Goal: Task Accomplishment & Management: Complete application form

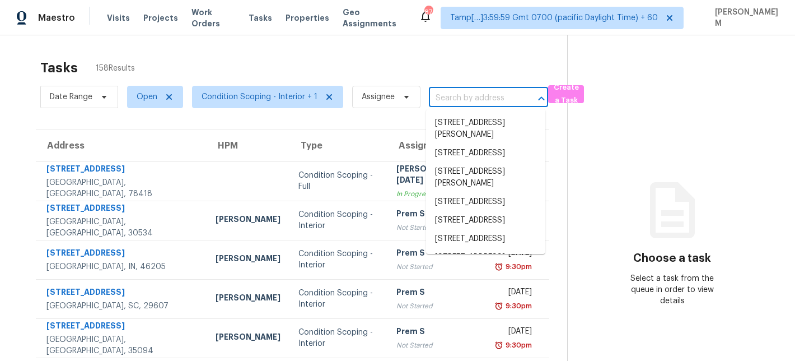
click at [464, 99] on input "text" at bounding box center [473, 98] width 88 height 17
paste input "3031 Fields Dr Lithonia, GA, 30038"
type input "3031 Fields Dr Lithonia, GA, 30038"
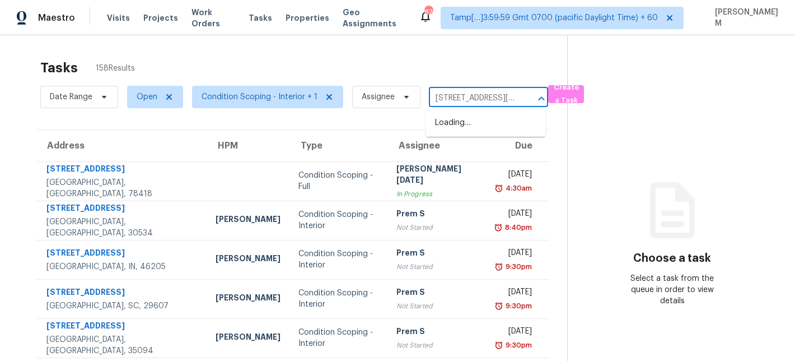
scroll to position [0, 46]
click at [468, 123] on li "3031 Fields Dr, Lithonia, GA 30038" at bounding box center [485, 123] width 119 height 18
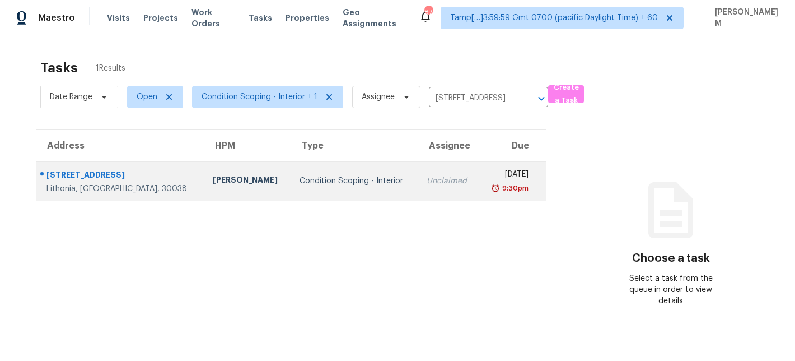
click at [311, 178] on div "Condition Scoping - Interior" at bounding box center [354, 180] width 109 height 11
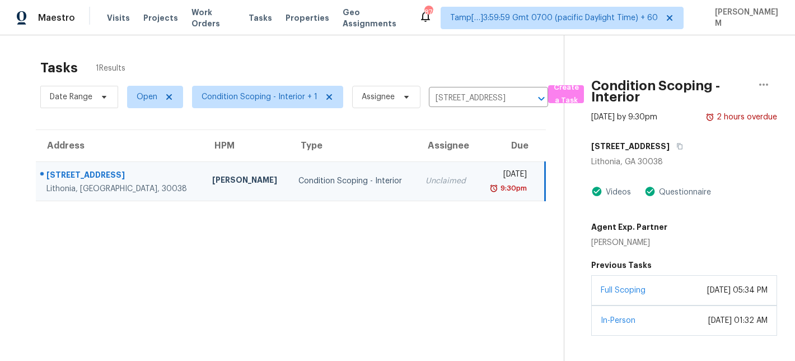
scroll to position [35, 0]
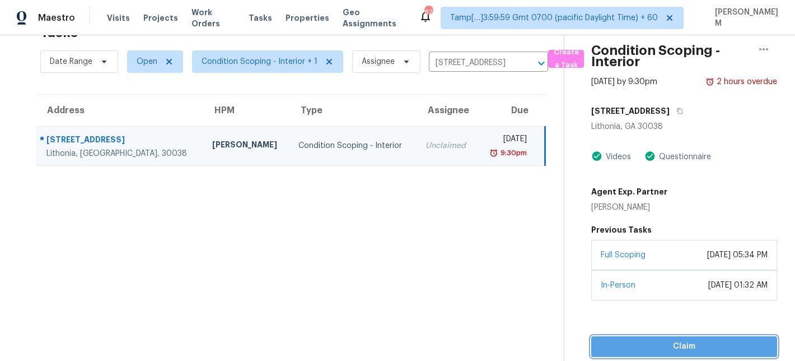
click at [682, 348] on span "Claim" at bounding box center [684, 346] width 168 height 14
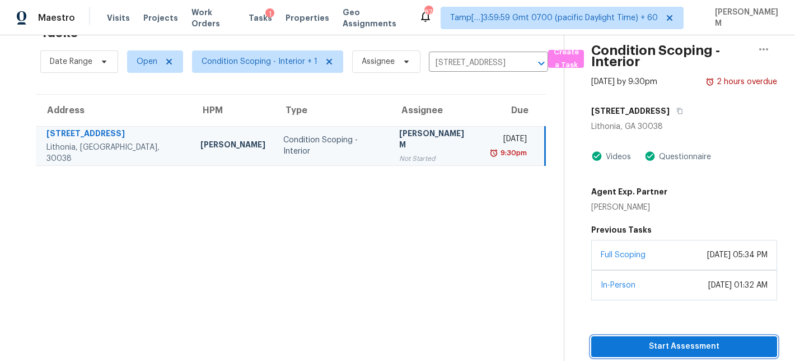
click at [617, 348] on span "Start Assessment" at bounding box center [684, 346] width 168 height 14
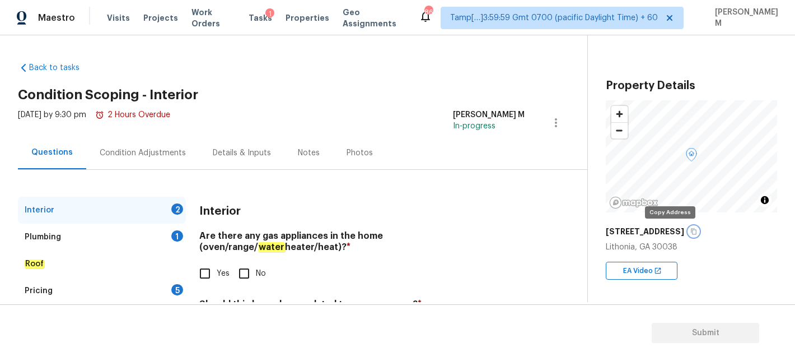
click at [689, 231] on button "button" at bounding box center [694, 231] width 10 height 10
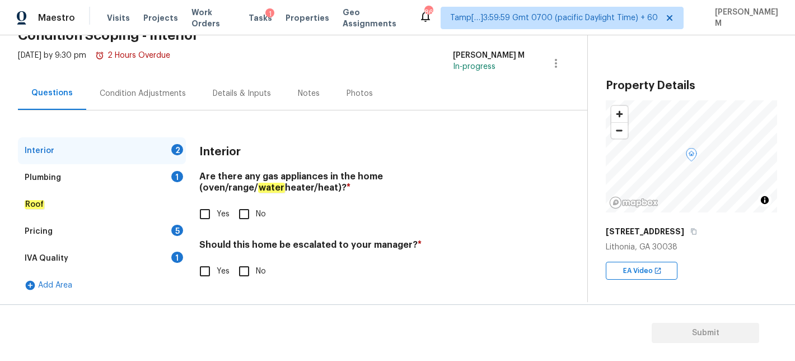
click at [209, 212] on input "Yes" at bounding box center [205, 214] width 24 height 24
checkbox input "true"
click at [206, 269] on input "Yes" at bounding box center [205, 271] width 24 height 24
checkbox input "true"
click at [79, 180] on div "Plumbing 1" at bounding box center [102, 177] width 168 height 27
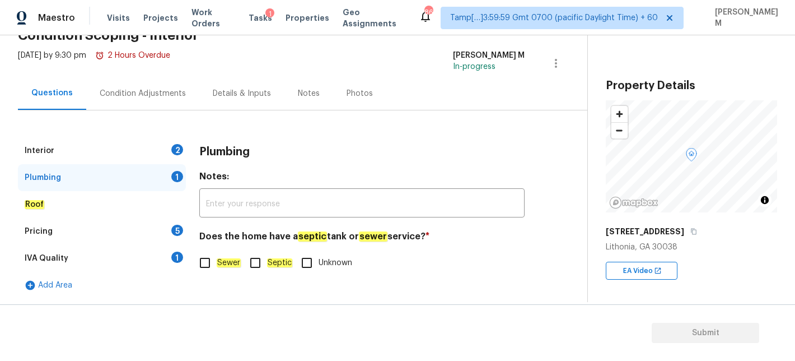
click at [310, 265] on input "Unknown" at bounding box center [307, 263] width 24 height 24
checkbox input "true"
click at [99, 209] on div "Roof" at bounding box center [102, 204] width 168 height 27
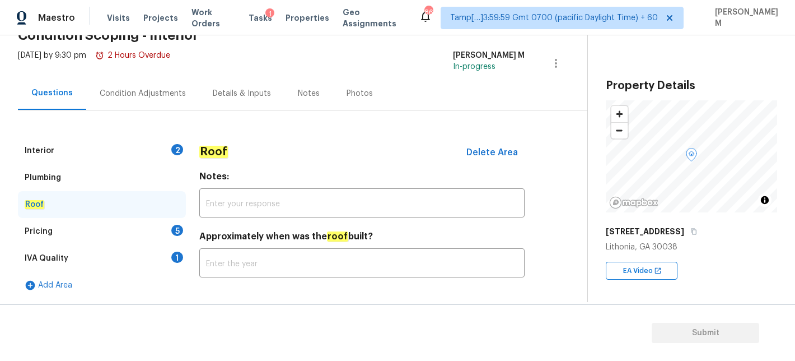
click at [99, 223] on div "Pricing 5" at bounding box center [102, 231] width 168 height 27
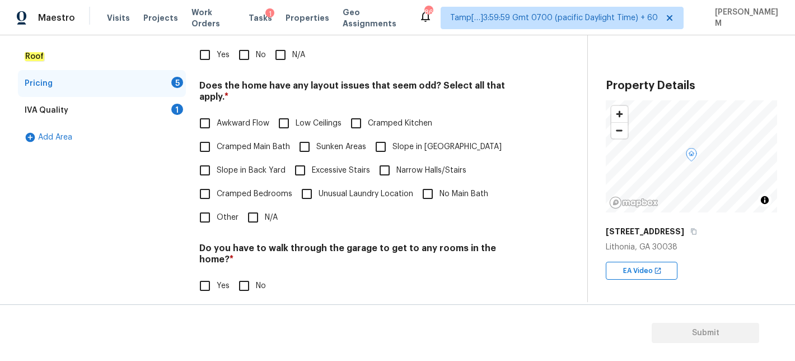
scroll to position [311, 0]
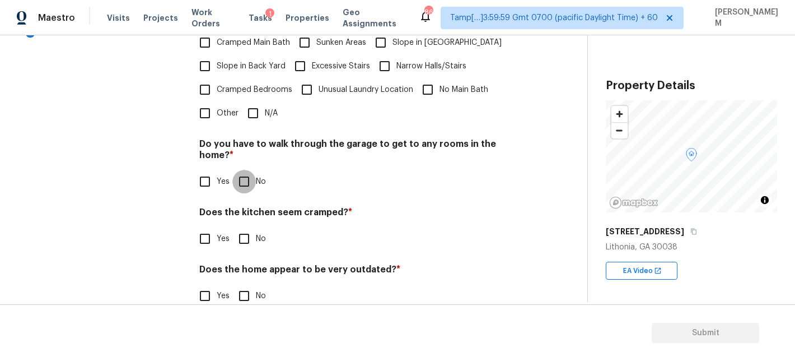
click at [244, 170] on input "No" at bounding box center [244, 182] width 24 height 24
checkbox input "true"
click at [239, 229] on div "Pricing Does the home have any additions ? * Yes No N/A Does the home have any …" at bounding box center [361, 103] width 325 height 437
click at [244, 284] on input "No" at bounding box center [244, 296] width 24 height 24
checkbox input "true"
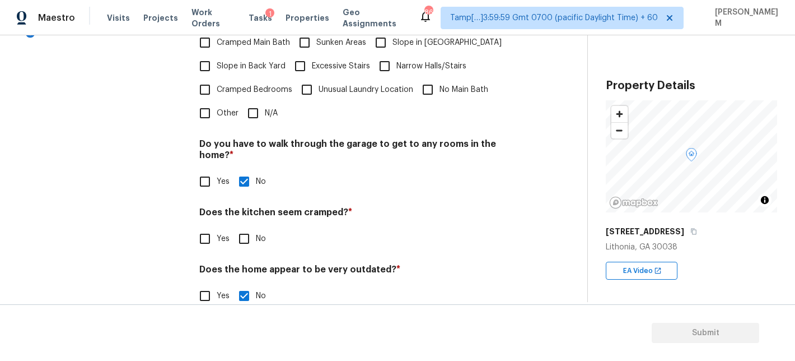
click at [244, 227] on input "No" at bounding box center [244, 239] width 24 height 24
checkbox input "true"
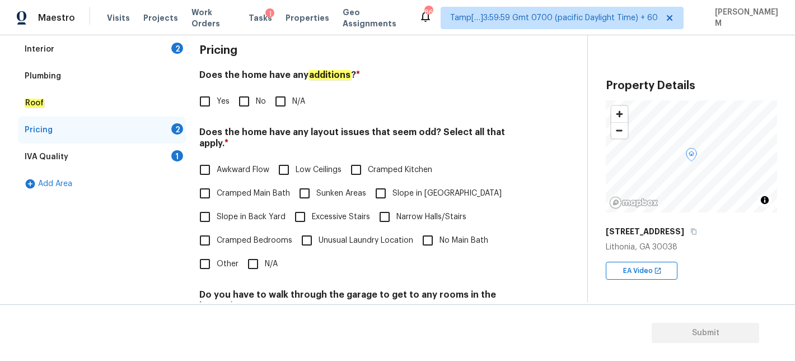
click at [120, 153] on div "IVA Quality 1" at bounding box center [102, 156] width 168 height 27
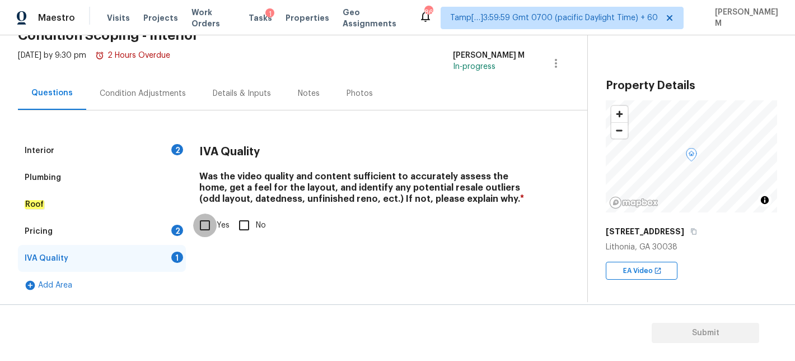
click at [195, 222] on input "Yes" at bounding box center [205, 225] width 24 height 24
checkbox input "true"
click at [138, 224] on div "Pricing 2" at bounding box center [102, 231] width 168 height 27
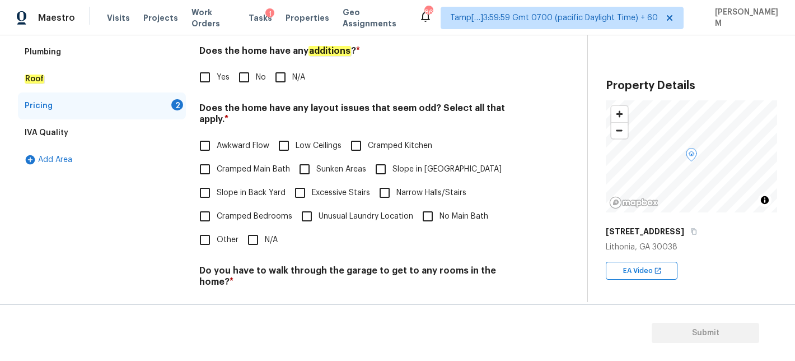
scroll to position [185, 0]
click at [255, 227] on input "N/A" at bounding box center [253, 239] width 24 height 24
checkbox input "true"
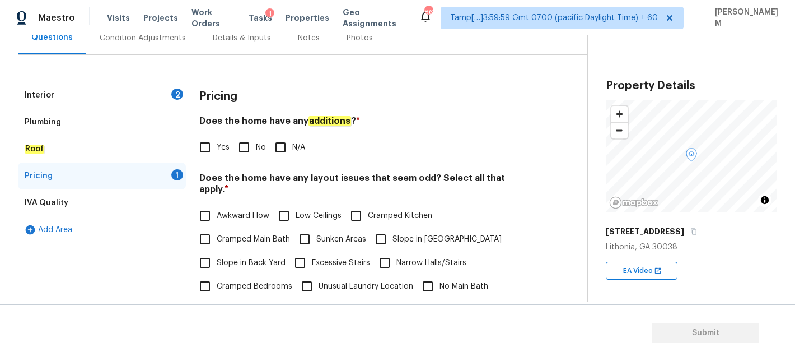
scroll to position [110, 0]
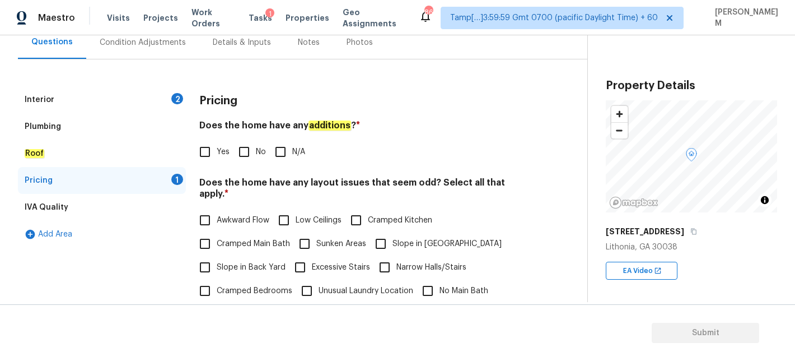
click at [398, 92] on div "Pricing" at bounding box center [361, 100] width 325 height 29
click at [139, 46] on div "Condition Adjustments" at bounding box center [143, 42] width 86 height 11
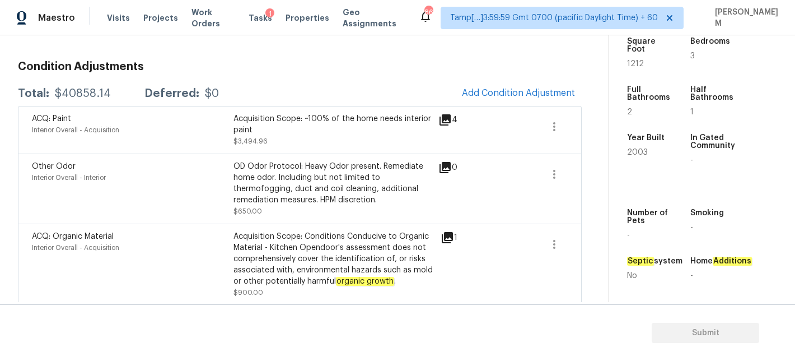
scroll to position [117, 0]
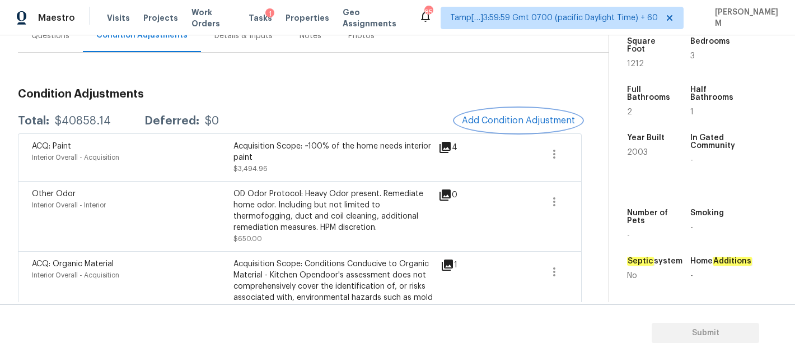
click at [529, 125] on span "Add Condition Adjustment" at bounding box center [518, 120] width 113 height 10
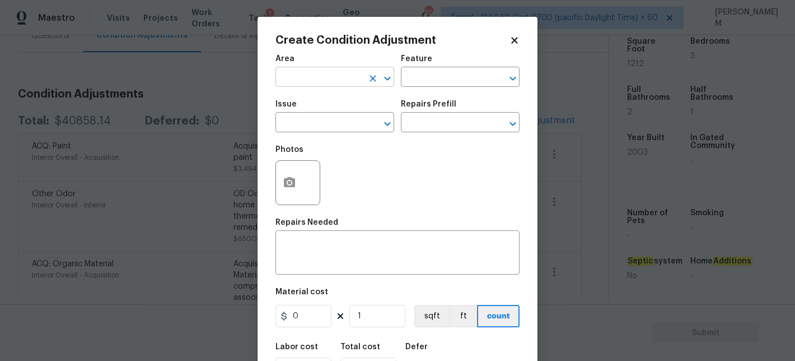
click at [298, 74] on input "text" at bounding box center [319, 77] width 87 height 17
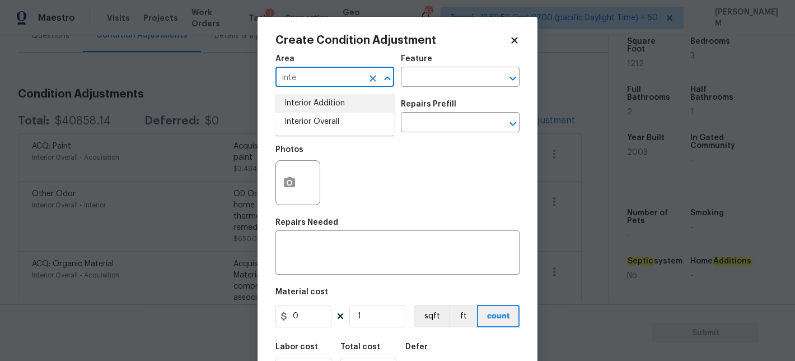
click at [310, 112] on li "Interior Addition" at bounding box center [335, 103] width 119 height 18
click at [383, 83] on icon "Open" at bounding box center [387, 78] width 13 height 13
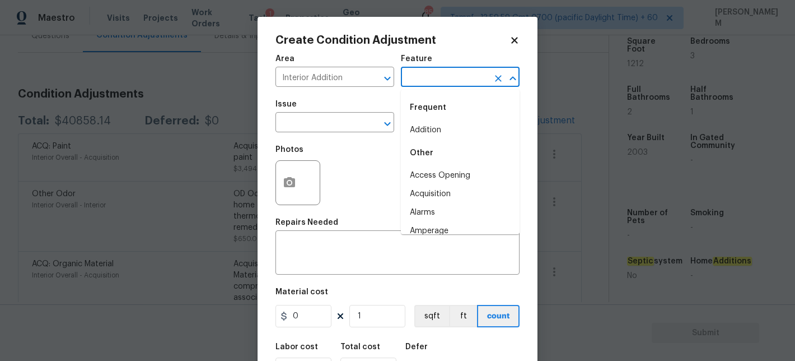
click at [430, 82] on input "text" at bounding box center [444, 77] width 87 height 17
click at [352, 74] on input "Interior Addition" at bounding box center [319, 77] width 87 height 17
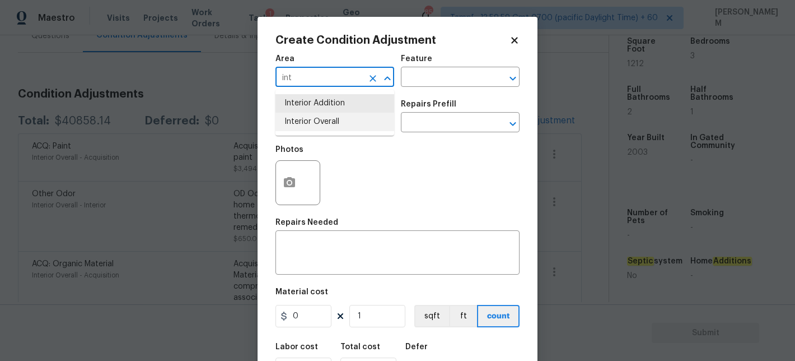
click at [345, 124] on li "Interior Overall" at bounding box center [335, 122] width 119 height 18
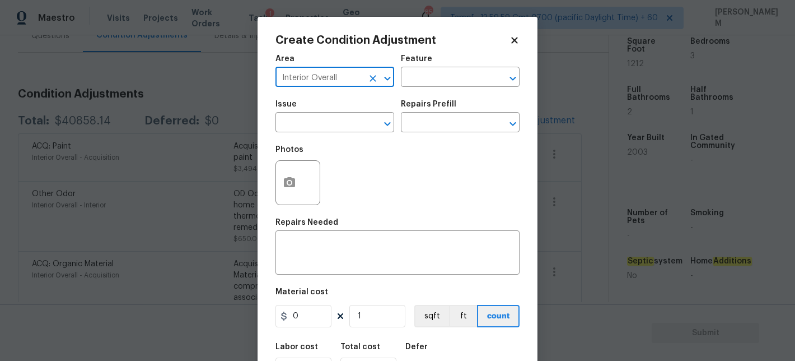
type input "Interior Overall"
click at [432, 91] on div "Area Interior Overall ​ Feature ​" at bounding box center [398, 70] width 244 height 45
click at [435, 82] on input "text" at bounding box center [444, 77] width 87 height 17
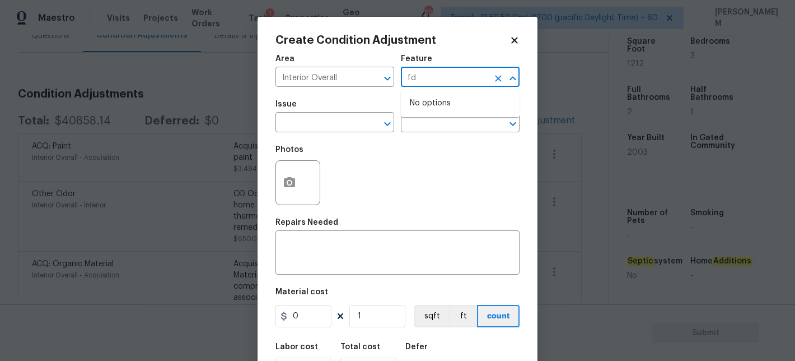
type input "f"
click at [451, 129] on li "Overall Flooring" at bounding box center [460, 130] width 119 height 18
type input "Overall Flooring"
click at [309, 125] on input "text" at bounding box center [319, 123] width 87 height 17
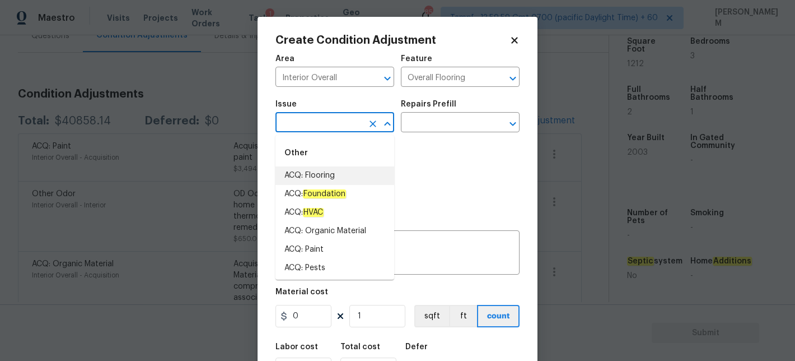
click at [338, 176] on li "ACQ: Flooring" at bounding box center [335, 175] width 119 height 18
type input "ACQ: Flooring"
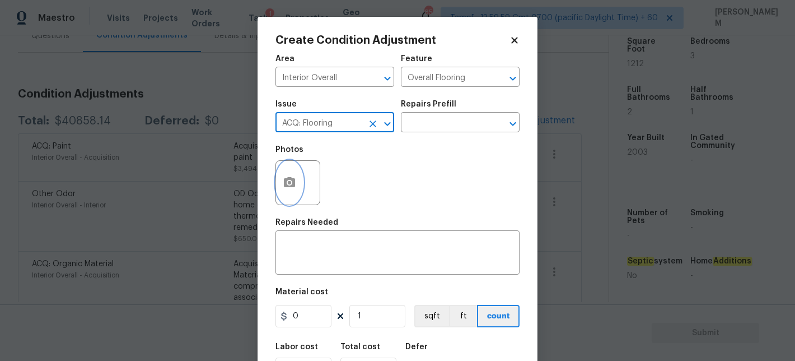
click at [290, 186] on icon "button" at bounding box center [289, 182] width 11 height 10
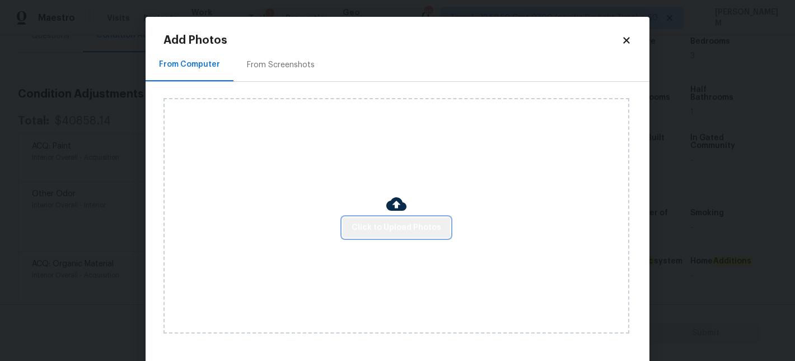
click at [408, 226] on span "Click to Upload Photos" at bounding box center [397, 228] width 90 height 14
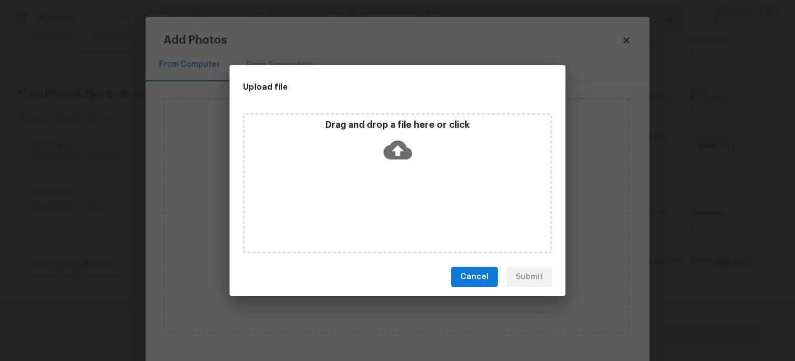
click at [407, 151] on icon at bounding box center [398, 150] width 29 height 19
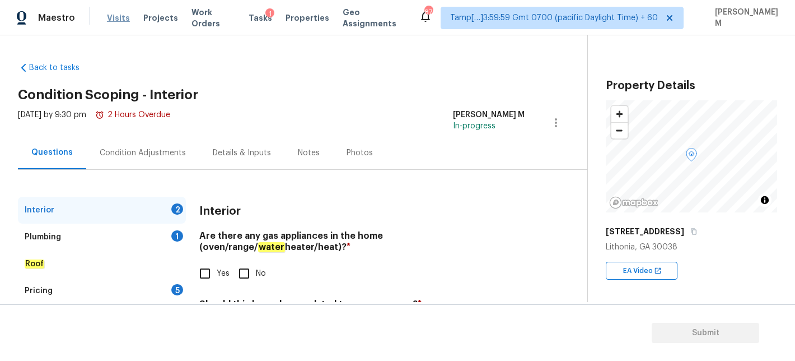
click at [117, 16] on span "Visits" at bounding box center [118, 17] width 23 height 11
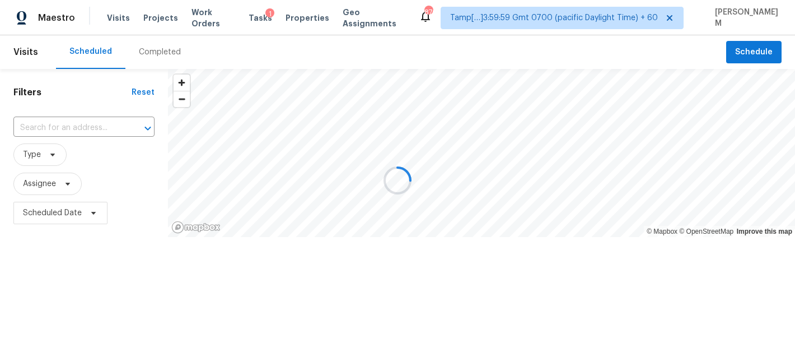
click at [155, 58] on div at bounding box center [397, 180] width 795 height 361
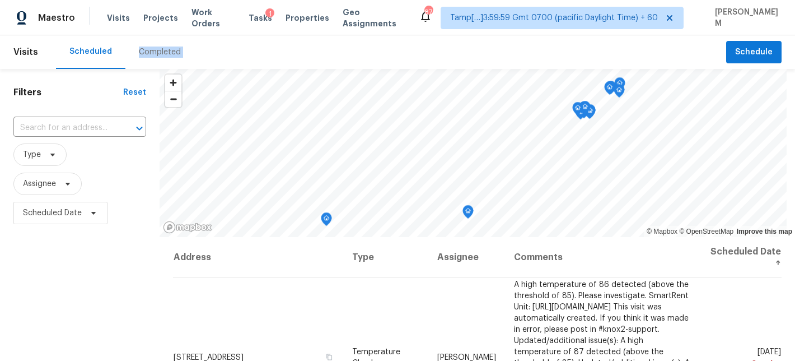
click at [155, 58] on div "Completed" at bounding box center [159, 52] width 69 height 34
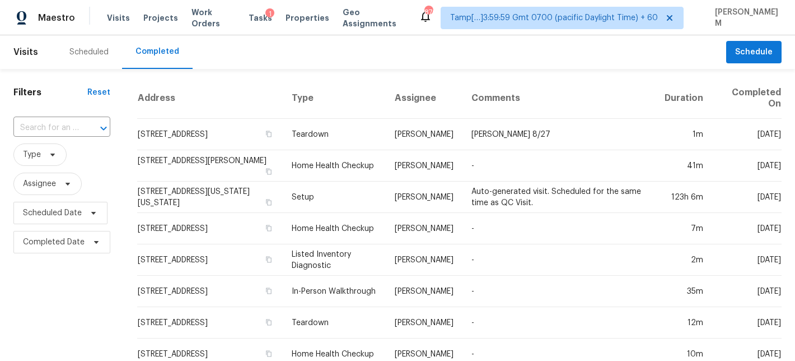
click at [63, 127] on input "text" at bounding box center [46, 127] width 66 height 17
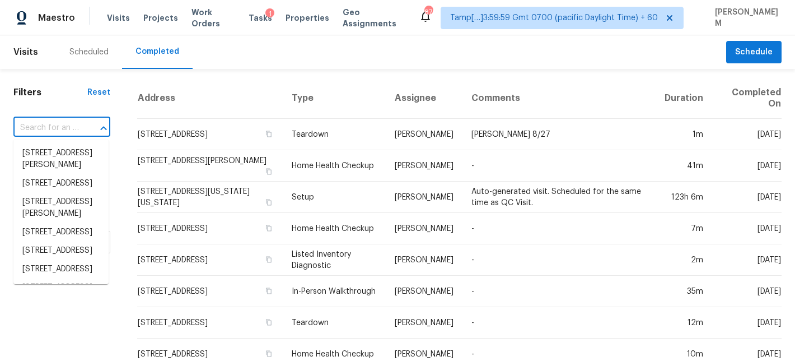
paste input "[URL][DOMAIN_NAME][US_STATE][US_STATE][DATE][US_STATE][US_STATE][US_STATE].."
type input "[URL][DOMAIN_NAME][US_STATE][US_STATE][DATE][US_STATE][US_STATE][US_STATE].."
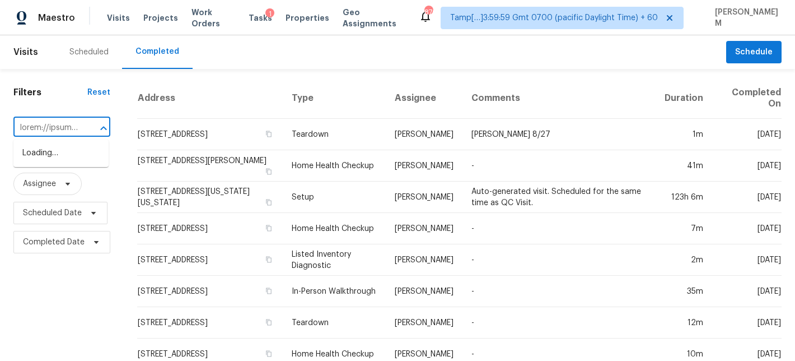
scroll to position [0, 5525]
click at [63, 127] on input "text" at bounding box center [46, 127] width 66 height 17
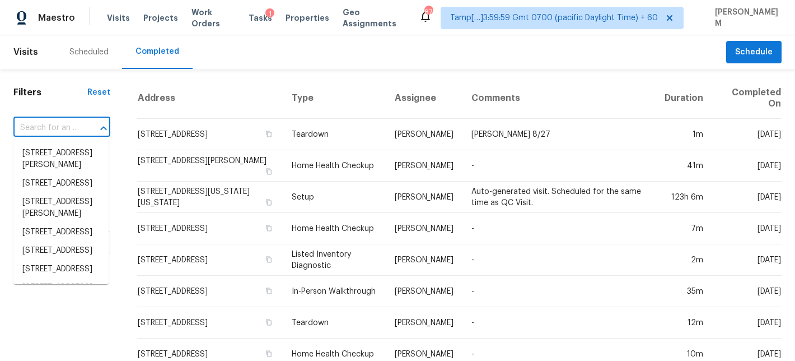
scroll to position [0, 0]
paste input "3031 Fields Dr, Lithonia, GA 30038"
type input "3031 Fields Dr, Lithonia, GA 30038"
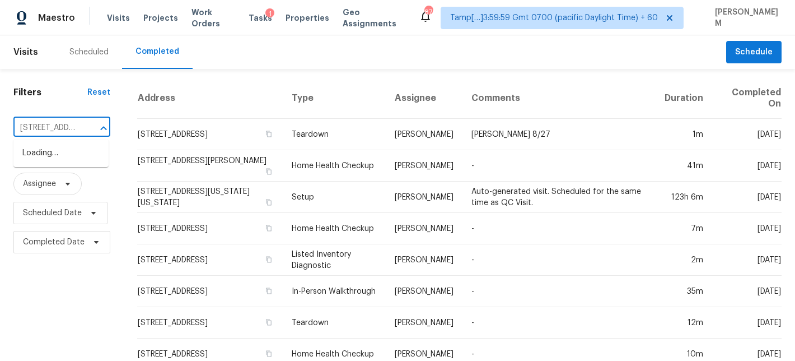
scroll to position [0, 69]
click at [62, 155] on li "3031 Fields Dr, Lithonia, GA 30038" at bounding box center [60, 153] width 95 height 18
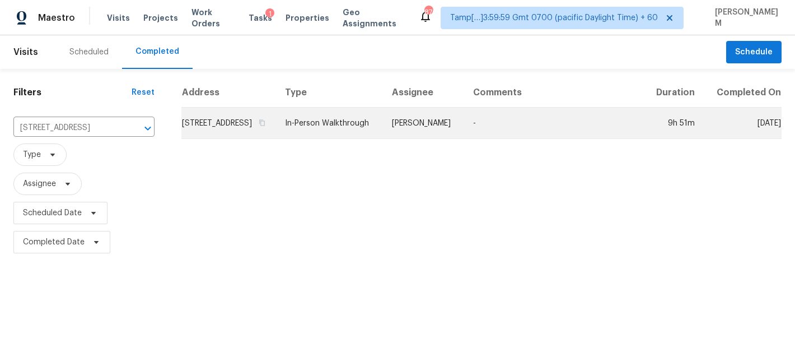
click at [324, 132] on td "In-Person Walkthrough" at bounding box center [330, 123] width 108 height 31
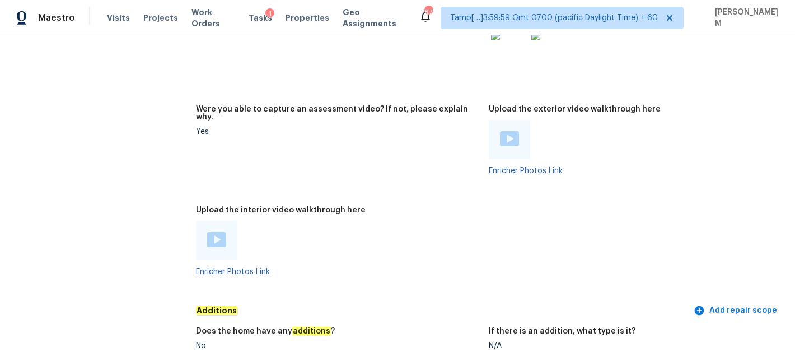
scroll to position [2434, 0]
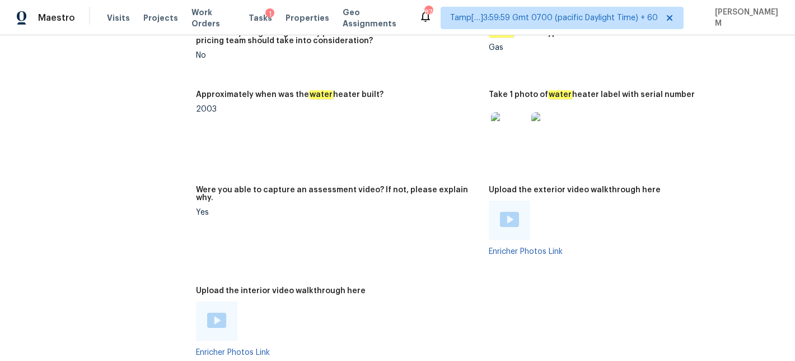
click at [222, 313] on img at bounding box center [216, 320] width 19 height 15
click at [506, 212] on img at bounding box center [509, 219] width 19 height 15
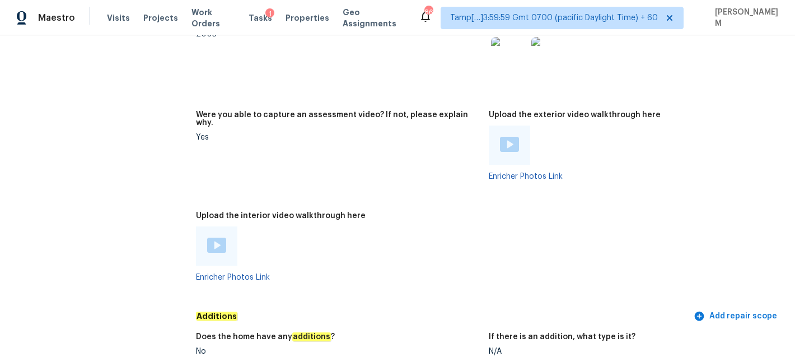
click at [399, 227] on div "Enricher Photos Link" at bounding box center [338, 253] width 284 height 55
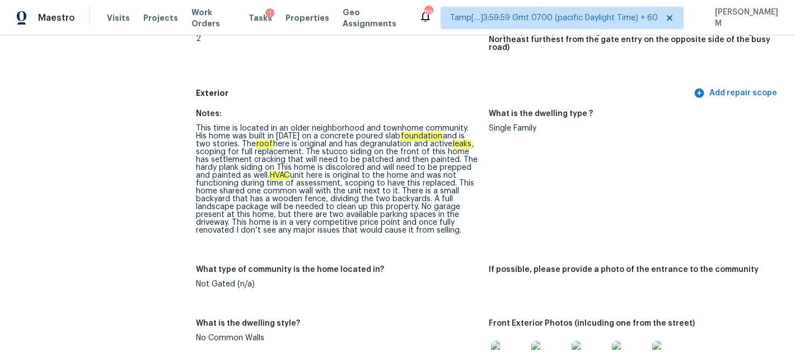
scroll to position [404, 0]
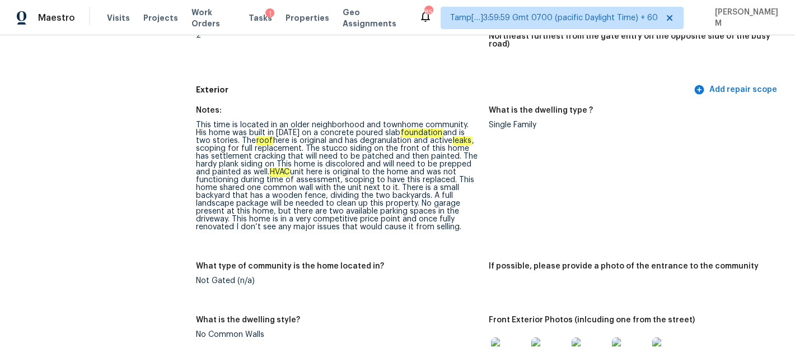
click at [234, 122] on div "This time is located in an older neighborhood and townhome community. His home …" at bounding box center [338, 176] width 284 height 110
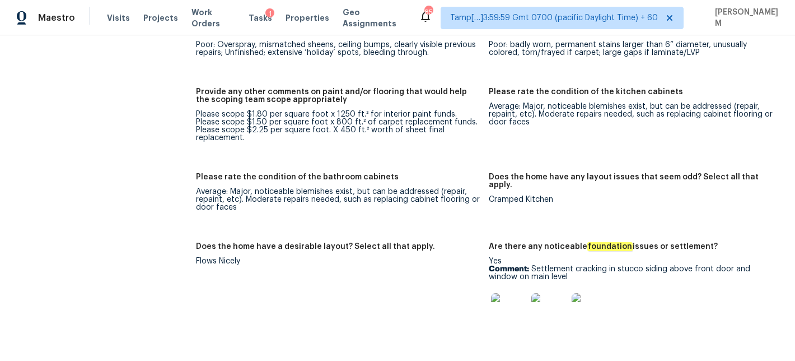
scroll to position [1966, 0]
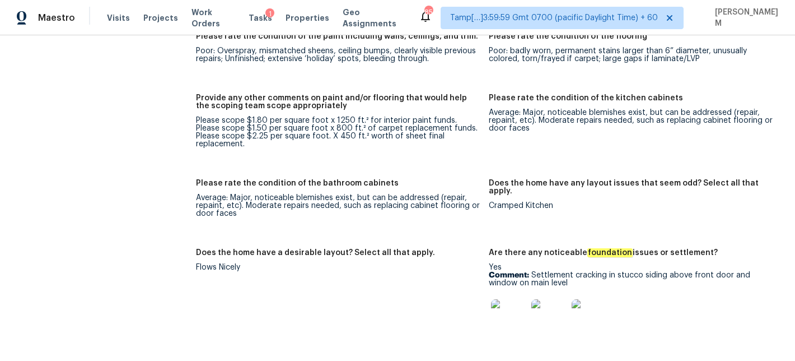
click at [510, 299] on img at bounding box center [509, 317] width 36 height 36
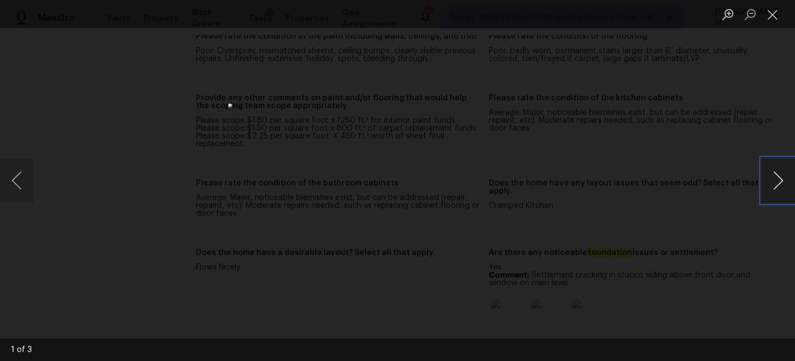
click at [780, 181] on button "Next image" at bounding box center [779, 180] width 34 height 45
click at [780, 20] on button "Close lightbox" at bounding box center [773, 14] width 22 height 20
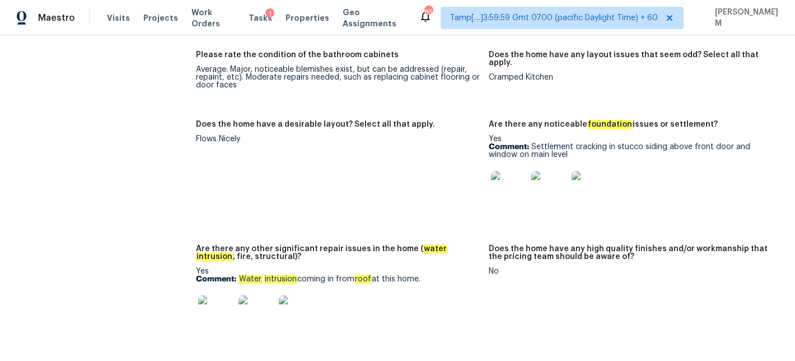
scroll to position [2095, 0]
click at [222, 295] on img at bounding box center [216, 313] width 36 height 36
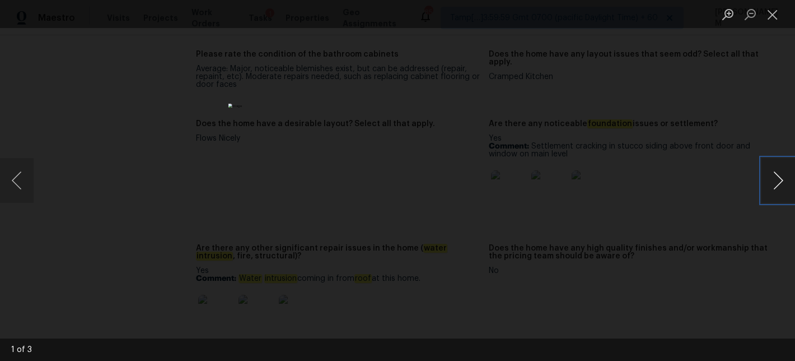
click at [779, 180] on button "Next image" at bounding box center [779, 180] width 34 height 45
click at [777, 16] on button "Close lightbox" at bounding box center [773, 14] width 22 height 20
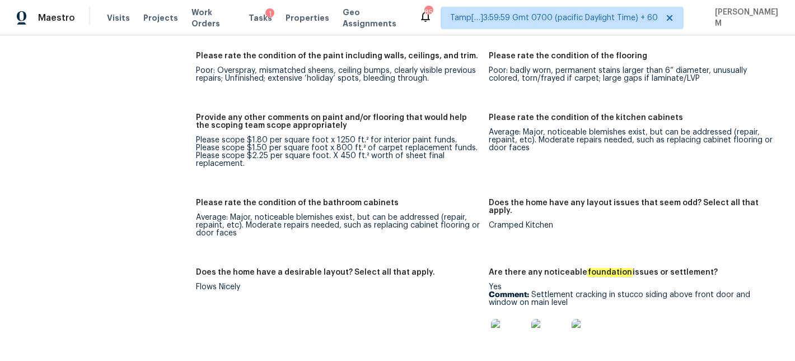
scroll to position [1947, 0]
drag, startPoint x: 310, startPoint y: 125, endPoint x: 324, endPoint y: 125, distance: 13.4
click at [324, 136] on div "Please scope $1.80 per square foot x 1250 ft.² for interior paint funds. Please…" at bounding box center [338, 151] width 284 height 31
click at [318, 136] on div "Please scope $1.80 per square foot x 1250 ft.² for interior paint funds. Please…" at bounding box center [338, 151] width 284 height 31
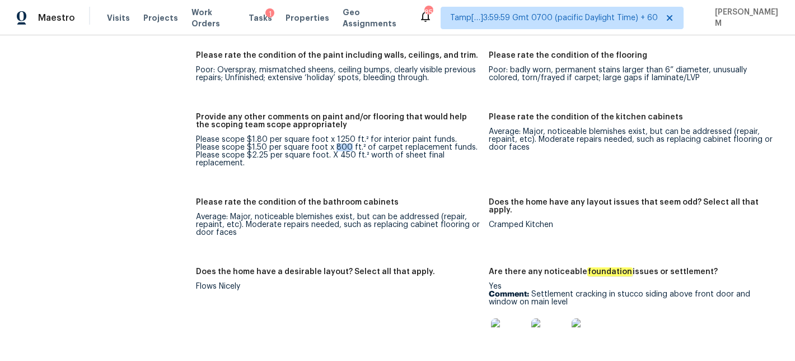
copy div "800"
copy div "450"
drag, startPoint x: 311, startPoint y: 124, endPoint x: 327, endPoint y: 124, distance: 15.7
click at [327, 136] on div "Please scope $1.80 per square foot x 1250 ft.² for interior paint funds. Please…" at bounding box center [338, 151] width 284 height 31
copy div "sheet final replacement"
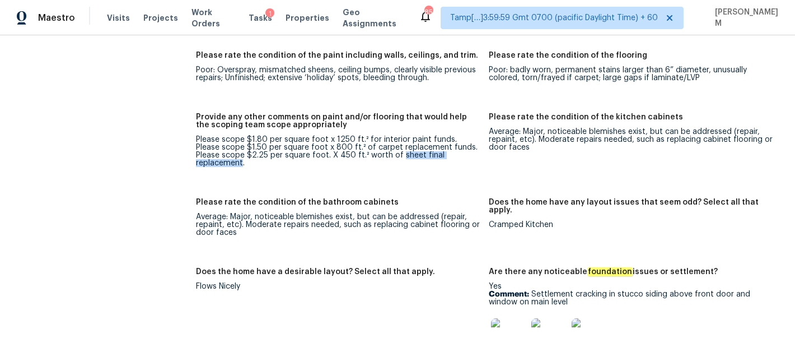
drag, startPoint x: 372, startPoint y: 125, endPoint x: 457, endPoint y: 125, distance: 85.1
click at [457, 136] on div "Please scope $1.80 per square foot x 1250 ft.² for interior paint funds. Please…" at bounding box center [338, 151] width 284 height 31
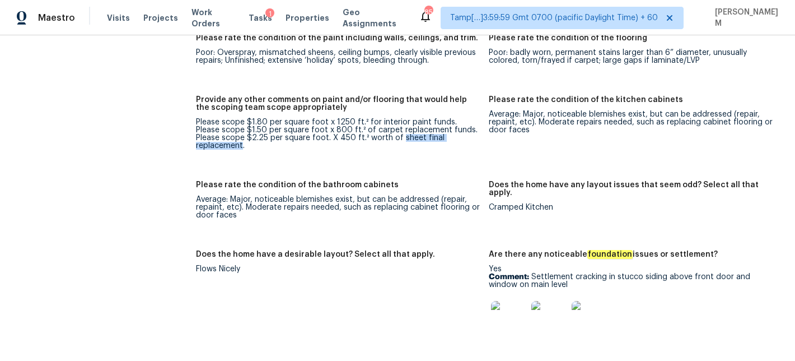
scroll to position [1966, 0]
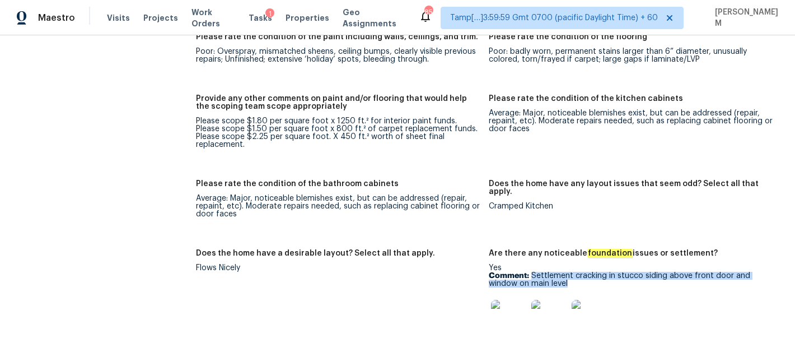
drag, startPoint x: 533, startPoint y: 234, endPoint x: 575, endPoint y: 243, distance: 43.5
click at [575, 272] on p "Comment: Settlement cracking in stucco siding above front door and window on ma…" at bounding box center [631, 280] width 284 height 16
copy p "Settlement cracking in stucco siding above front door and window on main level"
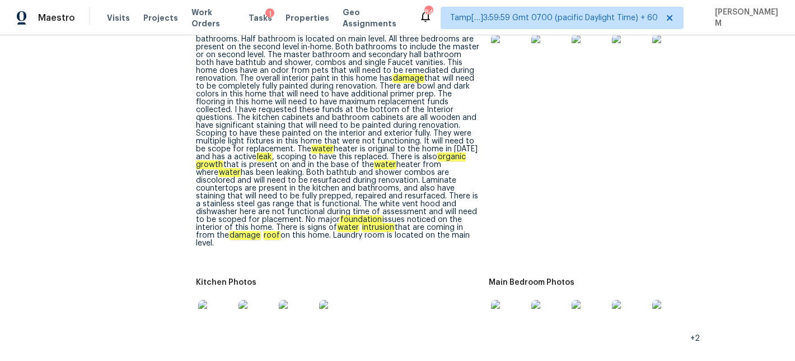
scroll to position [1388, 0]
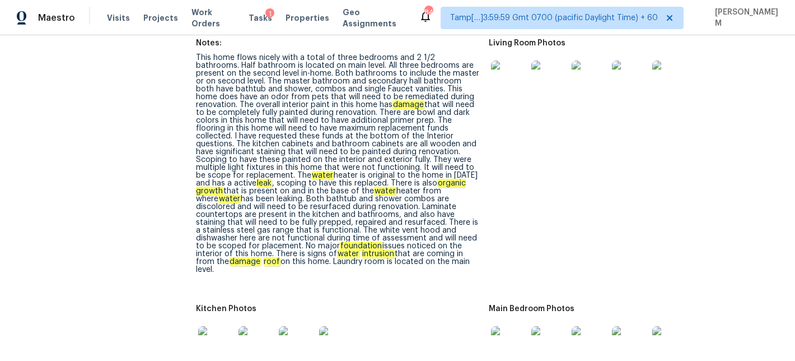
drag, startPoint x: 329, startPoint y: 202, endPoint x: 486, endPoint y: 241, distance: 161.8
click at [486, 241] on figure "Notes: This home flows nicely with a total of three bedrooms and 2 1/2 bathroom…" at bounding box center [342, 165] width 293 height 252
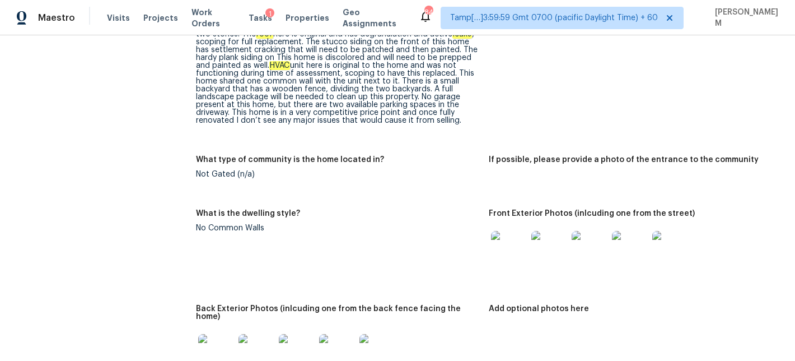
scroll to position [1326, 0]
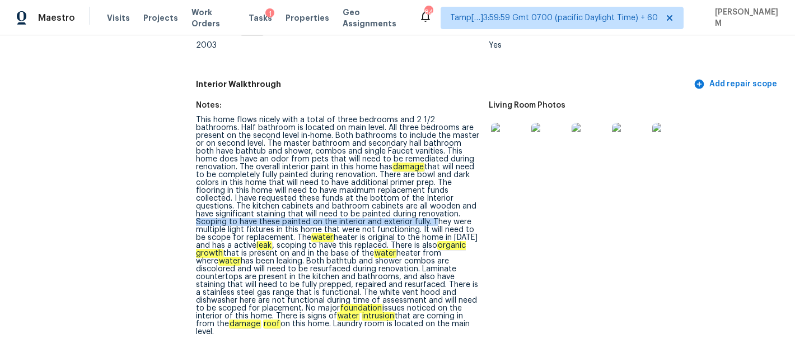
drag, startPoint x: 362, startPoint y: 189, endPoint x: 345, endPoint y: 199, distance: 19.8
click at [346, 199] on div "This home flows nicely with a total of three bedrooms and 2 1/2 bathrooms. Half…" at bounding box center [338, 226] width 284 height 220
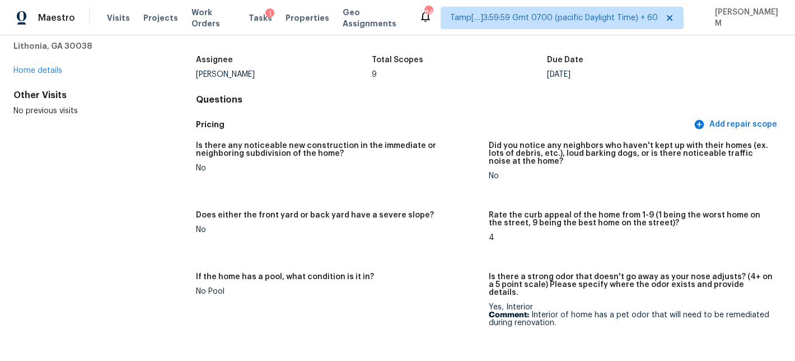
scroll to position [0, 0]
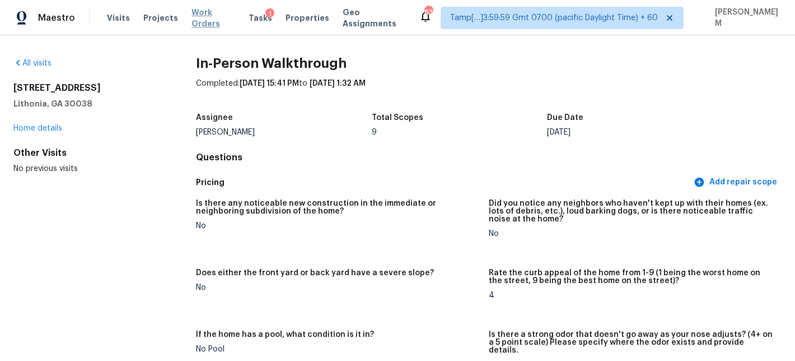
click at [198, 17] on span "Work Orders" at bounding box center [214, 18] width 44 height 22
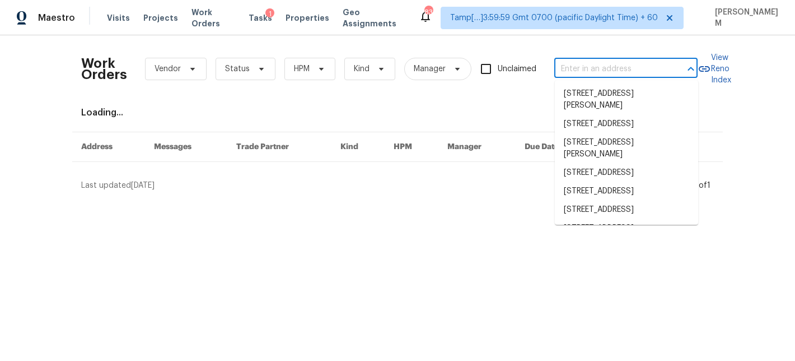
click at [615, 69] on input "text" at bounding box center [611, 68] width 112 height 17
paste input "1880 Pelican Ct Troy, MI, 48084"
type input "1880 Pelican Ct Troy, MI, 48084"
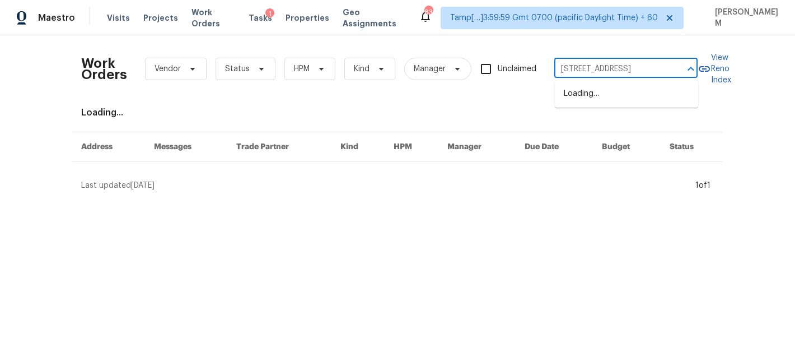
scroll to position [0, 10]
click at [612, 101] on li "1880 Pelican Ct, Troy, MI 48084" at bounding box center [626, 94] width 143 height 18
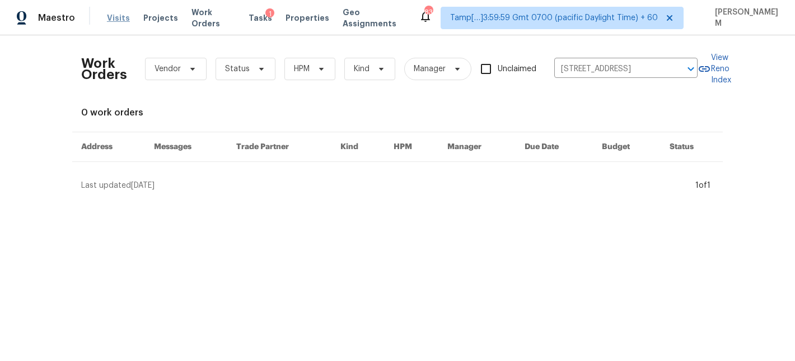
click at [119, 16] on span "Visits" at bounding box center [118, 17] width 23 height 11
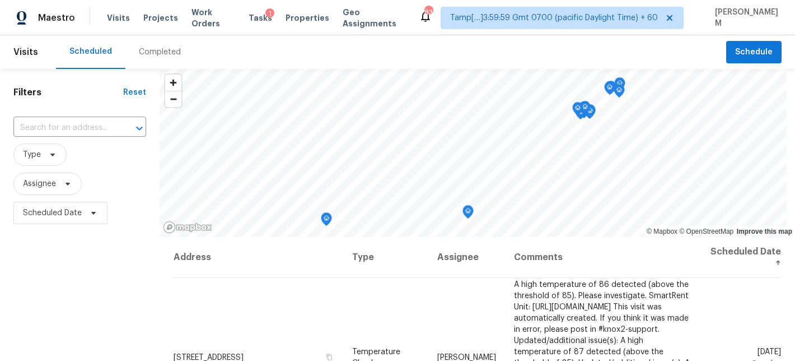
click at [148, 55] on div "Completed" at bounding box center [160, 51] width 42 height 11
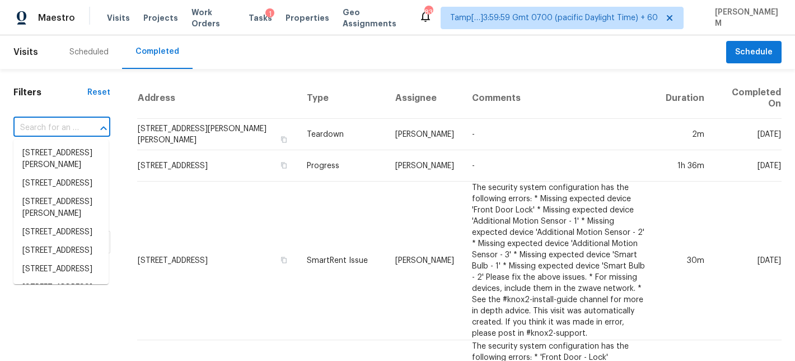
click at [72, 129] on input "text" at bounding box center [46, 127] width 66 height 17
paste input "1880 Pelican Ct Troy, MI, 48084"
type input "1880 Pelican Ct Troy, MI, 48084"
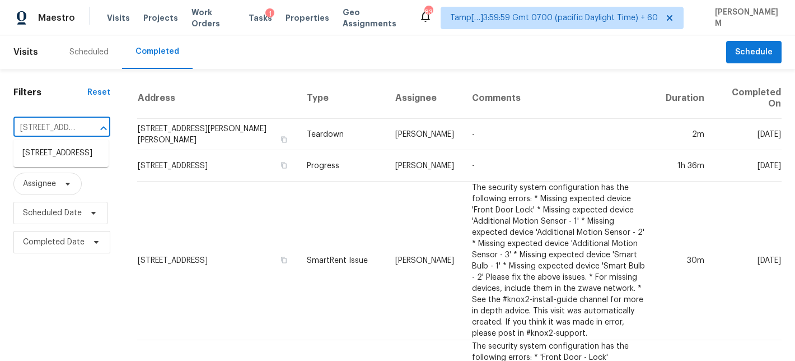
scroll to position [0, 58]
click at [71, 157] on li "1880 Pelican Ct, Troy, MI 48084" at bounding box center [60, 153] width 95 height 18
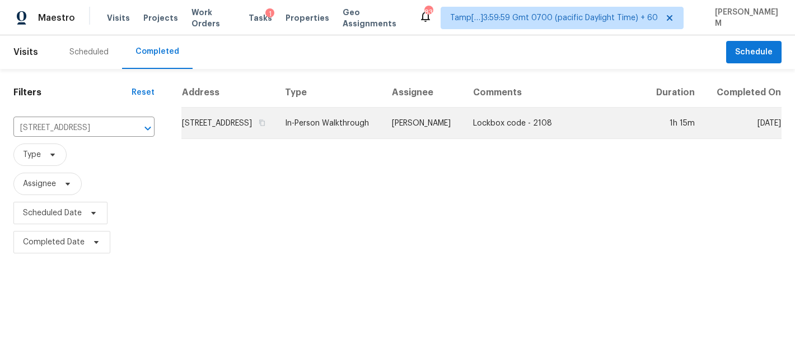
click at [276, 133] on td "1880 Pelican Ct, Troy, MI 48084" at bounding box center [228, 123] width 95 height 31
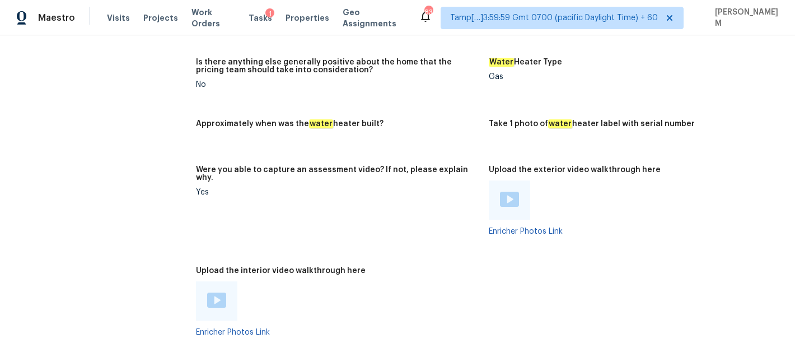
scroll to position [2103, 0]
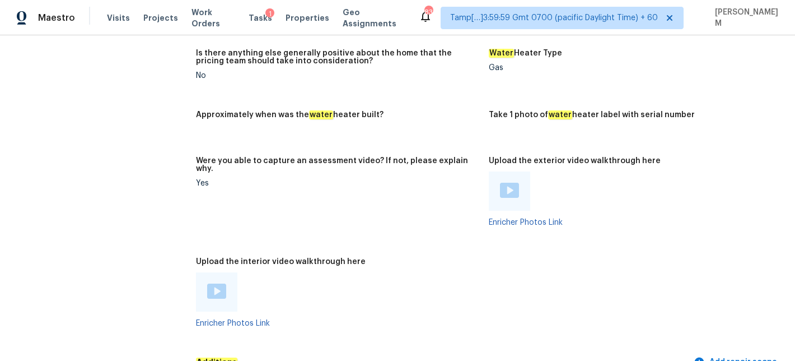
click at [211, 283] on img at bounding box center [216, 290] width 19 height 15
click at [516, 183] on img at bounding box center [509, 190] width 19 height 15
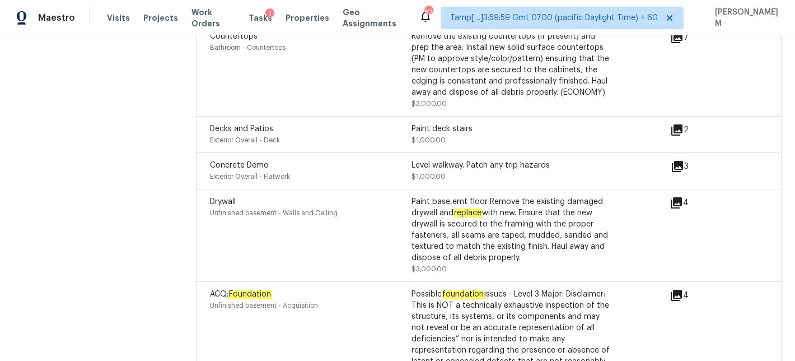
scroll to position [3235, 0]
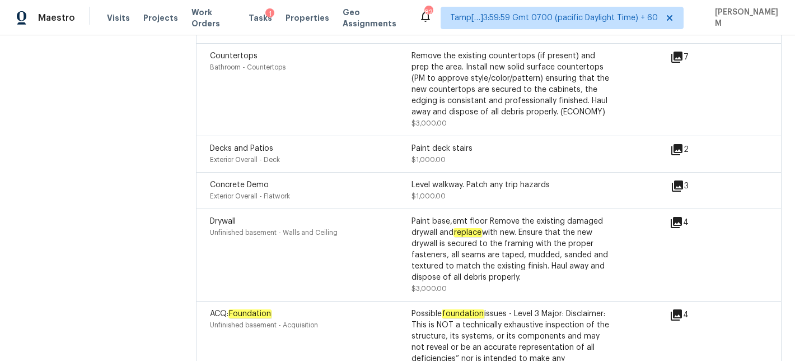
click at [678, 309] on icon at bounding box center [676, 314] width 11 height 11
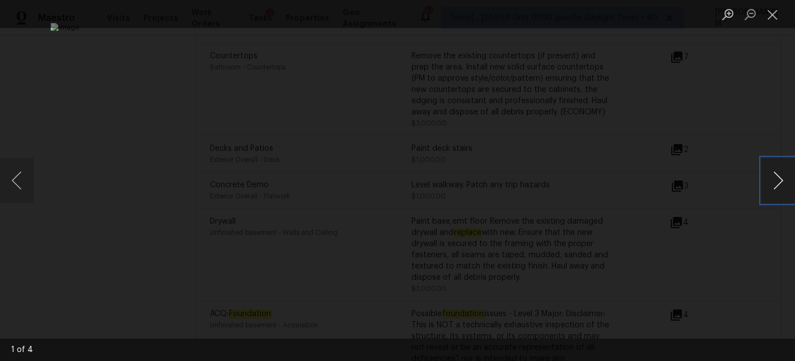
click at [791, 199] on button "Next image" at bounding box center [779, 180] width 34 height 45
click at [782, 190] on button "Next image" at bounding box center [779, 180] width 34 height 45
click at [774, 14] on button "Close lightbox" at bounding box center [773, 14] width 22 height 20
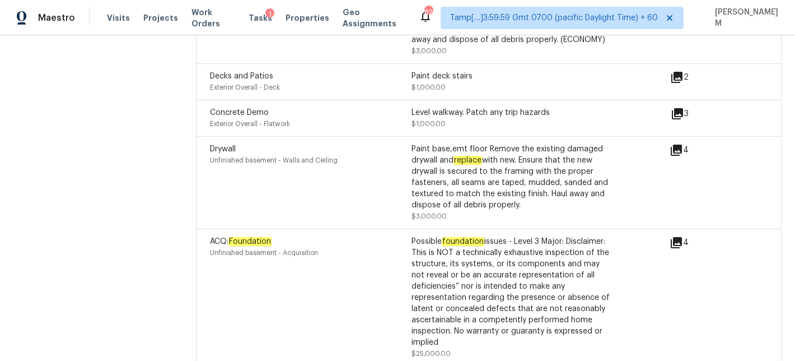
scroll to position [3312, 0]
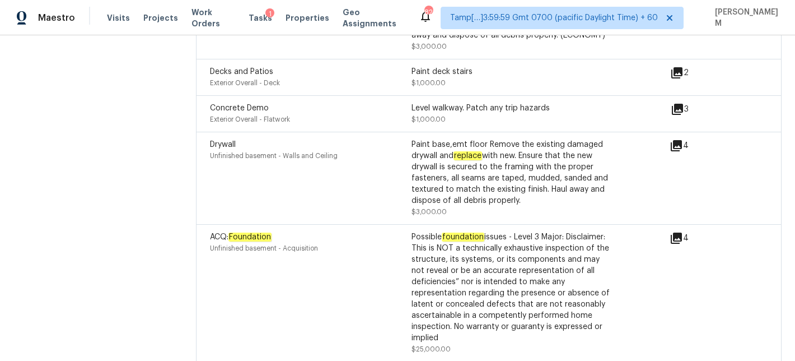
click at [674, 232] on icon at bounding box center [676, 237] width 11 height 11
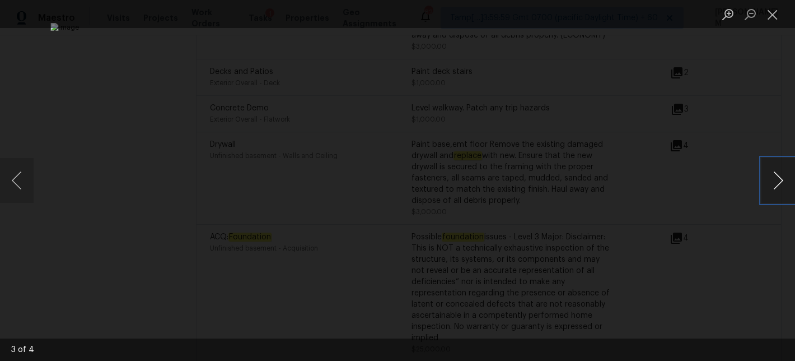
click at [779, 182] on button "Next image" at bounding box center [779, 180] width 34 height 45
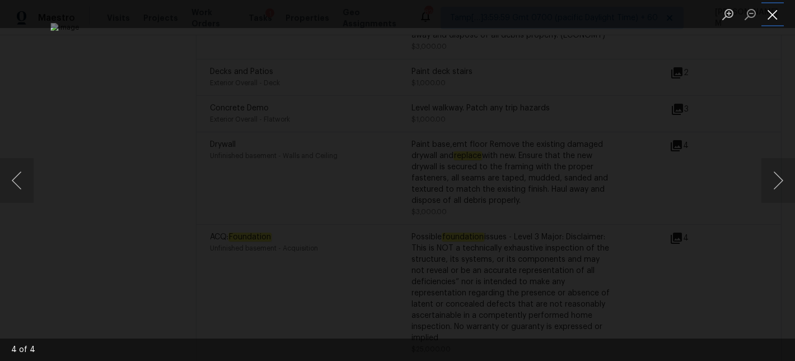
click at [774, 11] on button "Close lightbox" at bounding box center [773, 14] width 22 height 20
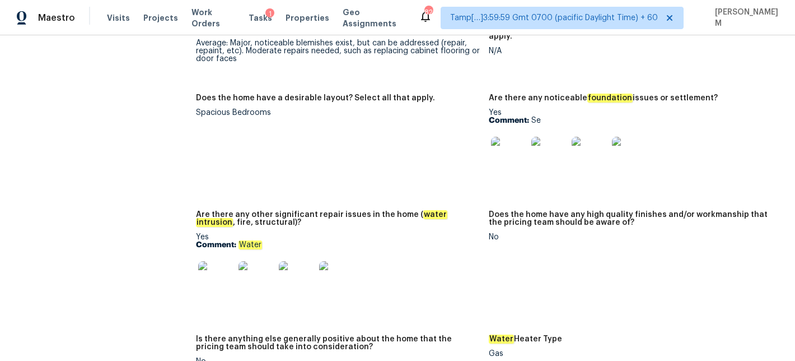
scroll to position [1795, 0]
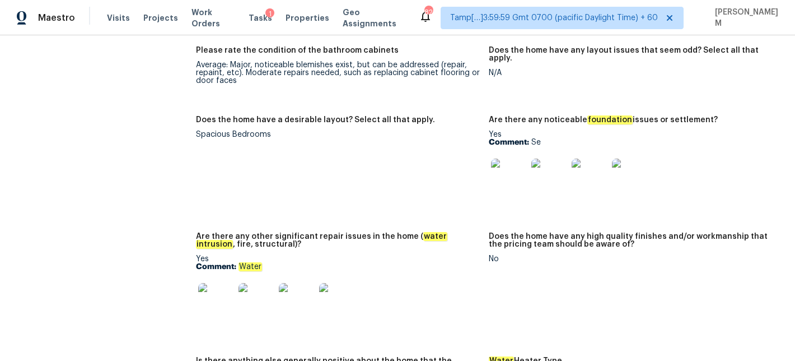
click at [516, 169] on img at bounding box center [509, 177] width 36 height 36
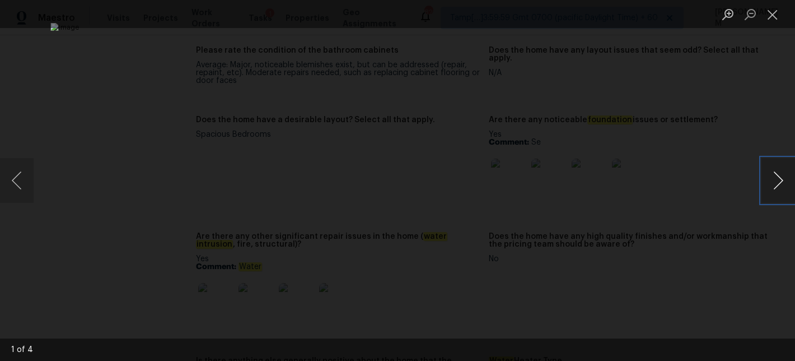
click at [783, 183] on button "Next image" at bounding box center [779, 180] width 34 height 45
click at [781, 15] on button "Close lightbox" at bounding box center [773, 14] width 22 height 20
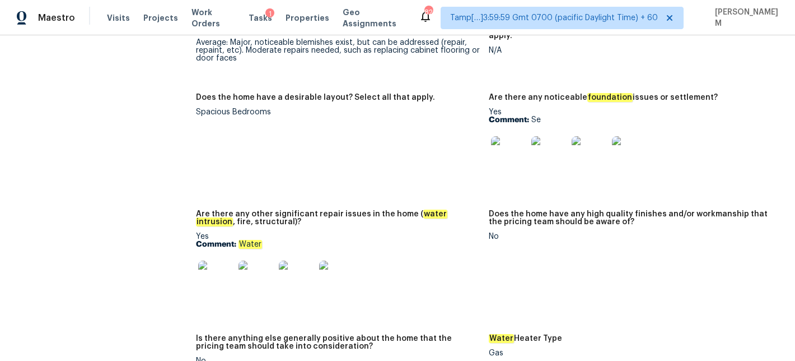
scroll to position [1820, 0]
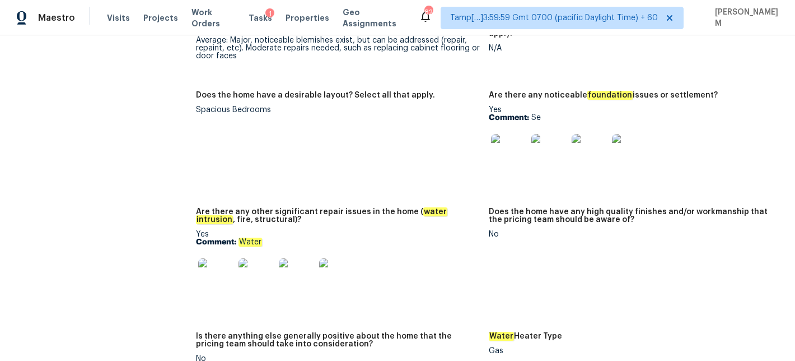
click at [217, 258] on img at bounding box center [216, 276] width 36 height 36
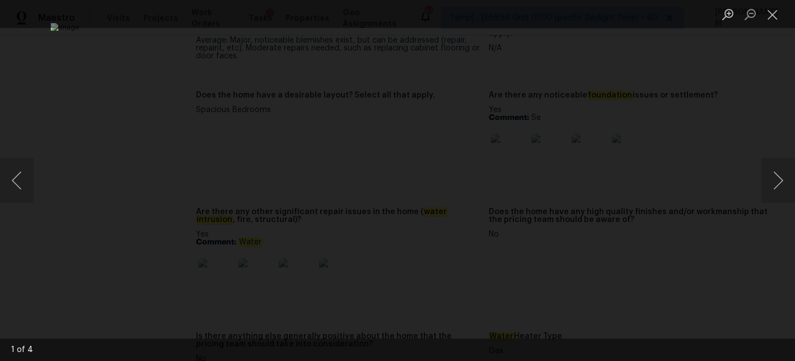
click at [761, 171] on div "Lightbox" at bounding box center [397, 180] width 795 height 361
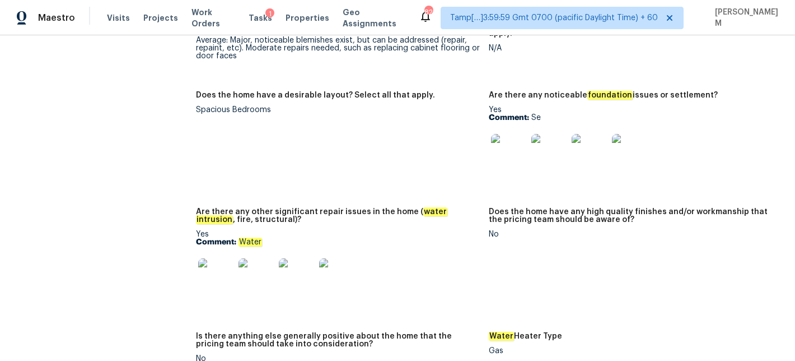
click at [203, 262] on img at bounding box center [216, 276] width 36 height 36
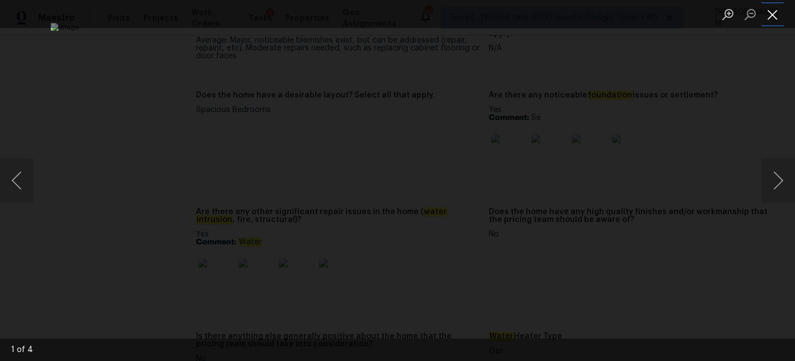
click at [773, 16] on button "Close lightbox" at bounding box center [773, 14] width 22 height 20
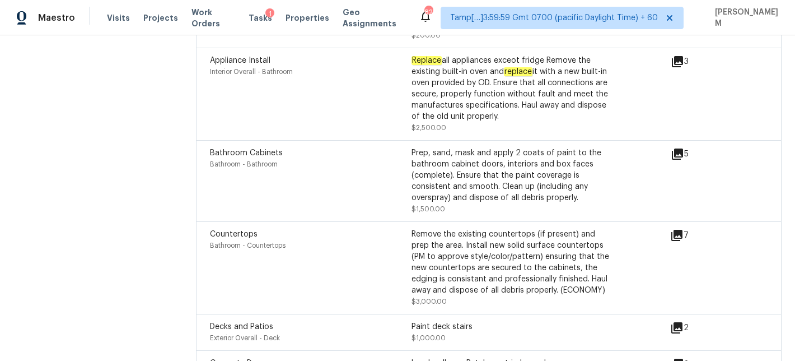
scroll to position [3057, 0]
click at [506, 147] on div "Prep, sand, mask and apply 2 coats of paint to the bathroom cabinet doors, inte…" at bounding box center [513, 175] width 202 height 56
click at [678, 148] on icon at bounding box center [677, 153] width 11 height 11
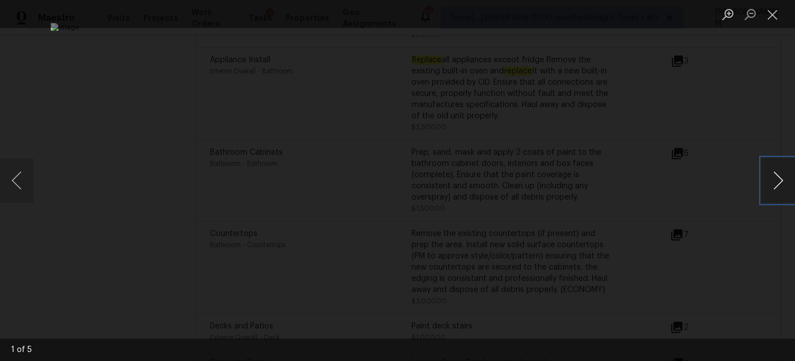
click at [774, 181] on button "Next image" at bounding box center [779, 180] width 34 height 45
click at [770, 14] on button "Close lightbox" at bounding box center [773, 14] width 22 height 20
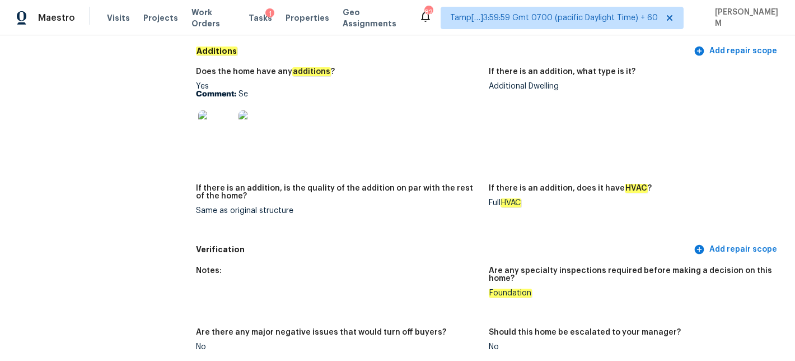
scroll to position [2407, 0]
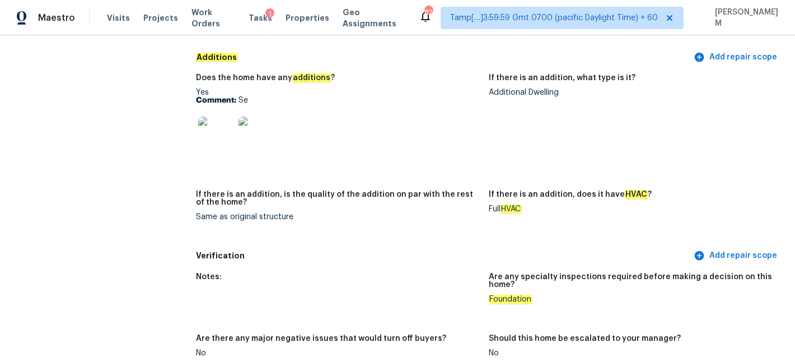
click at [215, 118] on img at bounding box center [216, 135] width 36 height 36
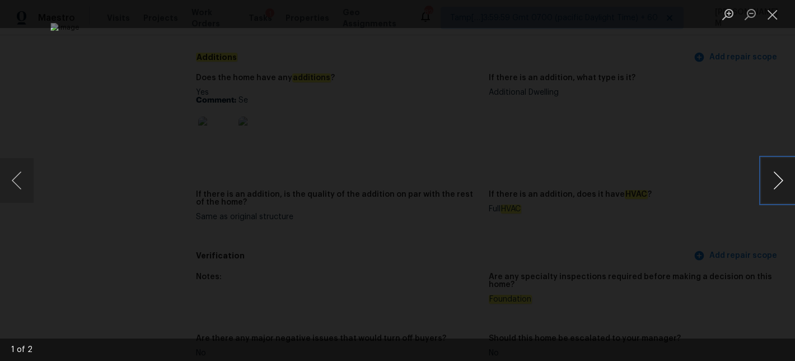
click at [785, 186] on button "Next image" at bounding box center [779, 180] width 34 height 45
click at [778, 18] on button "Close lightbox" at bounding box center [773, 14] width 22 height 20
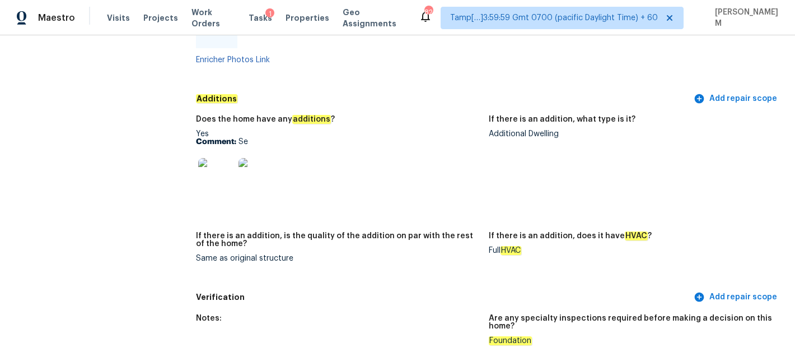
scroll to position [2311, 0]
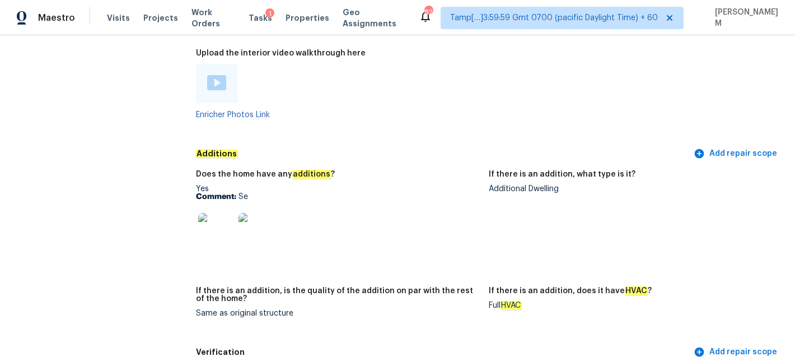
click at [494, 185] on div "Additional Dwelling" at bounding box center [631, 189] width 284 height 8
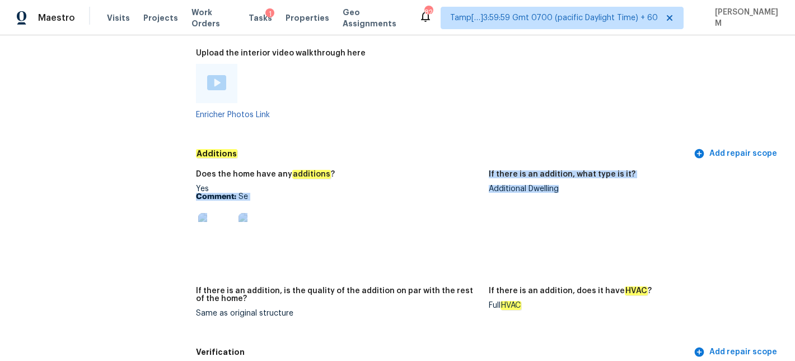
drag, startPoint x: 485, startPoint y: 166, endPoint x: 583, endPoint y: 166, distance: 97.5
click at [583, 166] on div "Does the home have any additions ? Yes Comment: Se If there is an addition, wha…" at bounding box center [489, 253] width 586 height 178
click at [583, 185] on div "Additional Dwelling" at bounding box center [631, 189] width 284 height 8
drag, startPoint x: 491, startPoint y: 165, endPoint x: 562, endPoint y: 165, distance: 71.1
click at [562, 185] on div "Additional Dwelling" at bounding box center [631, 189] width 284 height 8
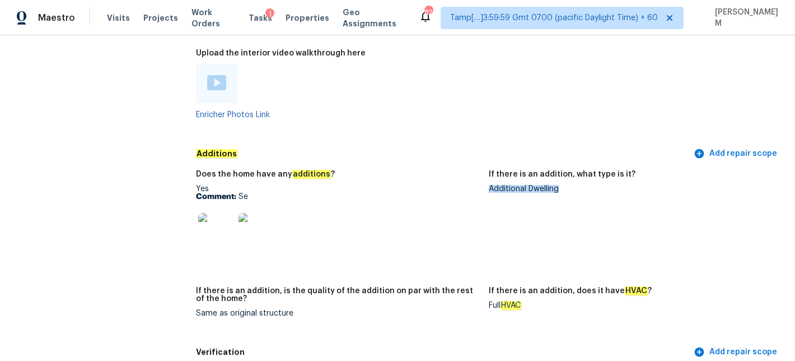
copy div "Additional Dwelling"
click at [211, 213] on img at bounding box center [216, 231] width 36 height 36
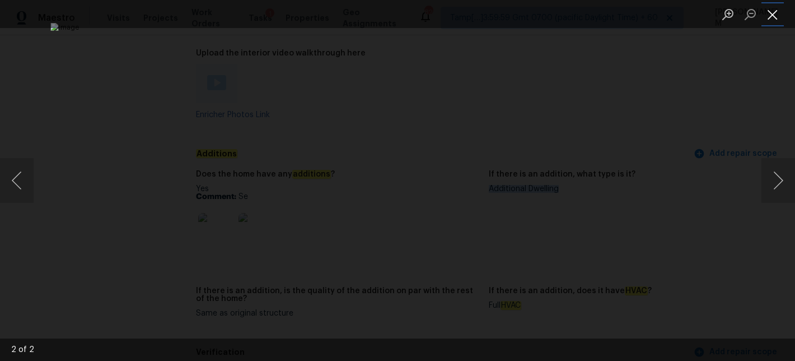
click at [779, 15] on button "Close lightbox" at bounding box center [773, 14] width 22 height 20
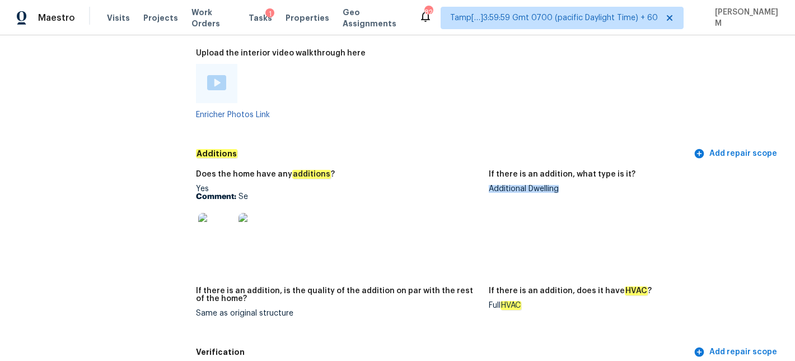
click at [224, 213] on img at bounding box center [216, 231] width 36 height 36
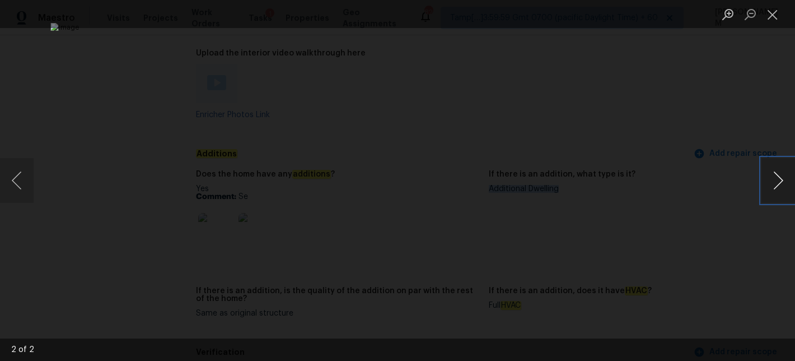
click at [774, 183] on button "Next image" at bounding box center [779, 180] width 34 height 45
click at [778, 17] on button "Close lightbox" at bounding box center [773, 14] width 22 height 20
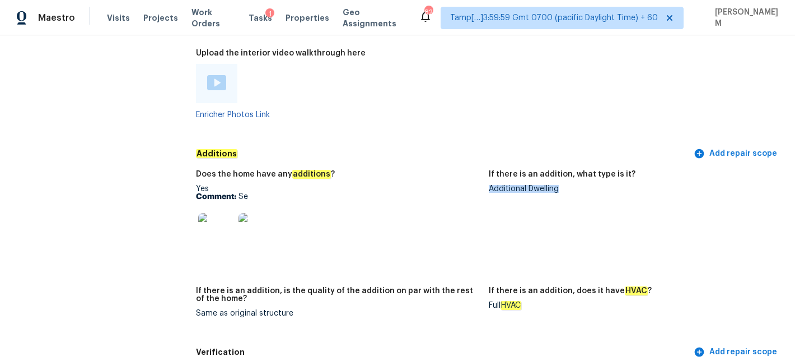
click at [214, 213] on img at bounding box center [216, 231] width 36 height 36
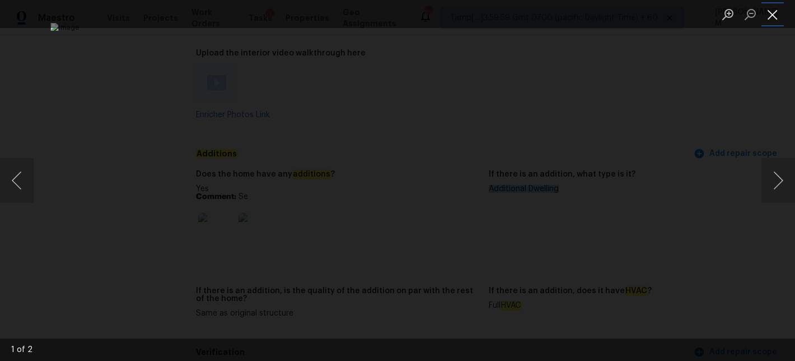
click at [774, 21] on button "Close lightbox" at bounding box center [773, 14] width 22 height 20
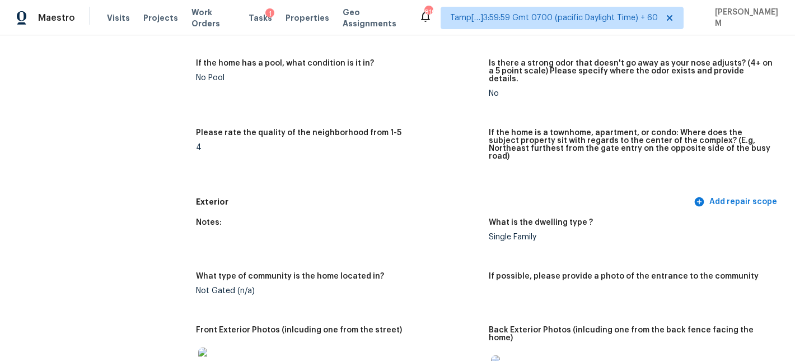
scroll to position [0, 0]
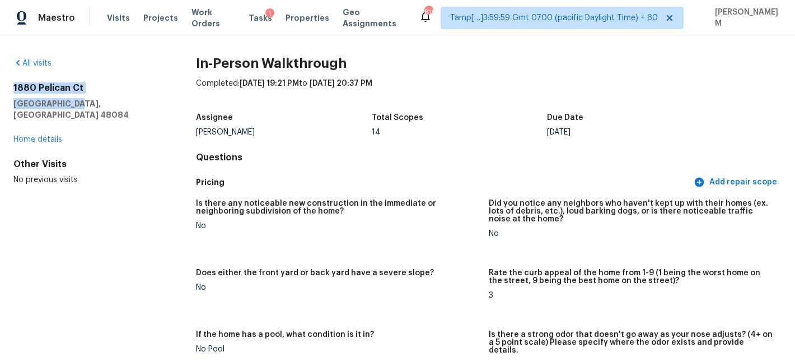
drag, startPoint x: 74, startPoint y: 101, endPoint x: 6, endPoint y: 86, distance: 69.9
click at [6, 86] on div "All visits 1880 Pelican Ct Troy, MI 48084 Home details Other Visits No previous…" at bounding box center [397, 197] width 795 height 325
copy div "1880 Pelican Ct Troy, MI 48084"
click at [212, 16] on span "Work Orders" at bounding box center [214, 18] width 44 height 22
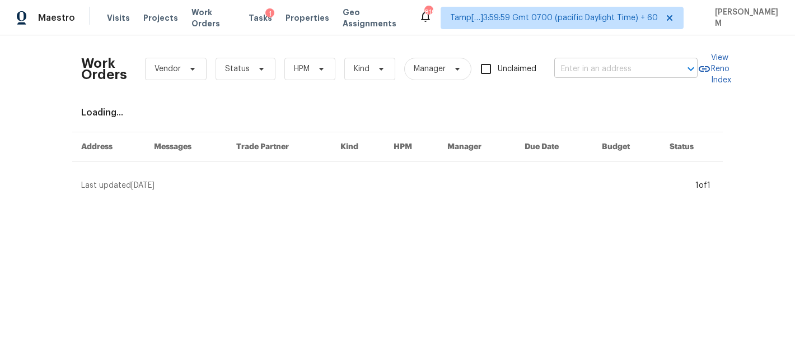
click at [582, 64] on input "text" at bounding box center [611, 68] width 112 height 17
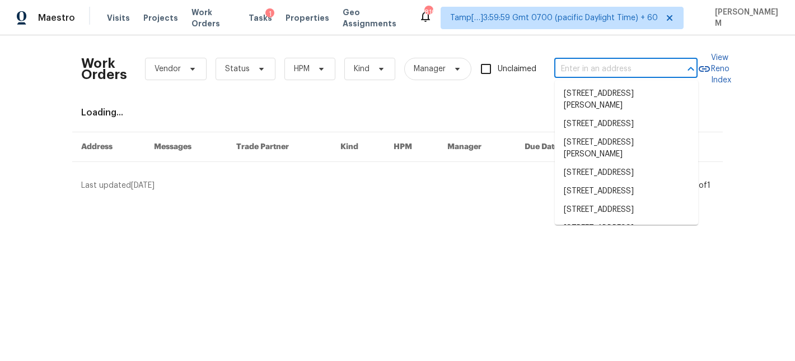
paste input "2262 Pine Warbler Way Marietta, GA, 30062"
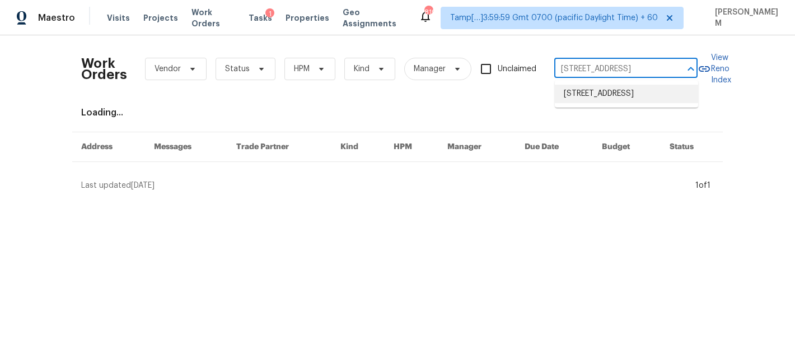
type input "2262 Pine Warbler Way Marietta, GA, 30062"
click at [119, 24] on div "Visits Projects Work Orders Tasks 1 Properties Geo Assignments" at bounding box center [263, 18] width 312 height 22
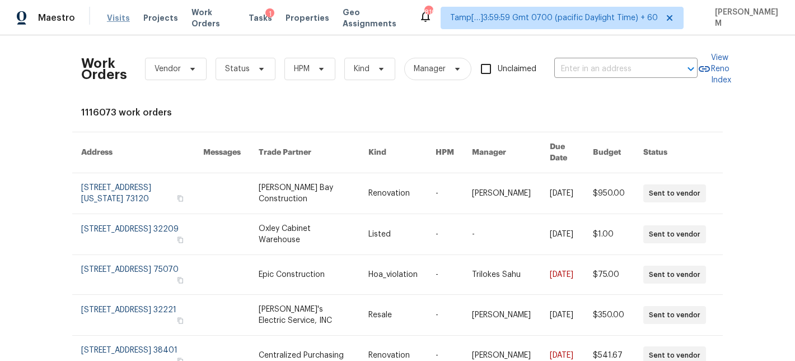
click at [119, 17] on span "Visits" at bounding box center [118, 17] width 23 height 11
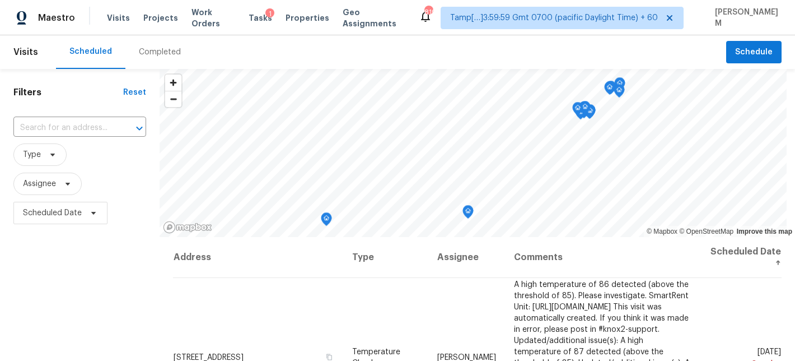
click at [159, 56] on div "Completed" at bounding box center [160, 51] width 42 height 11
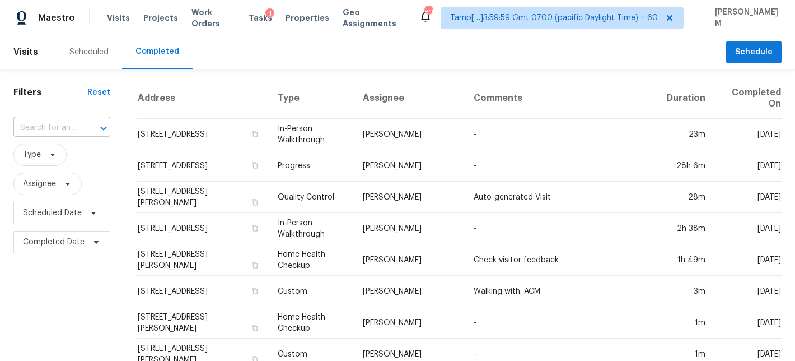
click at [82, 122] on div at bounding box center [95, 128] width 29 height 16
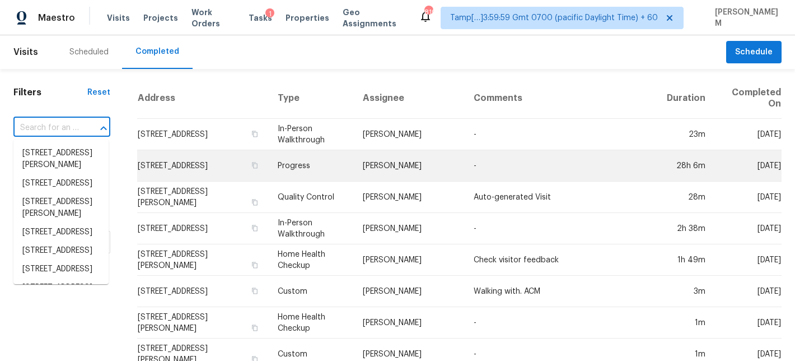
paste input "2262 Pine Warbler Way Marietta, GA, 30062"
type input "2262 Pine Warbler Way Marietta, GA, 30062"
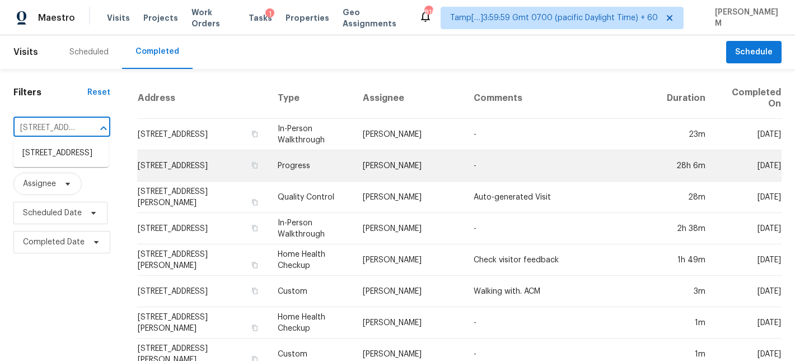
scroll to position [0, 103]
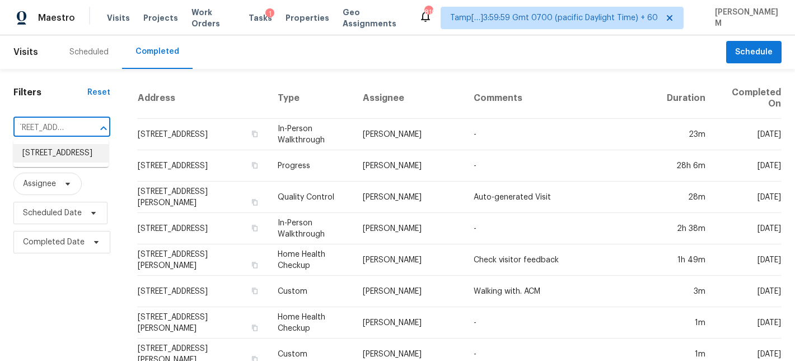
click at [72, 162] on li "2262 Pine Warbler Way, Marietta, GA 30062" at bounding box center [60, 153] width 95 height 18
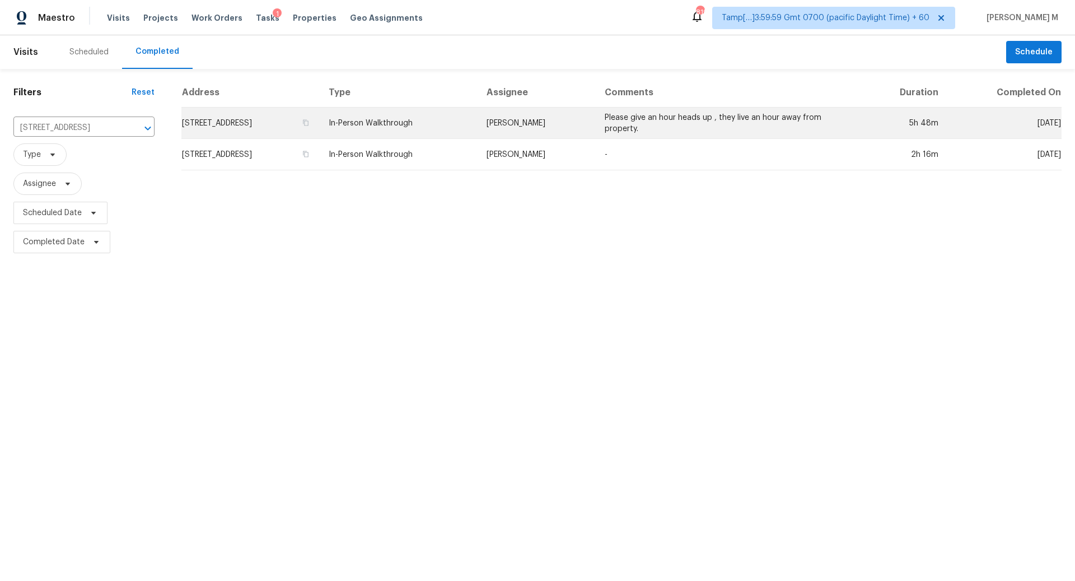
click at [795, 123] on td "Please give an hour heads up , they live an hour away from property." at bounding box center [728, 123] width 264 height 31
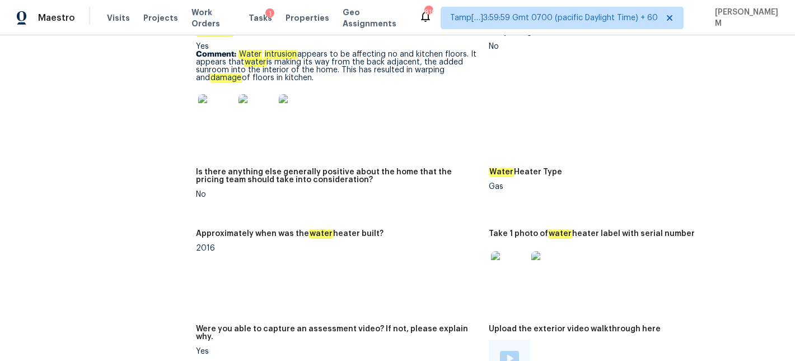
scroll to position [2393, 0]
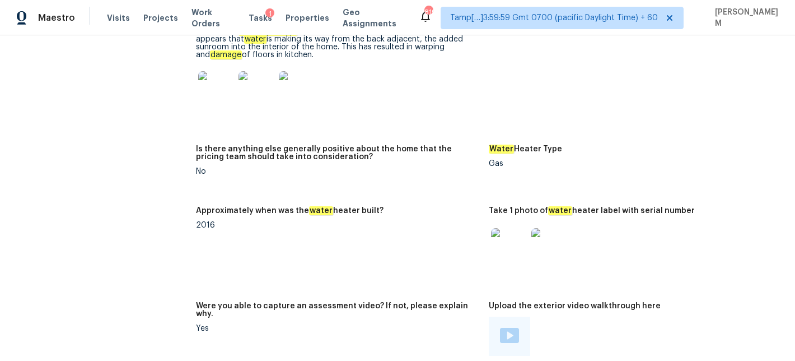
click at [223, 71] on img at bounding box center [216, 89] width 36 height 36
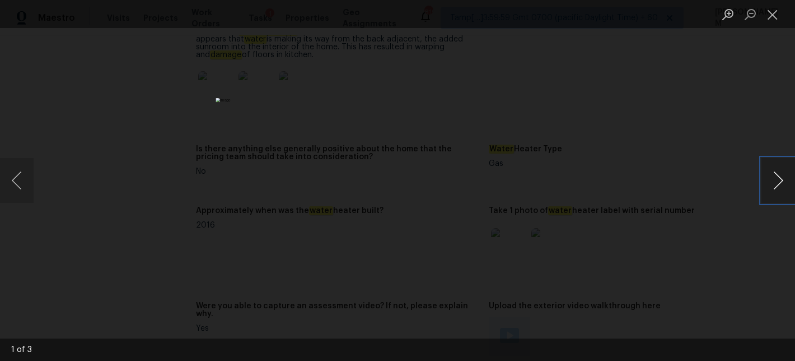
click at [767, 192] on button "Next image" at bounding box center [779, 180] width 34 height 45
click at [775, 16] on button "Close lightbox" at bounding box center [773, 14] width 22 height 20
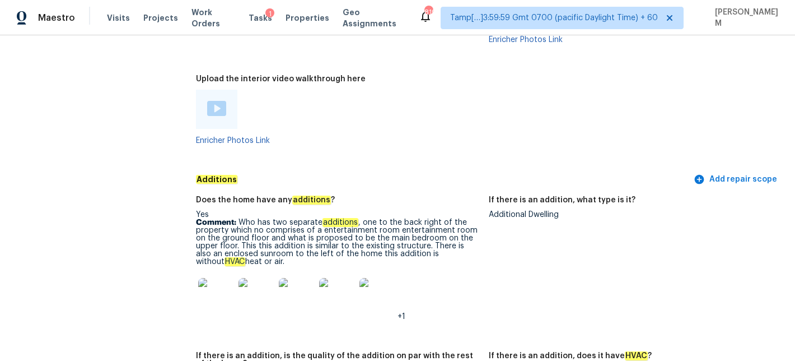
scroll to position [2601, 0]
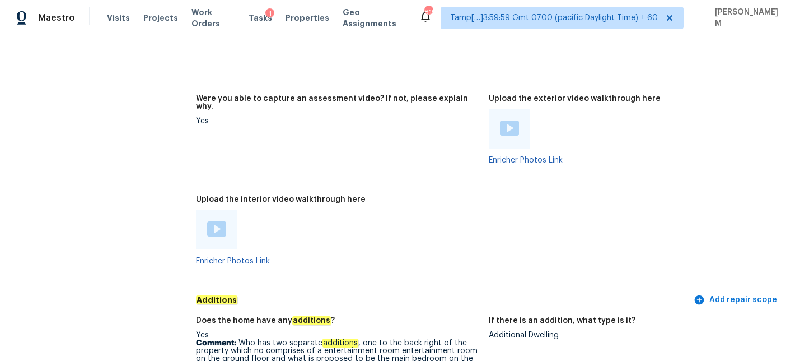
click at [217, 221] on img at bounding box center [216, 228] width 19 height 15
click at [512, 120] on img at bounding box center [509, 127] width 19 height 15
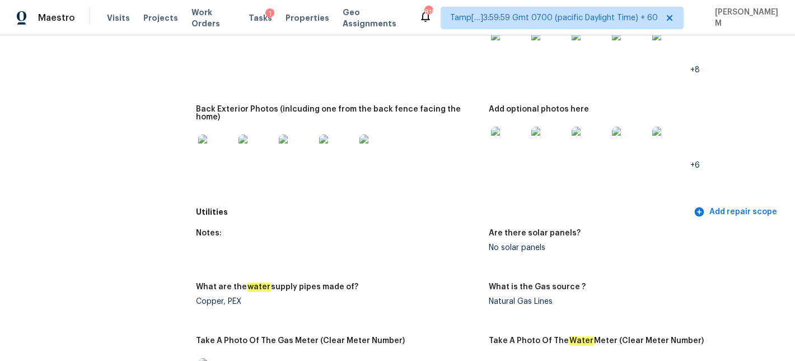
scroll to position [996, 0]
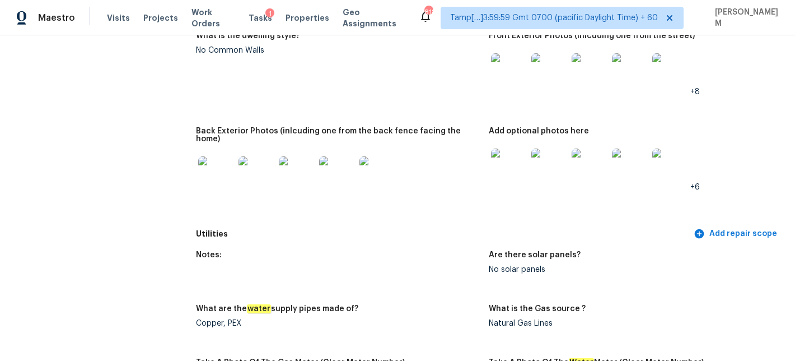
click at [225, 156] on img at bounding box center [216, 174] width 36 height 36
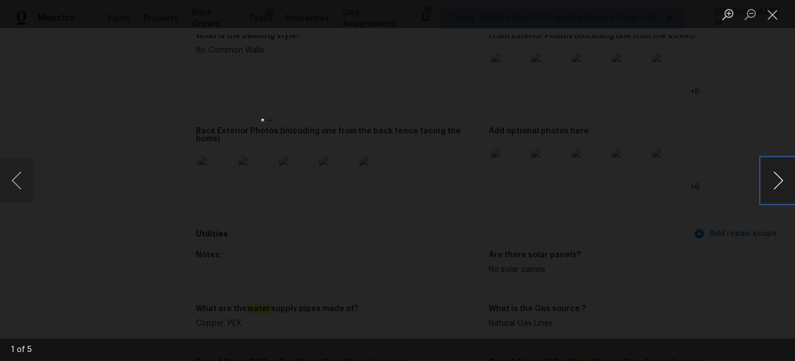
click at [784, 176] on button "Next image" at bounding box center [779, 180] width 34 height 45
click at [776, 11] on button "Close lightbox" at bounding box center [773, 14] width 22 height 20
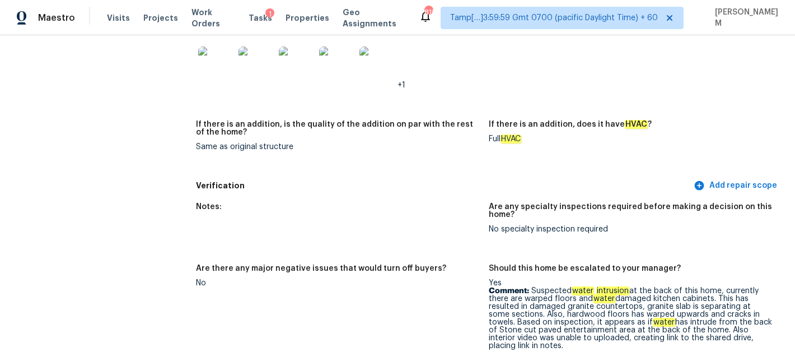
scroll to position [2961, 0]
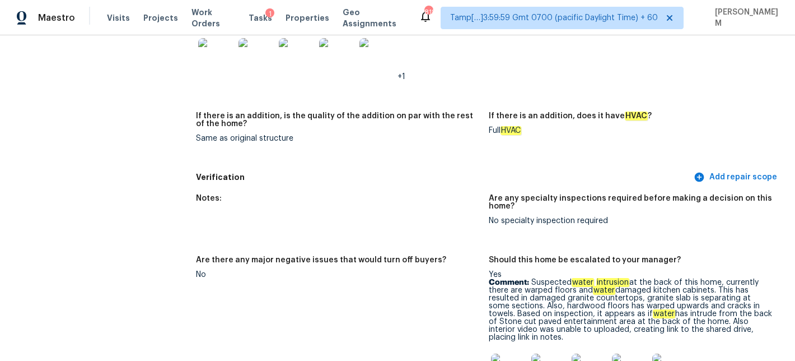
drag, startPoint x: 533, startPoint y: 243, endPoint x: 558, endPoint y: 301, distance: 63.0
click at [558, 301] on p "Comment: Suspected water intrusion at the back of this home, currently there ar…" at bounding box center [631, 309] width 284 height 63
copy p "Suspected water intrusion at the back of this home, currently there are warped …"
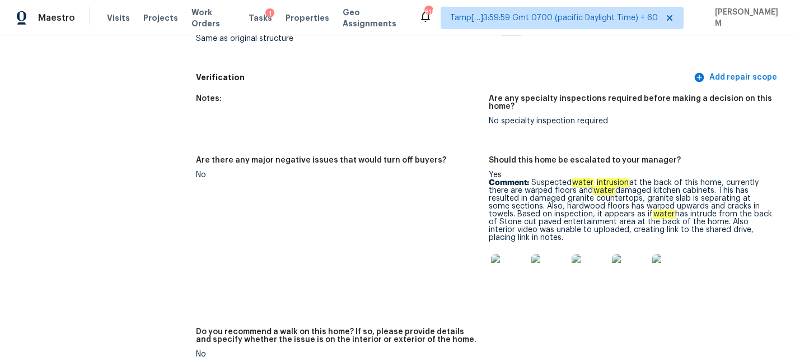
scroll to position [3110, 0]
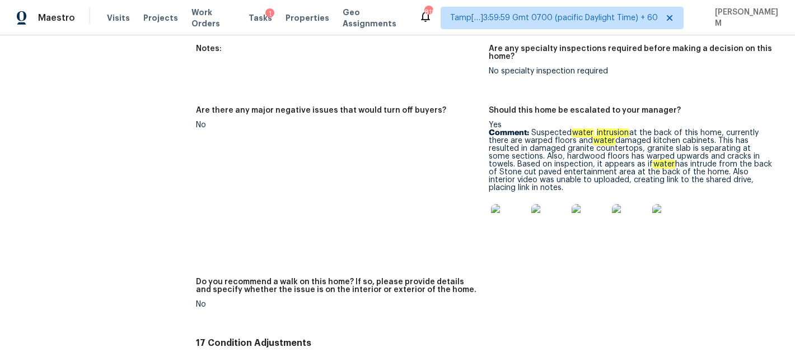
click at [511, 204] on img at bounding box center [509, 222] width 36 height 36
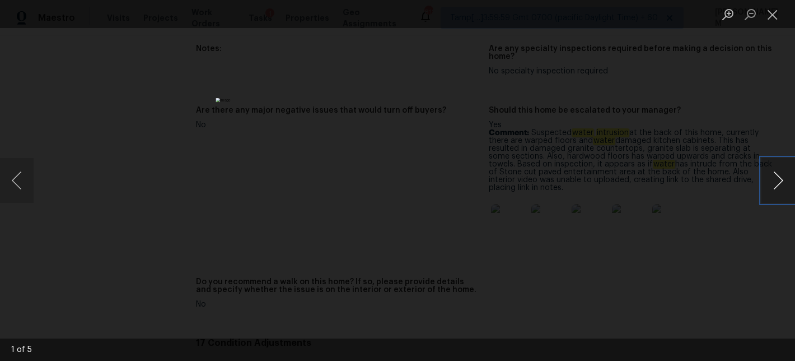
click at [774, 170] on button "Next image" at bounding box center [779, 180] width 34 height 45
click at [7, 185] on button "Previous image" at bounding box center [17, 180] width 34 height 45
click at [402, 172] on img "Lightbox" at bounding box center [398, 180] width 364 height 165
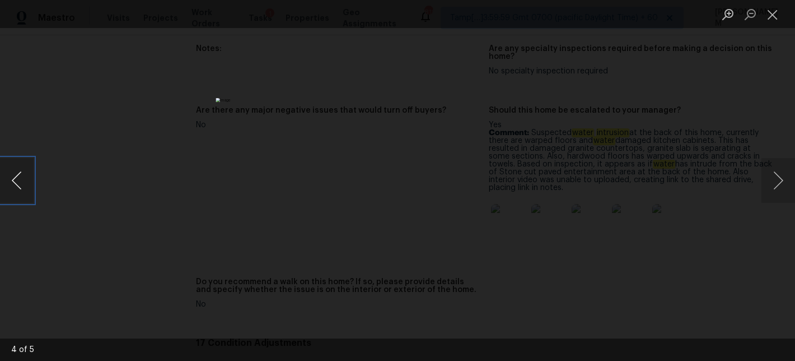
click at [18, 180] on button "Previous image" at bounding box center [17, 180] width 34 height 45
click at [11, 180] on button "Previous image" at bounding box center [17, 180] width 34 height 45
click at [30, 193] on button "Previous image" at bounding box center [17, 180] width 34 height 45
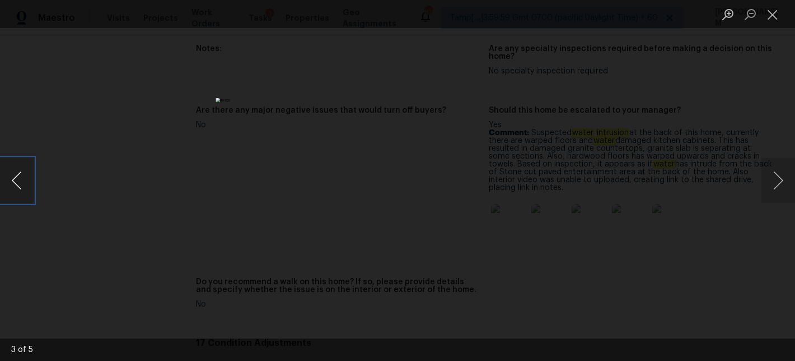
click at [30, 193] on button "Previous image" at bounding box center [17, 180] width 34 height 45
click at [15, 177] on button "Previous image" at bounding box center [17, 180] width 34 height 45
click at [769, 15] on button "Close lightbox" at bounding box center [773, 14] width 22 height 20
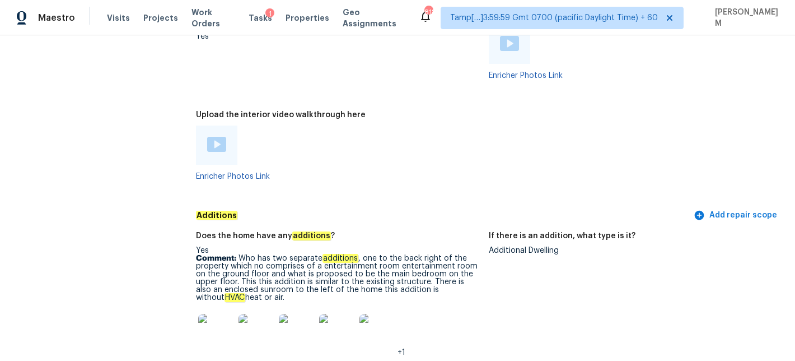
scroll to position [2672, 0]
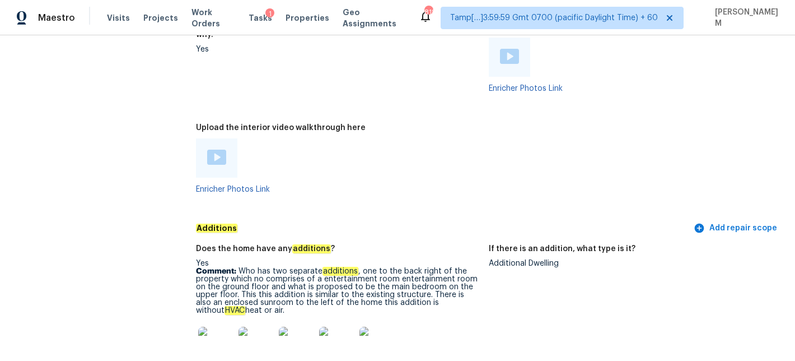
drag, startPoint x: 318, startPoint y: 239, endPoint x: 323, endPoint y: 236, distance: 5.8
click at [322, 267] on p "Comment: Who has two separate additions , one to the back right of the property…" at bounding box center [338, 290] width 284 height 47
drag, startPoint x: 398, startPoint y: 241, endPoint x: 266, endPoint y: 249, distance: 132.4
click at [266, 267] on p "Comment: Who has two separate additions , one to the back right of the property…" at bounding box center [338, 290] width 284 height 47
copy p "entertainment room on the ground floor"
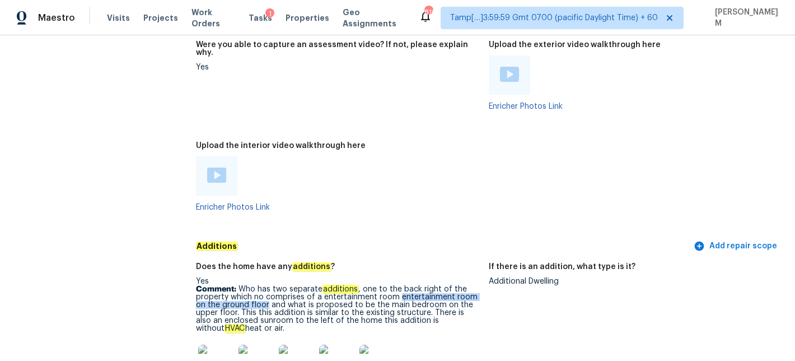
scroll to position [2667, 0]
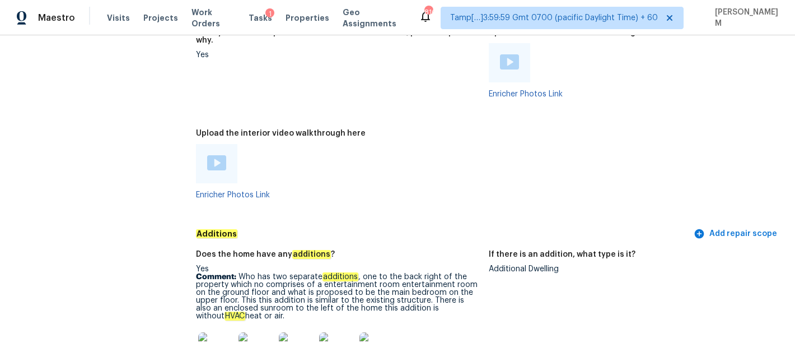
click at [227, 144] on div at bounding box center [216, 163] width 41 height 39
click at [221, 155] on img at bounding box center [216, 162] width 19 height 15
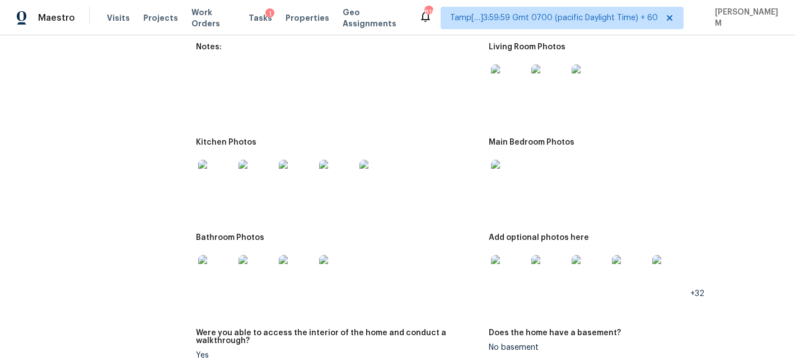
scroll to position [1674, 0]
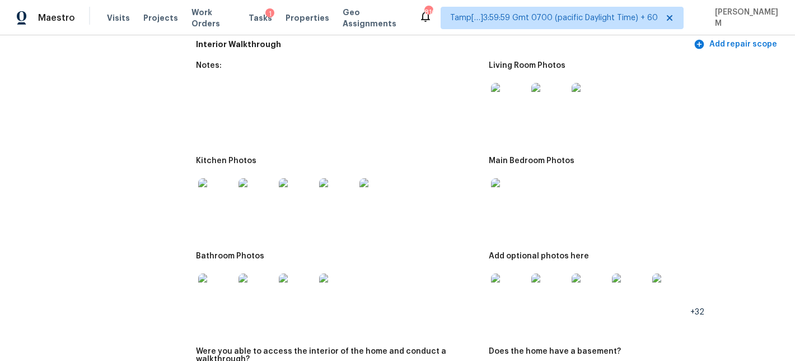
click at [501, 273] on img at bounding box center [509, 291] width 36 height 36
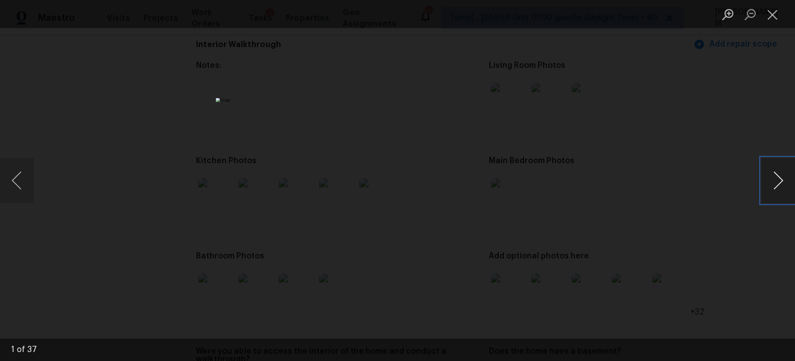
click at [772, 175] on button "Next image" at bounding box center [779, 180] width 34 height 45
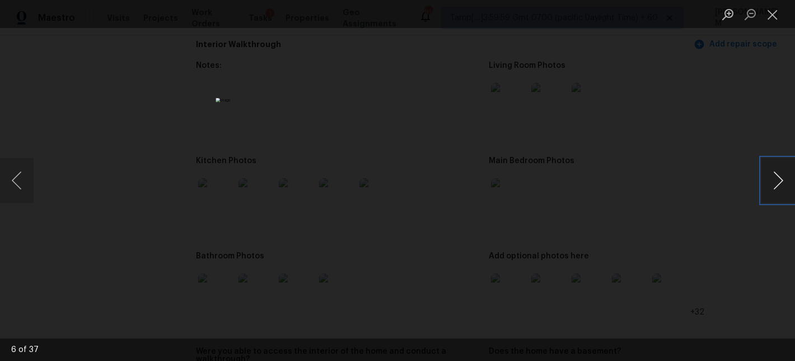
click at [772, 175] on button "Next image" at bounding box center [779, 180] width 34 height 45
click at [773, 10] on button "Close lightbox" at bounding box center [773, 14] width 22 height 20
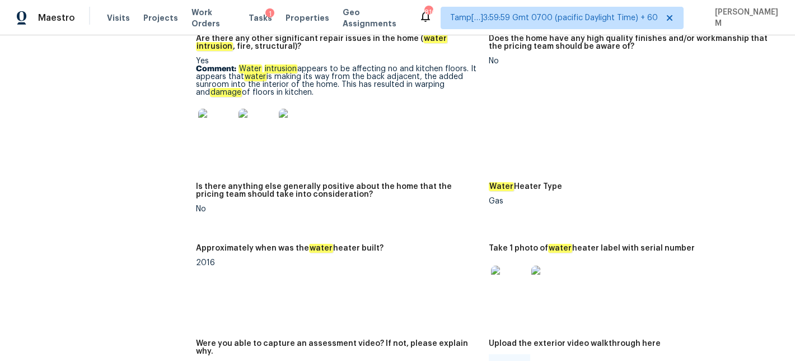
scroll to position [2526, 0]
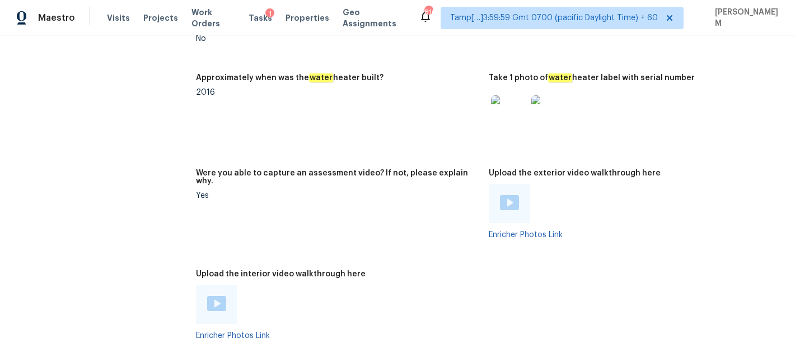
click at [509, 195] on img at bounding box center [509, 202] width 19 height 15
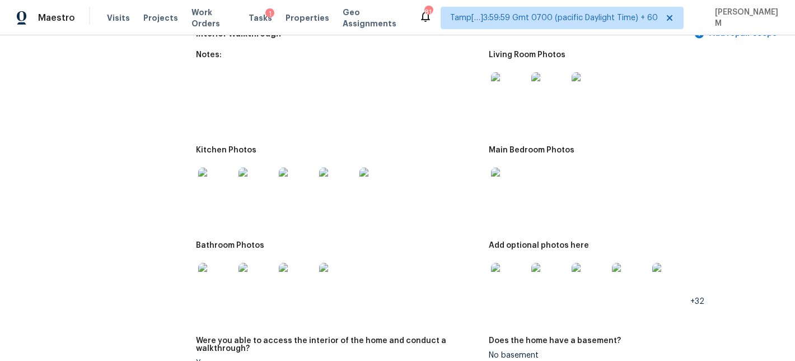
scroll to position [1652, 0]
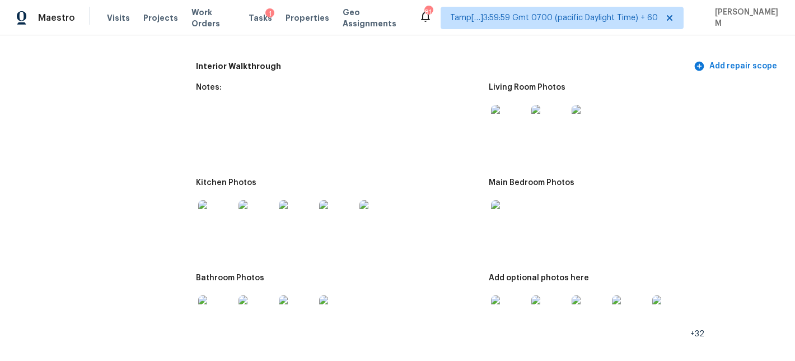
click at [510, 295] on img at bounding box center [509, 313] width 36 height 36
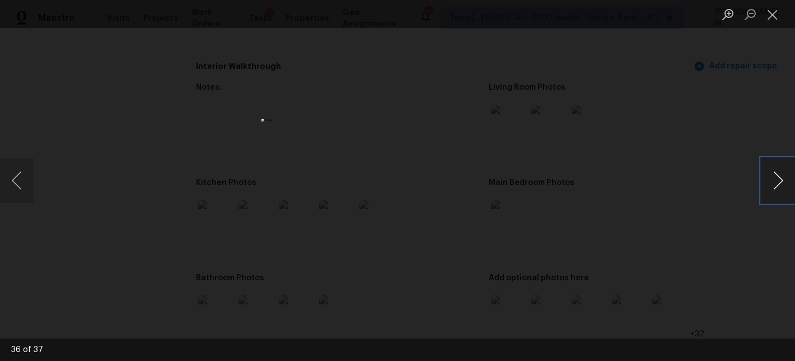
click at [773, 179] on button "Next image" at bounding box center [779, 180] width 34 height 45
click at [785, 177] on button "Next image" at bounding box center [779, 180] width 34 height 45
click at [17, 174] on button "Previous image" at bounding box center [17, 180] width 34 height 45
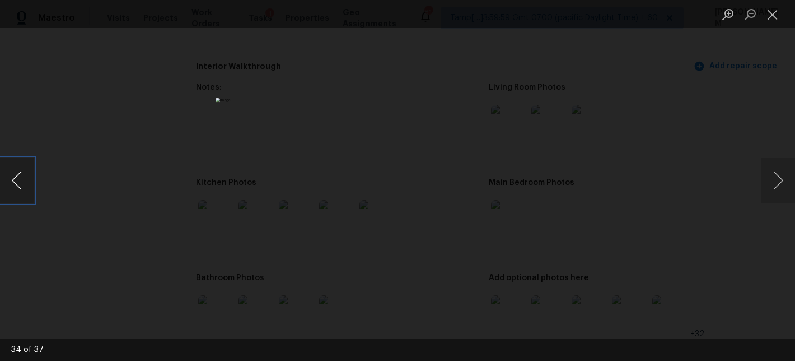
click at [17, 187] on button "Previous image" at bounding box center [17, 180] width 34 height 45
click at [25, 190] on button "Previous image" at bounding box center [17, 180] width 34 height 45
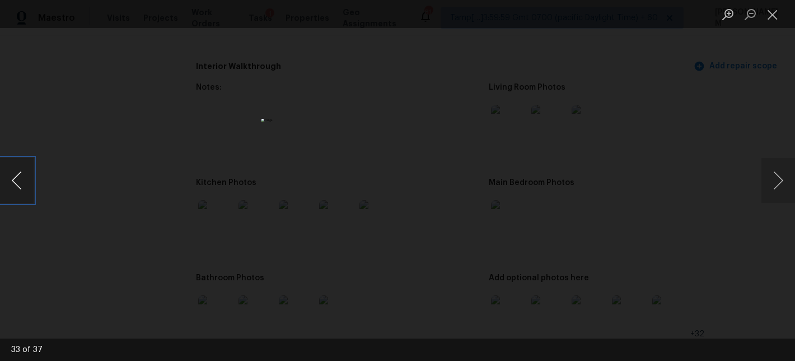
click at [25, 190] on button "Previous image" at bounding box center [17, 180] width 34 height 45
click at [20, 188] on button "Previous image" at bounding box center [17, 180] width 34 height 45
click at [22, 173] on button "Previous image" at bounding box center [17, 180] width 34 height 45
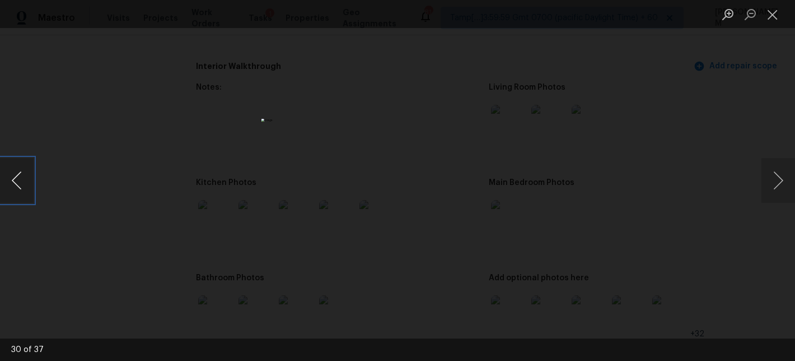
click at [26, 189] on button "Previous image" at bounding box center [17, 180] width 34 height 45
click at [770, 11] on button "Close lightbox" at bounding box center [773, 14] width 22 height 20
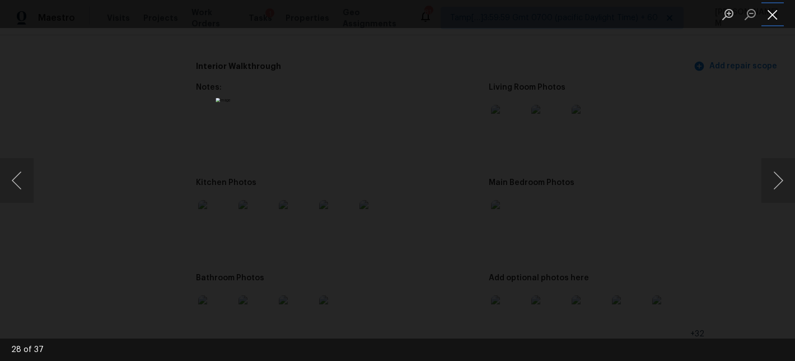
click at [772, 17] on button "Close lightbox" at bounding box center [773, 14] width 22 height 20
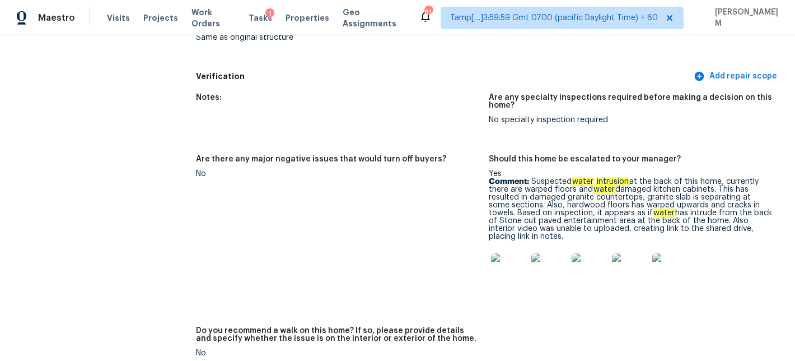
scroll to position [3025, 0]
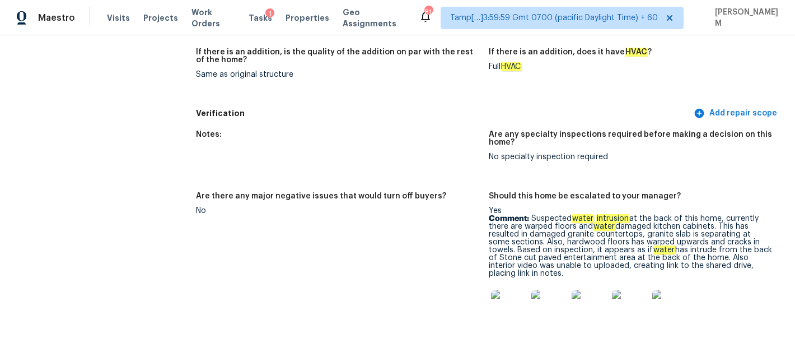
click at [530, 215] on p "Comment: Suspected water intrusion at the back of this home, currently there ar…" at bounding box center [631, 246] width 284 height 63
drag, startPoint x: 532, startPoint y: 181, endPoint x: 602, endPoint y: 236, distance: 88.5
click at [602, 236] on p "Comment: Suspected water intrusion at the back of this home, currently there ar…" at bounding box center [631, 246] width 284 height 63
copy p "Suspected water intrusion at the back of this home, currently there are warped …"
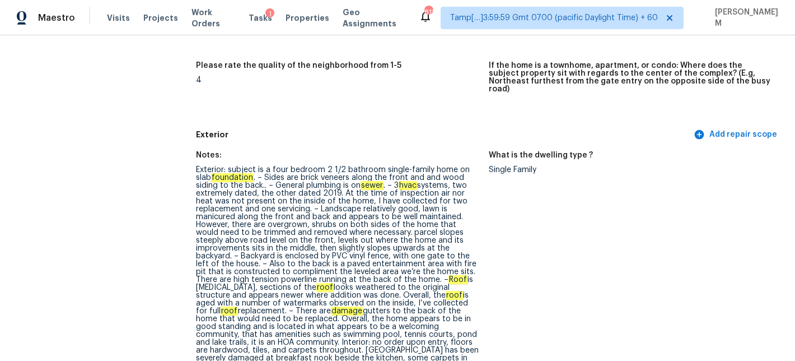
scroll to position [0, 0]
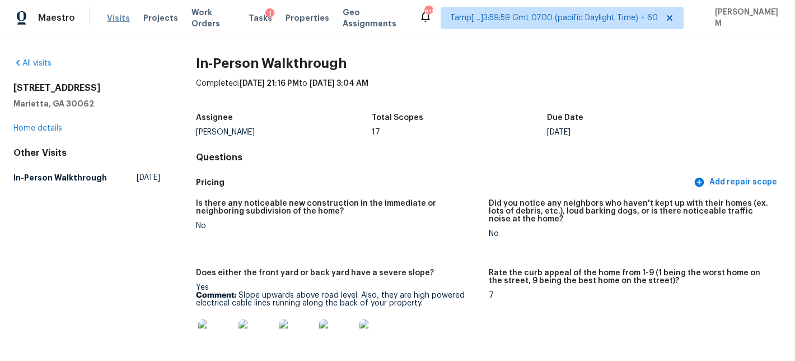
click at [114, 22] on span "Visits" at bounding box center [118, 17] width 23 height 11
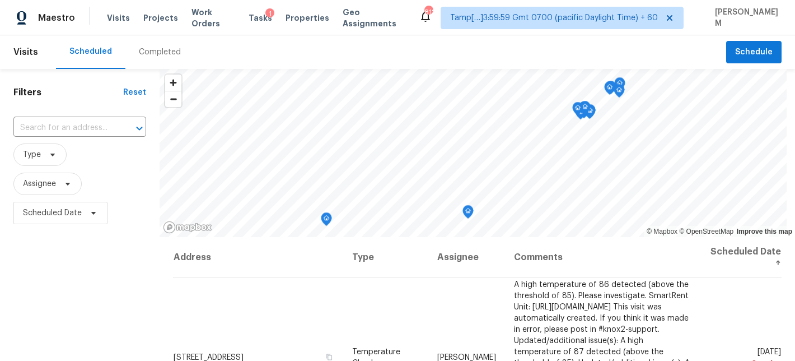
click at [166, 55] on div "Completed" at bounding box center [160, 51] width 42 height 11
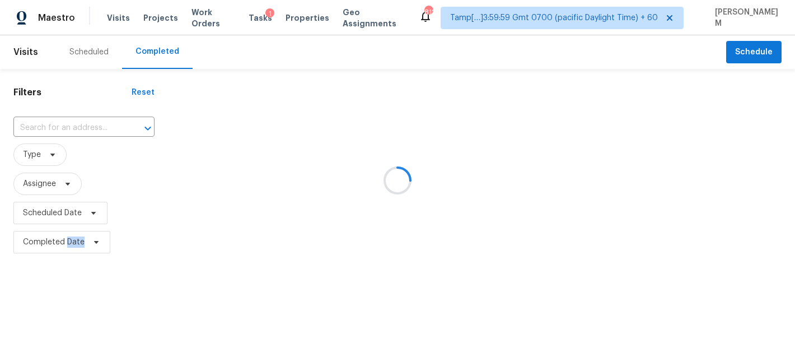
click at [166, 55] on div at bounding box center [397, 180] width 795 height 361
click at [71, 129] on div at bounding box center [397, 180] width 795 height 361
click at [60, 127] on div at bounding box center [397, 180] width 795 height 361
click at [60, 126] on div at bounding box center [397, 180] width 795 height 361
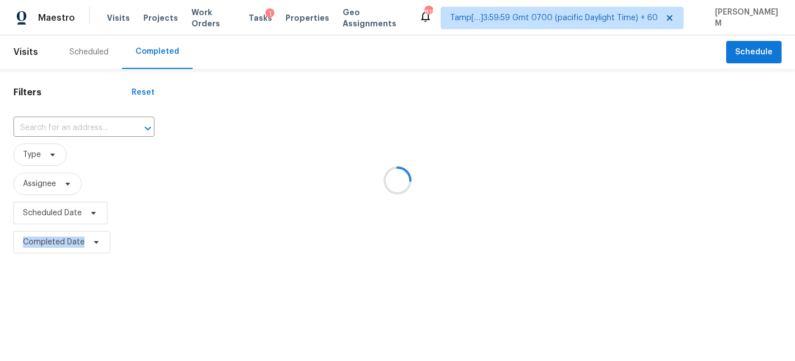
click at [60, 126] on div at bounding box center [397, 180] width 795 height 361
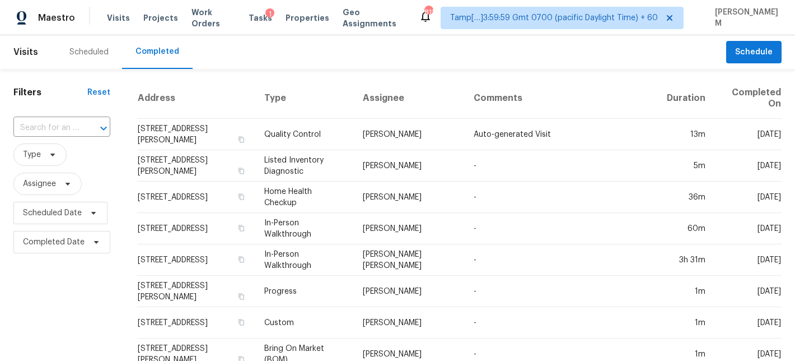
click at [60, 126] on input "text" at bounding box center [46, 127] width 66 height 17
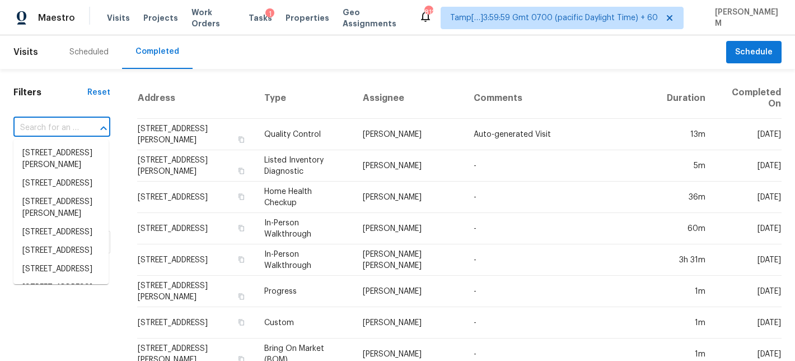
paste input "1034 E Churchwell Ave Knoxville, TN, 37917"
type input "1034 E Churchwell Ave Knoxville, TN, 37917"
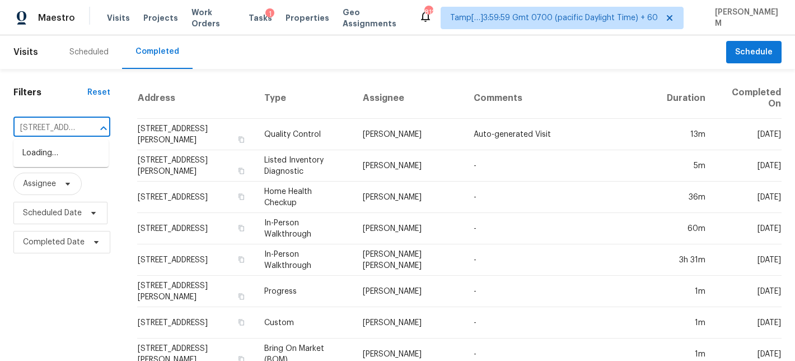
scroll to position [0, 100]
click at [80, 152] on li "1034 E Churchwell Ave, Knoxville, TN 37917" at bounding box center [60, 159] width 95 height 30
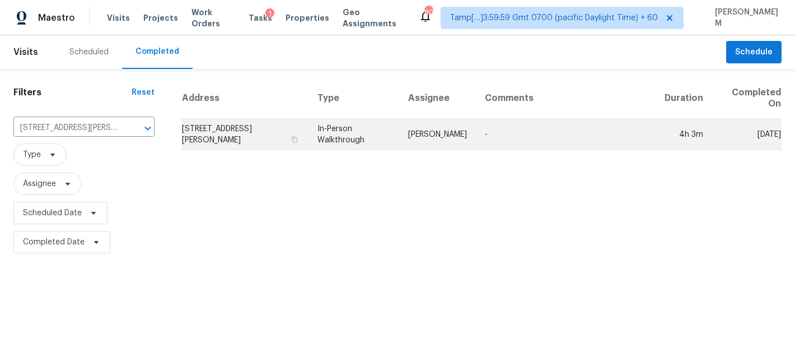
click at [292, 137] on td "1034 E Churchwell Ave, Knoxville, TN 37917" at bounding box center [244, 134] width 127 height 31
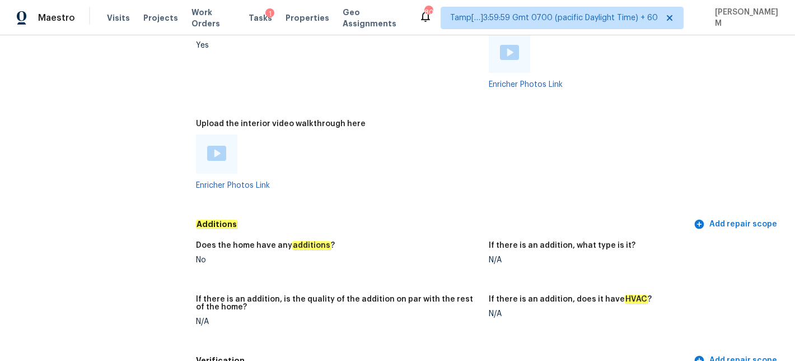
scroll to position [2343, 0]
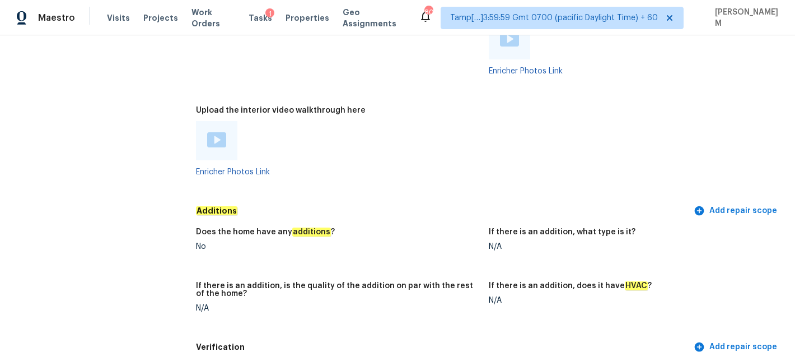
click at [203, 125] on div at bounding box center [216, 140] width 41 height 39
click at [207, 132] on img at bounding box center [216, 139] width 19 height 15
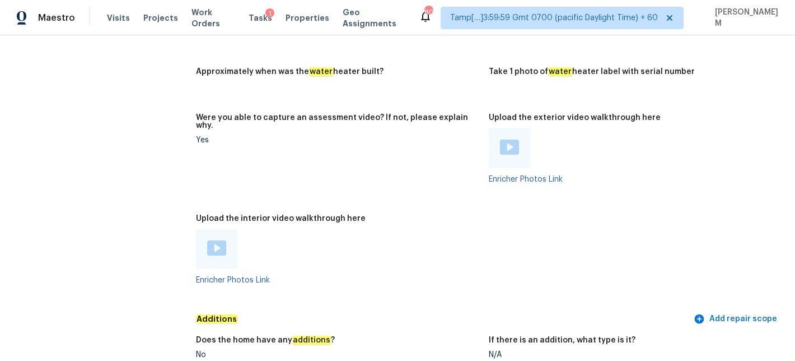
scroll to position [2220, 0]
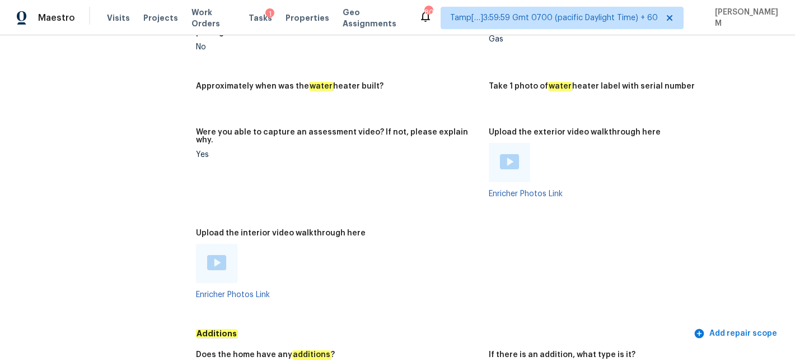
click at [515, 154] on img at bounding box center [509, 161] width 19 height 15
click at [258, 176] on figure "Were you able to capture an assessment video? If not, please explain why. Yes" at bounding box center [342, 171] width 293 height 87
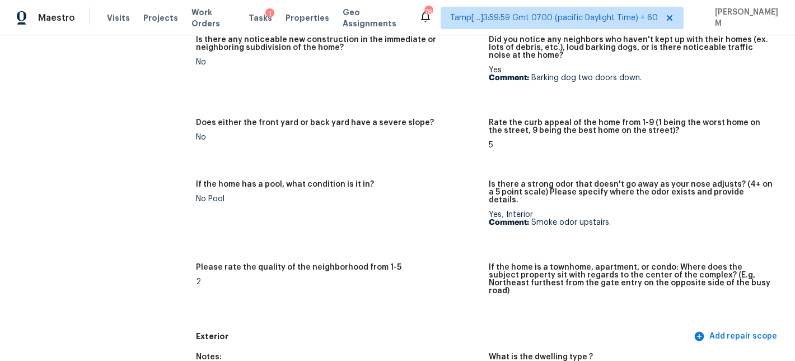
scroll to position [157, 0]
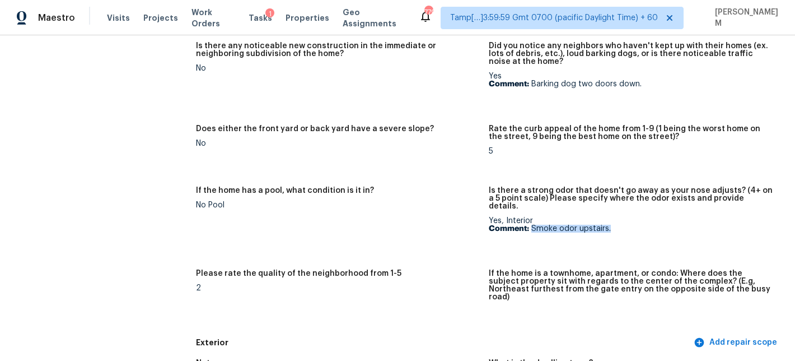
drag, startPoint x: 532, startPoint y: 221, endPoint x: 618, endPoint y: 222, distance: 85.7
click at [618, 225] on p "Comment: Smoke odor upstairs." at bounding box center [631, 229] width 284 height 8
drag, startPoint x: 532, startPoint y: 83, endPoint x: 646, endPoint y: 83, distance: 114.3
click at [646, 83] on p "Comment: Barking dog two doors down." at bounding box center [631, 84] width 284 height 8
copy p "Barking dog two doors down."
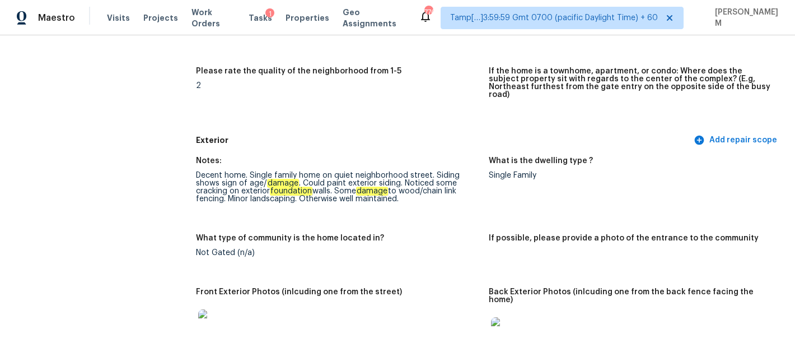
scroll to position [0, 0]
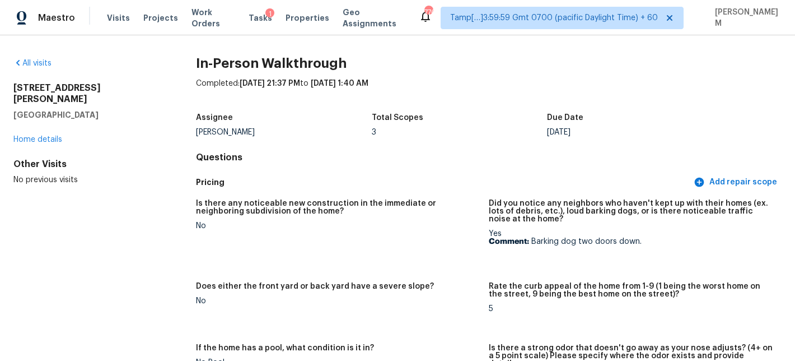
drag, startPoint x: 95, startPoint y: 101, endPoint x: 11, endPoint y: 91, distance: 84.0
click at [11, 91] on div "All visits 1034 E Churchwell Ave Knoxville, TN 37917 Home details Other Visits …" at bounding box center [397, 197] width 795 height 325
click at [116, 21] on span "Visits" at bounding box center [118, 17] width 23 height 11
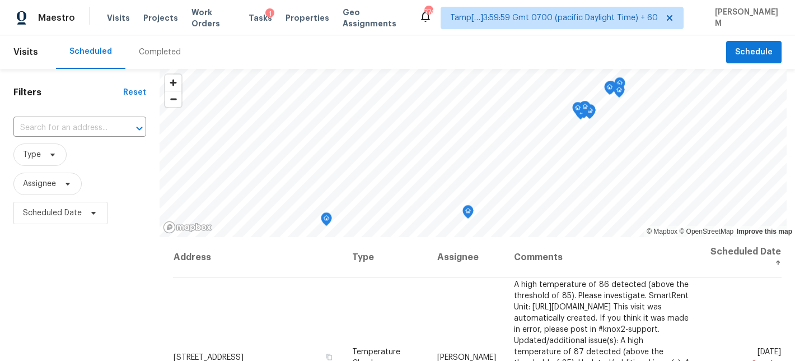
click at [149, 58] on div "Completed" at bounding box center [159, 52] width 69 height 34
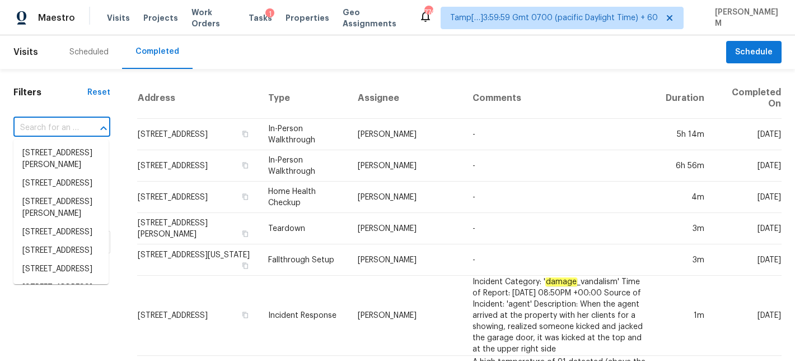
click at [56, 129] on input "text" at bounding box center [46, 127] width 66 height 17
paste input "450 Benton Dr Apt E Saint Peters, MO, 63376"
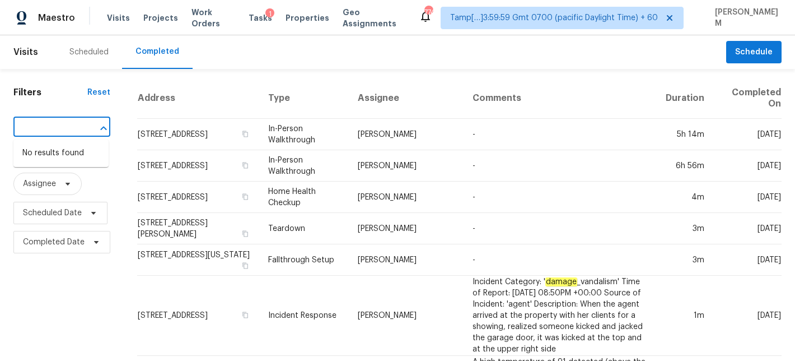
click at [41, 133] on input "450 Benton Dr Apt E Saint Peters, MO, 63376" at bounding box center [46, 127] width 66 height 17
click at [36, 129] on input "450 Benton Dr Apt E Saint Peters, MO, 63376" at bounding box center [46, 127] width 66 height 17
type input "450 Benton Dr Saint Peters, MO, 63376"
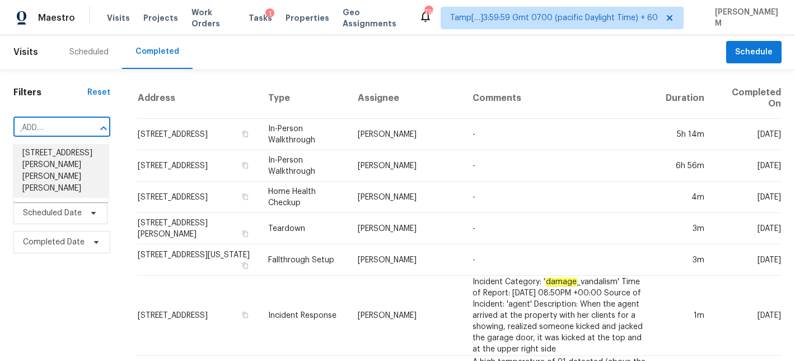
click at [60, 156] on li "450 Benton Dr Apt E, Saint Peters, MO 63376" at bounding box center [60, 171] width 95 height 54
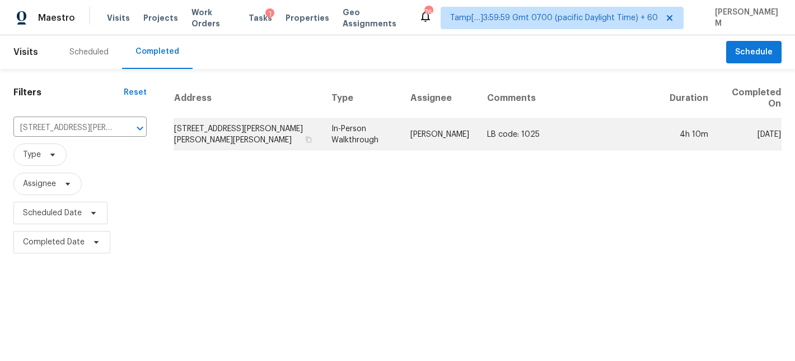
click at [247, 134] on td "450 Benton Dr Apt E, Saint Peters, MO 63376" at bounding box center [248, 134] width 149 height 31
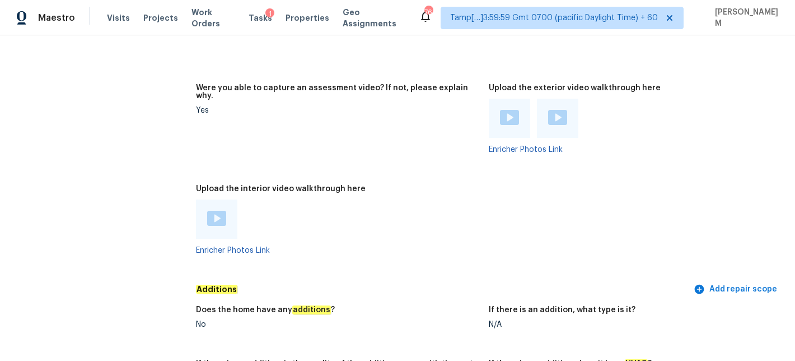
scroll to position [2120, 0]
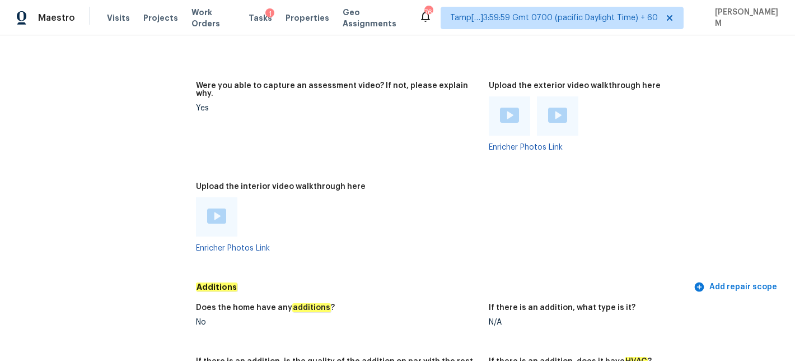
click at [225, 208] on img at bounding box center [216, 215] width 19 height 15
click at [510, 108] on img at bounding box center [509, 115] width 19 height 15
click at [548, 108] on img at bounding box center [557, 115] width 19 height 15
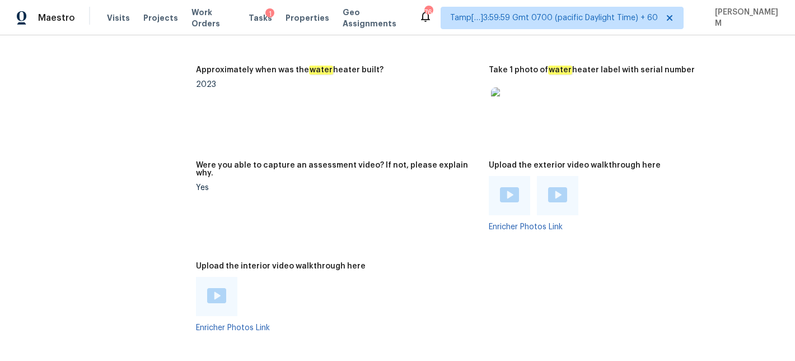
scroll to position [2467, 0]
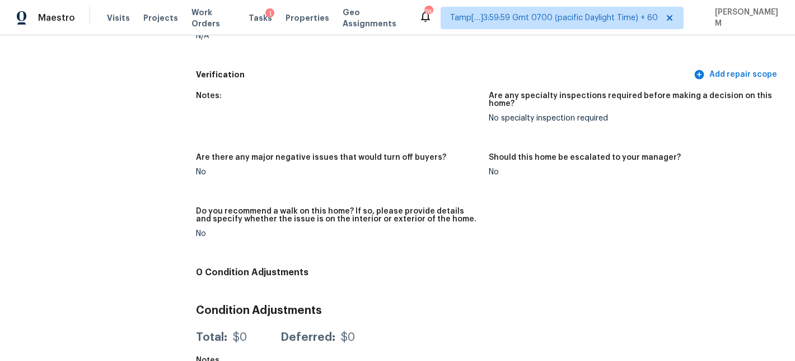
click at [237, 156] on figure "Are there any major negative issues that would turn off buyers? No" at bounding box center [342, 173] width 293 height 40
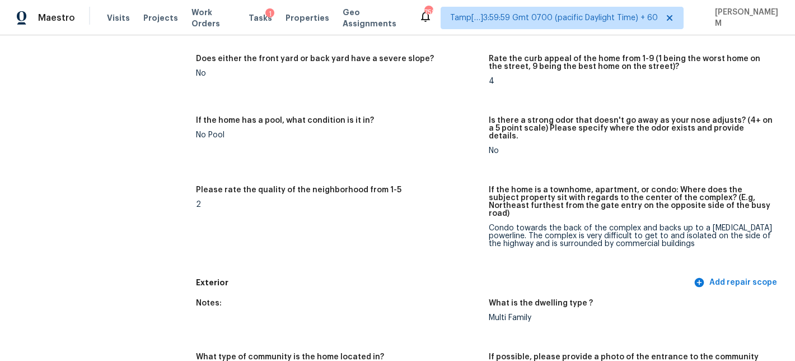
scroll to position [0, 0]
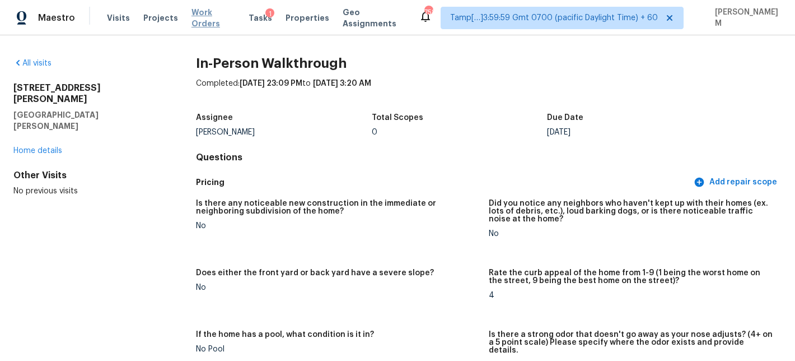
click at [218, 13] on span "Work Orders" at bounding box center [214, 18] width 44 height 22
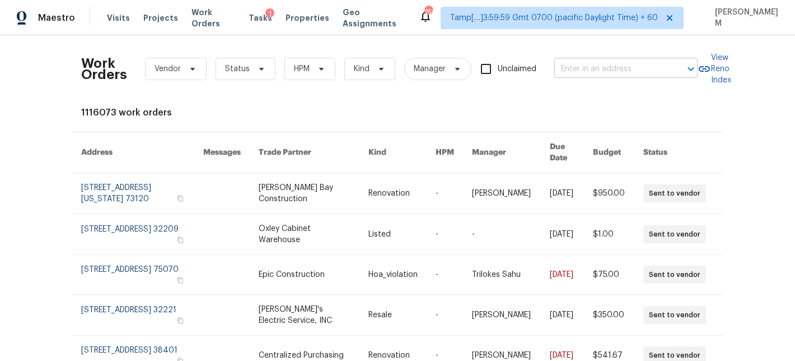
click at [584, 66] on input "text" at bounding box center [611, 68] width 112 height 17
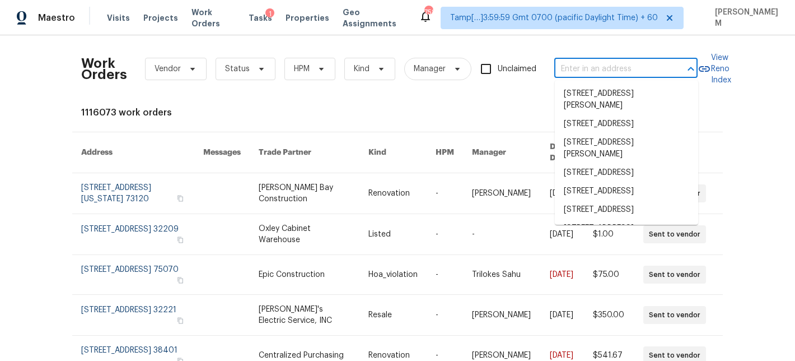
paste input "5424 Thyme Cor Saint Hedwig, TX, 78152"
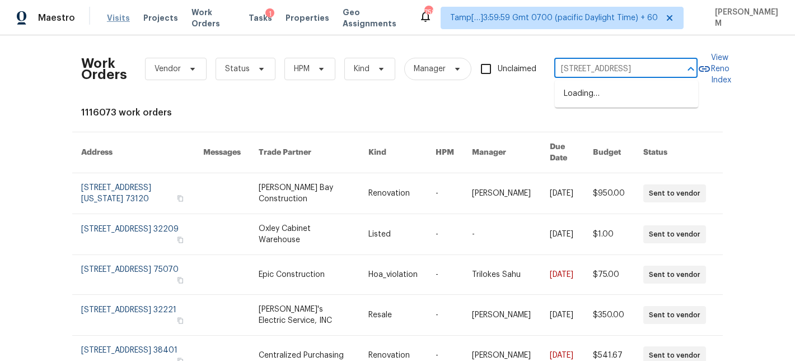
type input "5424 Thyme Cor Saint Hedwig, TX, 78152"
click at [113, 13] on span "Visits" at bounding box center [118, 17] width 23 height 11
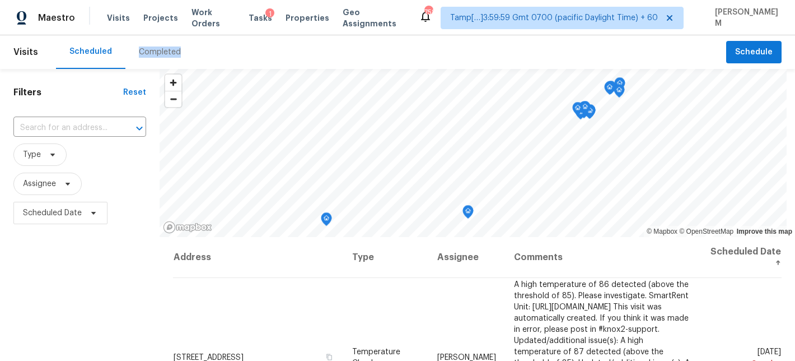
click at [153, 57] on div "Completed" at bounding box center [160, 51] width 42 height 11
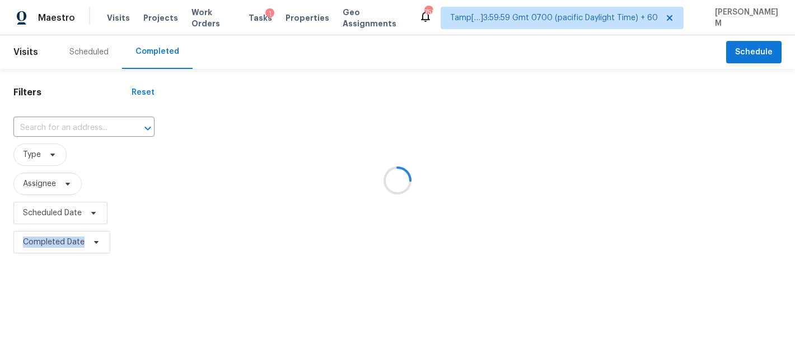
click at [153, 57] on div at bounding box center [397, 180] width 795 height 361
click at [152, 57] on div at bounding box center [397, 180] width 795 height 361
click at [63, 125] on div at bounding box center [397, 180] width 795 height 361
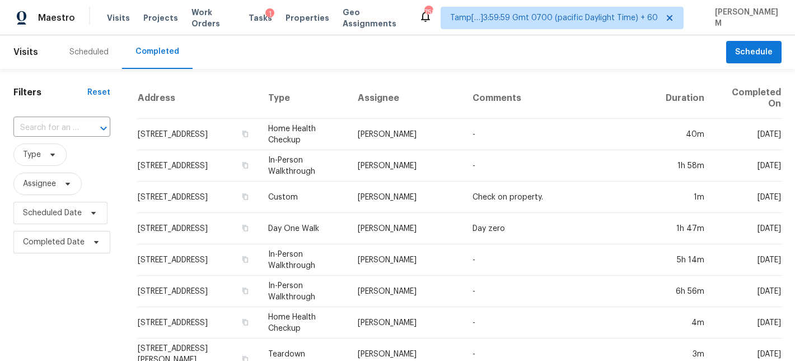
click at [63, 125] on input "text" at bounding box center [46, 127] width 66 height 17
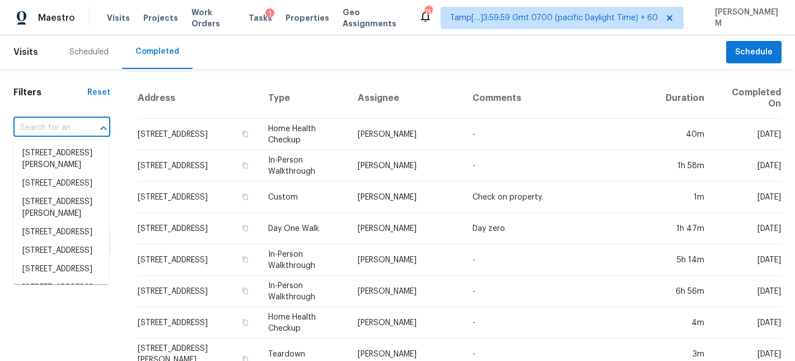
paste input "5424 Thyme Cor Saint Hedwig, TX, 78152"
type input "5424 Thyme Cor Saint Hedwig, TX, 78152"
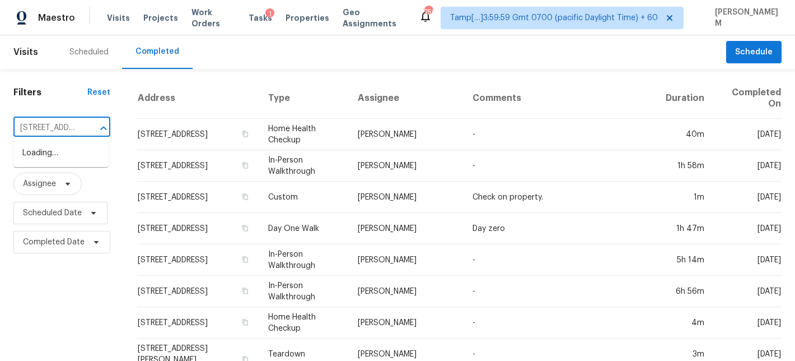
scroll to position [0, 92]
click at [52, 155] on li "5424 Thyme Cor, Saint Hedwig, TX 78152" at bounding box center [60, 153] width 95 height 18
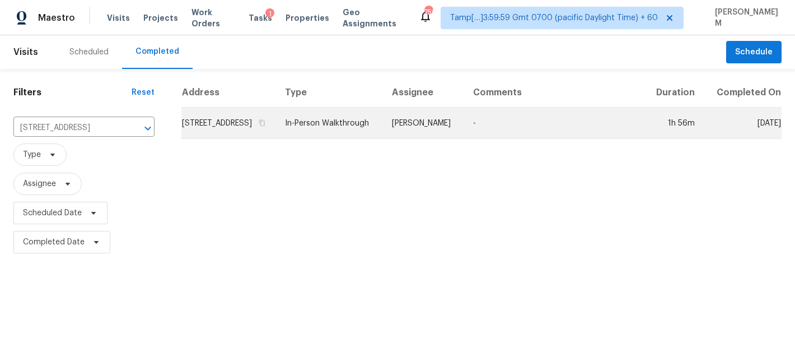
click at [321, 139] on td "In-Person Walkthrough" at bounding box center [330, 123] width 108 height 31
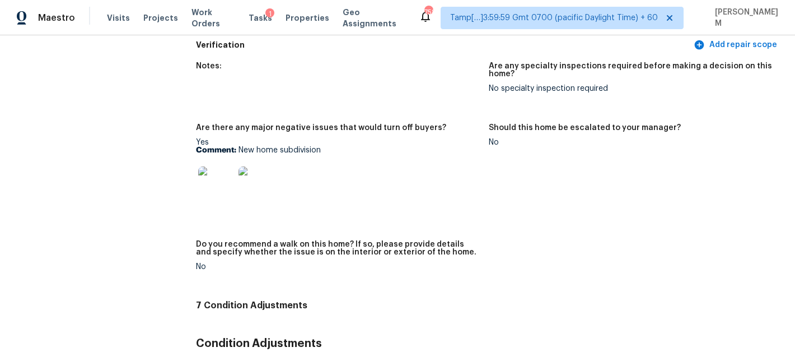
scroll to position [2537, 0]
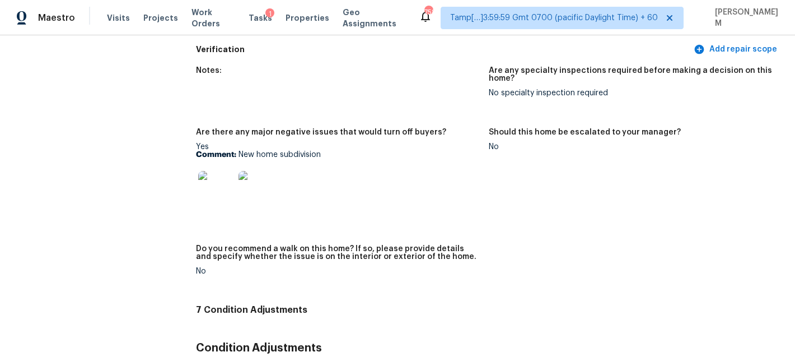
click at [211, 171] on img at bounding box center [216, 189] width 36 height 36
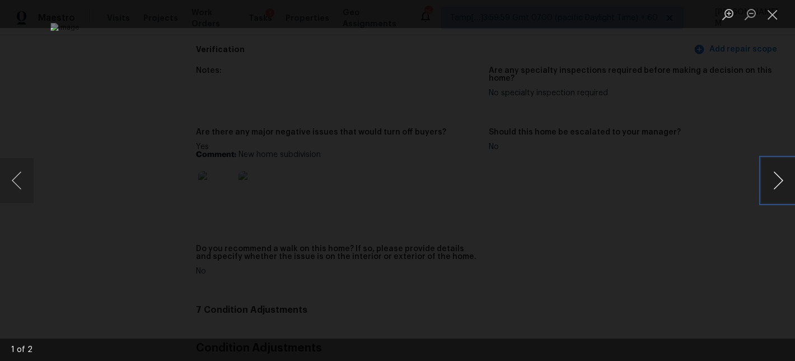
click at [774, 188] on button "Next image" at bounding box center [779, 180] width 34 height 45
click at [765, 15] on button "Close lightbox" at bounding box center [773, 14] width 22 height 20
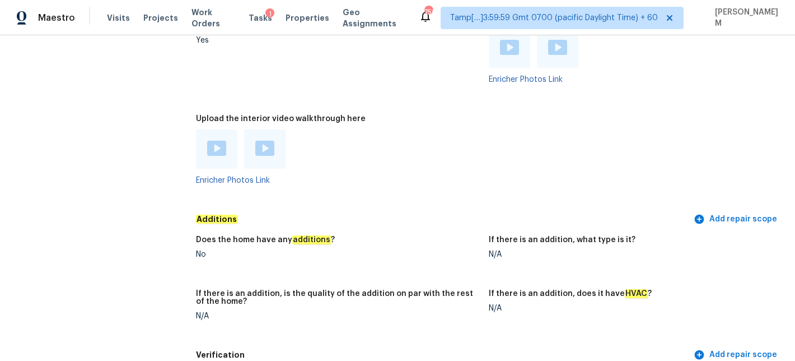
scroll to position [2210, 0]
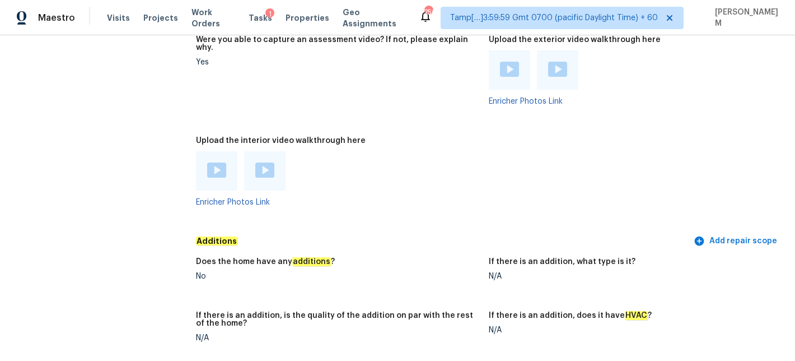
click at [223, 162] on img at bounding box center [216, 169] width 19 height 15
click at [277, 151] on div at bounding box center [264, 170] width 41 height 39
click at [269, 162] on img at bounding box center [264, 169] width 19 height 15
click at [509, 57] on div at bounding box center [509, 69] width 41 height 39
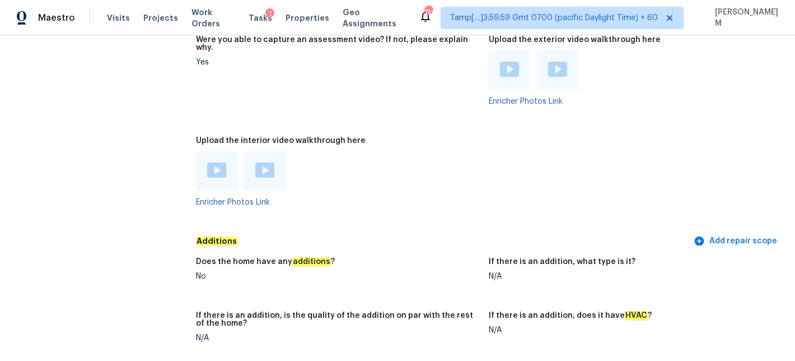
click at [507, 62] on img at bounding box center [509, 69] width 19 height 15
click at [556, 62] on img at bounding box center [557, 69] width 19 height 15
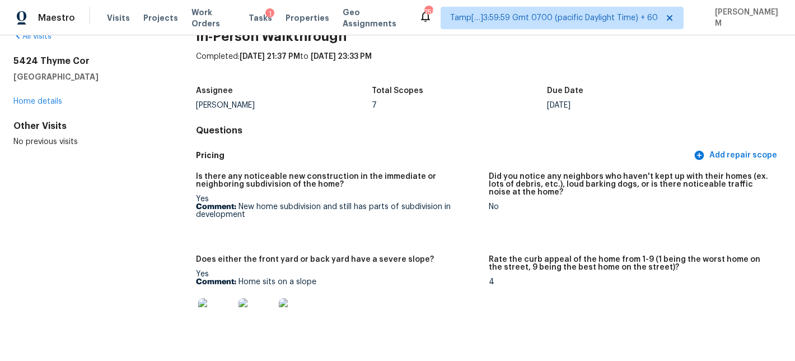
scroll to position [0, 0]
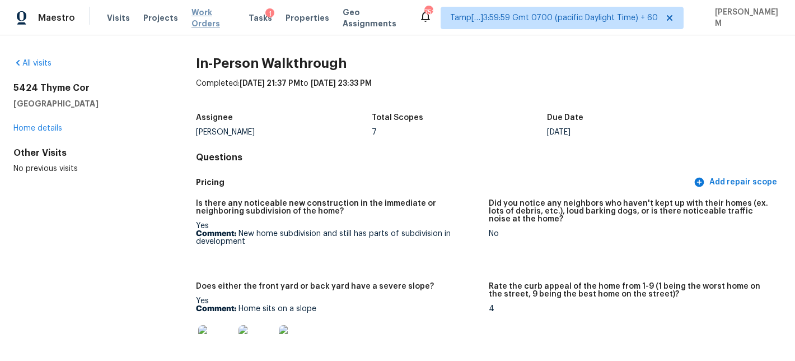
click at [213, 18] on span "Work Orders" at bounding box center [214, 18] width 44 height 22
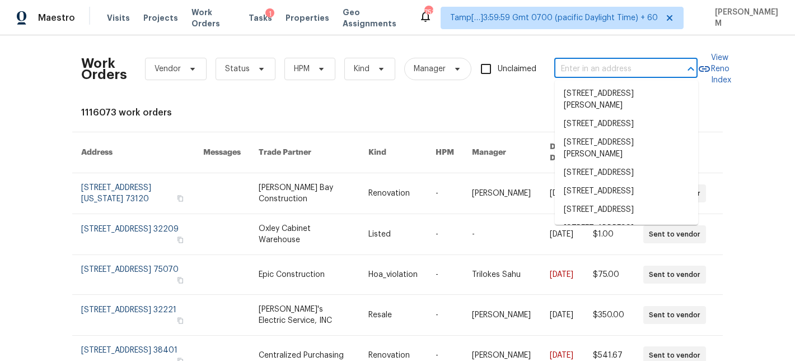
click at [598, 73] on input "text" at bounding box center [611, 68] width 112 height 17
paste input "1410 Swaying Branch Ln, Clover, SC 29710"
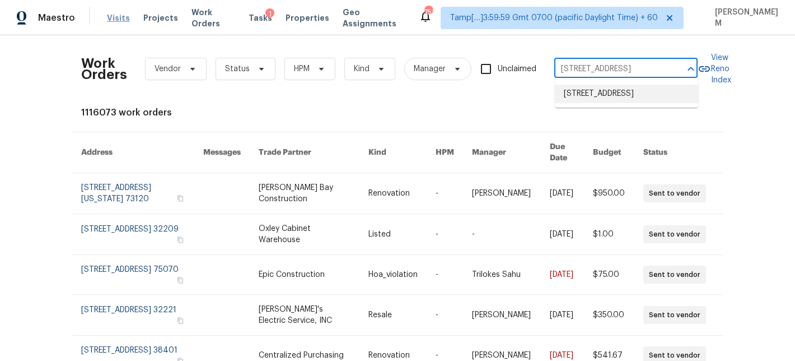
type input "1410 Swaying Branch Ln, Clover, SC 29710"
click at [122, 19] on span "Visits" at bounding box center [118, 17] width 23 height 11
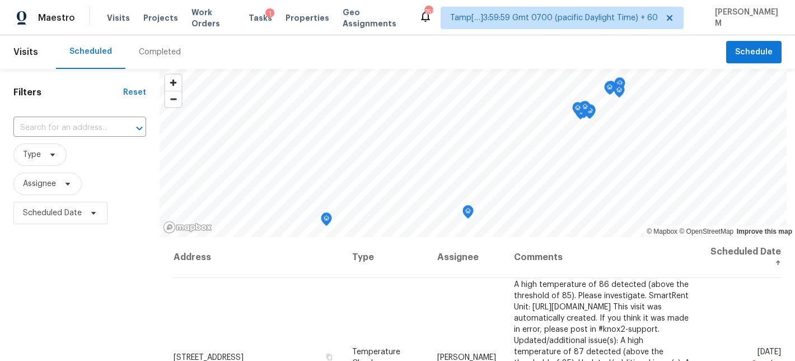
click at [144, 54] on div "Completed" at bounding box center [160, 51] width 42 height 11
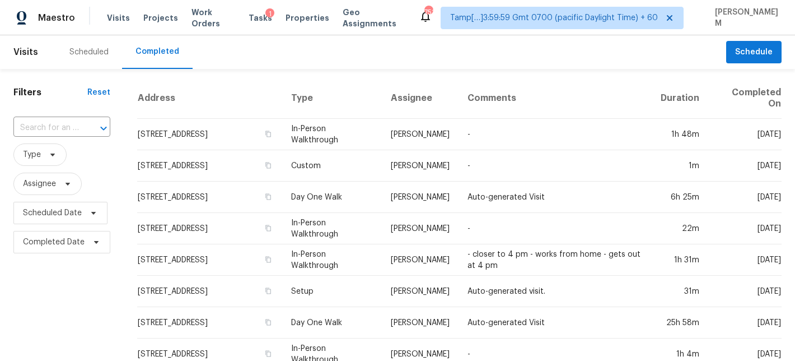
click at [55, 127] on input "text" at bounding box center [46, 127] width 66 height 17
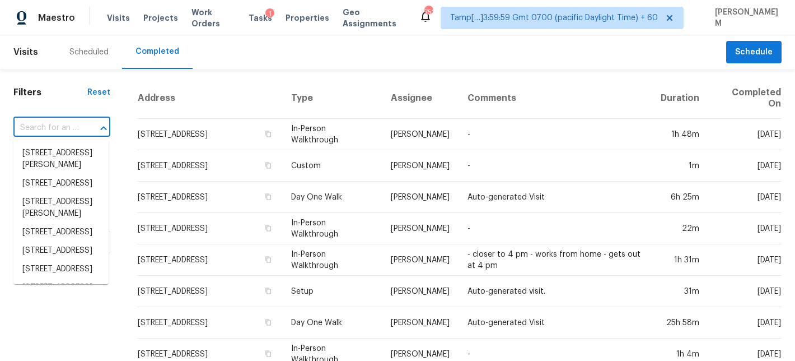
paste input "1410 Swaying Branch Ln, Clover, SC 29710"
type input "1410 Swaying Branch Ln, Clover, SC 29710"
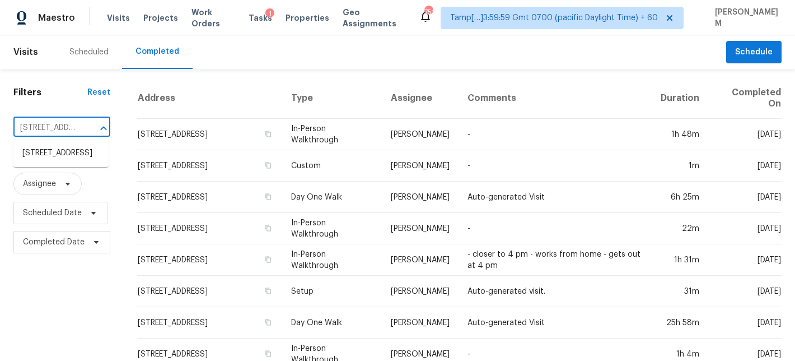
scroll to position [0, 96]
click at [52, 162] on li "1410 Swaying Branch Ln, Clover, SC 29710" at bounding box center [60, 153] width 95 height 18
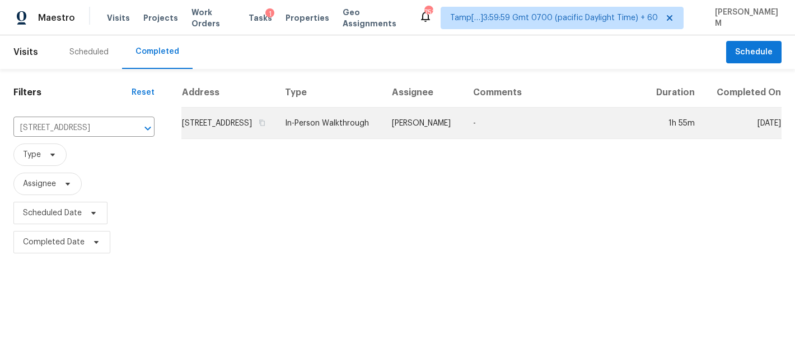
click at [276, 135] on td "1410 Swaying Branch Ln, Clover, SC 29710" at bounding box center [228, 123] width 95 height 31
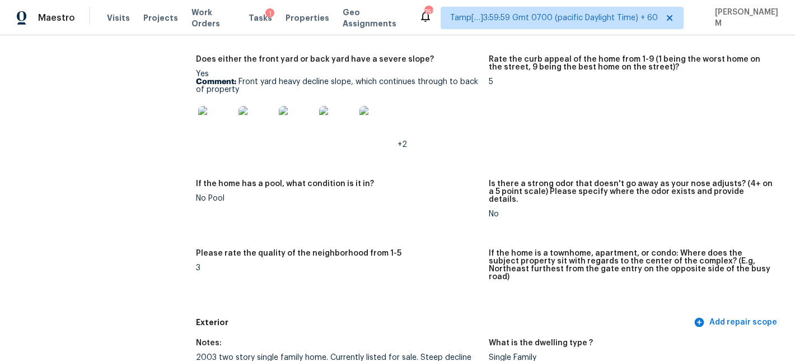
scroll to position [200, 0]
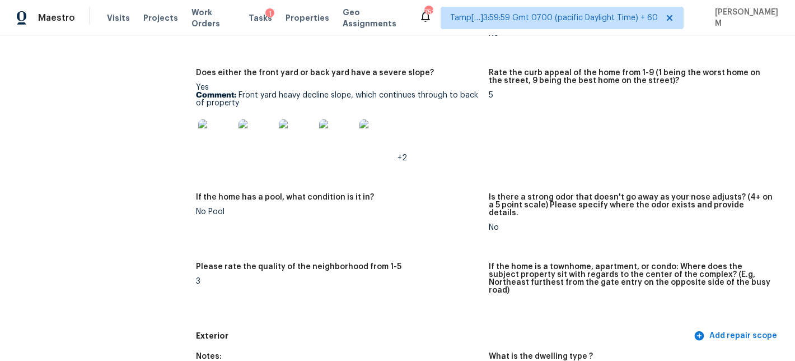
click at [219, 141] on img at bounding box center [216, 137] width 36 height 36
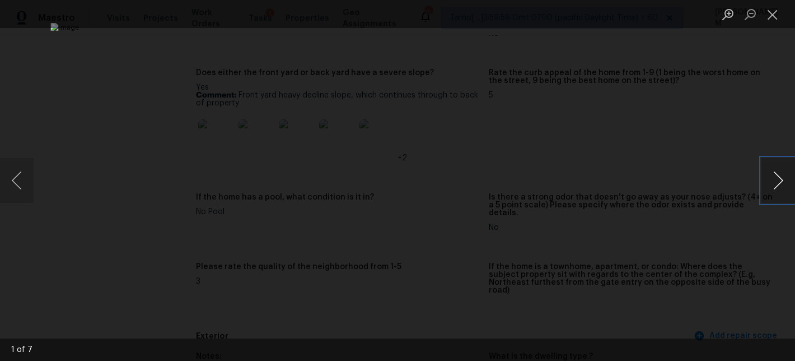
click at [783, 176] on button "Next image" at bounding box center [779, 180] width 34 height 45
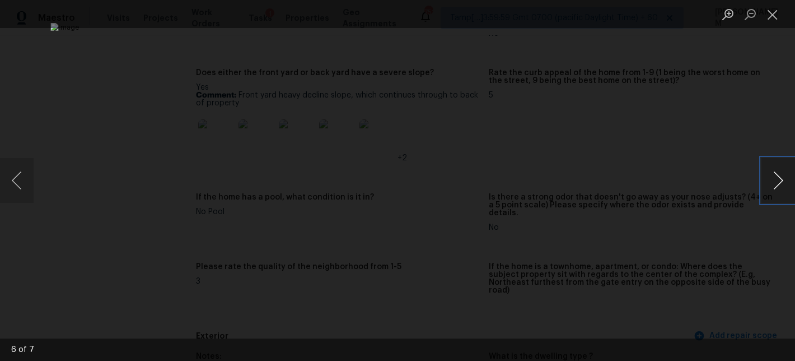
click at [783, 176] on button "Next image" at bounding box center [779, 180] width 34 height 45
click at [771, 15] on button "Close lightbox" at bounding box center [773, 14] width 22 height 20
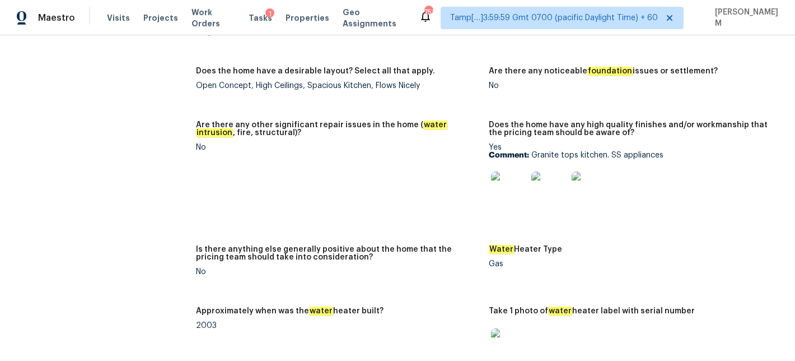
scroll to position [2299, 0]
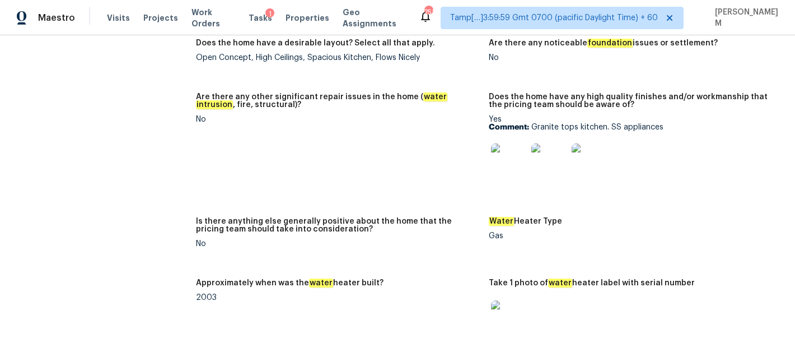
click at [509, 148] on img at bounding box center [509, 161] width 36 height 36
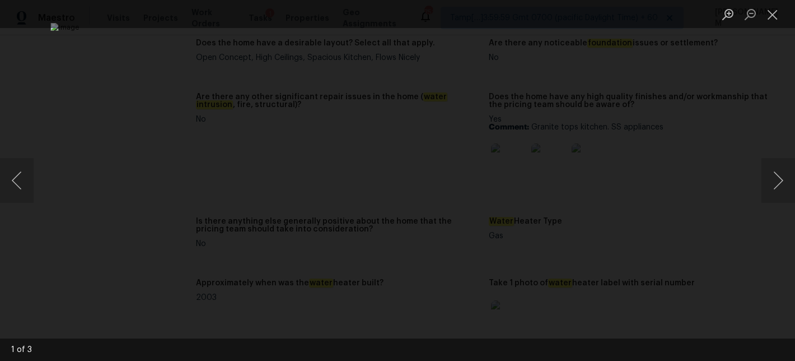
click at [760, 179] on div "Lightbox" at bounding box center [397, 180] width 795 height 361
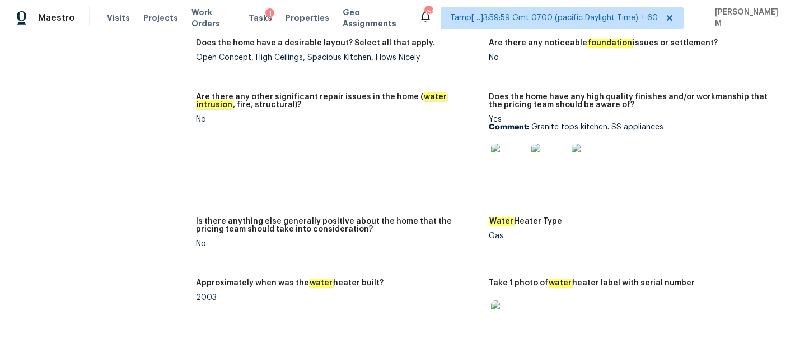
click at [542, 143] on img at bounding box center [550, 161] width 36 height 36
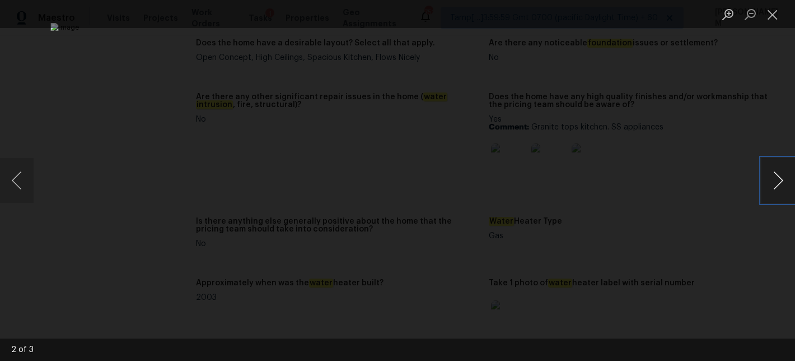
click at [782, 193] on button "Next image" at bounding box center [779, 180] width 34 height 45
click at [777, 7] on button "Close lightbox" at bounding box center [773, 14] width 22 height 20
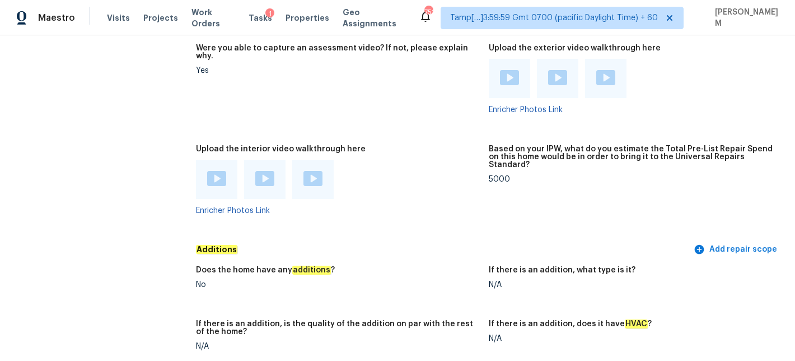
scroll to position [2630, 0]
click at [208, 170] on img at bounding box center [216, 177] width 19 height 15
click at [265, 170] on img at bounding box center [264, 177] width 19 height 15
click at [314, 170] on img at bounding box center [313, 177] width 19 height 15
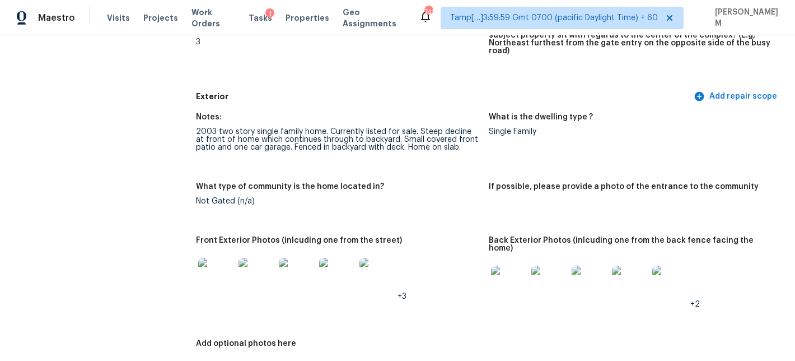
scroll to position [443, 0]
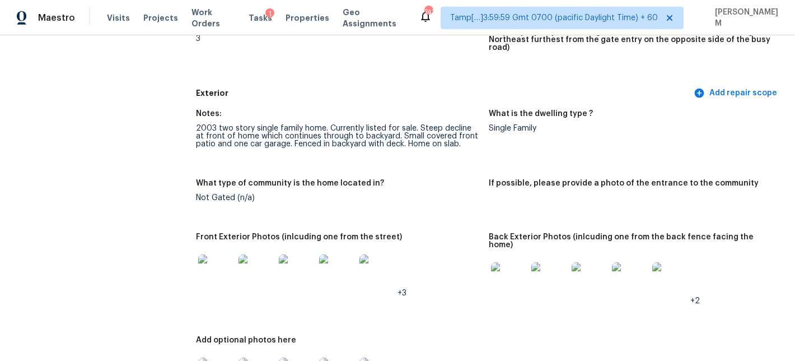
click at [503, 262] on img at bounding box center [509, 280] width 36 height 36
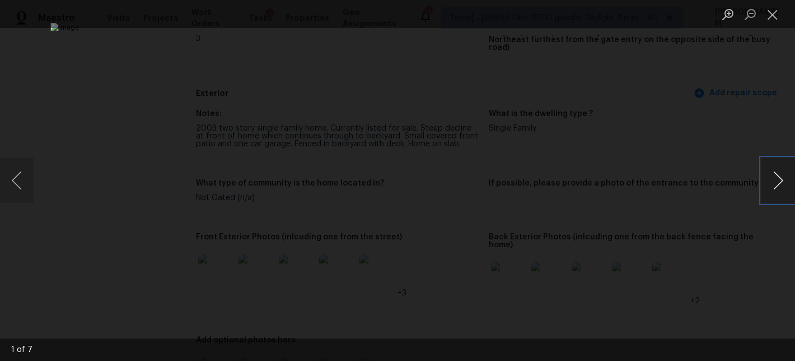
click at [779, 174] on button "Next image" at bounding box center [779, 180] width 34 height 45
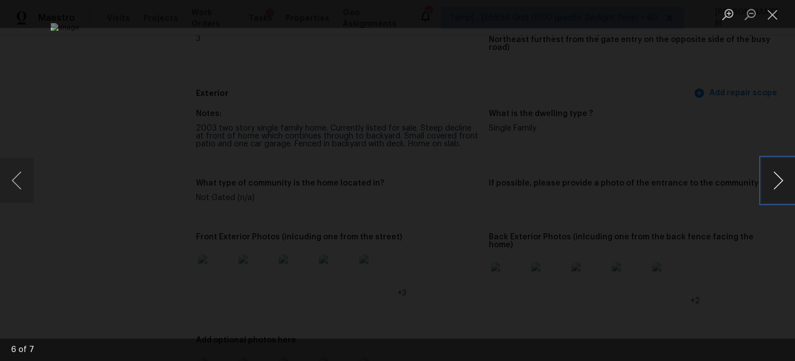
click at [779, 174] on button "Next image" at bounding box center [779, 180] width 34 height 45
click at [766, 18] on button "Close lightbox" at bounding box center [773, 14] width 22 height 20
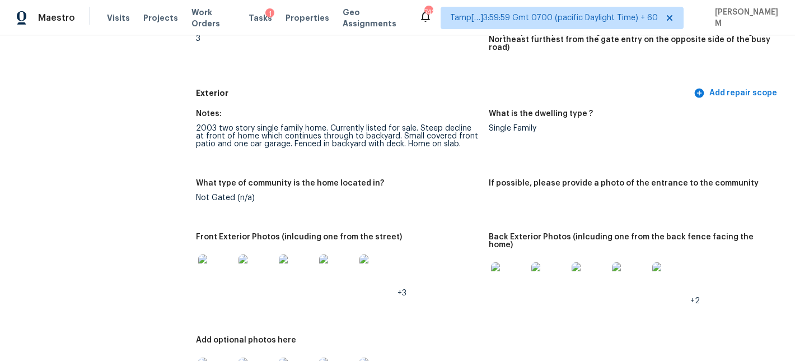
click at [221, 255] on img at bounding box center [216, 272] width 36 height 36
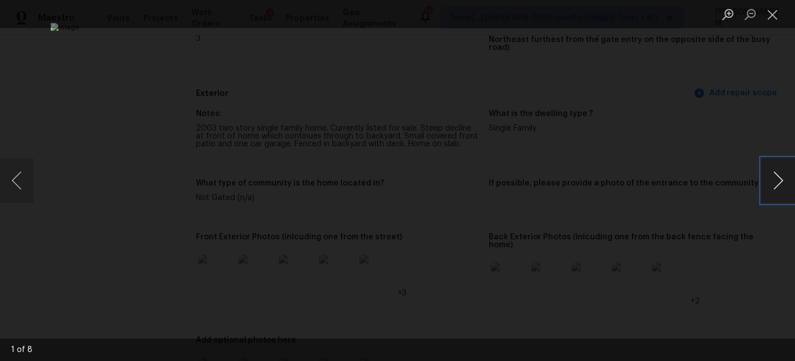
click at [776, 178] on button "Next image" at bounding box center [779, 180] width 34 height 45
click at [767, 18] on button "Close lightbox" at bounding box center [773, 14] width 22 height 20
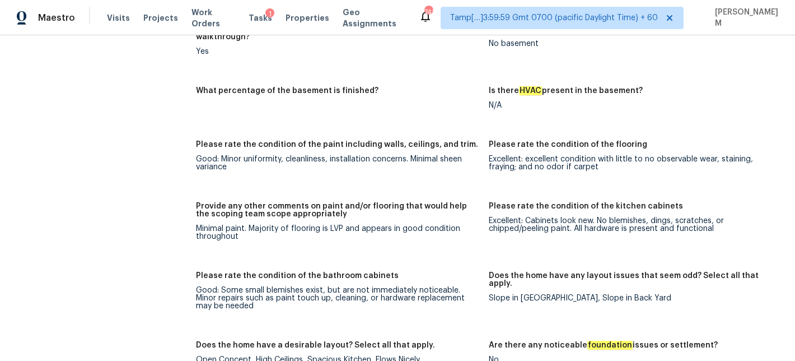
scroll to position [1996, 0]
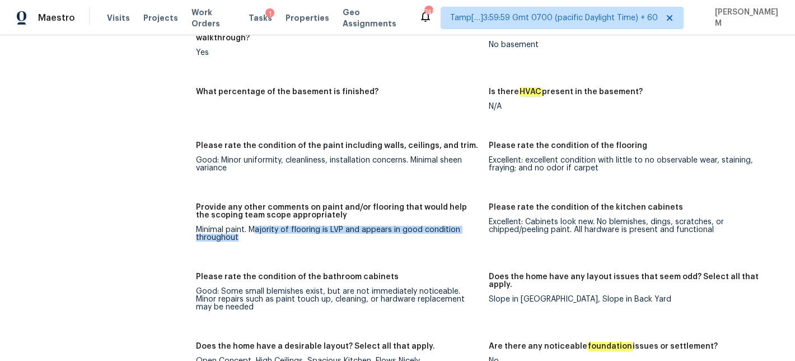
drag, startPoint x: 253, startPoint y: 204, endPoint x: 345, endPoint y: 211, distance: 92.1
click at [345, 226] on div "Minimal paint. Majority of flooring is LVP and appears in good condition throug…" at bounding box center [338, 234] width 284 height 16
click at [501, 156] on div "Excellent: excellent condition with little to no observable wear, staining, fra…" at bounding box center [631, 164] width 284 height 16
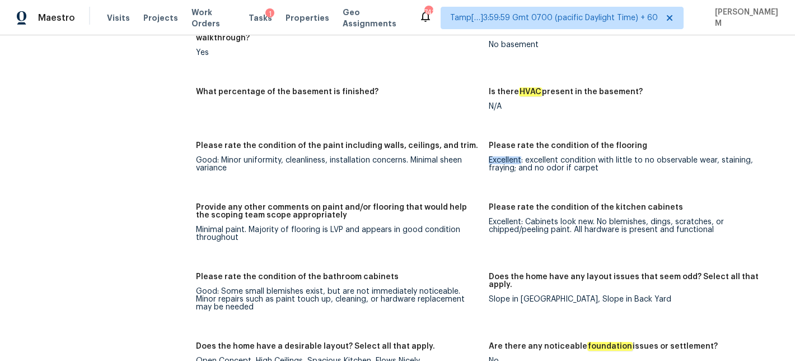
click at [501, 156] on div "Excellent: excellent condition with little to no observable wear, staining, fra…" at bounding box center [631, 164] width 284 height 16
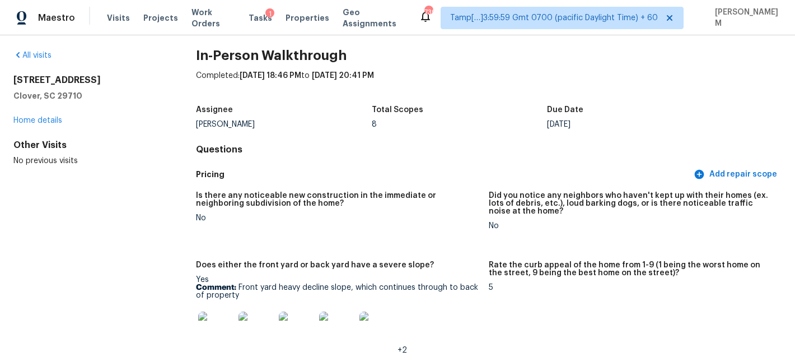
scroll to position [0, 0]
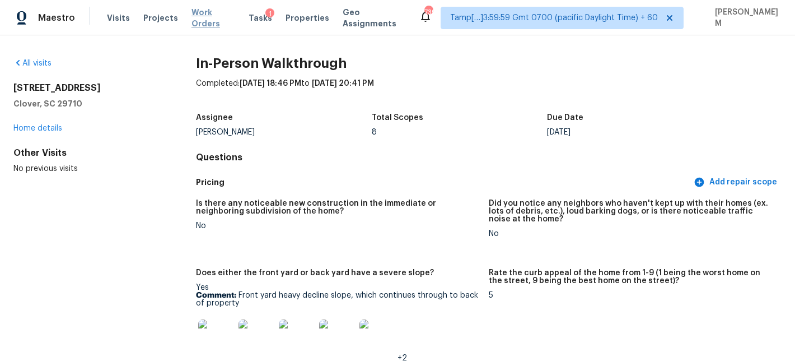
click at [217, 20] on span "Work Orders" at bounding box center [214, 18] width 44 height 22
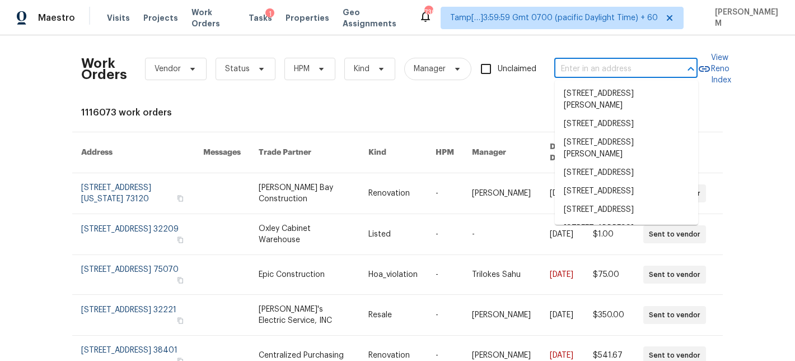
click at [572, 63] on input "text" at bounding box center [611, 68] width 112 height 17
paste input "2815 S Hawthorne Ave Independence, MO, 64052"
type input "2815 S Hawthorne Ave Independence, MO, 64052"
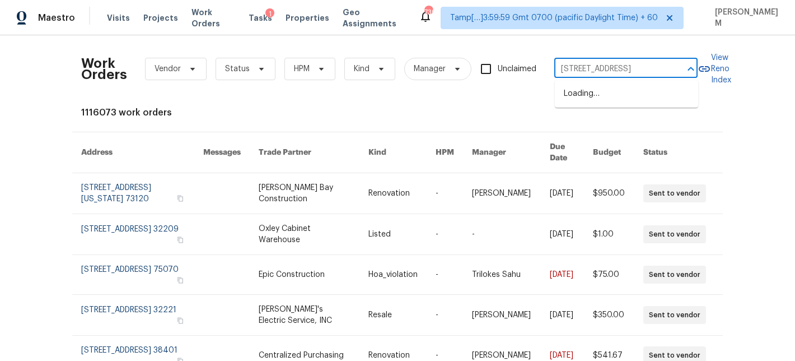
scroll to position [0, 77]
click at [595, 98] on li "2815 S Hawthorne Ave, Independence, MO 64052" at bounding box center [626, 94] width 143 height 18
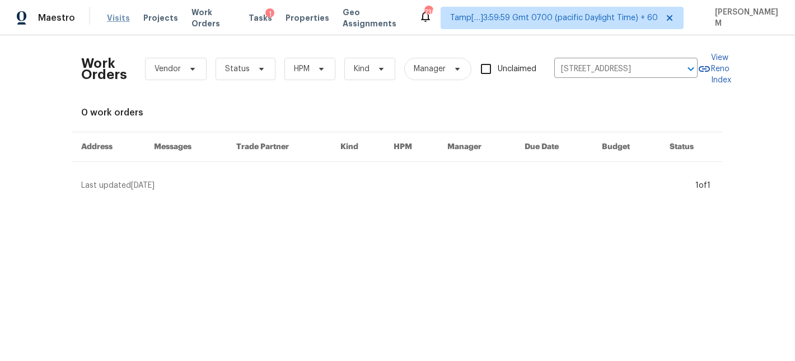
click at [107, 16] on span "Visits" at bounding box center [118, 17] width 23 height 11
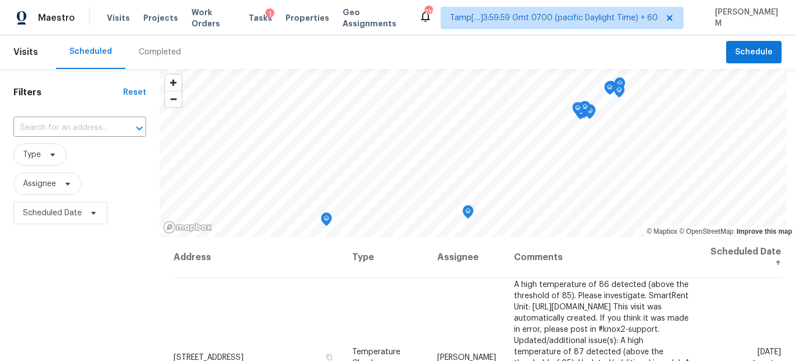
click at [166, 48] on div "Completed" at bounding box center [160, 51] width 42 height 11
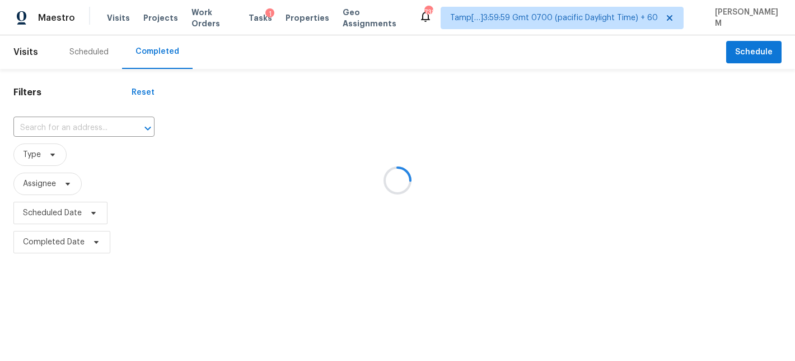
click at [76, 128] on div at bounding box center [397, 180] width 795 height 361
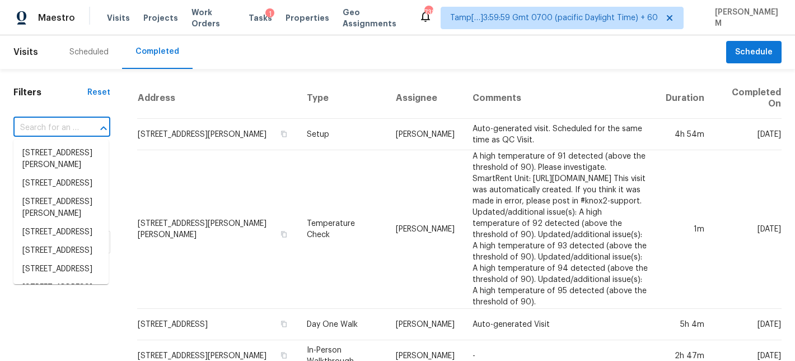
click at [55, 129] on input "text" at bounding box center [46, 127] width 66 height 17
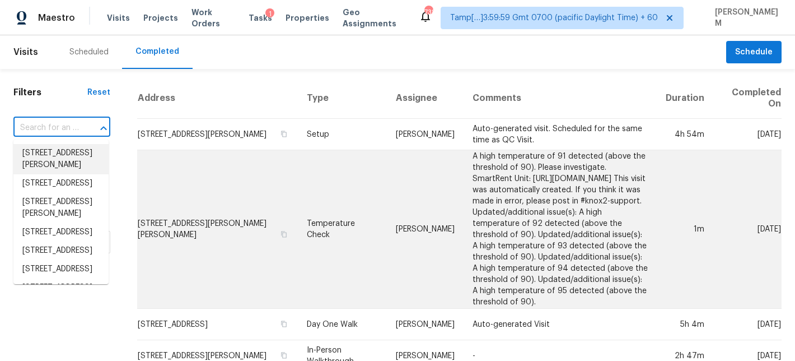
paste input "2815 S Hawthorne Ave Independence, MO, 64052"
type input "2815 S Hawthorne Ave Independence, MO, 64052"
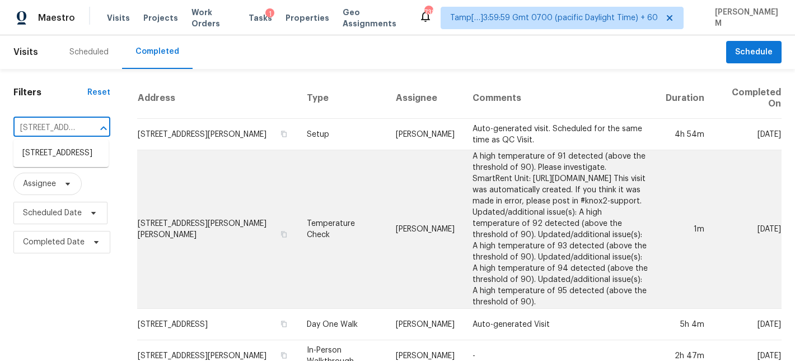
scroll to position [0, 124]
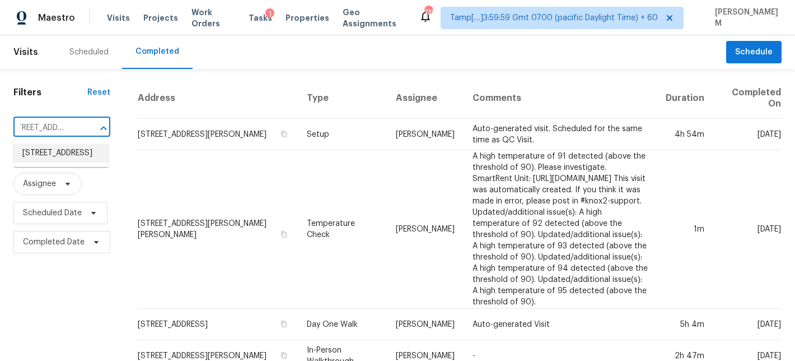
click at [67, 156] on li "2815 S Hawthorne Ave, Independence, MO 64052" at bounding box center [60, 153] width 95 height 18
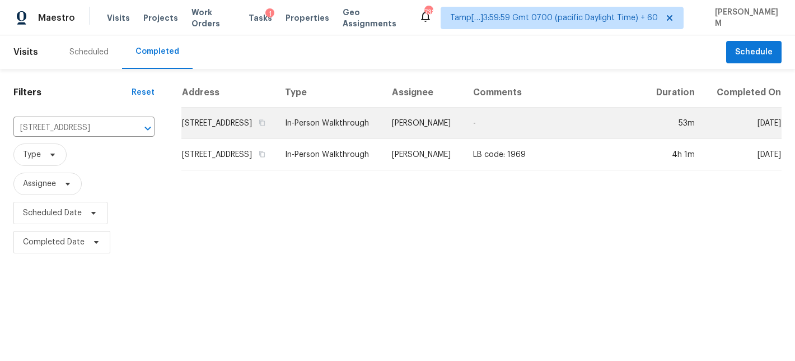
click at [423, 131] on td "Joshua Beatty" at bounding box center [423, 123] width 81 height 31
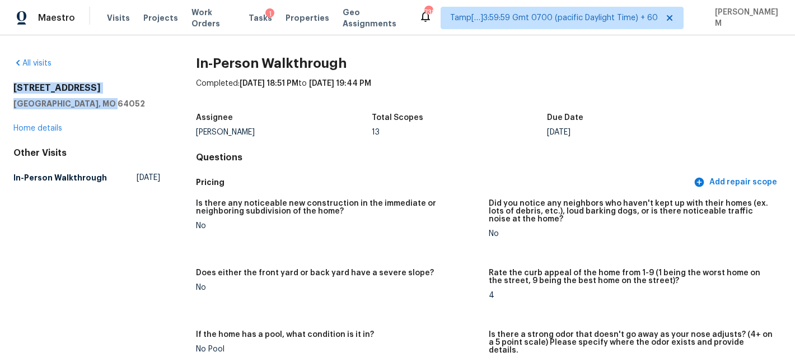
drag, startPoint x: 119, startPoint y: 105, endPoint x: 4, endPoint y: 86, distance: 115.9
click at [4, 86] on div "All visits 2815 S Hawthorne Ave Independence, MO 64052 Home details Other Visit…" at bounding box center [397, 197] width 795 height 325
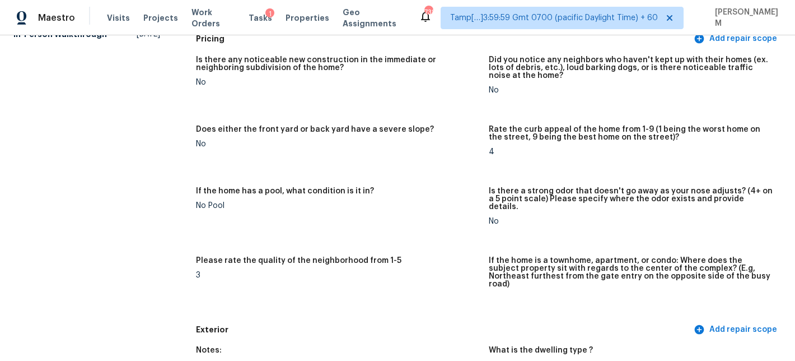
scroll to position [248, 0]
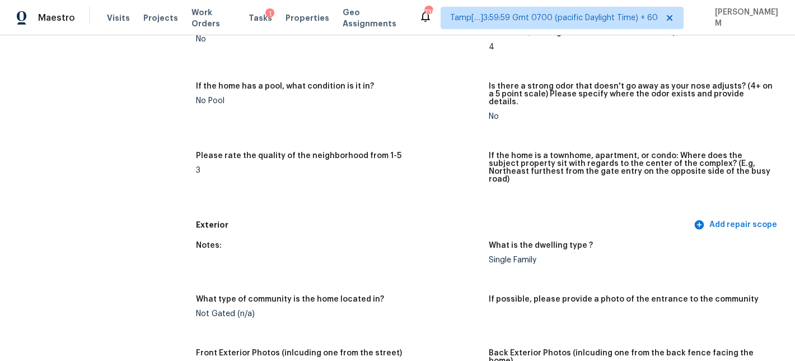
click at [392, 216] on div "Exterior Add repair scope" at bounding box center [489, 225] width 586 height 21
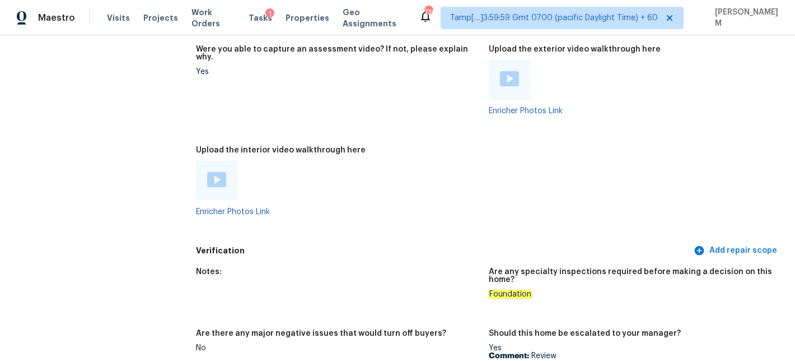
scroll to position [2722, 0]
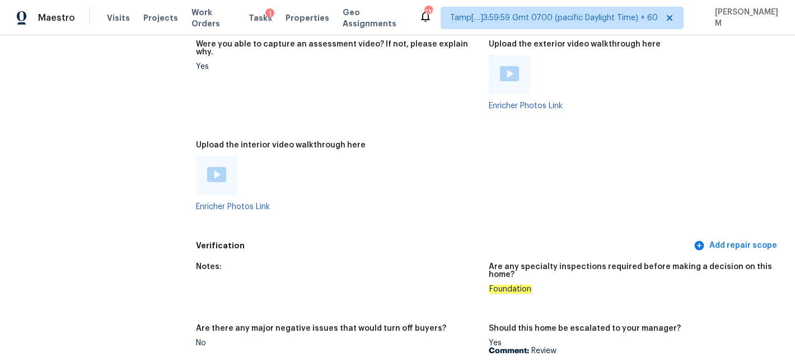
click at [221, 167] on img at bounding box center [216, 174] width 19 height 15
click at [519, 66] on img at bounding box center [509, 73] width 19 height 15
click at [342, 169] on div at bounding box center [338, 175] width 284 height 39
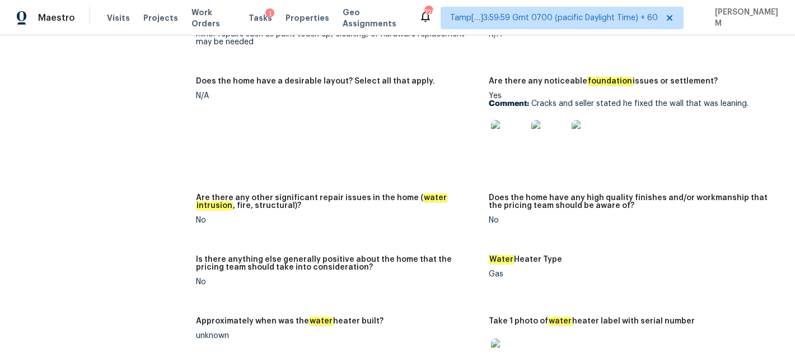
scroll to position [2313, 0]
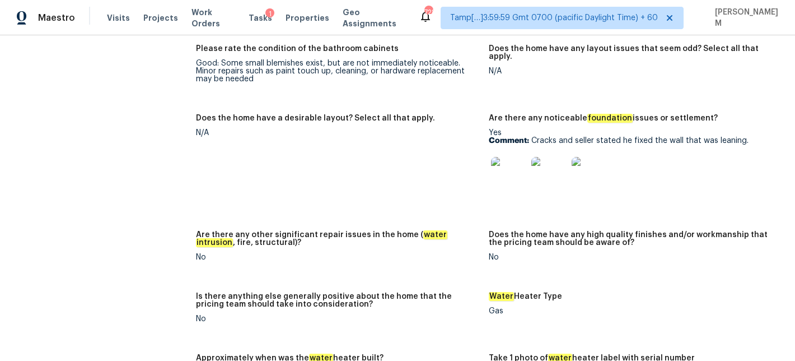
click at [510, 157] on img at bounding box center [509, 175] width 36 height 36
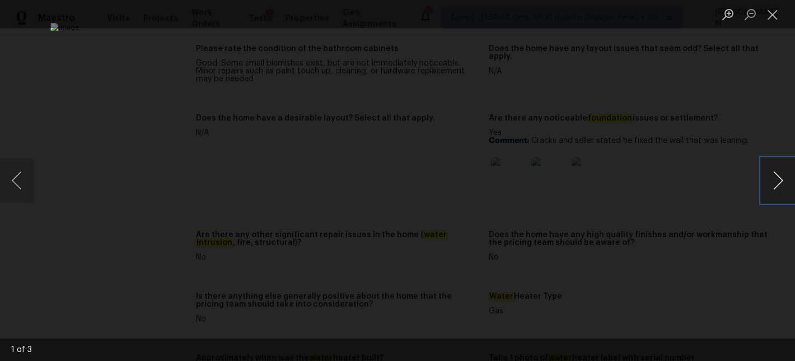
click at [770, 183] on button "Next image" at bounding box center [779, 180] width 34 height 45
click at [780, 13] on button "Close lightbox" at bounding box center [773, 14] width 22 height 20
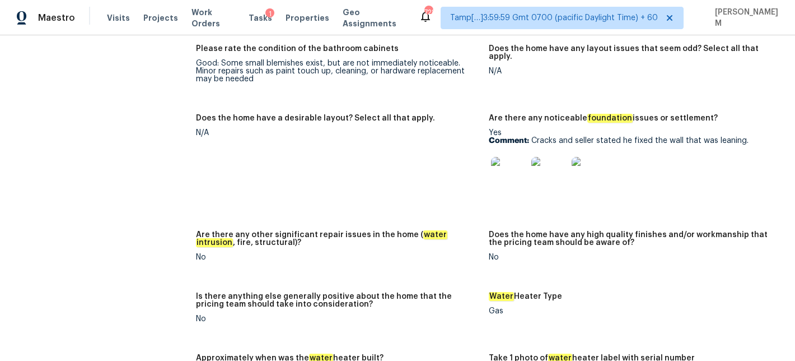
click at [511, 157] on img at bounding box center [509, 175] width 36 height 36
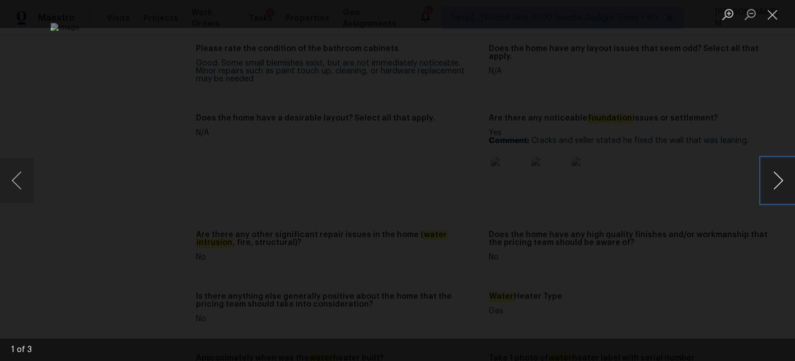
click at [781, 180] on button "Next image" at bounding box center [779, 180] width 34 height 45
click at [775, 173] on button "Next image" at bounding box center [779, 180] width 34 height 45
click at [776, 18] on button "Close lightbox" at bounding box center [773, 14] width 22 height 20
click at [773, 10] on button "Close lightbox" at bounding box center [773, 14] width 22 height 20
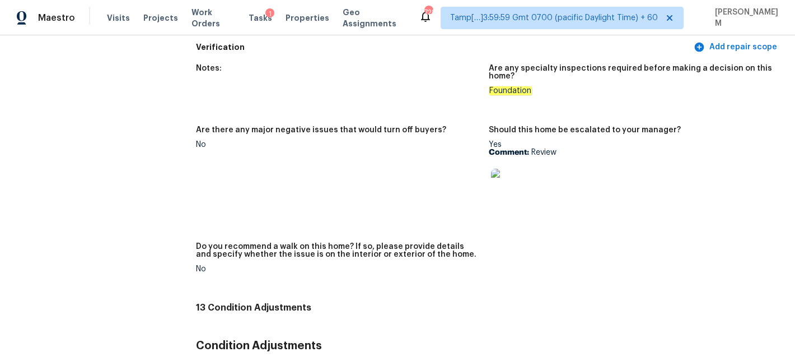
scroll to position [2919, 0]
click at [519, 169] on img at bounding box center [509, 187] width 36 height 36
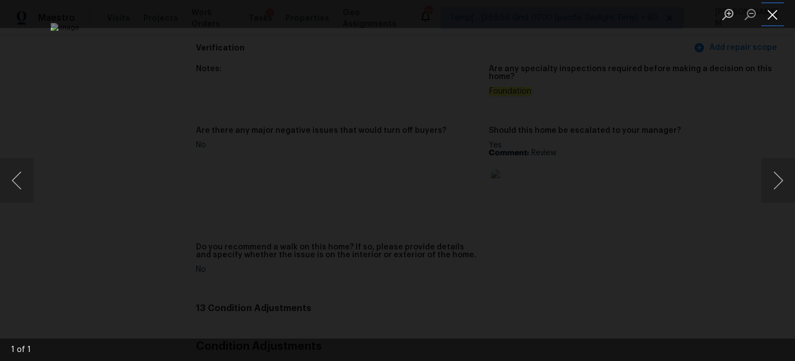
click at [777, 17] on button "Close lightbox" at bounding box center [773, 14] width 22 height 20
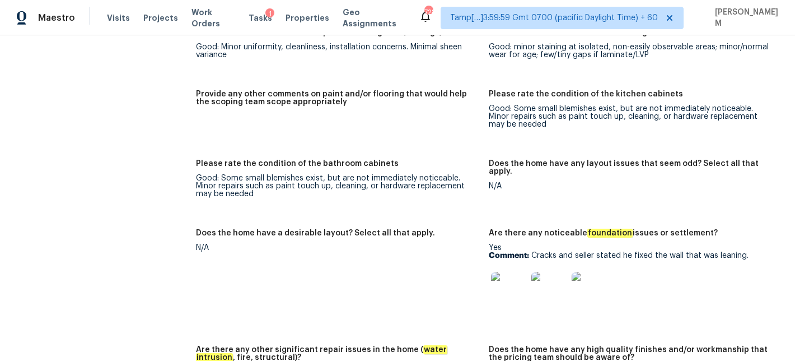
scroll to position [2215, 0]
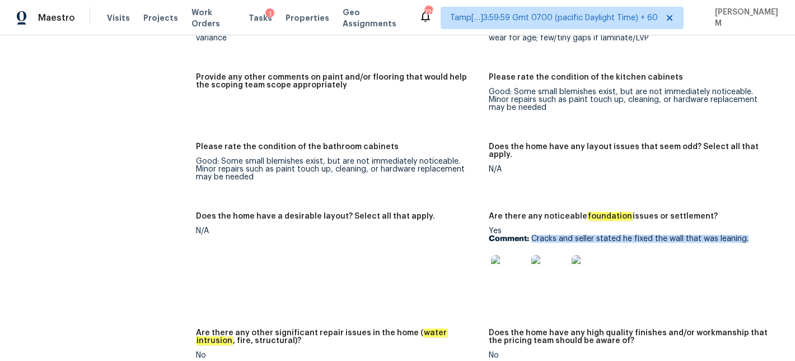
drag, startPoint x: 532, startPoint y: 217, endPoint x: 750, endPoint y: 214, distance: 218.5
click at [750, 235] on p "Comment: Cracks and seller stated he fixed the wall that was leaning." at bounding box center [631, 239] width 284 height 8
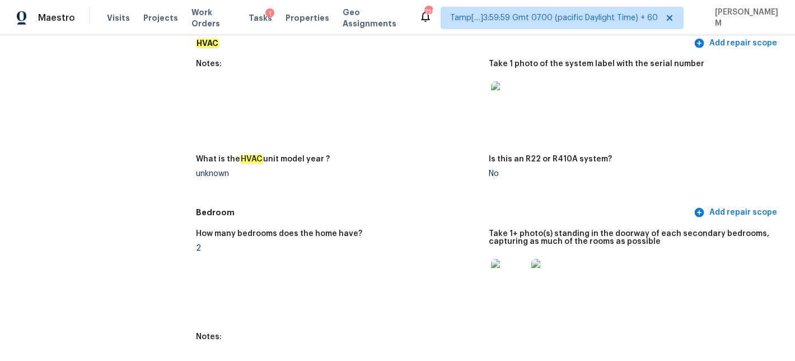
scroll to position [970, 0]
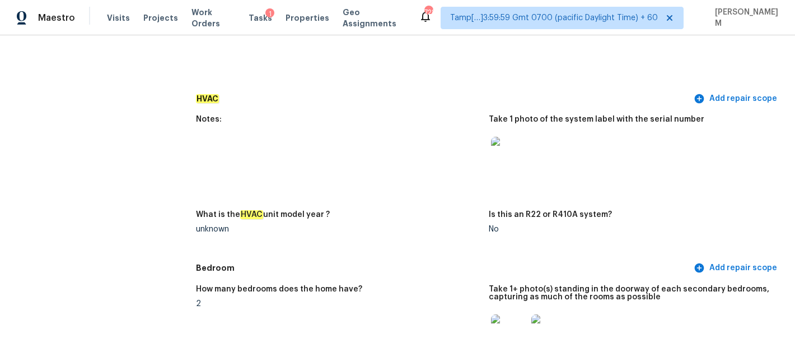
click at [506, 314] on img at bounding box center [509, 332] width 36 height 36
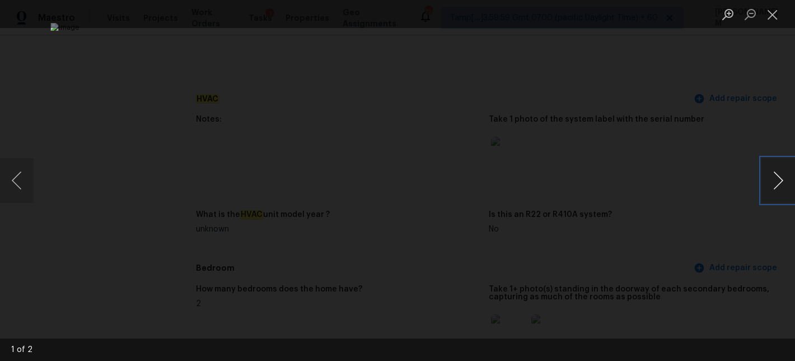
click at [770, 178] on button "Next image" at bounding box center [779, 180] width 34 height 45
click at [769, 18] on button "Close lightbox" at bounding box center [773, 14] width 22 height 20
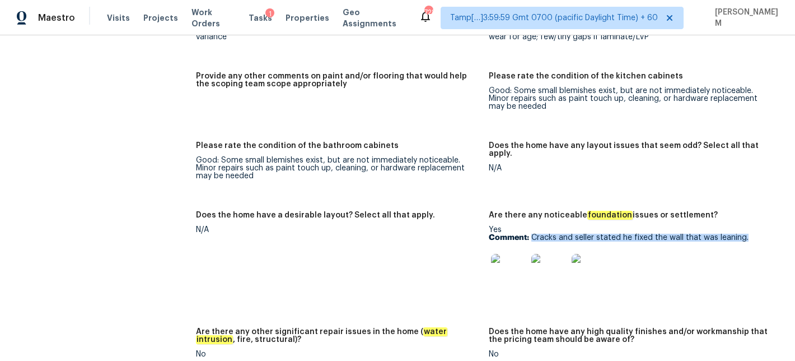
scroll to position [2218, 0]
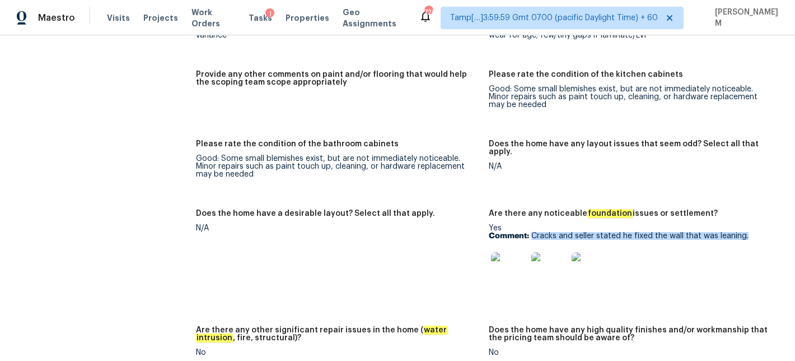
click at [505, 252] on img at bounding box center [509, 270] width 36 height 36
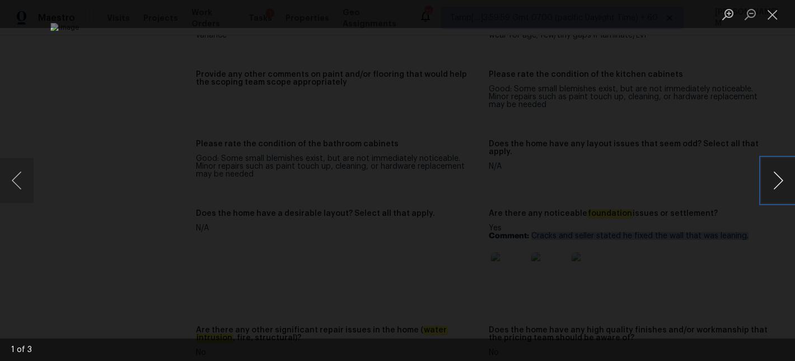
click at [778, 181] on button "Next image" at bounding box center [779, 180] width 34 height 45
click at [773, 20] on button "Close lightbox" at bounding box center [773, 14] width 22 height 20
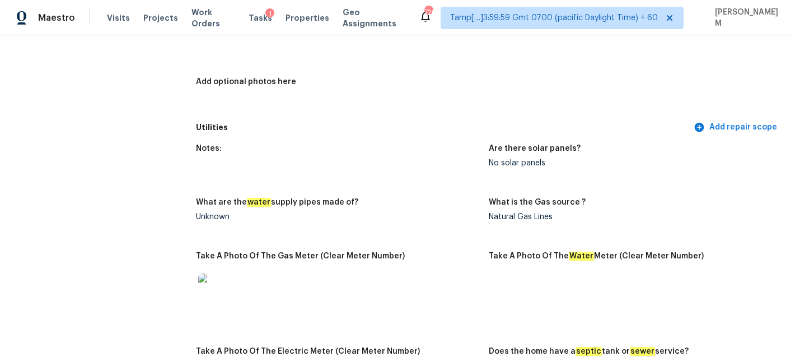
scroll to position [0, 0]
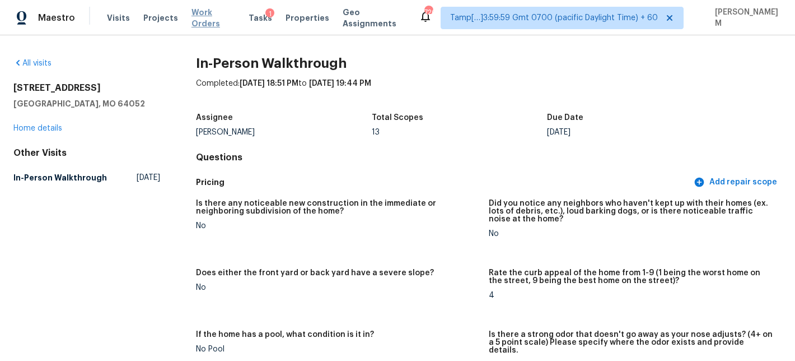
click at [211, 16] on span "Work Orders" at bounding box center [214, 18] width 44 height 22
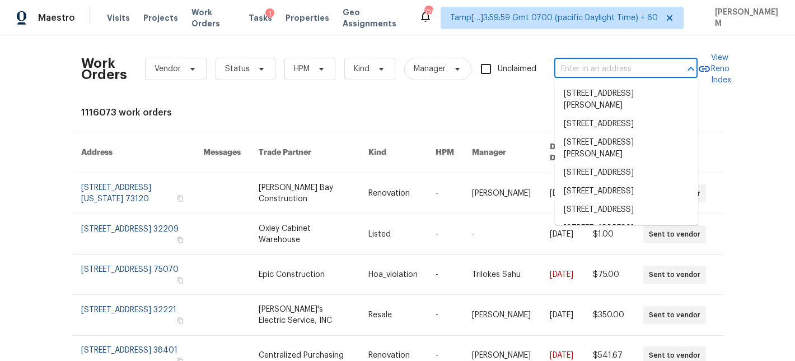
click at [587, 70] on input "text" at bounding box center [611, 68] width 112 height 17
paste input "4087 Preserve Way Rancho Cordova, CA, 95742"
type input "4087 Preserve Way Rancho Cordova, CA, 95742"
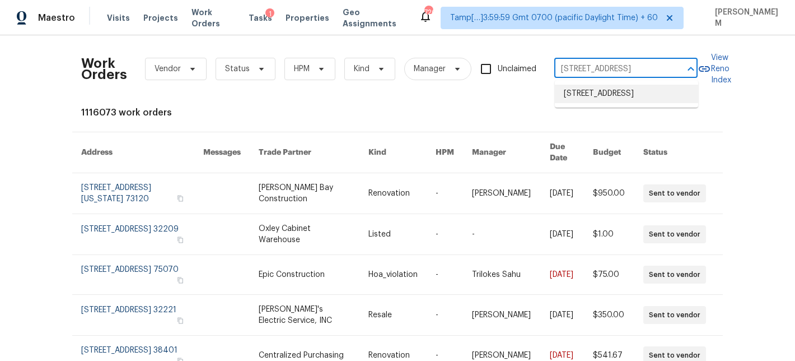
click at [607, 97] on li "4087 Preserve Way, Rancho Cordova, CA 95742" at bounding box center [626, 94] width 143 height 18
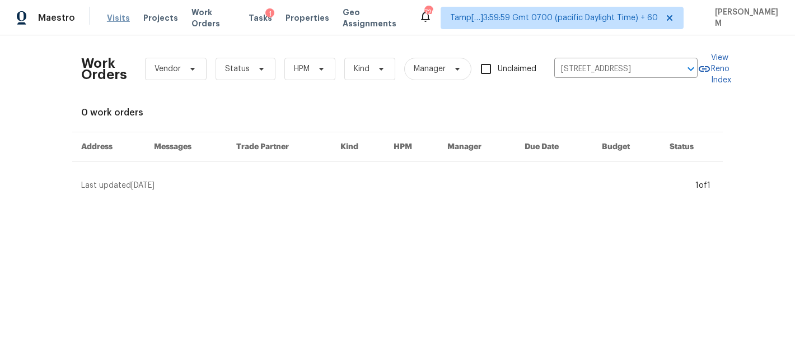
click at [115, 19] on span "Visits" at bounding box center [118, 17] width 23 height 11
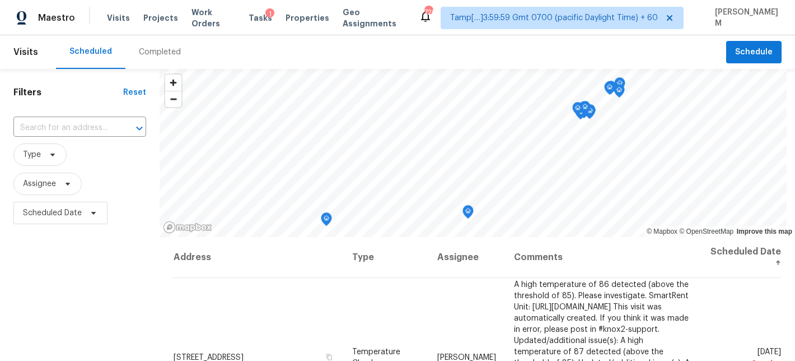
click at [163, 63] on div "Completed" at bounding box center [159, 52] width 69 height 34
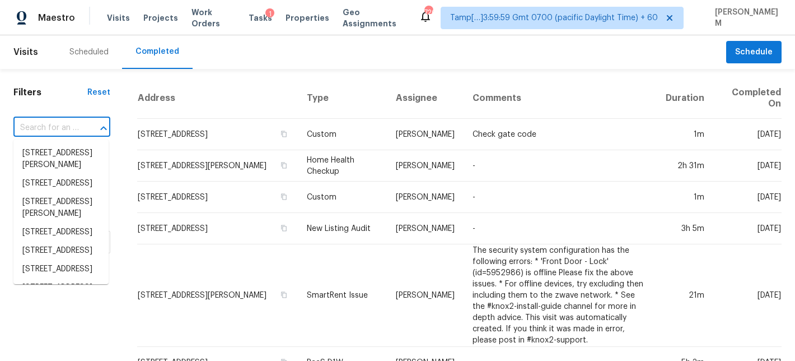
click at [76, 124] on input "text" at bounding box center [46, 127] width 66 height 17
paste input "4087 Preserve Way Rancho Cordova, CA, 95742"
type input "4087 Preserve Way Rancho Cordova, CA, 95742"
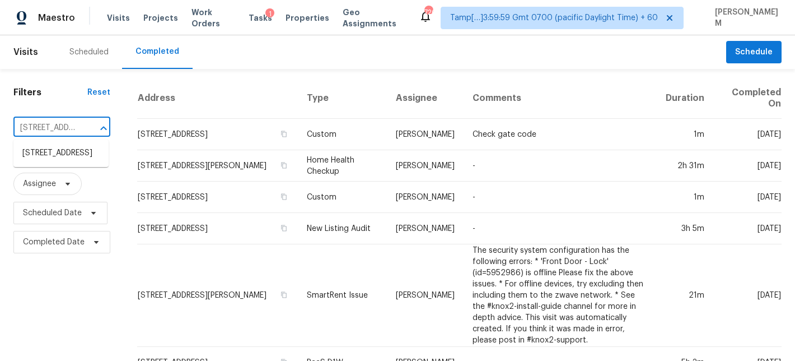
scroll to position [0, 117]
click at [69, 155] on li "4087 Preserve Way, Rancho Cordova, CA 95742" at bounding box center [60, 153] width 95 height 18
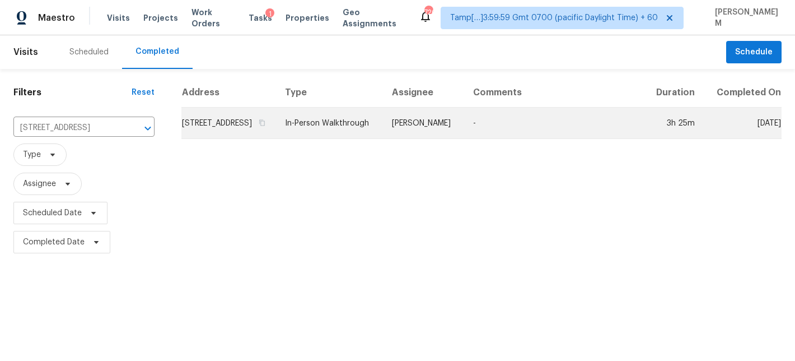
click at [276, 131] on td "4087 Preserve Way, Rancho Cordova, CA 95742" at bounding box center [228, 123] width 95 height 31
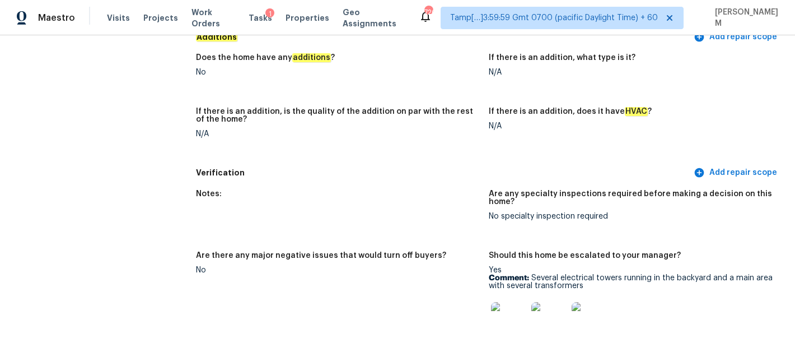
scroll to position [1964, 0]
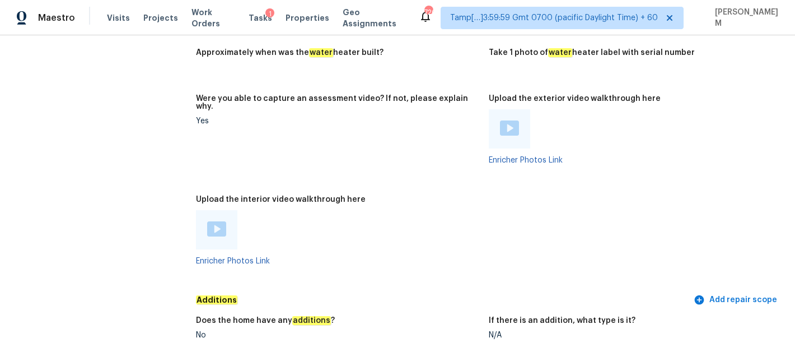
click at [328, 155] on figure "Were you able to capture an assessment video? If not, please explain why. Yes" at bounding box center [342, 138] width 293 height 87
click at [223, 221] on img at bounding box center [216, 228] width 19 height 15
click at [504, 120] on img at bounding box center [509, 127] width 19 height 15
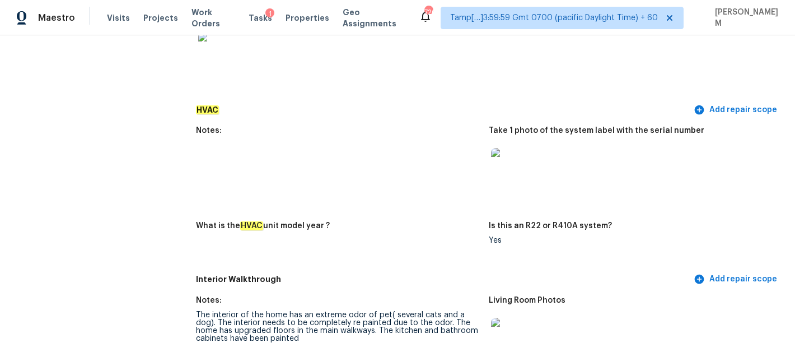
scroll to position [937, 0]
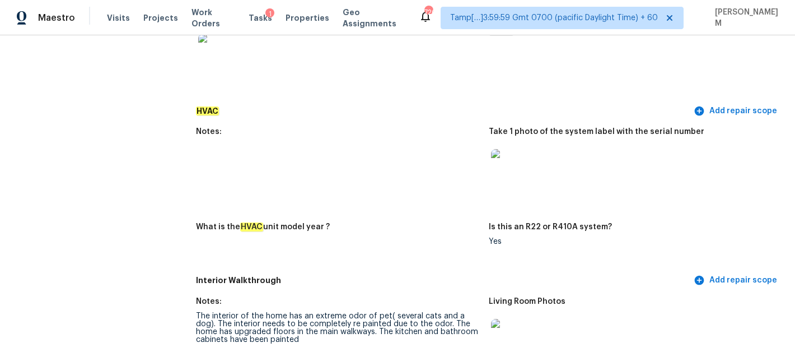
click at [280, 156] on figure "Notes:" at bounding box center [342, 169] width 293 height 82
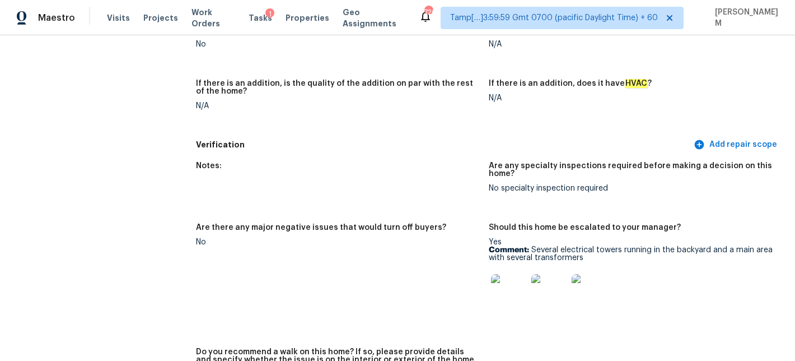
scroll to position [2270, 0]
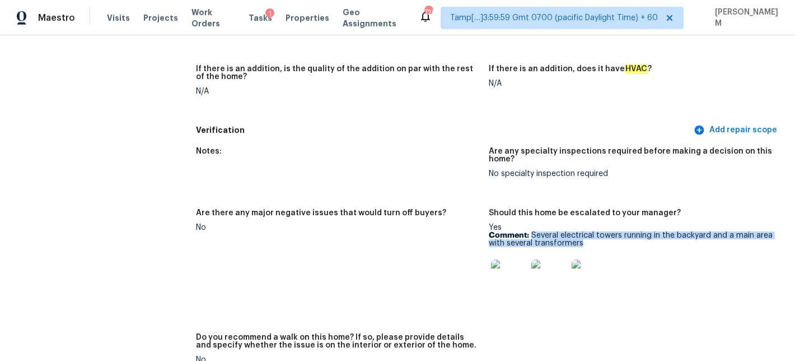
drag, startPoint x: 533, startPoint y: 212, endPoint x: 589, endPoint y: 216, distance: 56.8
click at [589, 231] on p "Comment: Several electrical towers running in the backyard and a main area with…" at bounding box center [631, 239] width 284 height 16
click at [502, 259] on img at bounding box center [509, 277] width 36 height 36
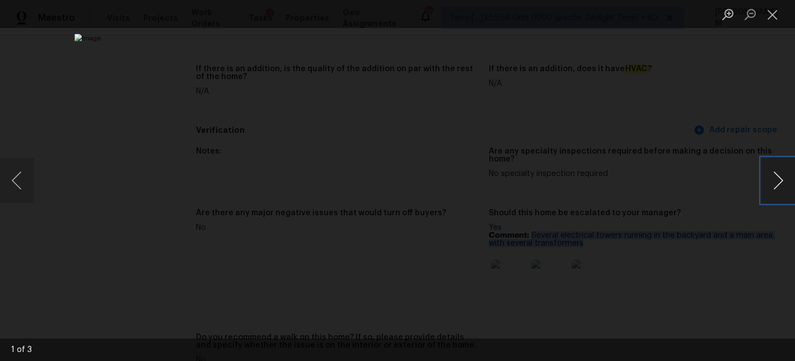
click at [772, 177] on button "Next image" at bounding box center [779, 180] width 34 height 45
click at [770, 186] on button "Next image" at bounding box center [779, 180] width 34 height 45
click at [778, 18] on button "Close lightbox" at bounding box center [773, 14] width 22 height 20
click at [772, 18] on button "Close lightbox" at bounding box center [773, 14] width 22 height 20
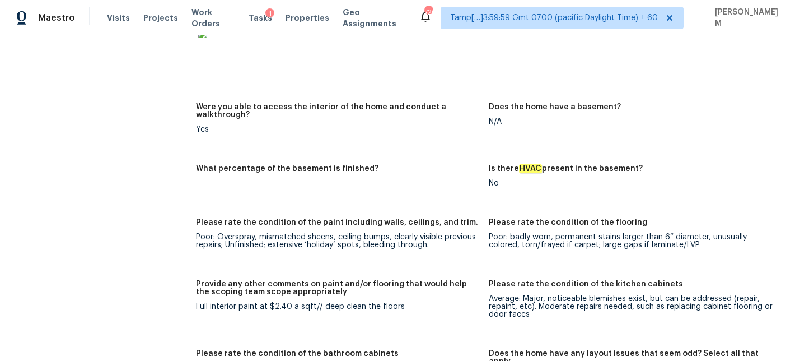
scroll to position [1417, 0]
click at [516, 234] on div "Poor: badly worn, permanent stains larger than 6” diameter, unusually colored, …" at bounding box center [631, 242] width 284 height 16
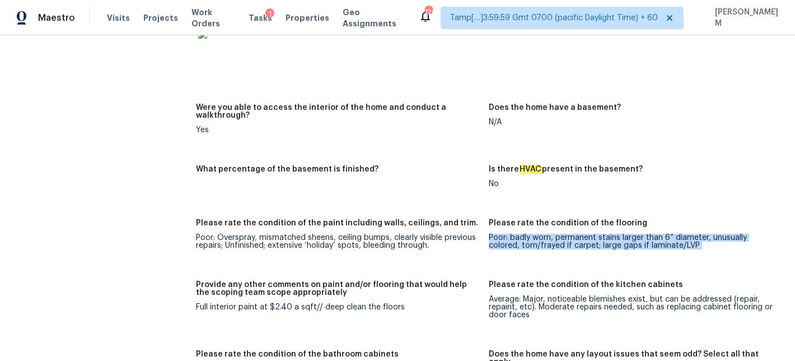
click at [516, 234] on div "Poor: badly worn, permanent stains larger than 6” diameter, unusually colored, …" at bounding box center [631, 242] width 284 height 16
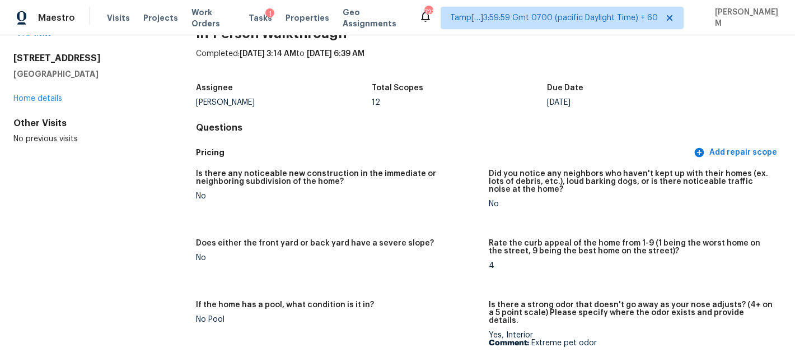
scroll to position [0, 0]
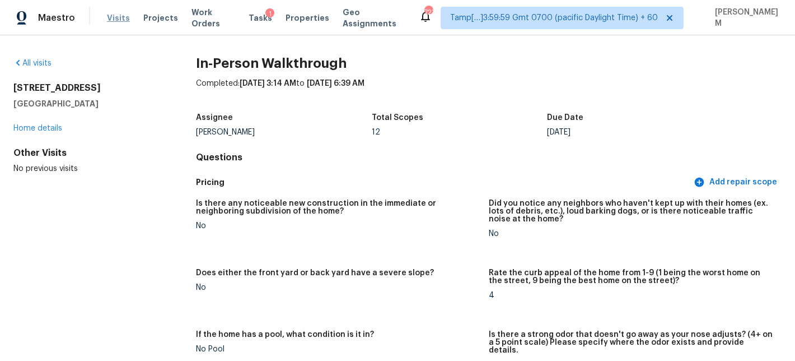
click at [119, 18] on span "Visits" at bounding box center [118, 17] width 23 height 11
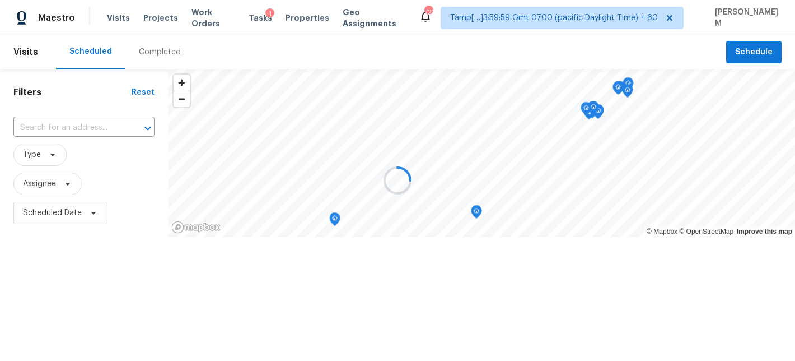
click at [158, 57] on div at bounding box center [397, 180] width 795 height 361
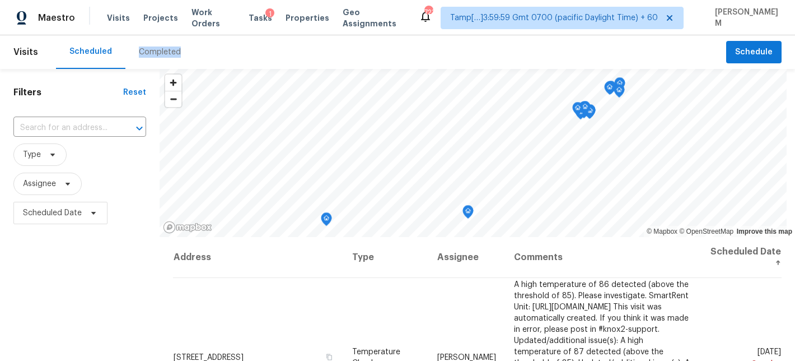
click at [158, 57] on div "Completed" at bounding box center [160, 51] width 42 height 11
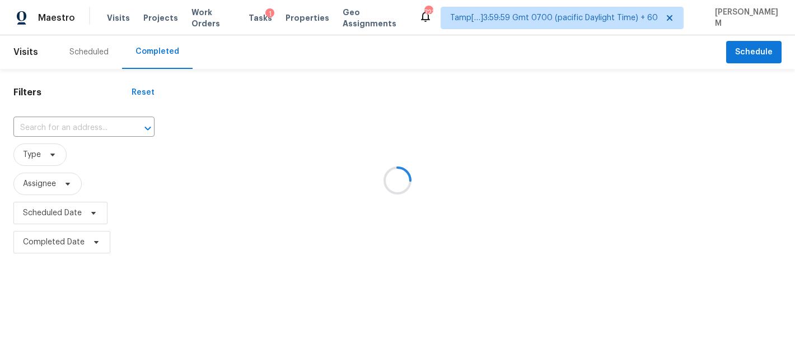
click at [69, 124] on div at bounding box center [397, 180] width 795 height 361
click at [77, 127] on div at bounding box center [397, 180] width 795 height 361
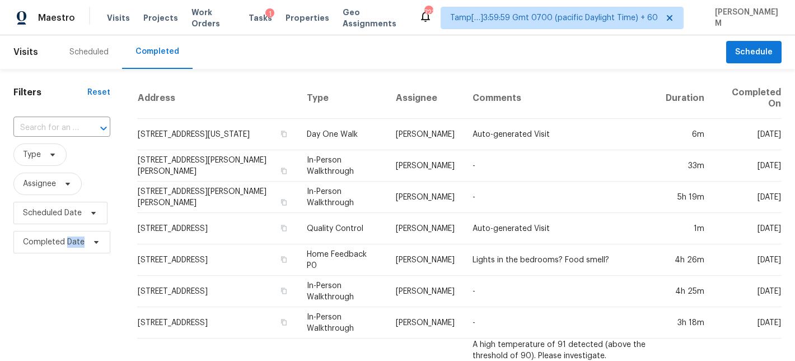
click at [77, 127] on div "​" at bounding box center [61, 127] width 97 height 17
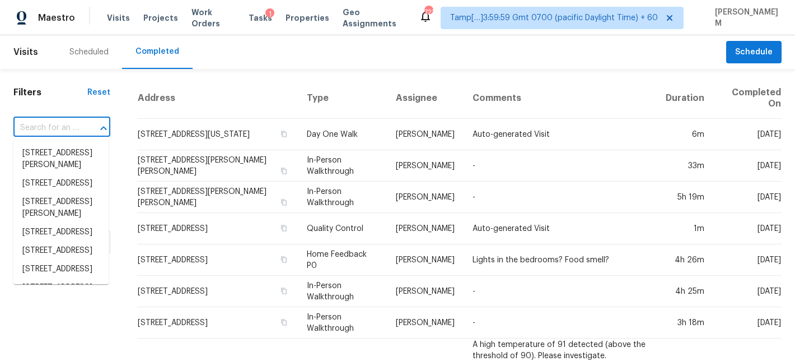
paste input "[STREET_ADDRESS]"
type input "[STREET_ADDRESS]"
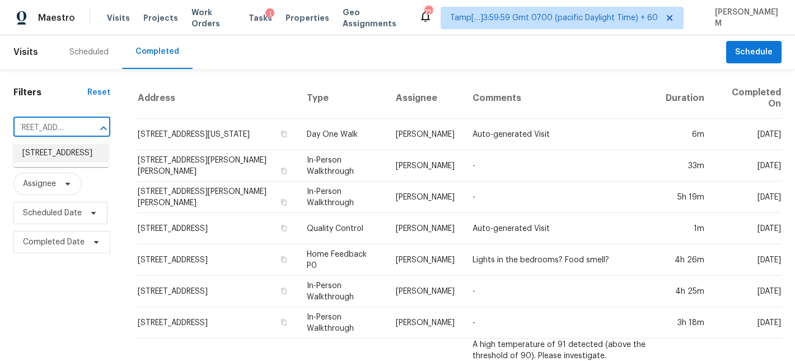
click at [78, 162] on li "[STREET_ADDRESS]" at bounding box center [60, 153] width 95 height 18
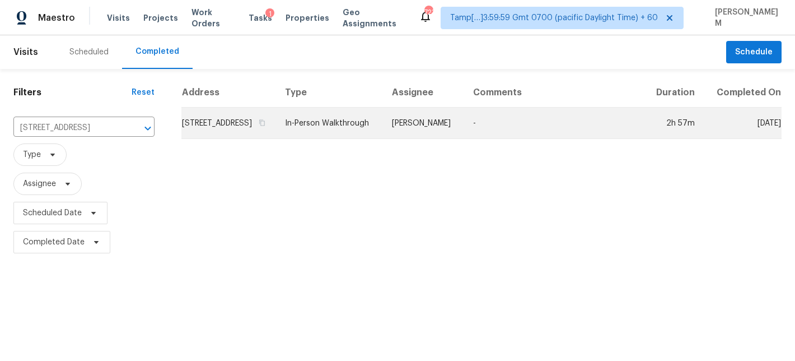
click at [337, 131] on td "In-Person Walkthrough" at bounding box center [330, 123] width 108 height 31
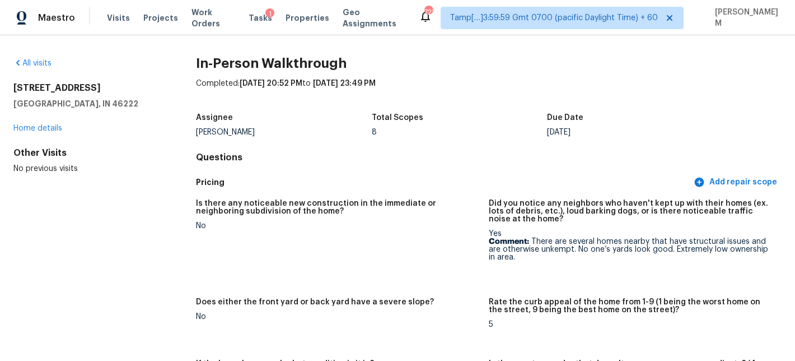
click at [259, 12] on div "Tasks 1" at bounding box center [261, 18] width 24 height 12
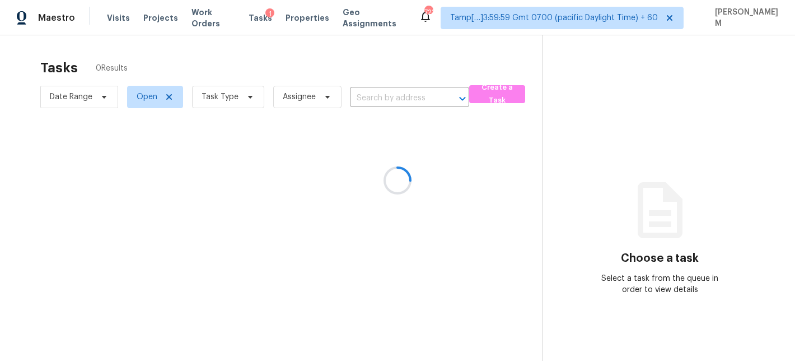
click at [259, 17] on div at bounding box center [397, 180] width 795 height 361
click at [384, 105] on div at bounding box center [397, 180] width 795 height 361
click at [384, 95] on div at bounding box center [397, 180] width 795 height 361
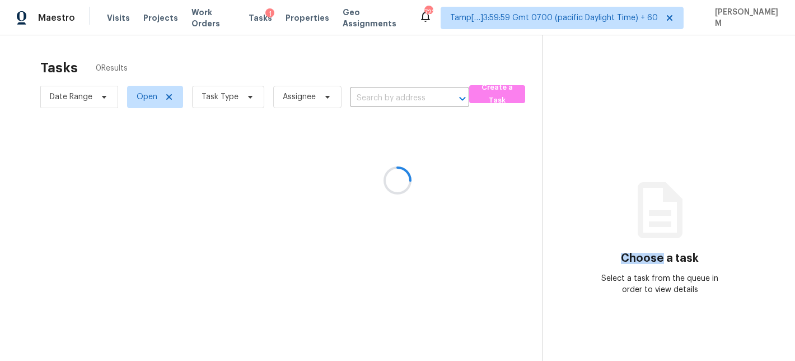
click at [384, 95] on div at bounding box center [397, 180] width 795 height 361
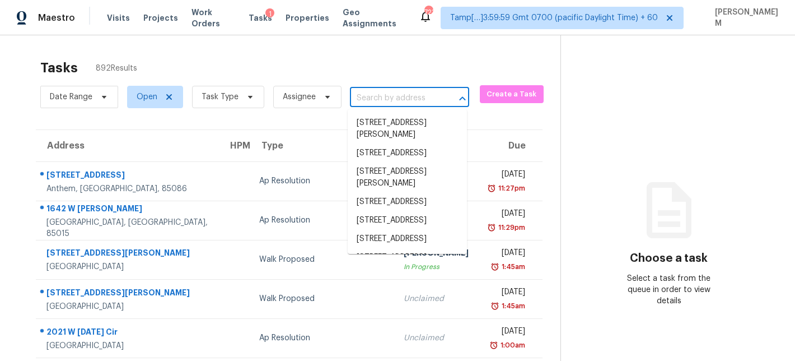
click at [384, 97] on input "text" at bounding box center [394, 98] width 88 height 17
paste input "413 Morning Star Ln Keller, TX, 76248 (edited)"
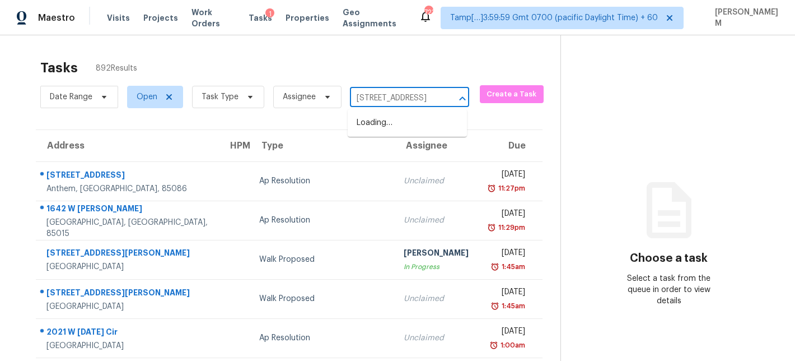
type input "413 Morning Star Ln Keller, TX, 76248"
click at [411, 125] on li "413 Morning Star Ln, Keller, TX 76248" at bounding box center [407, 123] width 119 height 18
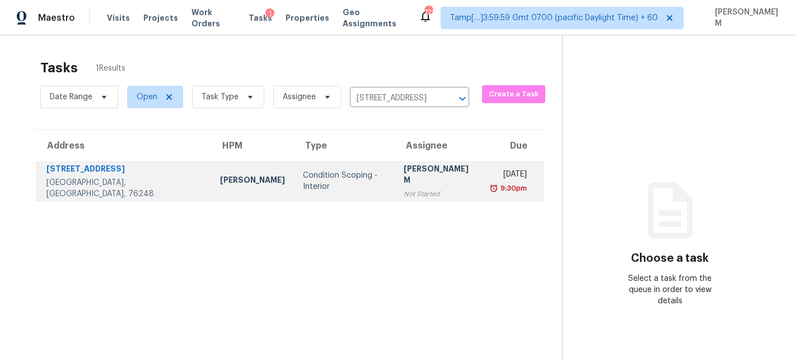
click at [395, 193] on td "MANIKANDAN M Not Started" at bounding box center [439, 180] width 89 height 39
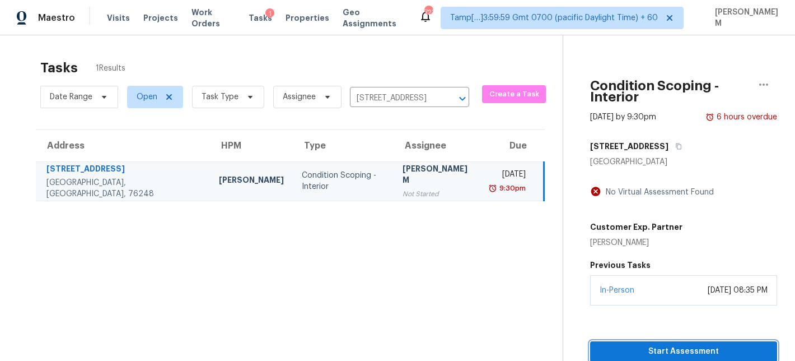
click at [652, 345] on span "Start Assessment" at bounding box center [683, 351] width 169 height 14
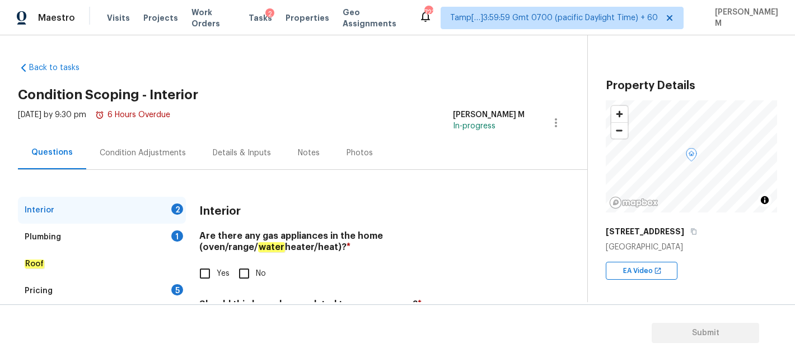
scroll to position [59, 0]
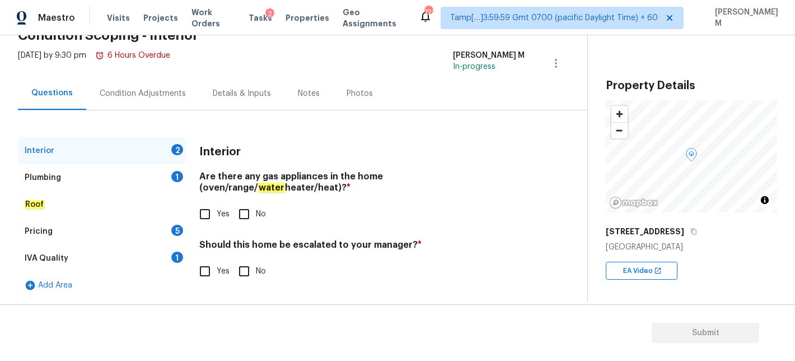
click at [141, 92] on div "Condition Adjustments" at bounding box center [143, 93] width 86 height 11
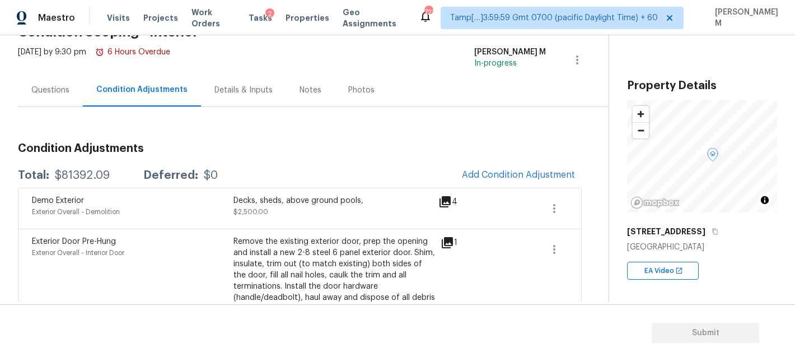
scroll to position [70, 0]
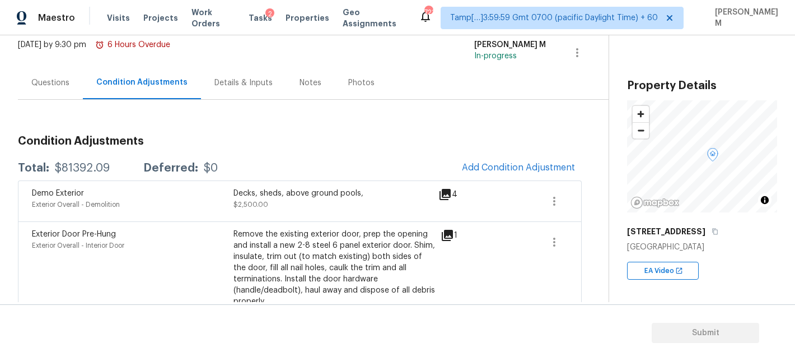
click at [71, 81] on div "Questions" at bounding box center [50, 82] width 65 height 33
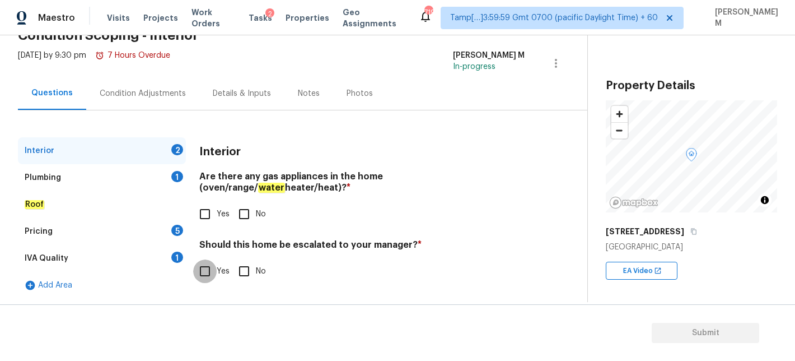
click at [201, 273] on input "Yes" at bounding box center [205, 271] width 24 height 24
checkbox input "true"
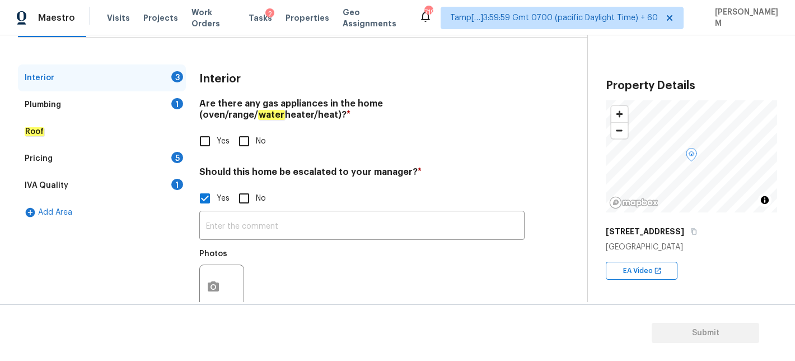
scroll to position [147, 0]
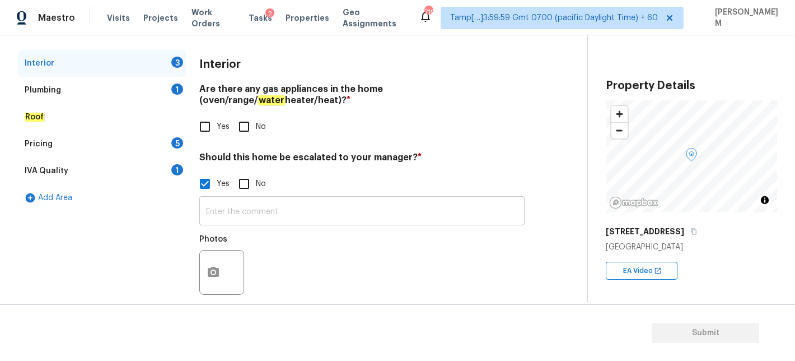
click at [232, 218] on input "text" at bounding box center [361, 212] width 325 height 26
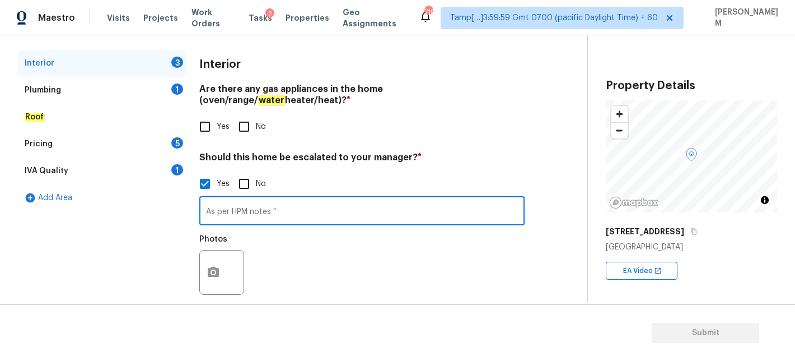
paste input "Home is in need of a lot of work. Foundation. Full interior and exterior paint.…"
type input "As per HPM notes " Home is in need of a lot of work. Foundation. Full interior …"
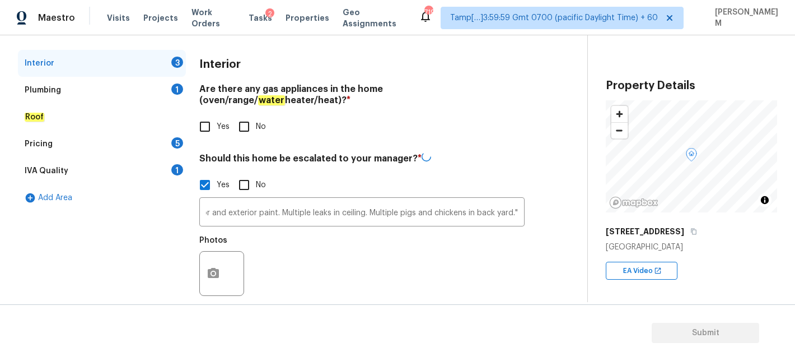
scroll to position [0, 0]
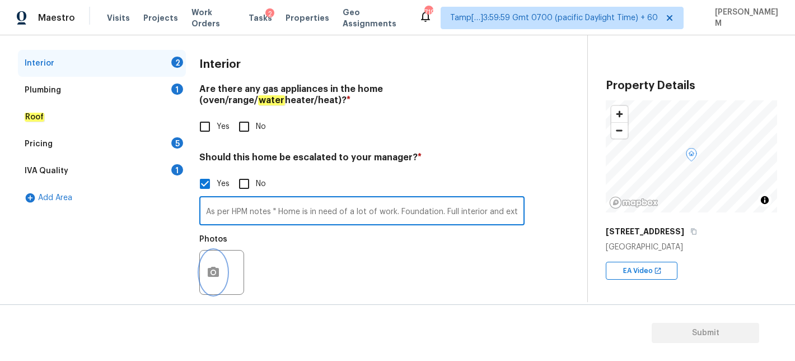
click at [208, 259] on button "button" at bounding box center [213, 272] width 27 height 44
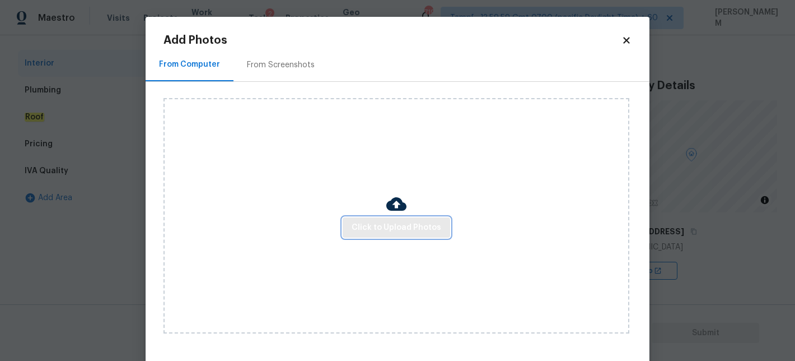
click at [387, 223] on span "Click to Upload Photos" at bounding box center [397, 228] width 90 height 14
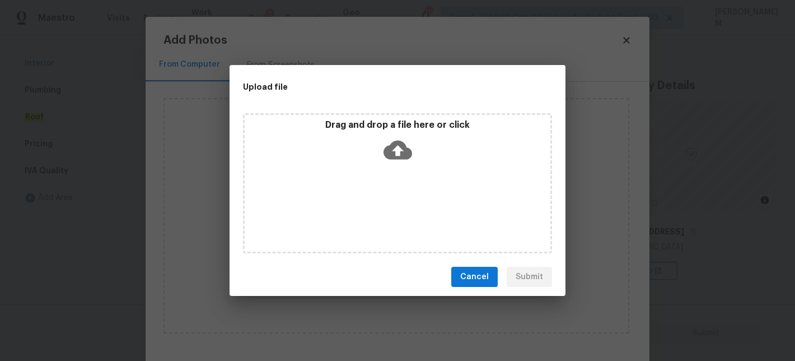
click at [389, 146] on icon at bounding box center [398, 150] width 29 height 19
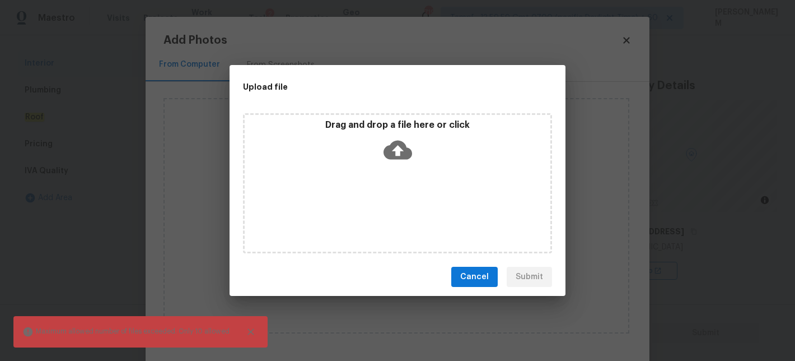
click at [398, 150] on icon at bounding box center [398, 150] width 29 height 29
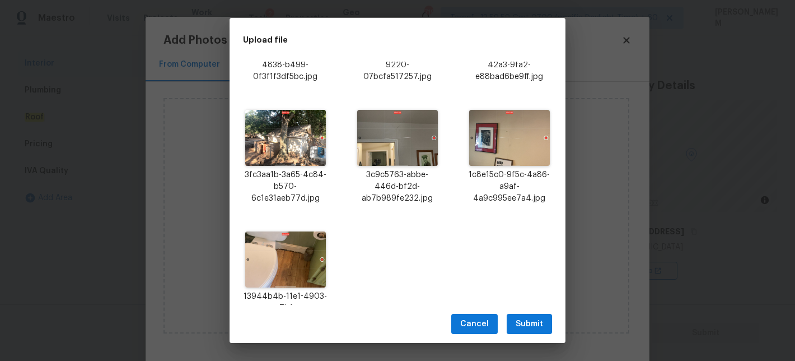
scroll to position [366, 0]
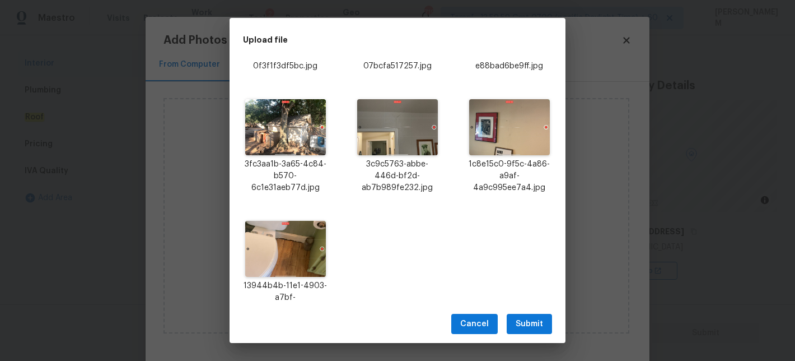
click at [540, 317] on span "Submit" at bounding box center [529, 324] width 27 height 14
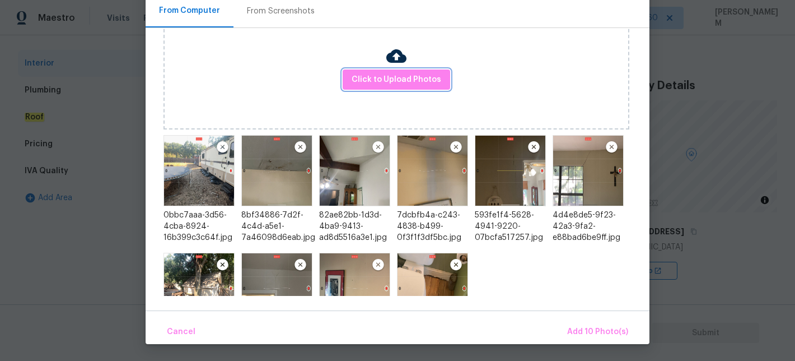
scroll to position [0, 0]
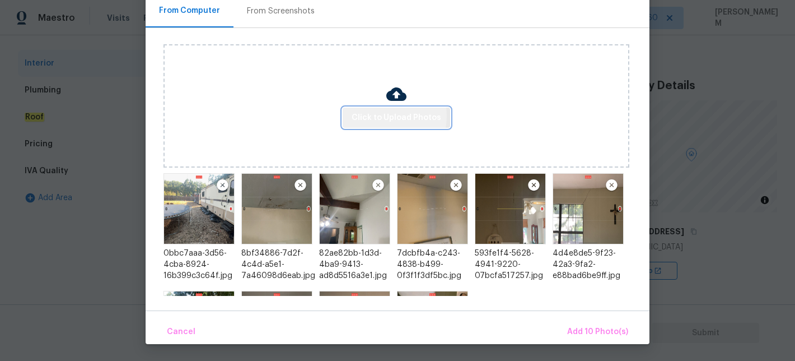
click at [383, 115] on span "Click to Upload Photos" at bounding box center [397, 118] width 90 height 14
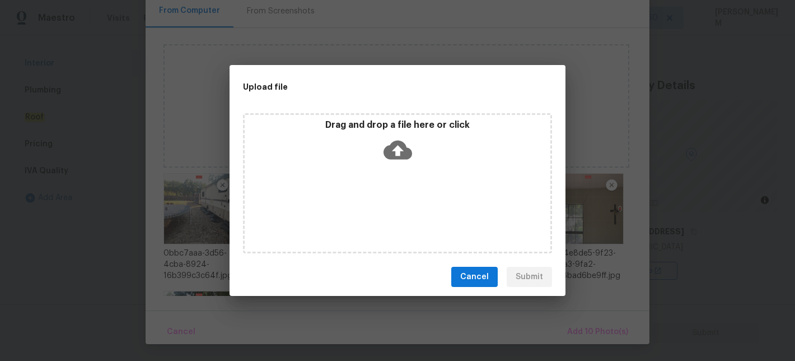
click at [399, 149] on icon at bounding box center [398, 150] width 29 height 29
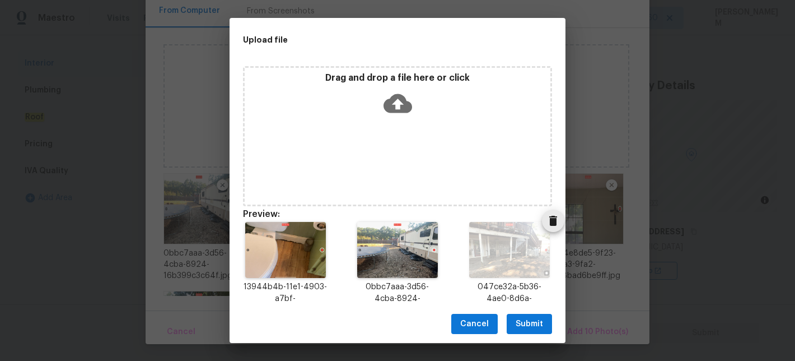
scroll to position [147, 0]
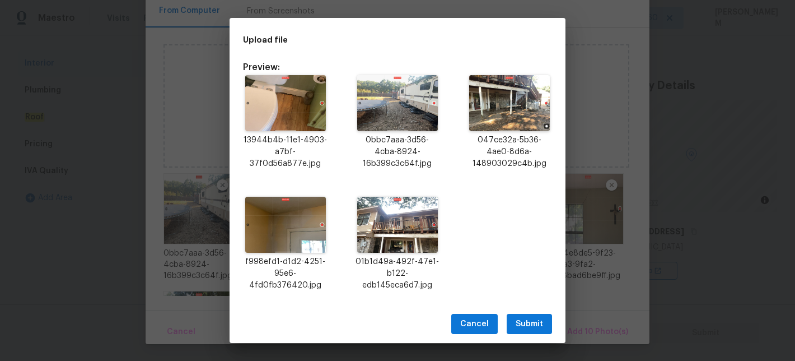
click at [538, 321] on span "Submit" at bounding box center [529, 324] width 27 height 14
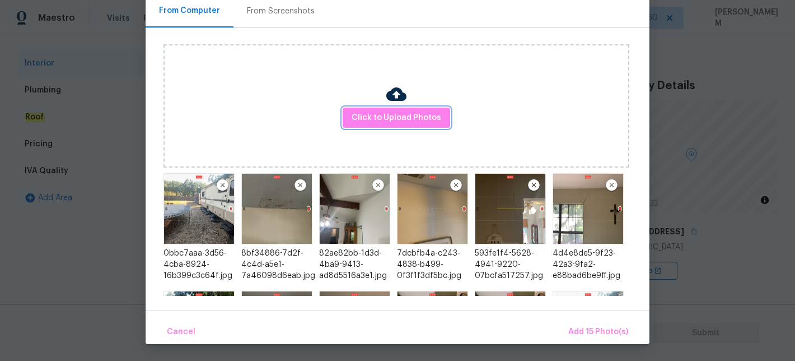
scroll to position [225, 0]
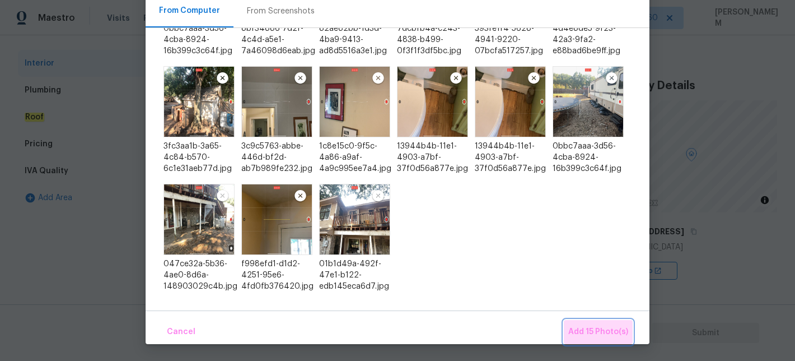
click at [601, 325] on span "Add 15 Photo(s)" at bounding box center [599, 332] width 60 height 14
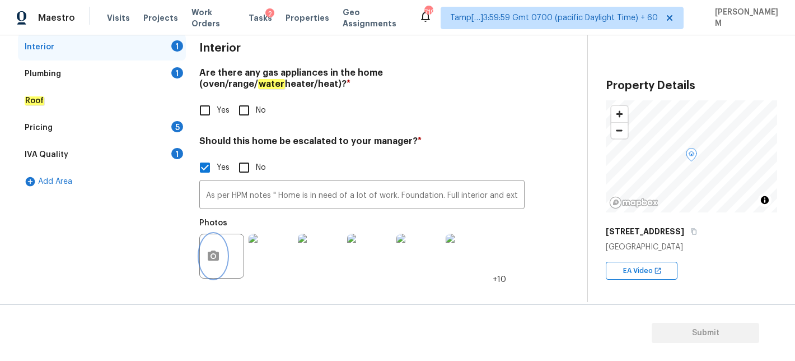
scroll to position [160, 0]
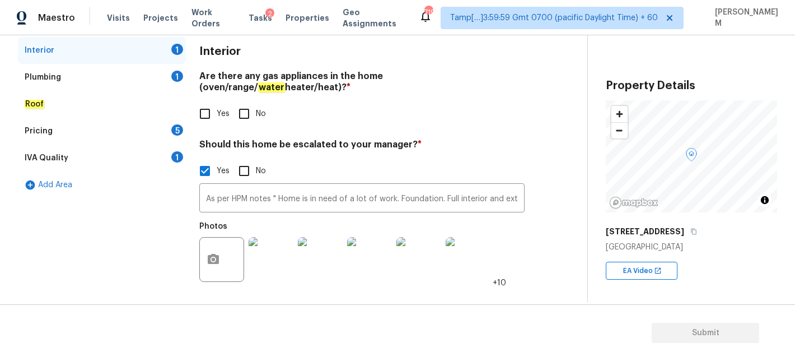
click at [103, 79] on div "Plumbing 1" at bounding box center [102, 77] width 168 height 27
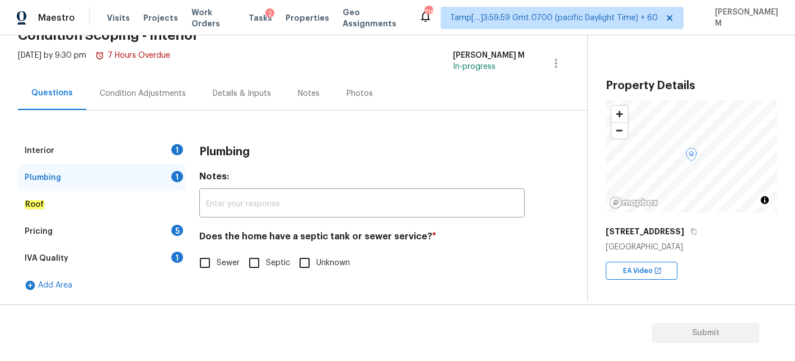
scroll to position [59, 0]
click at [206, 261] on input "Sewer" at bounding box center [205, 263] width 24 height 24
checkbox input "true"
click at [101, 153] on div "Interior 1" at bounding box center [102, 150] width 168 height 27
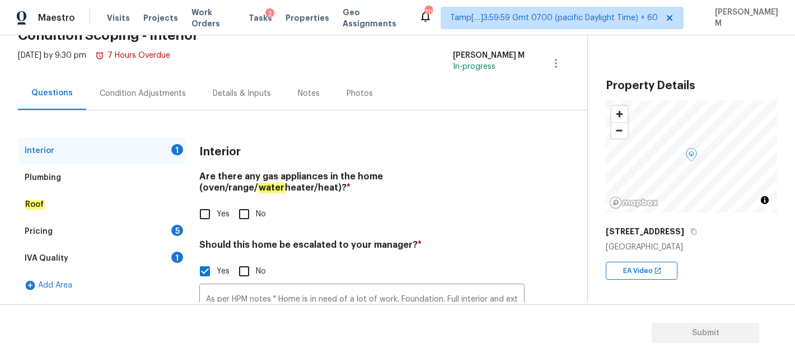
click at [206, 208] on input "Yes" at bounding box center [205, 214] width 24 height 24
checkbox input "true"
click at [84, 208] on div "Roof" at bounding box center [102, 204] width 168 height 27
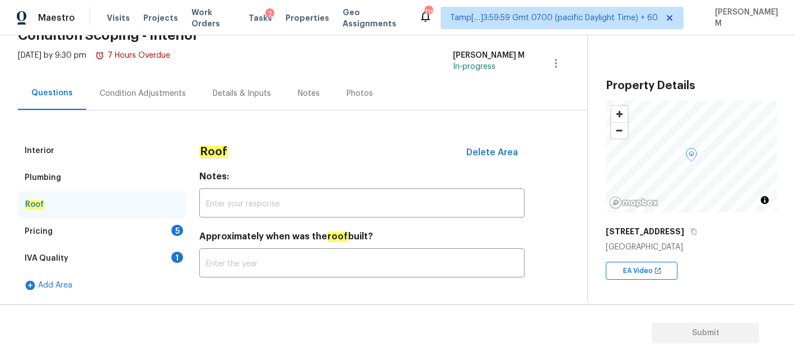
click at [89, 231] on div "Pricing 5" at bounding box center [102, 231] width 168 height 27
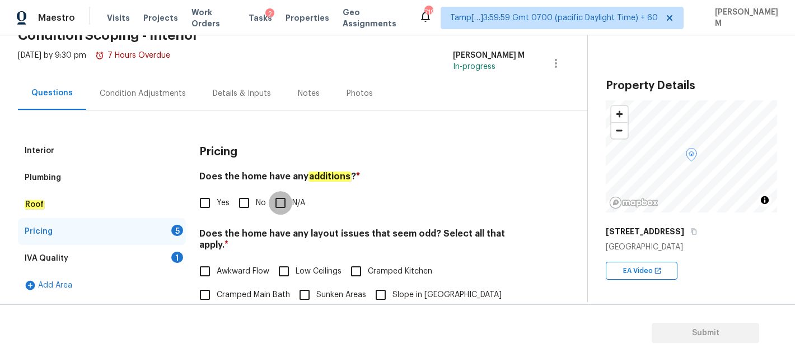
click at [282, 199] on input "N/A" at bounding box center [281, 203] width 24 height 24
checkbox input "true"
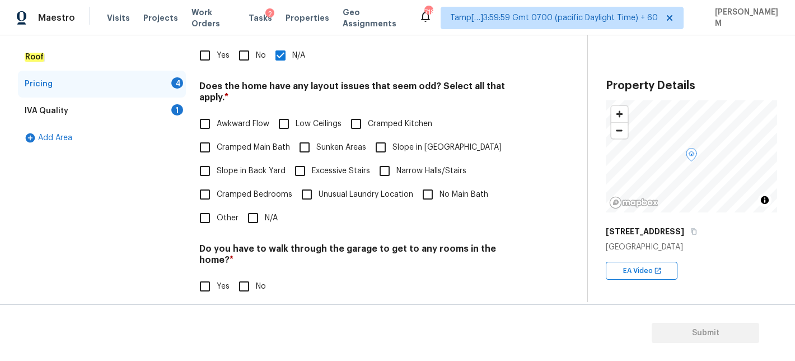
scroll to position [207, 0]
click at [208, 112] on input "Awkward Flow" at bounding box center [205, 123] width 24 height 24
checkbox input "true"
click at [386, 135] on input "Slope in [GEOGRAPHIC_DATA]" at bounding box center [381, 147] width 24 height 24
checkbox input "true"
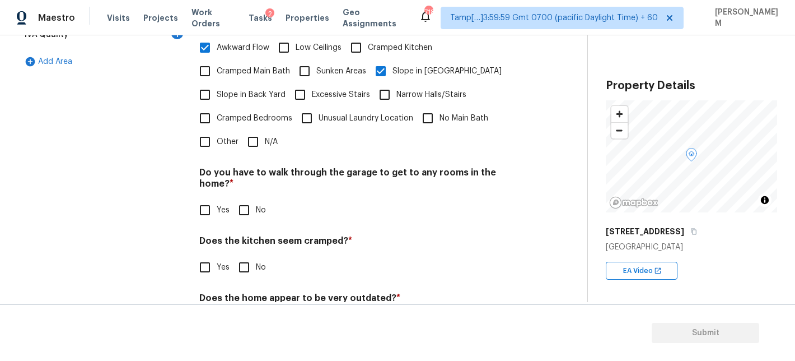
scroll to position [279, 0]
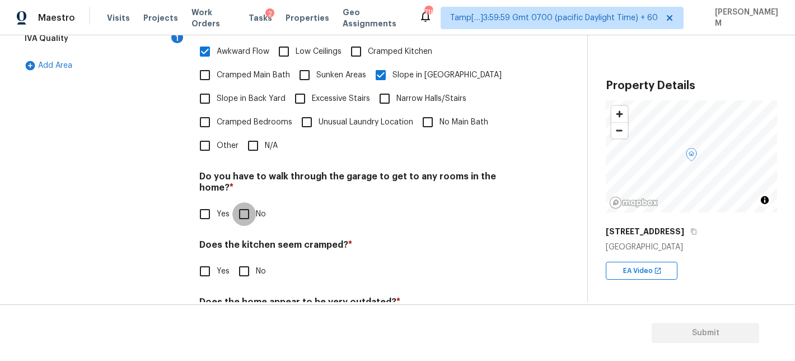
drag, startPoint x: 245, startPoint y: 190, endPoint x: 245, endPoint y: 196, distance: 6.2
click at [245, 202] on input "No" at bounding box center [244, 214] width 24 height 24
checkbox input "true"
click at [240, 263] on div "Pricing Does the home have any additions ? * Yes No N/A Does the home have any …" at bounding box center [361, 136] width 325 height 436
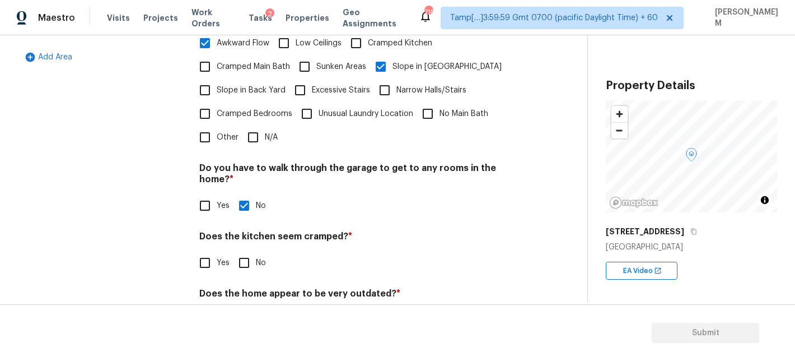
click at [243, 251] on input "No" at bounding box center [244, 263] width 24 height 24
checkbox input "true"
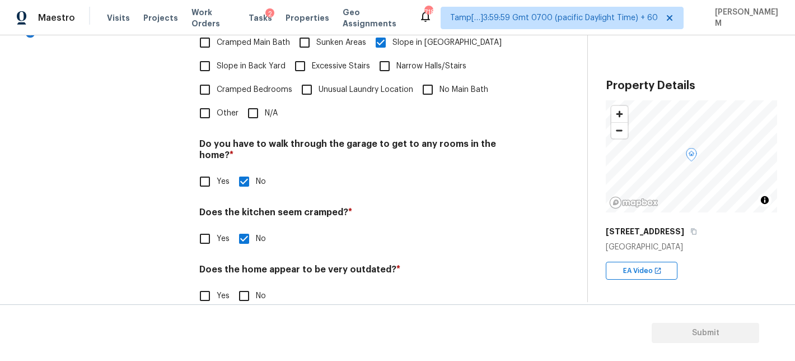
click at [246, 284] on input "No" at bounding box center [244, 296] width 24 height 24
checkbox input "true"
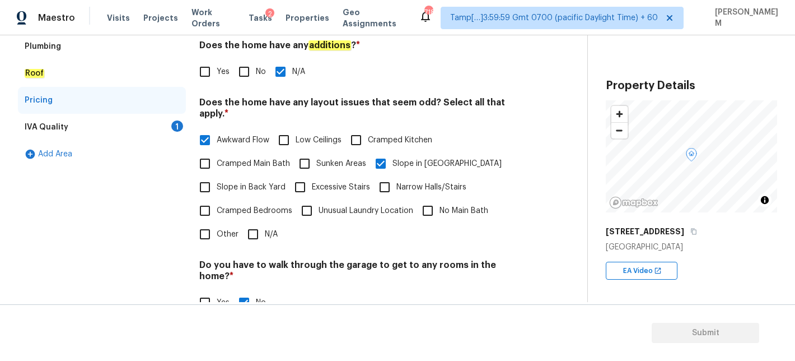
click at [122, 121] on div "IVA Quality 1" at bounding box center [102, 127] width 168 height 27
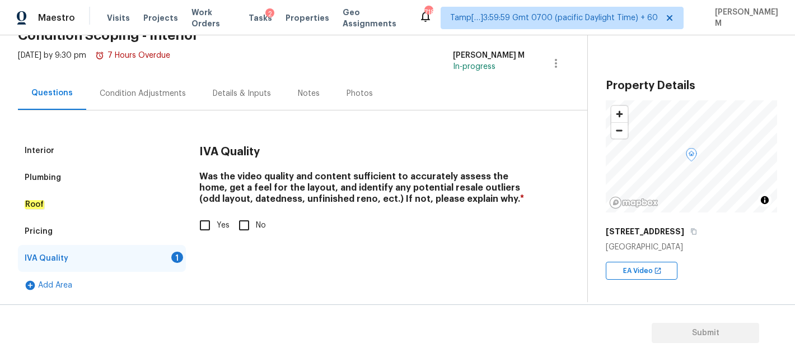
click at [208, 227] on input "Yes" at bounding box center [205, 225] width 24 height 24
checkbox input "true"
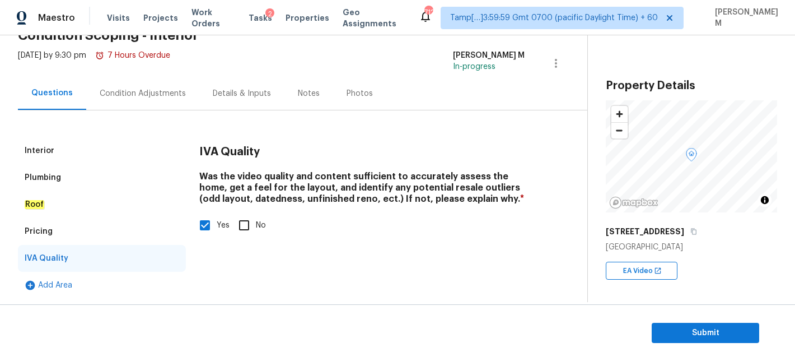
click at [132, 101] on div "Condition Adjustments" at bounding box center [142, 93] width 113 height 33
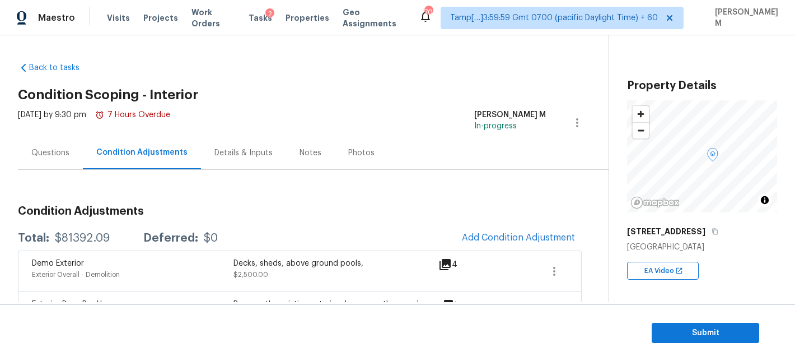
click at [50, 148] on div "Questions" at bounding box center [50, 152] width 38 height 11
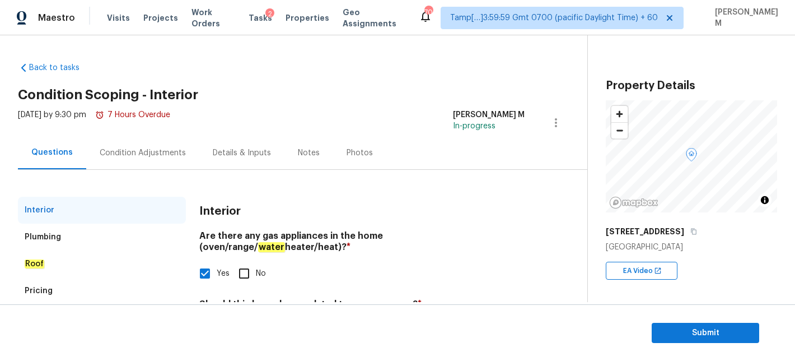
scroll to position [163, 0]
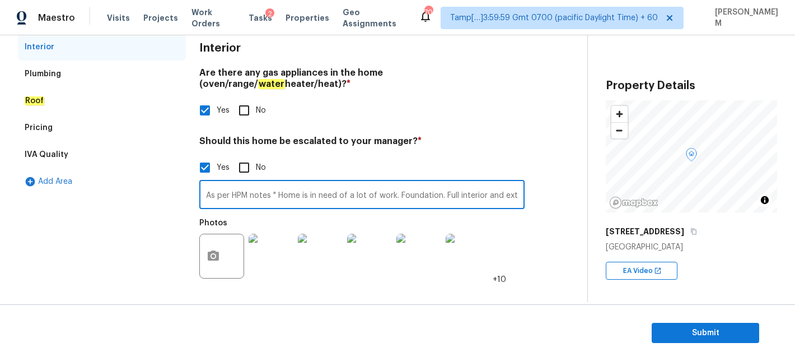
click at [295, 197] on input "As per HPM notes " Home is in need of a lot of work. Foundation. Full interior …" at bounding box center [361, 196] width 325 height 26
click at [294, 197] on input "As per HPM notes " Home is in need of a lot of work. Foundation. Full interior …" at bounding box center [361, 196] width 325 height 26
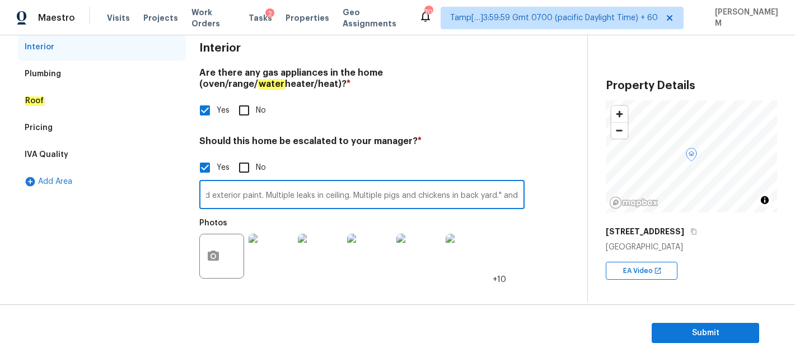
paste input "Possible foundation in exterior @00.38. and in interior video 00.15, 00.31, 00.…"
click at [434, 192] on input "As per HPM notes " Home is in need of a lot of work. Foundation. Full interior …" at bounding box center [361, 196] width 325 height 26
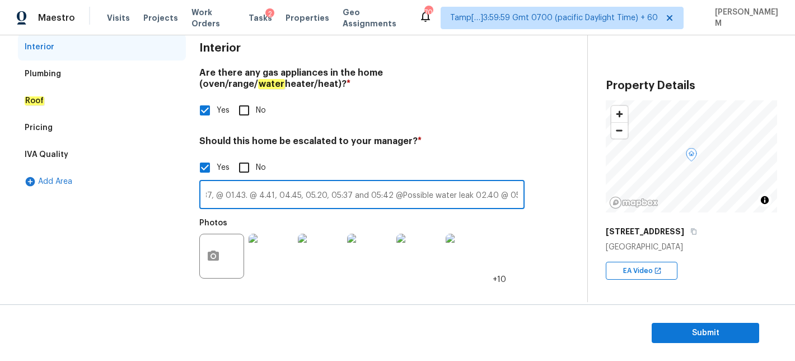
click at [398, 193] on input "As per HPM notes " Home is in need of a lot of work. Foundation. Full interior …" at bounding box center [361, 196] width 325 height 26
click at [394, 195] on input "As per HPM notes " Home is in need of a lot of work. Foundation. Full interior …" at bounding box center [361, 196] width 325 height 26
click at [432, 197] on input "As per HPM notes " Home is in need of a lot of work. Foundation. Full interior …" at bounding box center [361, 196] width 325 height 26
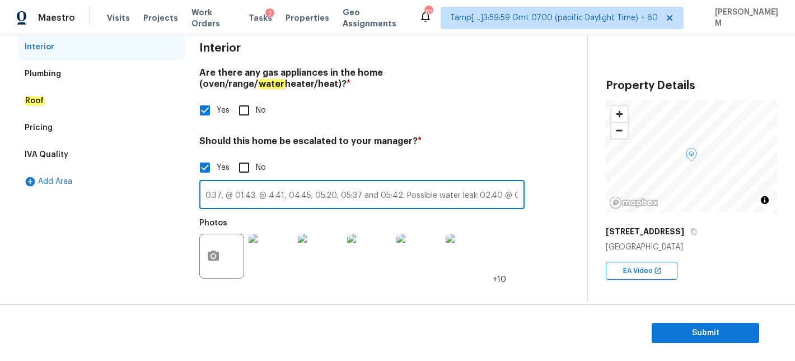
click at [432, 197] on input "As per HPM notes " Home is in need of a lot of work. Foundation. Full interior …" at bounding box center [361, 196] width 325 height 26
type input "As per HPM notes " Home is in need of a lot of work. Foundation. Full interior …"
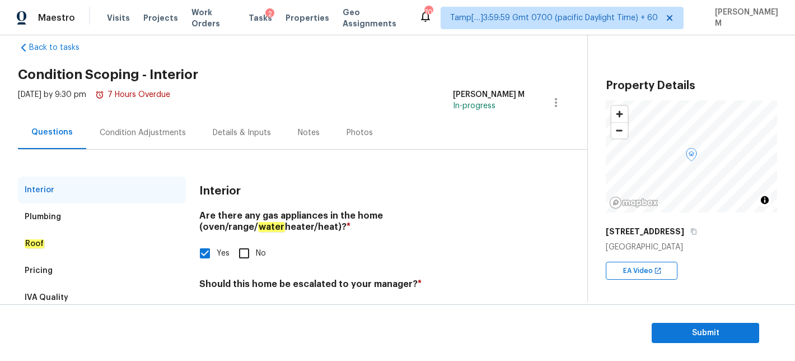
scroll to position [0, 0]
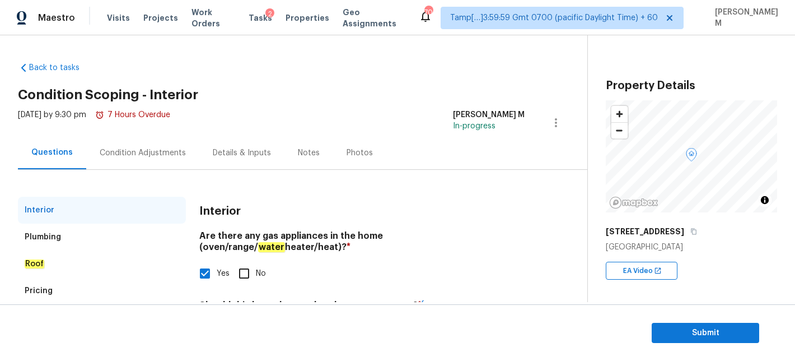
click at [145, 143] on div "Condition Adjustments" at bounding box center [142, 152] width 113 height 33
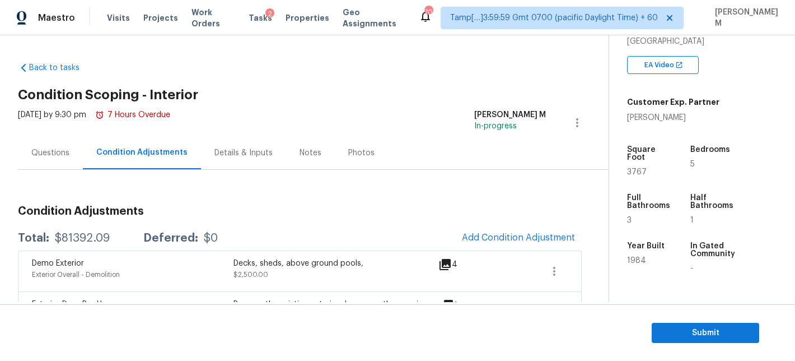
scroll to position [201, 0]
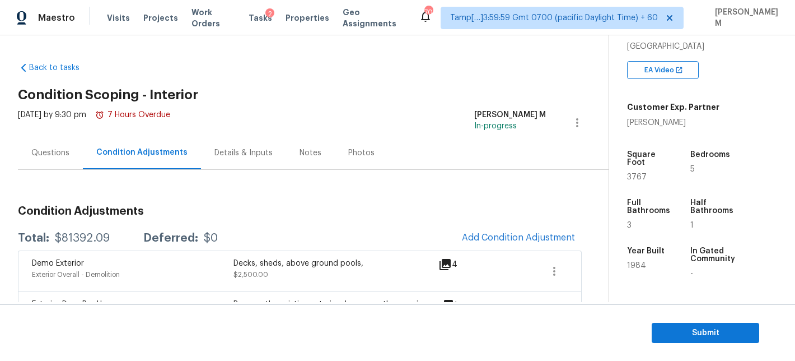
click at [70, 156] on div "Questions" at bounding box center [50, 152] width 65 height 33
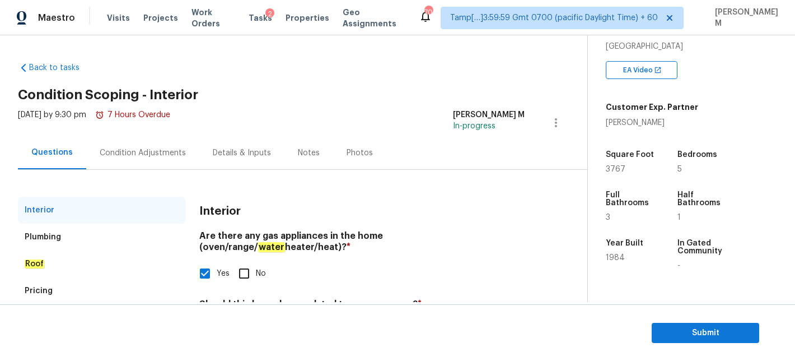
click at [166, 154] on div "Condition Adjustments" at bounding box center [143, 152] width 86 height 11
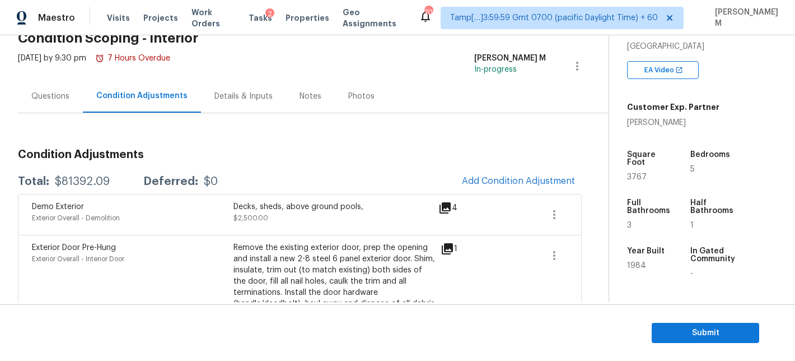
scroll to position [83, 0]
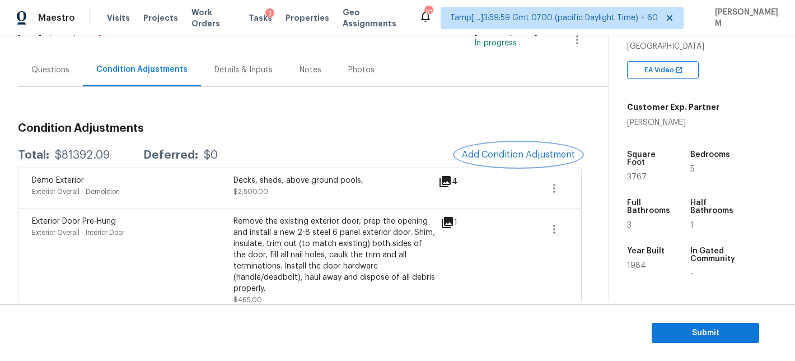
click at [482, 157] on span "Add Condition Adjustment" at bounding box center [518, 155] width 113 height 10
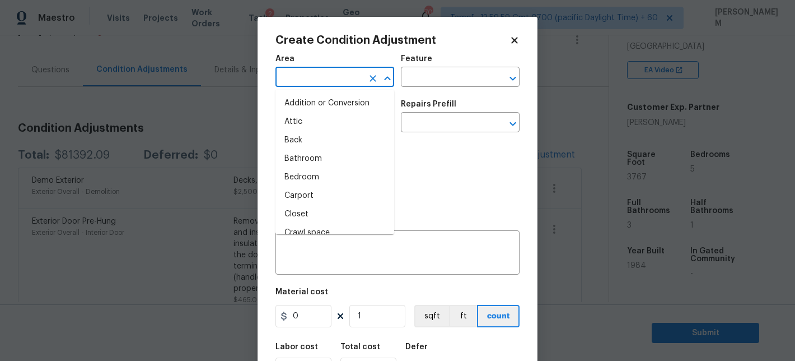
click at [314, 80] on input "text" at bounding box center [319, 77] width 87 height 17
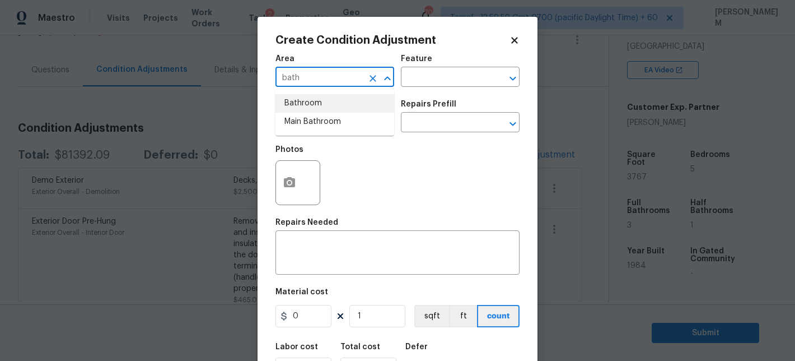
click at [304, 106] on li "Bathroom" at bounding box center [335, 103] width 119 height 18
type input "Bathroom"
click at [425, 84] on input "text" at bounding box center [444, 77] width 87 height 17
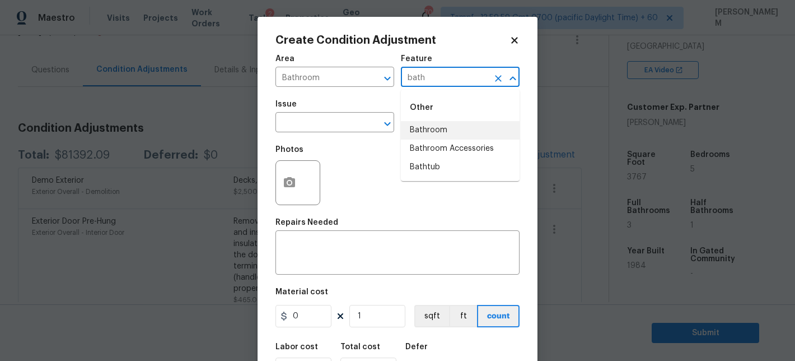
click at [445, 129] on li "Bathroom" at bounding box center [460, 130] width 119 height 18
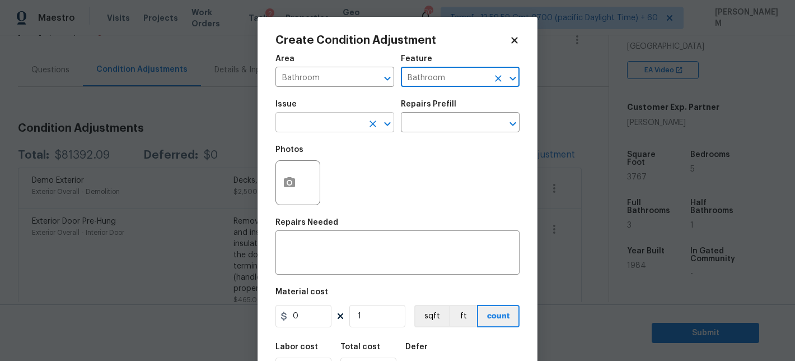
type input "Bathroom"
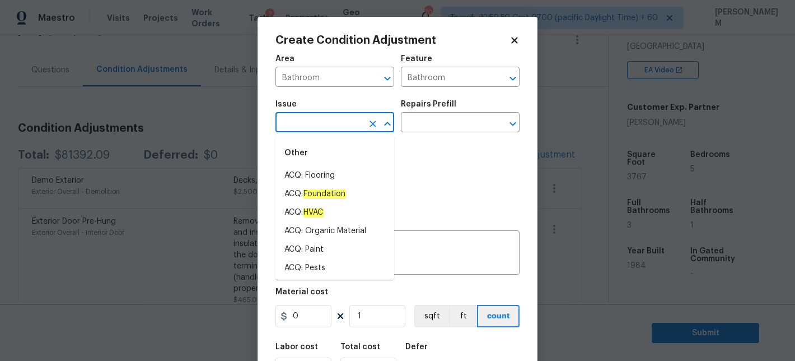
click at [341, 128] on input "text" at bounding box center [319, 123] width 87 height 17
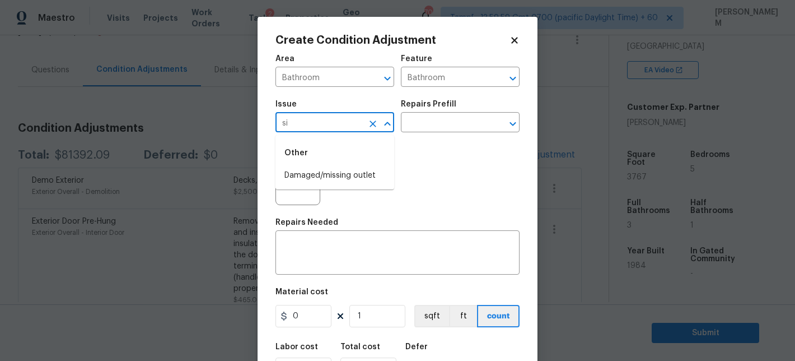
type input "s"
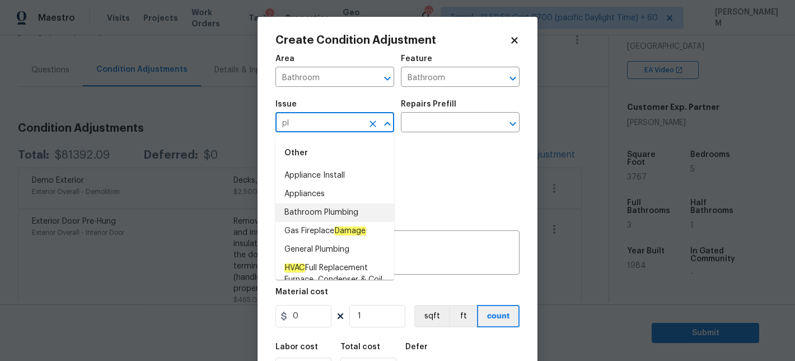
click at [344, 211] on li "Bathroom Plumbing" at bounding box center [335, 212] width 119 height 18
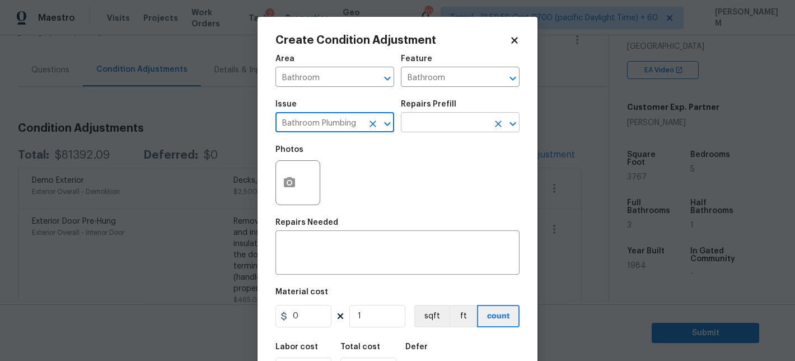
type input "Bathroom Plumbing"
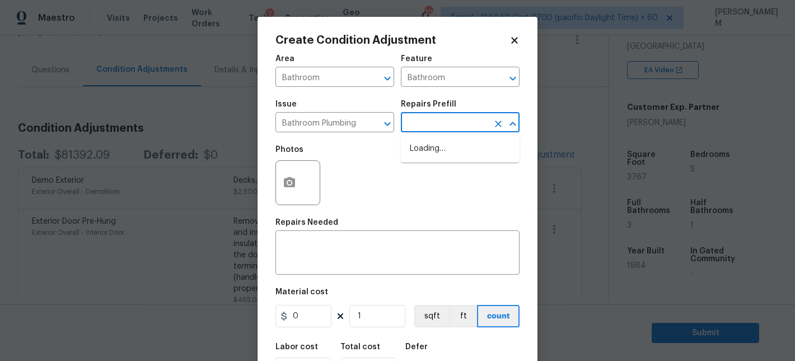
click at [431, 128] on input "text" at bounding box center [444, 123] width 87 height 17
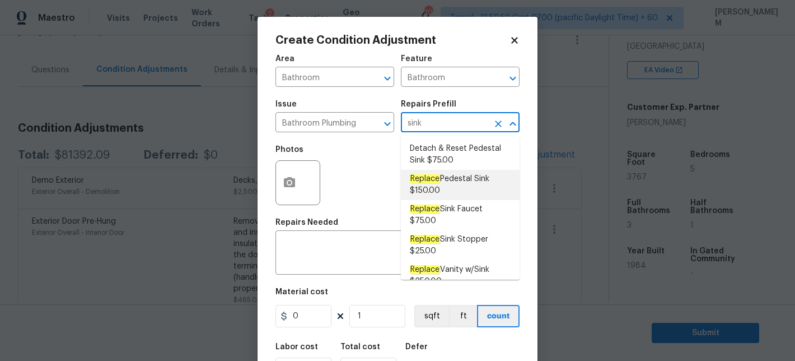
scroll to position [16, 0]
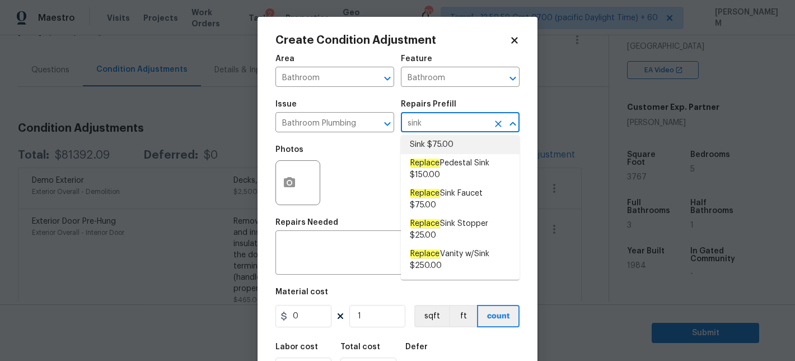
click at [443, 124] on input "sink" at bounding box center [444, 123] width 87 height 17
type input "sink"
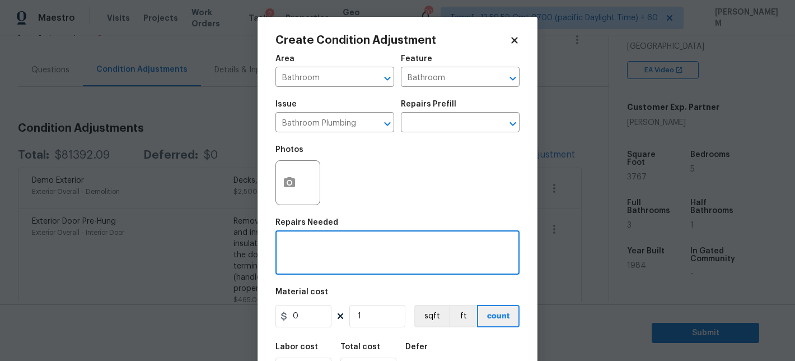
click at [305, 256] on textarea at bounding box center [397, 254] width 231 height 24
type textarea "Bathroom sink acid wash"
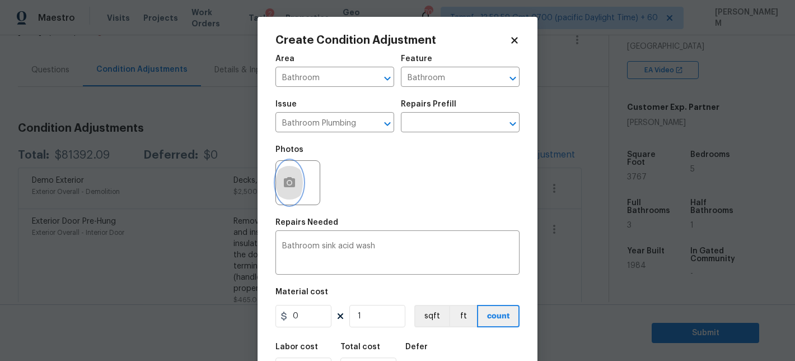
click at [286, 175] on button "button" at bounding box center [289, 183] width 27 height 44
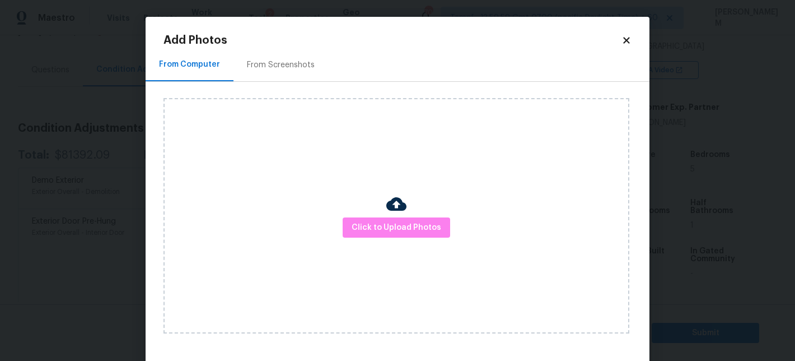
click at [373, 214] on div "Click to Upload Photos" at bounding box center [397, 215] width 466 height 235
click at [374, 224] on span "Click to Upload Photos" at bounding box center [397, 228] width 90 height 14
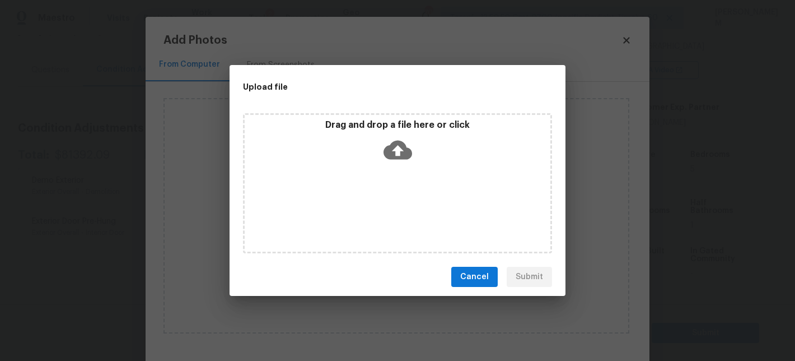
click at [397, 145] on icon at bounding box center [398, 150] width 29 height 19
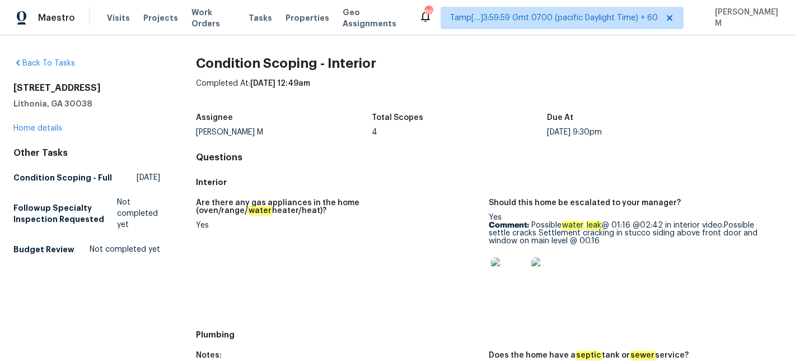
click at [273, 17] on div "Visits Projects Work Orders Tasks Properties Geo Assignments" at bounding box center [263, 18] width 312 height 22
click at [257, 21] on span "Tasks" at bounding box center [261, 18] width 24 height 8
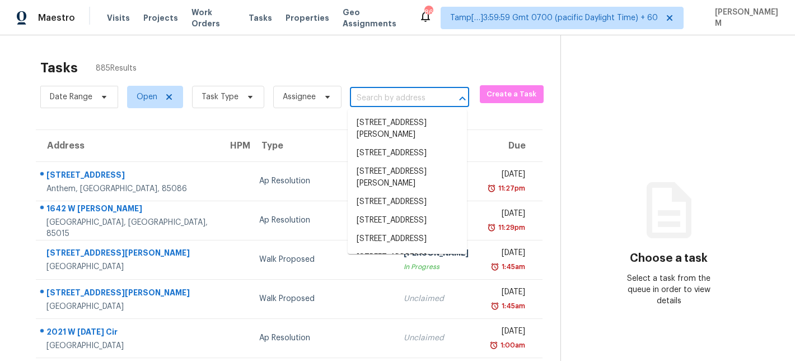
click at [384, 95] on input "text" at bounding box center [394, 98] width 88 height 17
paste input "[STREET_ADDRESS]"
type input "[STREET_ADDRESS]"
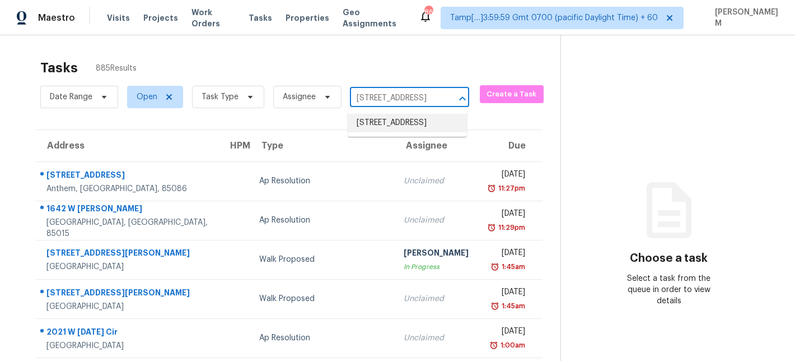
click at [397, 122] on li "[STREET_ADDRESS]" at bounding box center [407, 123] width 119 height 18
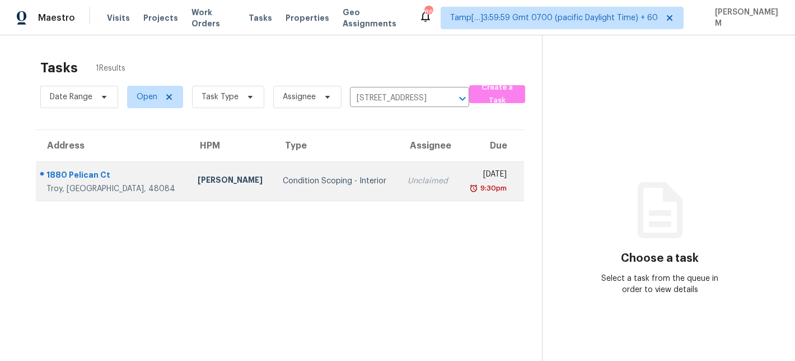
click at [468, 169] on div "[DATE]" at bounding box center [487, 176] width 39 height 14
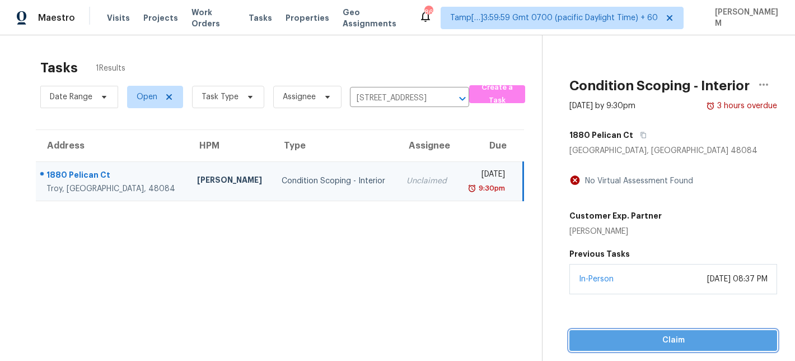
click at [696, 339] on span "Claim" at bounding box center [674, 340] width 190 height 14
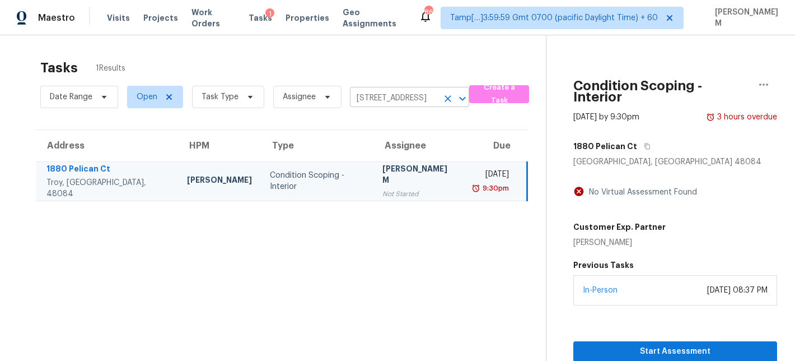
click at [425, 95] on input "[STREET_ADDRESS]" at bounding box center [394, 98] width 88 height 17
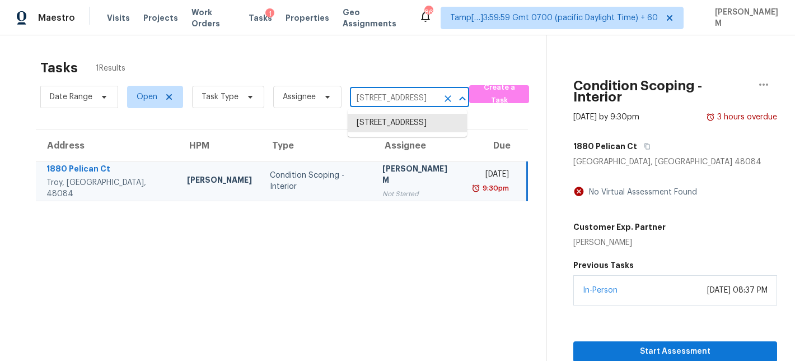
click at [446, 97] on icon "Clear" at bounding box center [448, 98] width 7 height 7
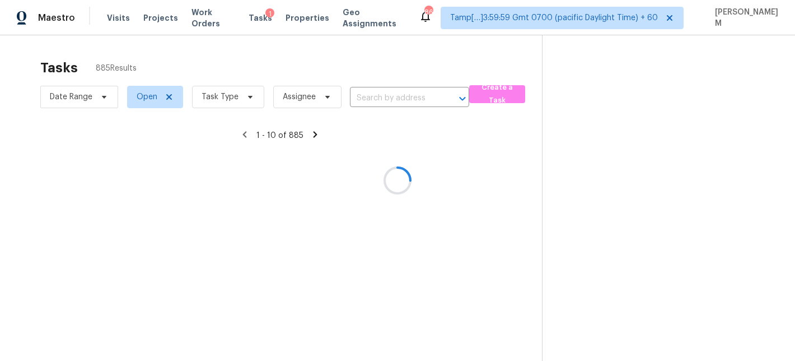
click at [387, 100] on div at bounding box center [397, 180] width 795 height 361
click at [384, 97] on div at bounding box center [397, 180] width 795 height 361
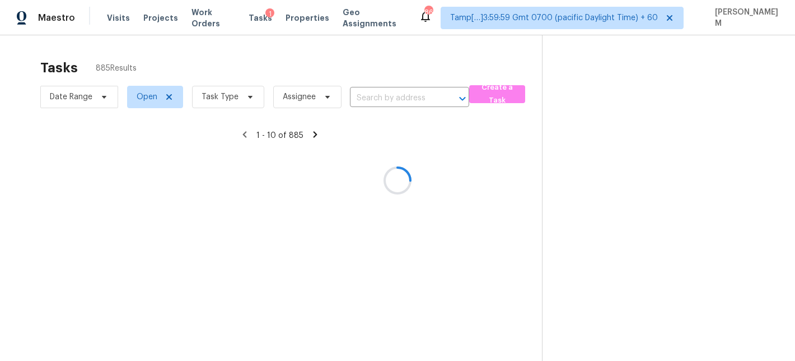
click at [378, 89] on div at bounding box center [397, 180] width 795 height 361
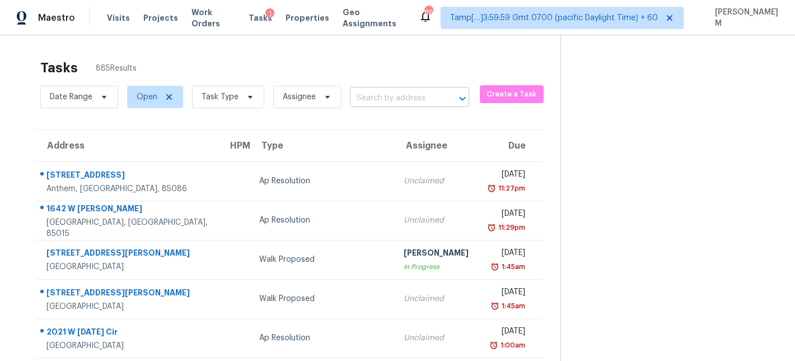
click at [373, 101] on input "text" at bounding box center [394, 98] width 88 height 17
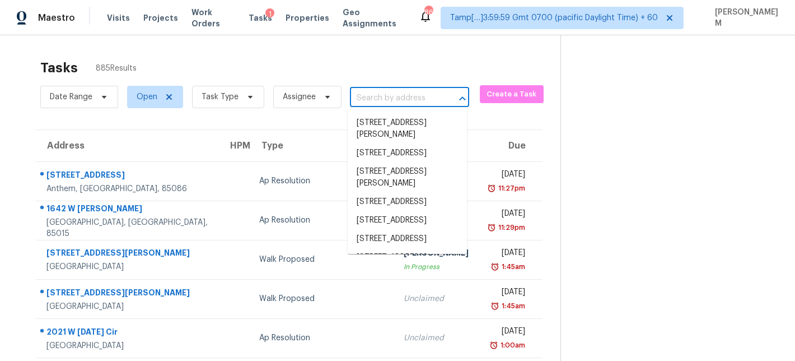
paste input "[STREET_ADDRESS]"
type input "[STREET_ADDRESS]"
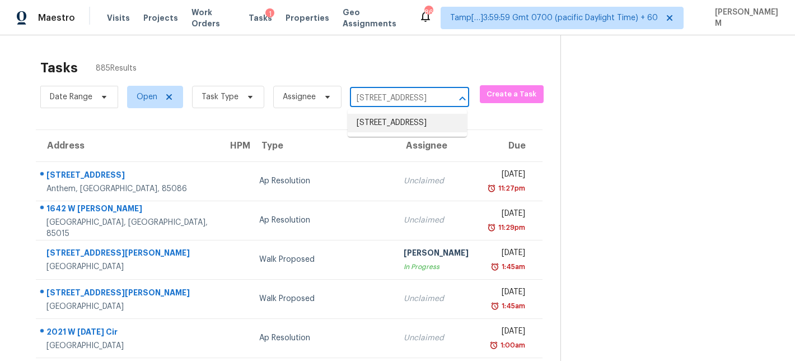
click at [408, 122] on li "[STREET_ADDRESS]" at bounding box center [407, 123] width 119 height 18
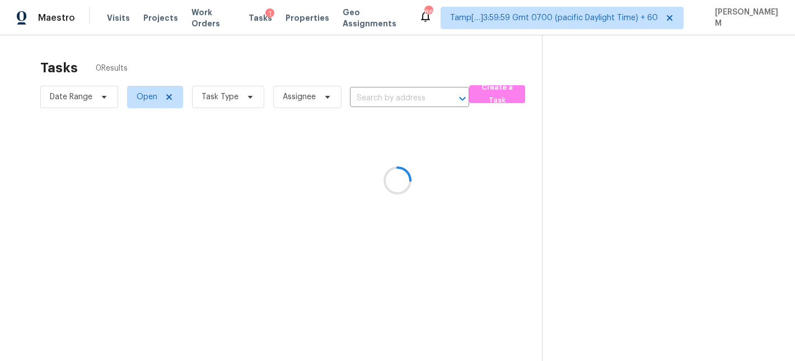
type input "[STREET_ADDRESS]"
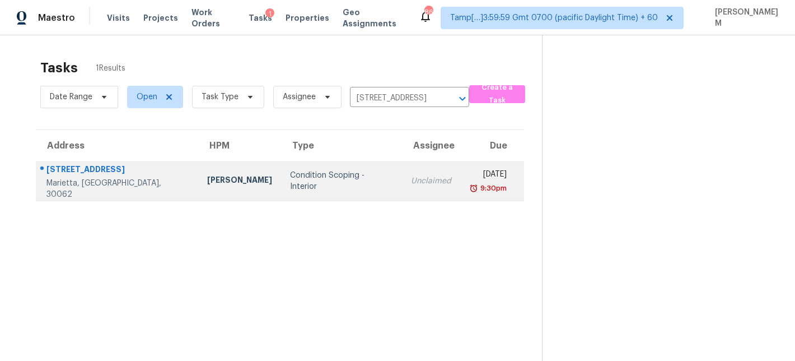
click at [469, 184] on div "9:30pm" at bounding box center [488, 188] width 38 height 11
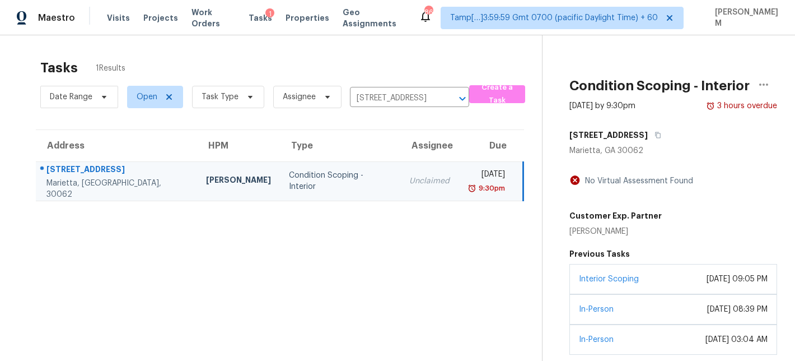
scroll to position [50, 0]
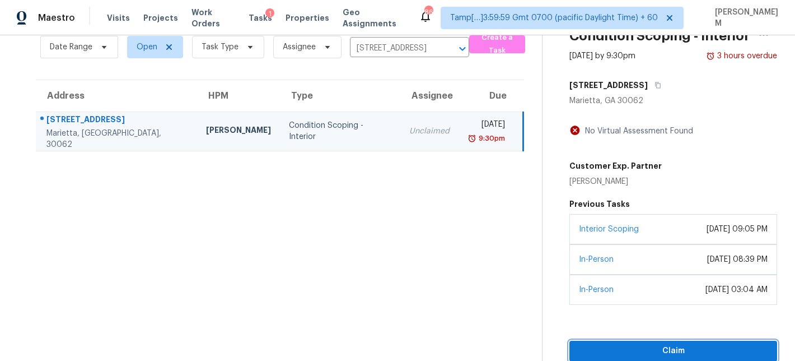
click at [683, 348] on span "Claim" at bounding box center [674, 351] width 190 height 14
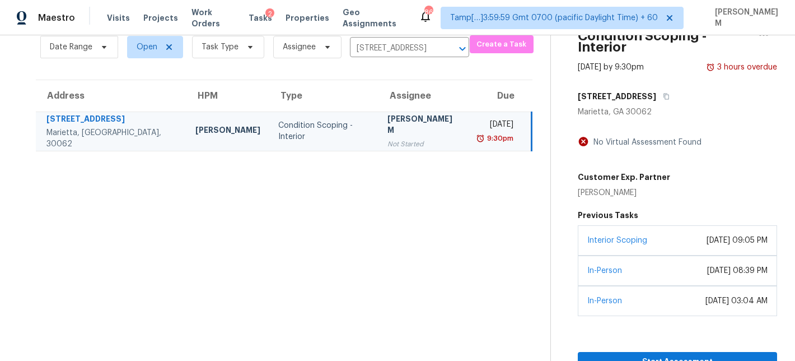
scroll to position [0, 0]
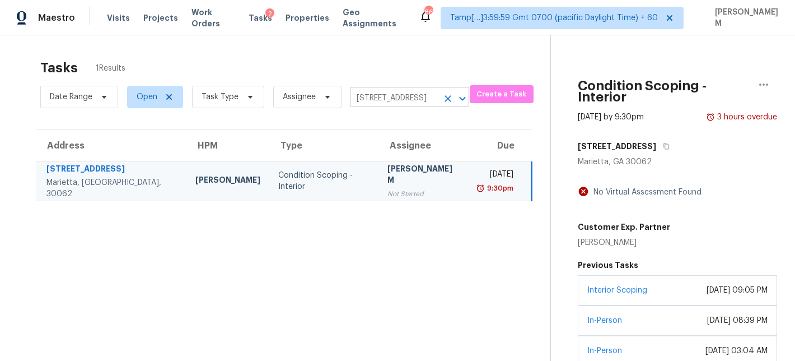
click at [446, 97] on icon "Clear" at bounding box center [448, 98] width 7 height 7
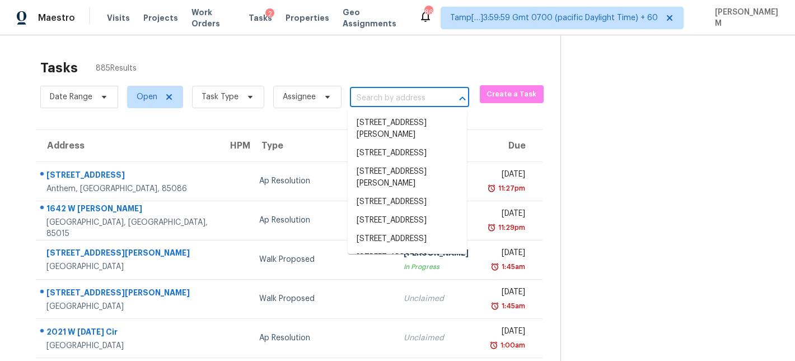
click at [381, 101] on input "text" at bounding box center [394, 98] width 88 height 17
paste input "[STREET_ADDRESS][PERSON_NAME]"
type input "[STREET_ADDRESS][PERSON_NAME]"
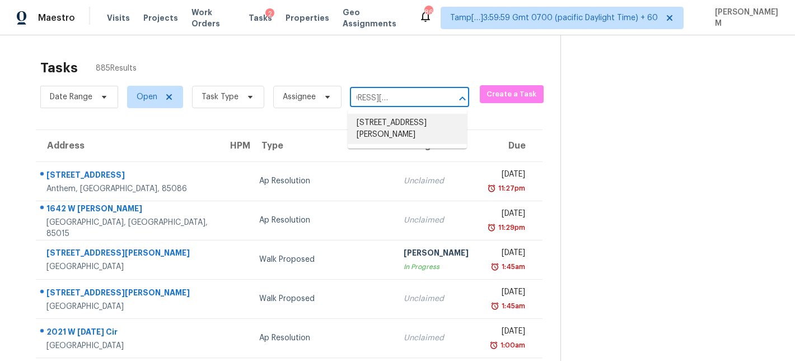
click at [400, 127] on li "[STREET_ADDRESS][PERSON_NAME]" at bounding box center [407, 129] width 119 height 30
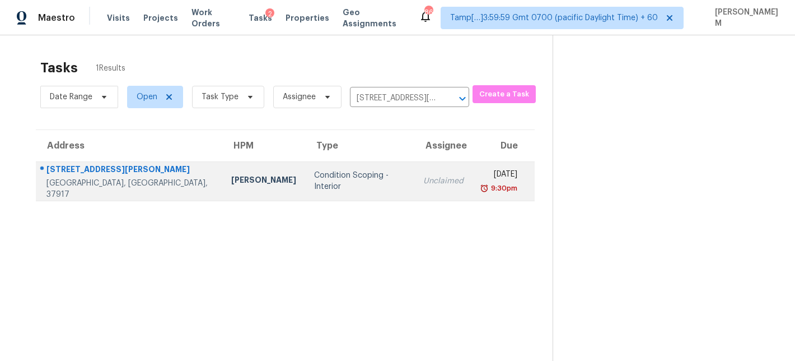
click at [415, 174] on td "Unclaimed" at bounding box center [444, 180] width 58 height 39
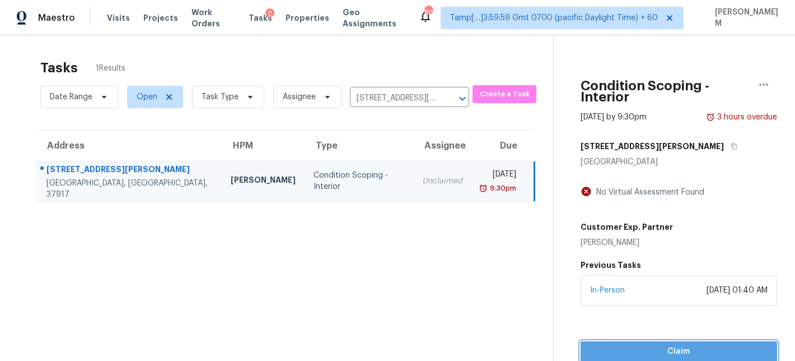
click at [669, 348] on button "Claim" at bounding box center [679, 351] width 197 height 21
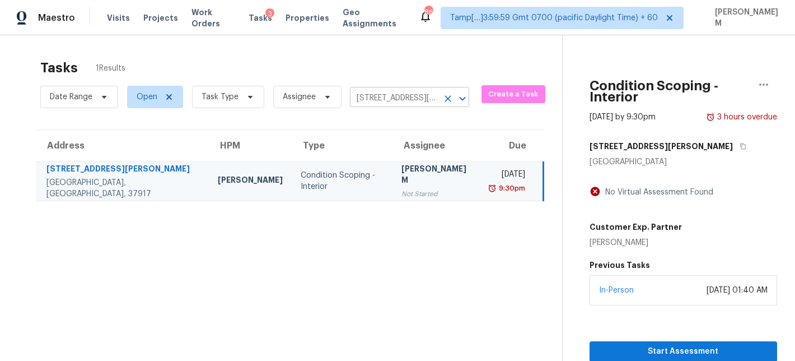
click at [444, 98] on icon "Clear" at bounding box center [448, 98] width 11 height 11
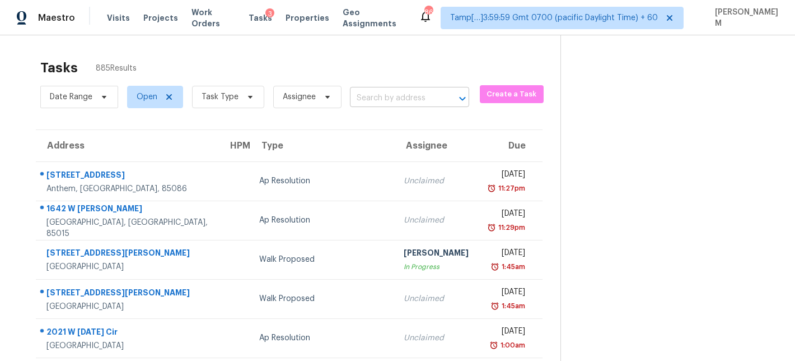
click at [375, 98] on input "text" at bounding box center [394, 98] width 88 height 17
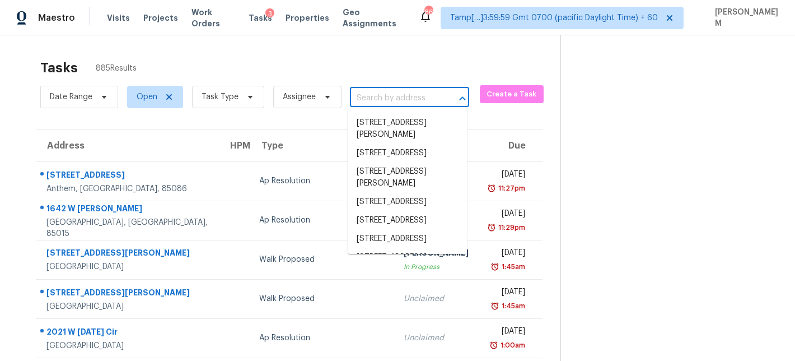
paste input "[STREET_ADDRESS][PERSON_NAME][PERSON_NAME][PERSON_NAME]"
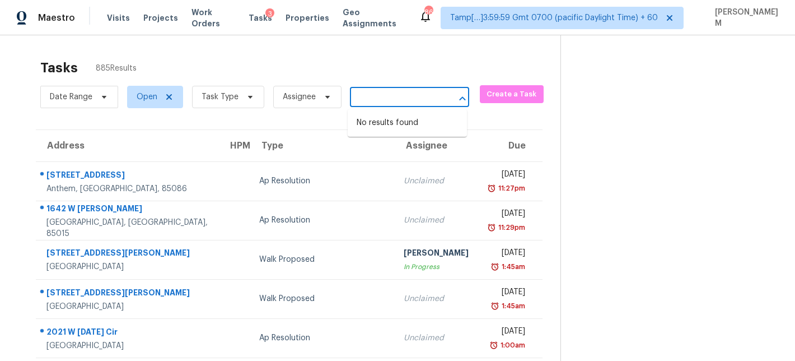
type input "[STREET_ADDRESS][PERSON_NAME][PERSON_NAME][PERSON_NAME]"
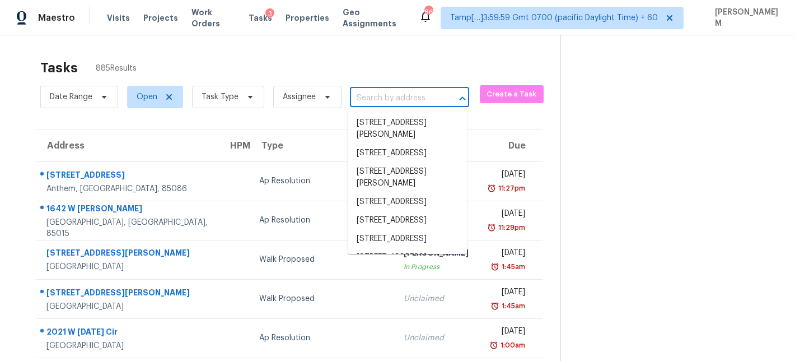
click at [388, 100] on input "text" at bounding box center [394, 98] width 88 height 17
paste input "[STREET_ADDRESS][PERSON_NAME][PERSON_NAME][PERSON_NAME]"
type input "[STREET_ADDRESS][PERSON_NAME][PERSON_NAME][PERSON_NAME]"
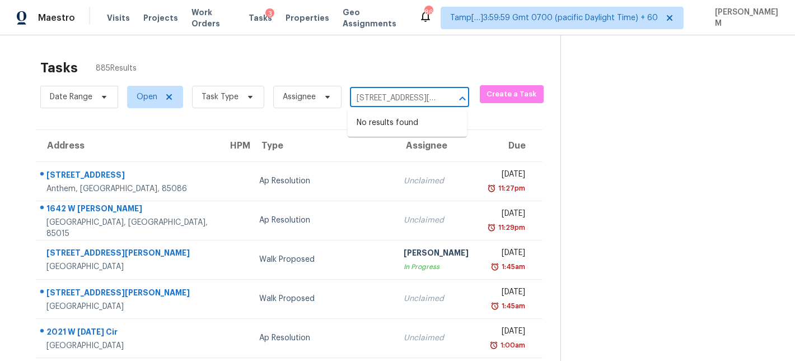
scroll to position [0, 84]
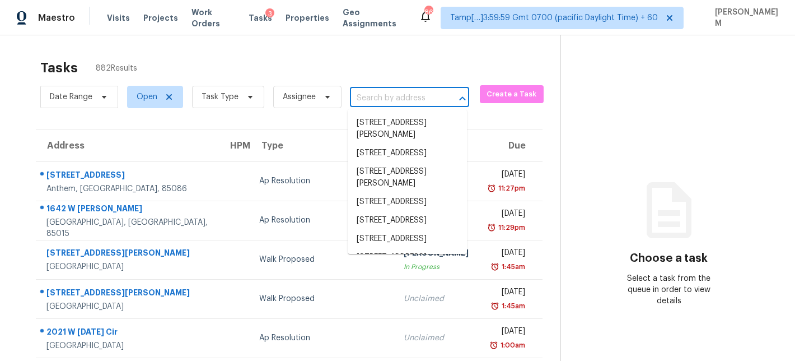
click at [397, 96] on input "text" at bounding box center [394, 98] width 88 height 17
paste input "[STREET_ADDRESS][PERSON_NAME][PERSON_NAME][PERSON_NAME]"
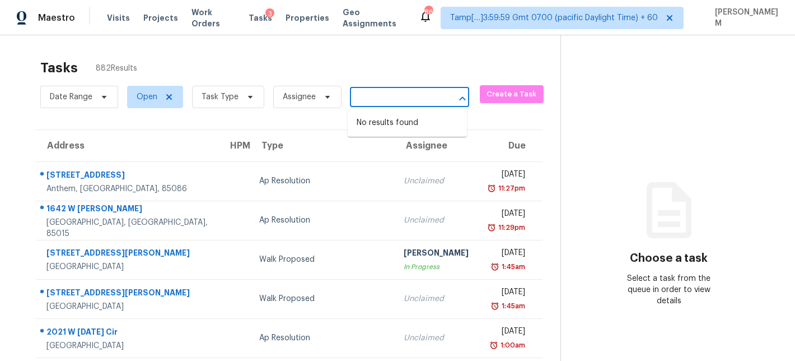
type input "[STREET_ADDRESS][PERSON_NAME][PERSON_NAME][PERSON_NAME]"
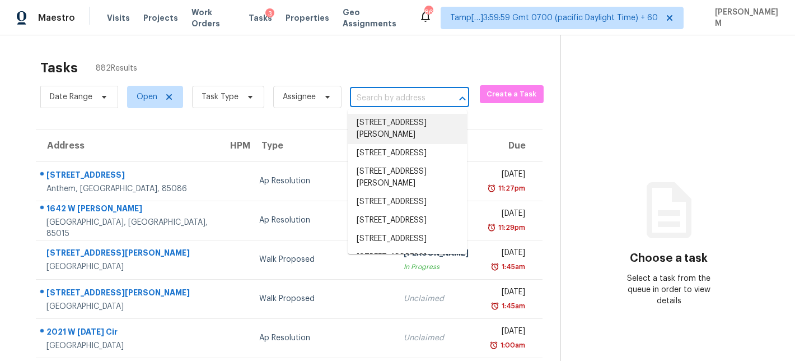
paste input "[STREET_ADDRESS][PERSON_NAME][PERSON_NAME][PERSON_NAME]"
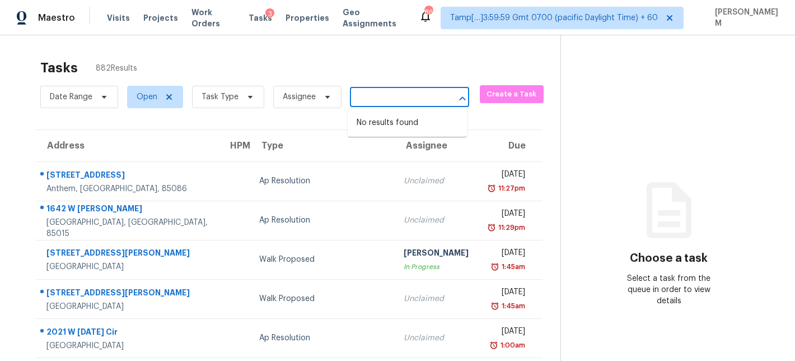
click at [369, 99] on input "[STREET_ADDRESS][PERSON_NAME][PERSON_NAME][PERSON_NAME]" at bounding box center [394, 98] width 88 height 17
type input "[STREET_ADDRESS][PERSON_NAME][PERSON_NAME]"
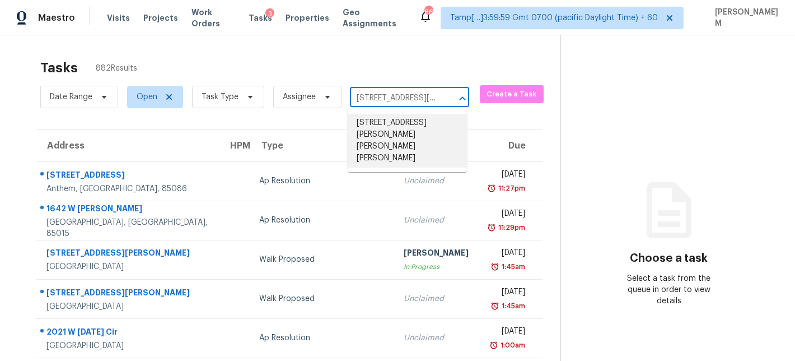
click at [413, 127] on li "[STREET_ADDRESS][PERSON_NAME][PERSON_NAME][PERSON_NAME]" at bounding box center [407, 141] width 119 height 54
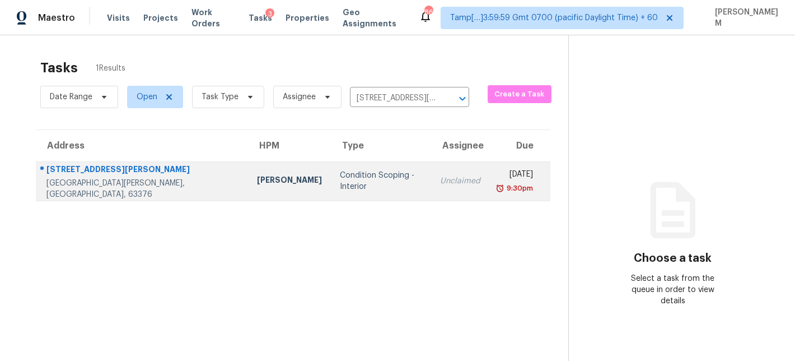
click at [431, 179] on td "Unclaimed" at bounding box center [460, 180] width 58 height 39
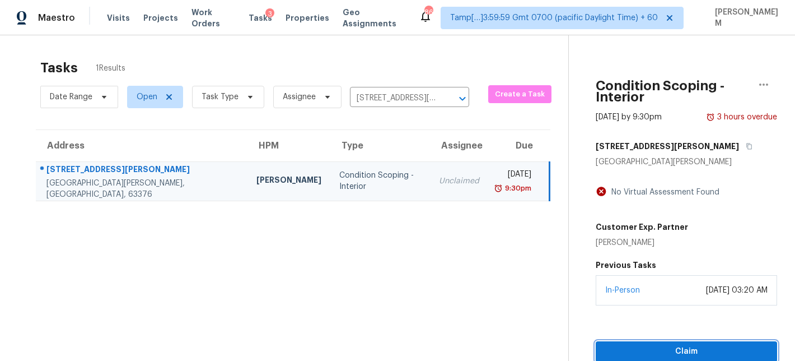
click at [713, 344] on span "Claim" at bounding box center [687, 351] width 164 height 14
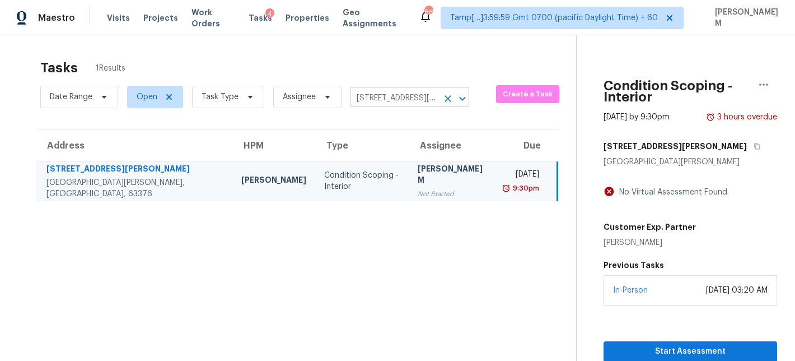
click at [385, 101] on input "[STREET_ADDRESS][PERSON_NAME][PERSON_NAME][PERSON_NAME]" at bounding box center [394, 98] width 88 height 17
click at [448, 98] on icon "Clear" at bounding box center [448, 98] width 11 height 11
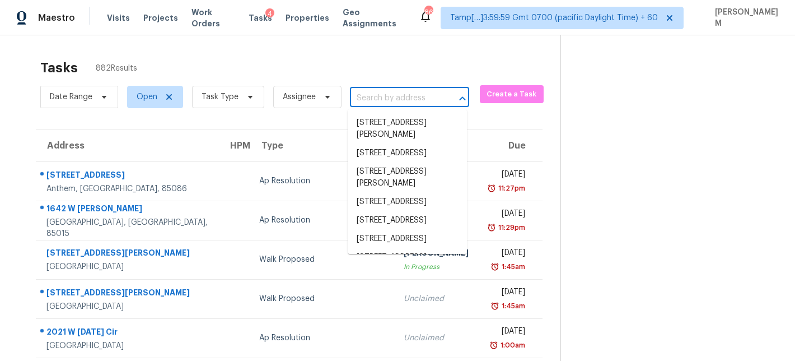
click at [379, 93] on input "text" at bounding box center [394, 98] width 88 height 17
paste input "[STREET_ADDRESS]"
type input "[STREET_ADDRESS]"
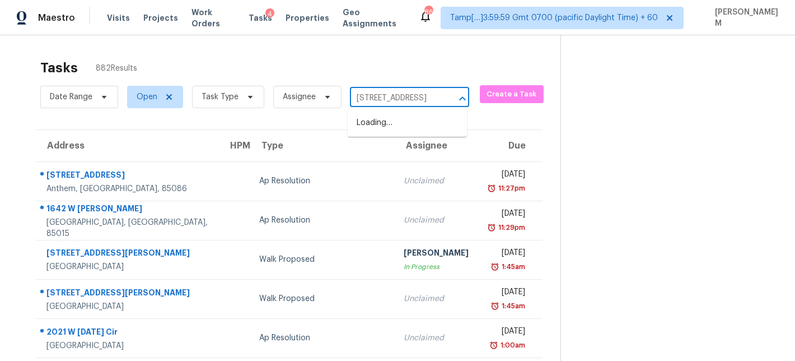
scroll to position [0, 69]
click at [400, 129] on li "[STREET_ADDRESS]" at bounding box center [407, 123] width 119 height 18
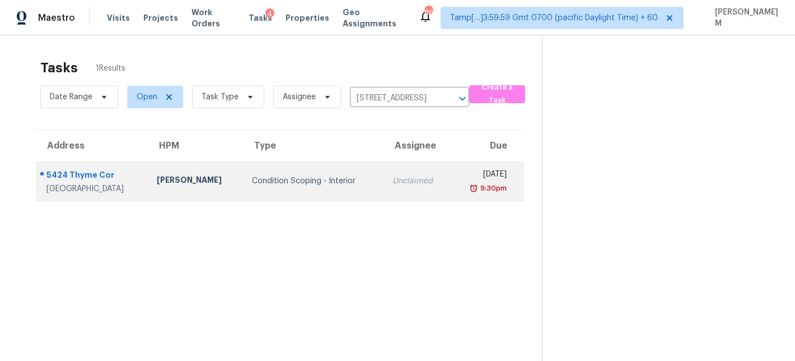
click at [392, 174] on td "Unclaimed" at bounding box center [417, 180] width 67 height 39
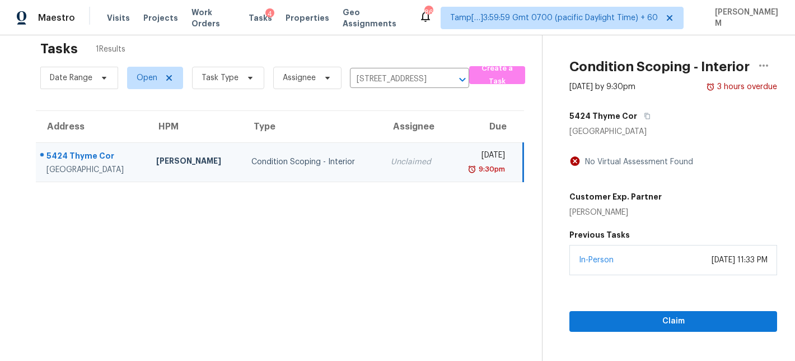
scroll to position [35, 0]
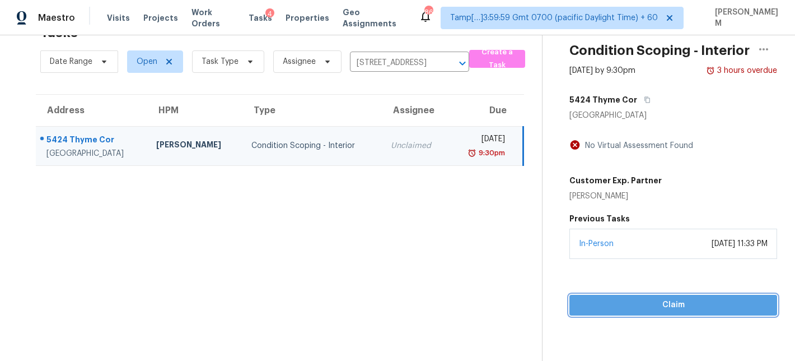
click at [695, 300] on span "Claim" at bounding box center [674, 305] width 190 height 14
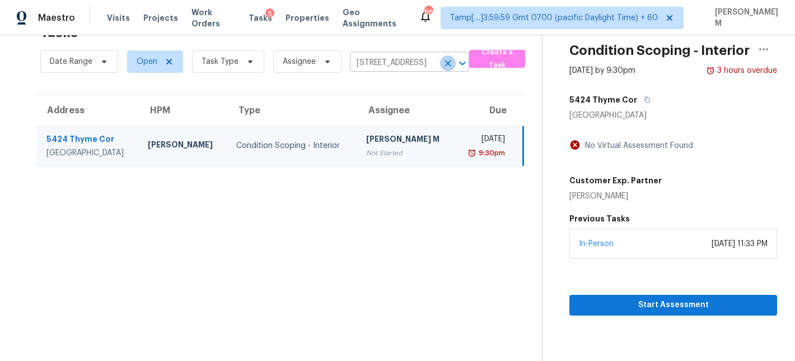
click at [445, 59] on icon "Clear" at bounding box center [448, 63] width 11 height 11
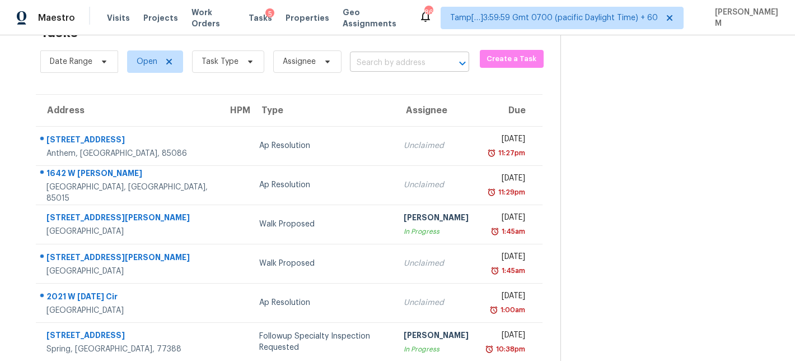
click at [392, 62] on input "text" at bounding box center [394, 62] width 88 height 17
paste input "1410 Swaying Branch Ln Clover, SC, 29710"
type input "1410 Swaying Branch Ln Clover, SC, 29710"
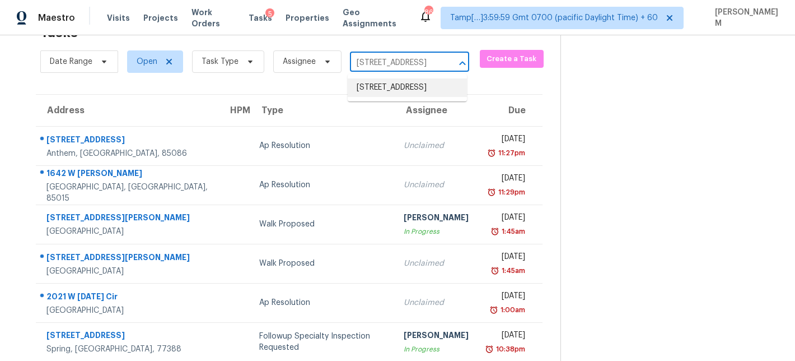
click at [407, 90] on li "[STREET_ADDRESS]" at bounding box center [407, 87] width 119 height 18
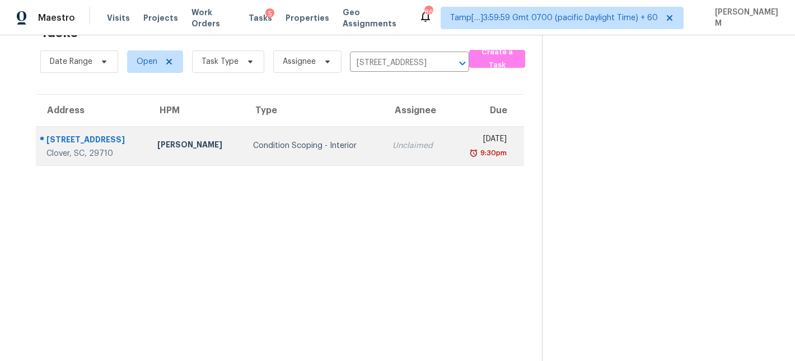
click at [393, 150] on div "Unclaimed" at bounding box center [417, 145] width 49 height 11
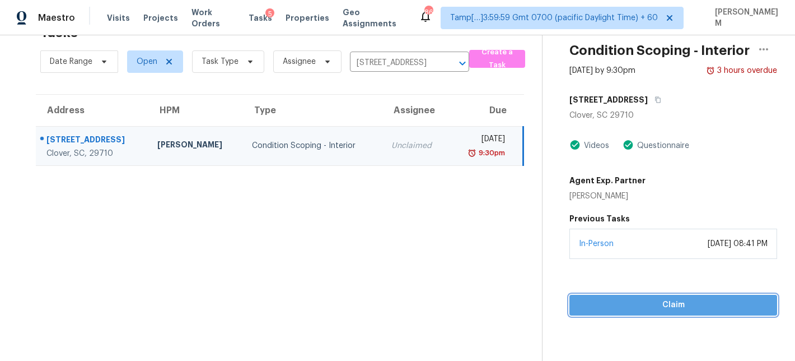
click at [657, 310] on span "Claim" at bounding box center [674, 305] width 190 height 14
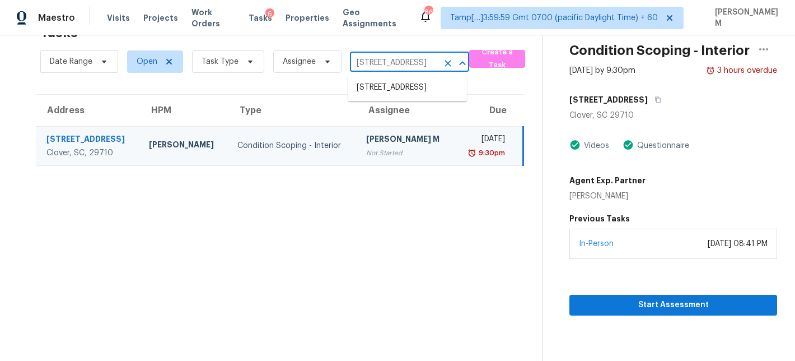
click at [408, 61] on input "[STREET_ADDRESS]" at bounding box center [394, 62] width 88 height 17
paste input "[STREET_ADDRESS]"
type input "[STREET_ADDRESS]"
click at [415, 95] on li "[STREET_ADDRESS]" at bounding box center [407, 87] width 119 height 18
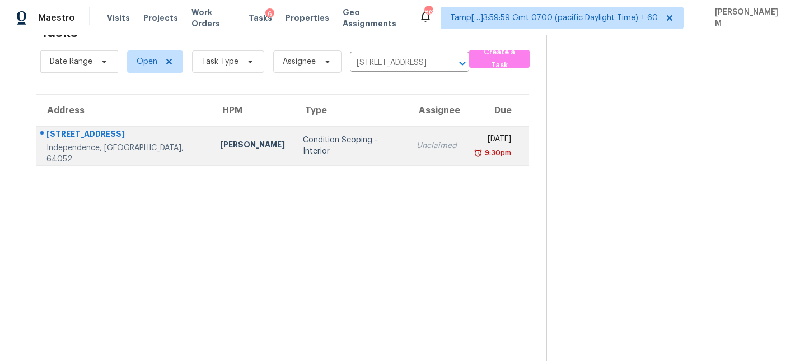
click at [408, 155] on td "Unclaimed" at bounding box center [437, 145] width 58 height 39
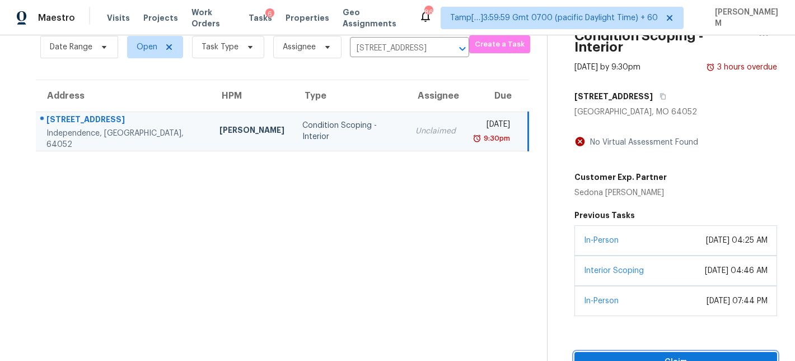
click at [668, 355] on span "Claim" at bounding box center [676, 362] width 185 height 14
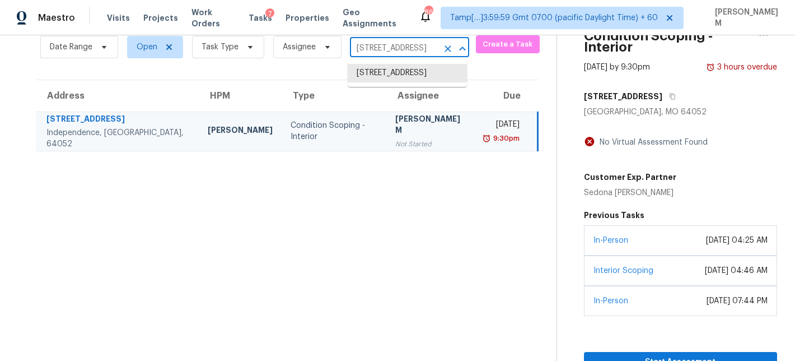
click at [380, 46] on input "[STREET_ADDRESS]" at bounding box center [394, 48] width 88 height 17
paste input "4087 Preserve Way Rancho Cordova, CA, 9574"
type input "[STREET_ADDRESS]"
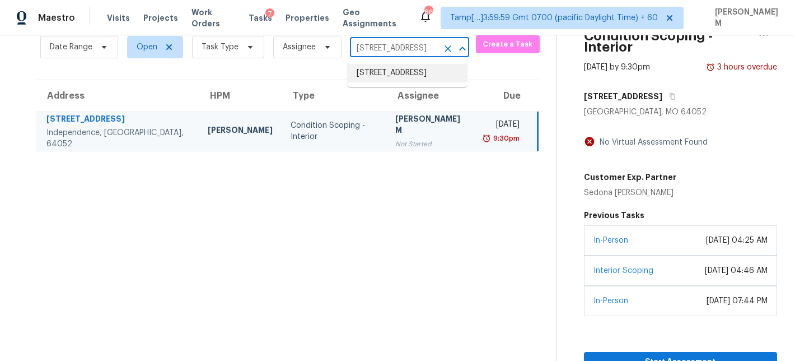
click at [393, 73] on li "[STREET_ADDRESS]" at bounding box center [407, 73] width 119 height 18
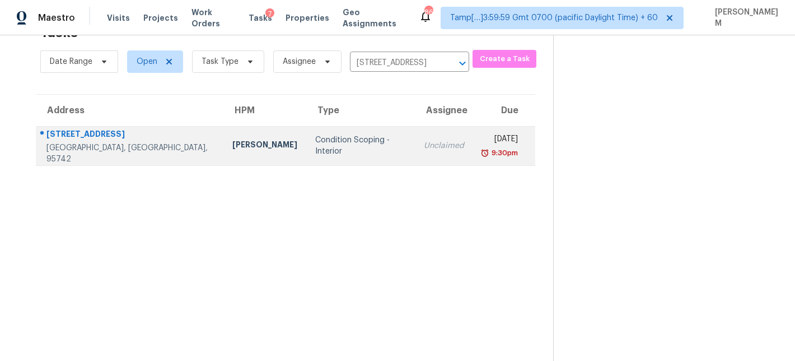
click at [424, 150] on div "Unclaimed" at bounding box center [444, 145] width 40 height 11
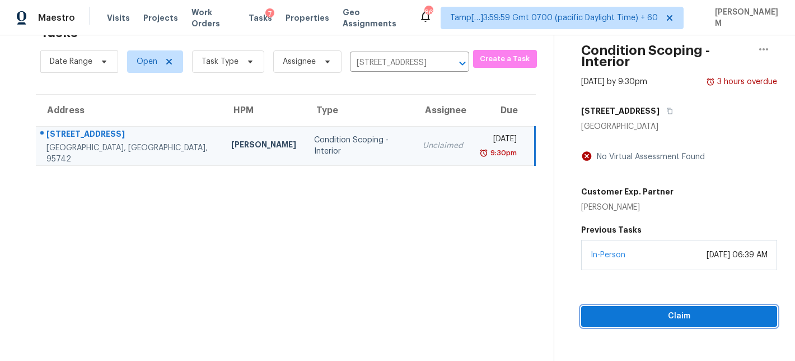
click at [636, 306] on button "Claim" at bounding box center [679, 316] width 196 height 21
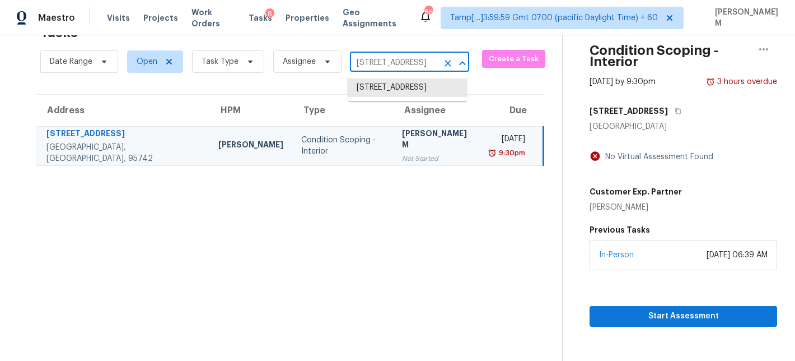
click at [385, 62] on input "[STREET_ADDRESS]" at bounding box center [394, 62] width 88 height 17
click at [385, 62] on input "4087 Preserve Way, Rancho Cordova, CA 95742" at bounding box center [394, 62] width 88 height 17
paste input "1218 Medford Ave Indianapolis, IN, 4622"
type input "[STREET_ADDRESS]"
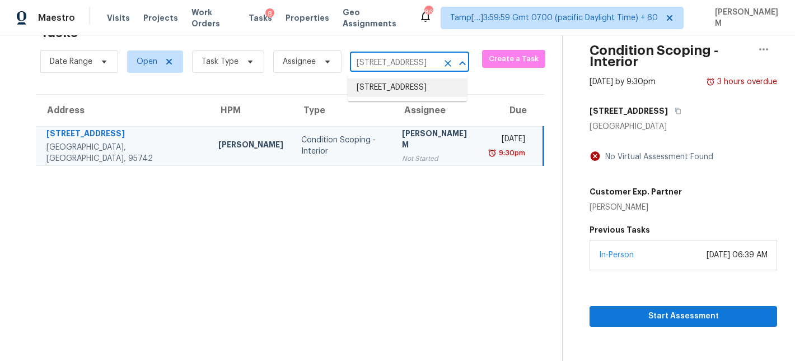
click at [401, 91] on li "[STREET_ADDRESS]" at bounding box center [407, 87] width 119 height 18
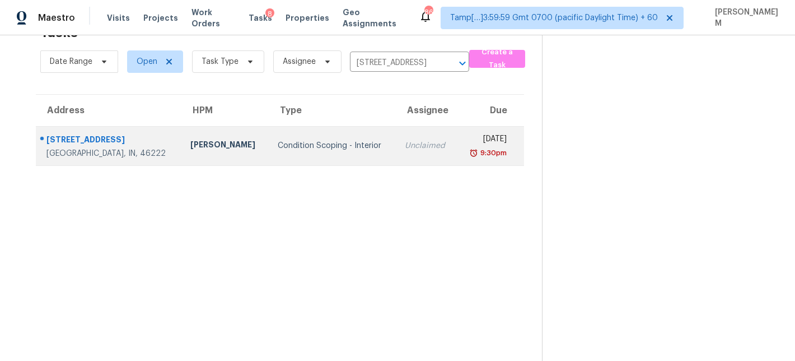
click at [405, 148] on div "Unclaimed" at bounding box center [426, 145] width 43 height 11
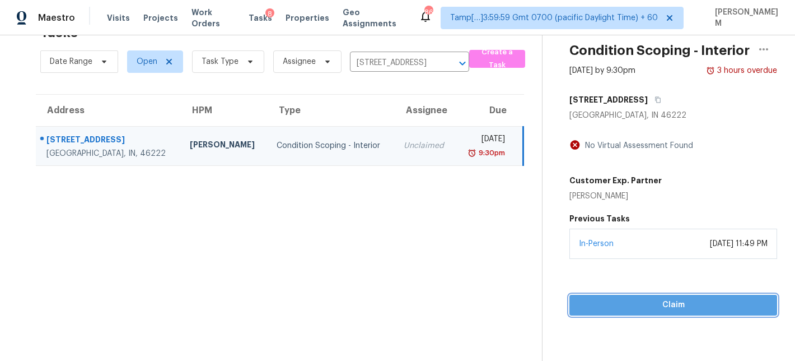
click at [641, 305] on span "Claim" at bounding box center [674, 305] width 190 height 14
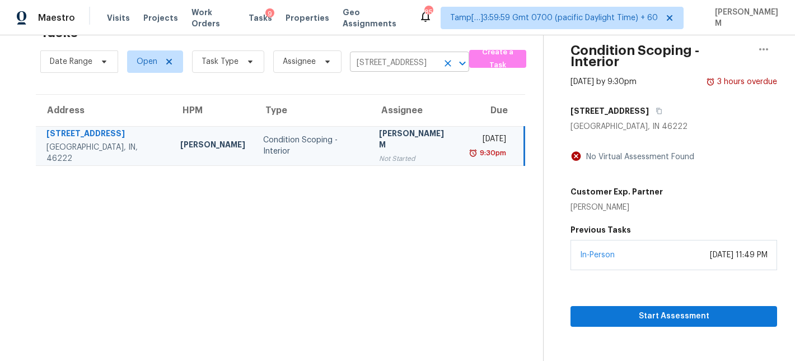
click at [374, 68] on input "[STREET_ADDRESS]" at bounding box center [394, 62] width 88 height 17
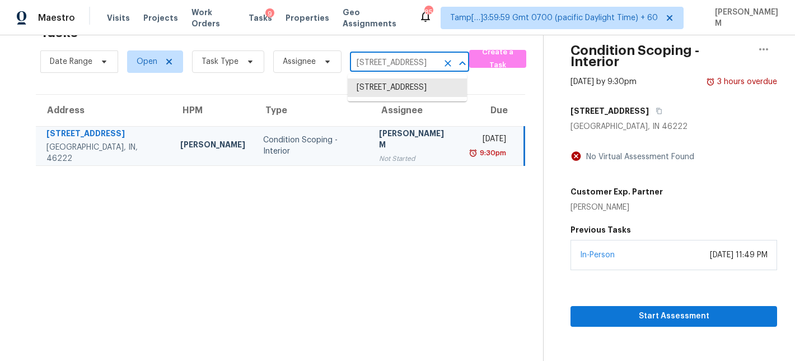
click at [374, 68] on input "[STREET_ADDRESS]" at bounding box center [394, 62] width 88 height 17
paste input "413 Morning Star Ln Keller, TX, 76248 (edited)"
type input "413 Morning Star Ln Keller, TX, 76248"
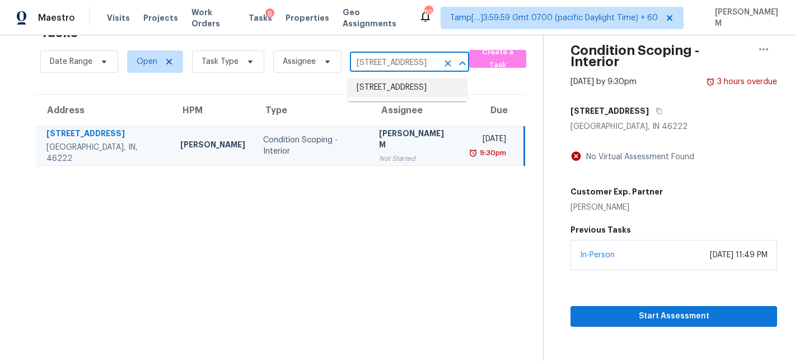
click at [398, 86] on li "413 Morning Star Ln, Keller, TX 76248" at bounding box center [407, 87] width 119 height 18
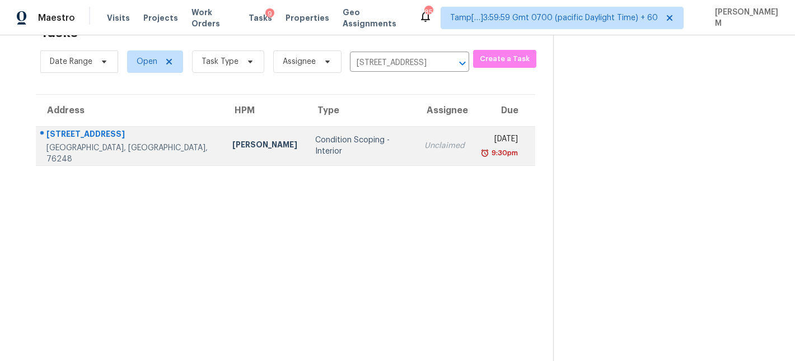
click at [416, 156] on td "Unclaimed" at bounding box center [445, 145] width 58 height 39
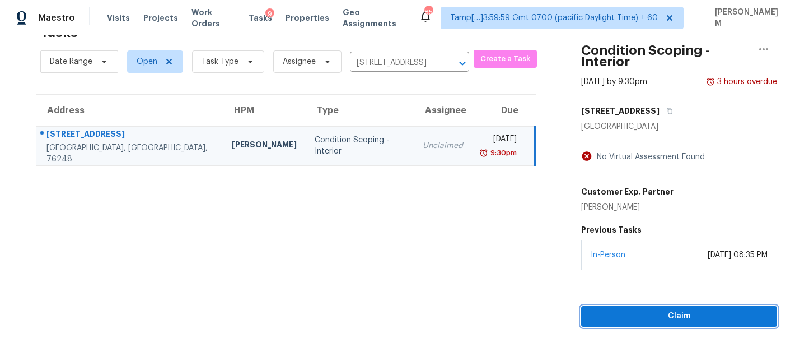
click at [660, 313] on button "Claim" at bounding box center [679, 316] width 196 height 21
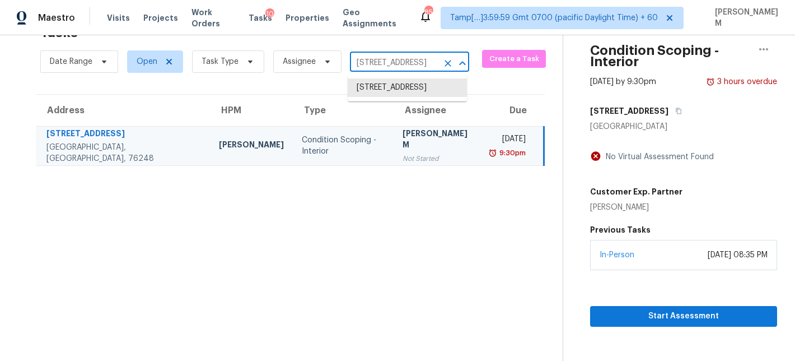
click at [377, 64] on input "413 Morning Star Ln, Keller, TX 76248" at bounding box center [394, 62] width 88 height 17
paste input "1880 Pelican Ct Troy, MI, 48084"
type input "1880 Pelican Ct Troy, MI, 48084"
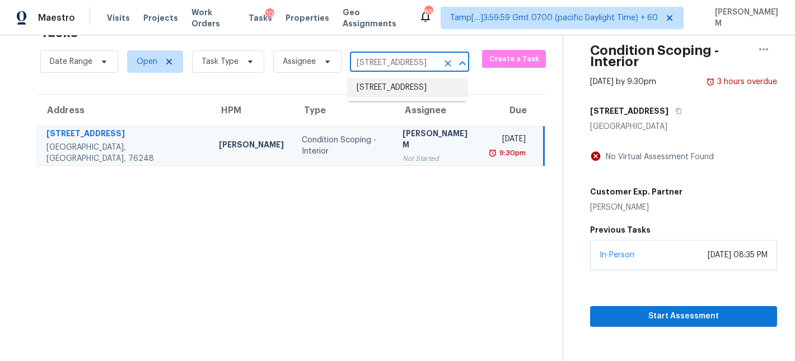
click at [408, 97] on li "1880 Pelican Ct, Troy, MI 48084" at bounding box center [407, 87] width 119 height 18
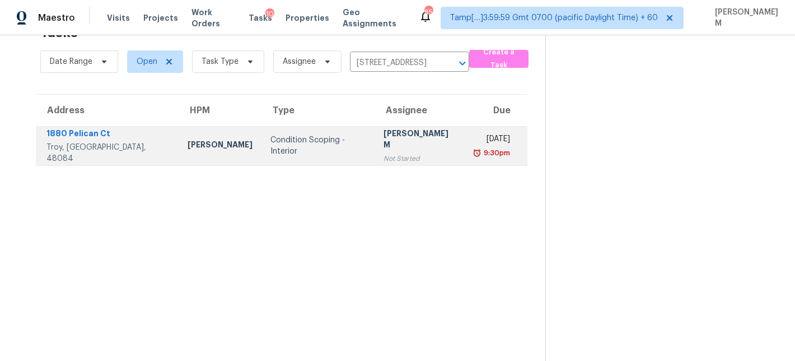
click at [384, 133] on div "[PERSON_NAME] M" at bounding box center [420, 140] width 72 height 25
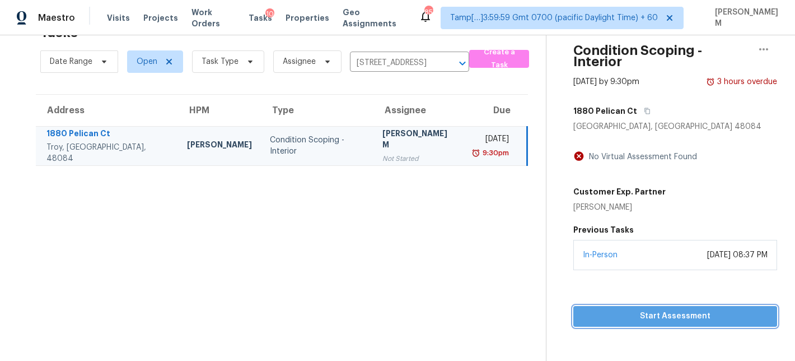
click at [639, 309] on span "Start Assessment" at bounding box center [676, 316] width 186 height 14
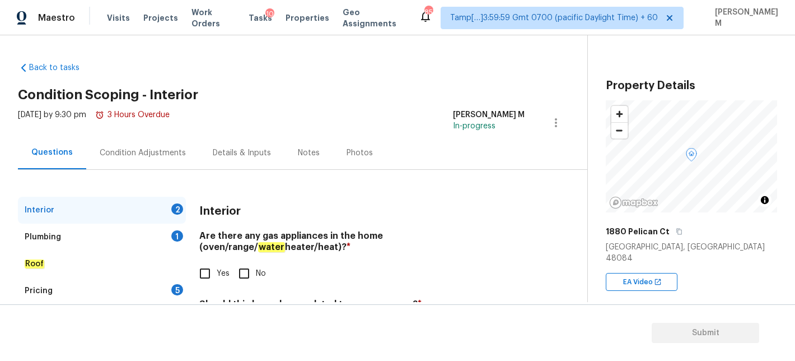
scroll to position [59, 0]
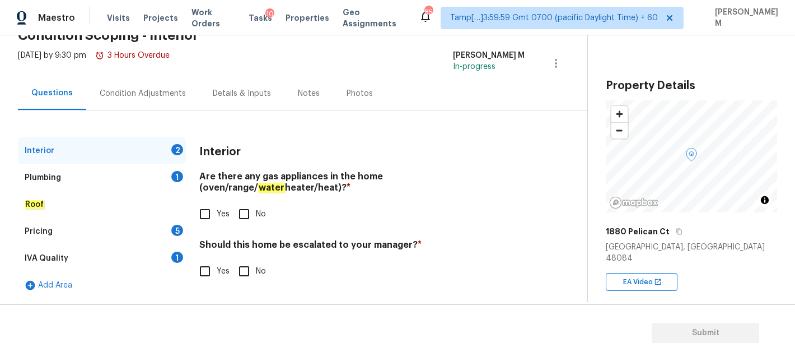
click at [131, 89] on div "Condition Adjustments" at bounding box center [143, 93] width 86 height 11
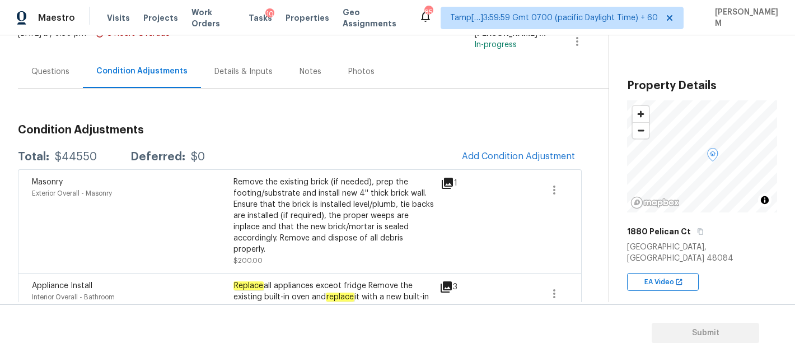
scroll to position [95, 0]
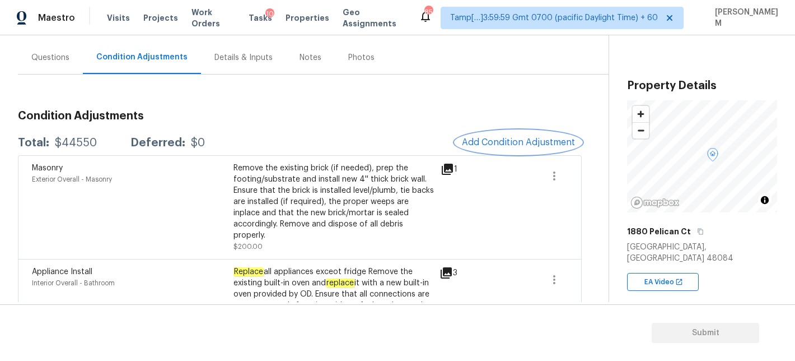
click at [499, 136] on button "Add Condition Adjustment" at bounding box center [518, 143] width 127 height 24
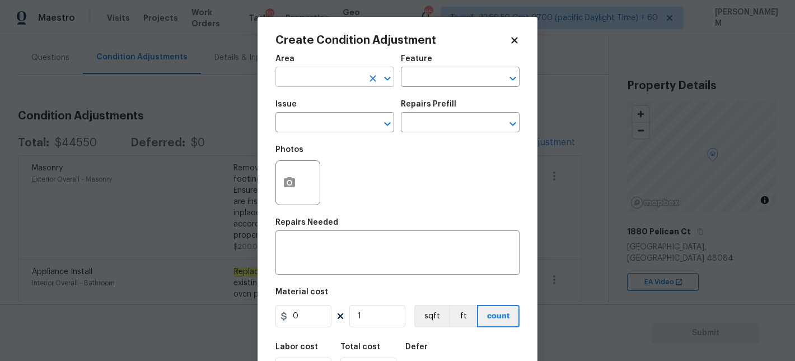
click at [353, 79] on input "text" at bounding box center [319, 77] width 87 height 17
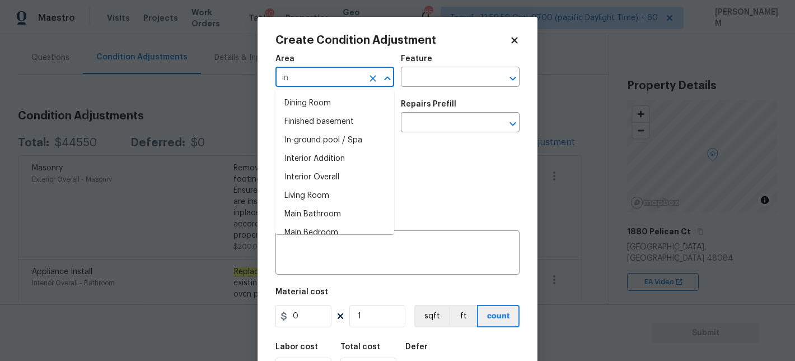
type input "i"
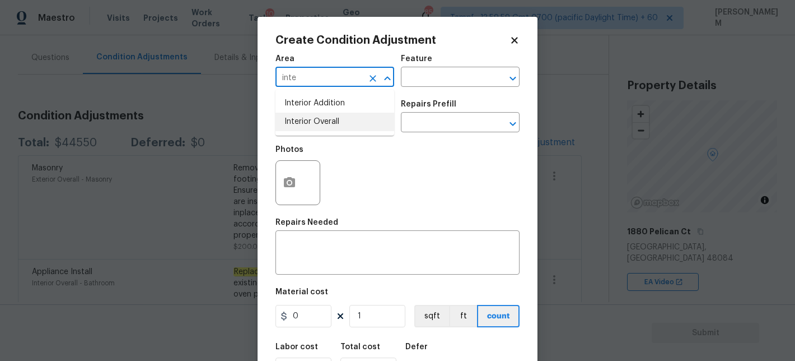
click at [367, 125] on li "Interior Overall" at bounding box center [335, 122] width 119 height 18
type input "Interior Overall"
click at [430, 69] on input "text" at bounding box center [444, 77] width 87 height 17
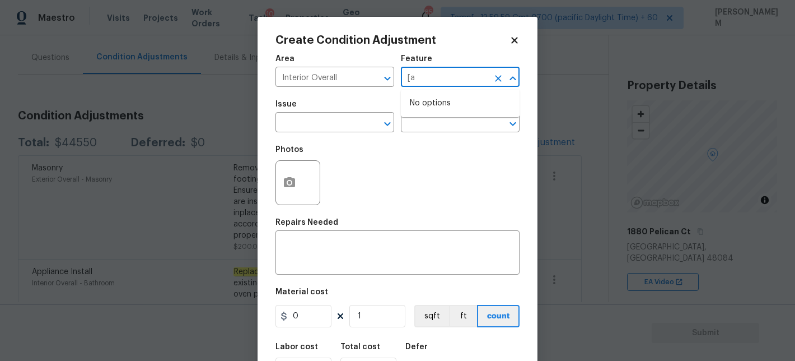
type input "["
click at [445, 127] on li "Overall Paint" at bounding box center [460, 130] width 119 height 18
type input "Overall Paint"
click at [330, 129] on input "text" at bounding box center [319, 123] width 87 height 17
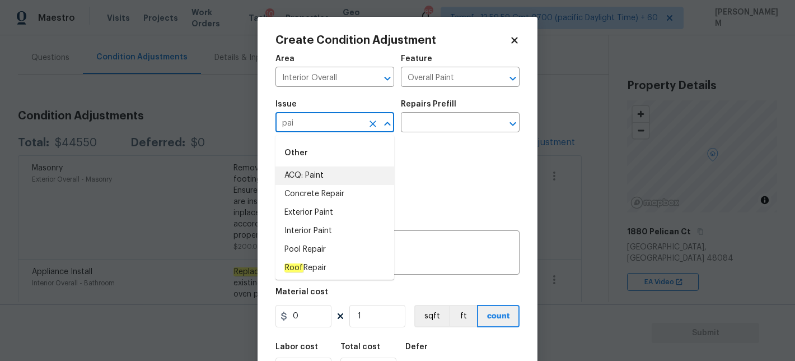
click at [304, 181] on li "ACQ: Paint" at bounding box center [335, 175] width 119 height 18
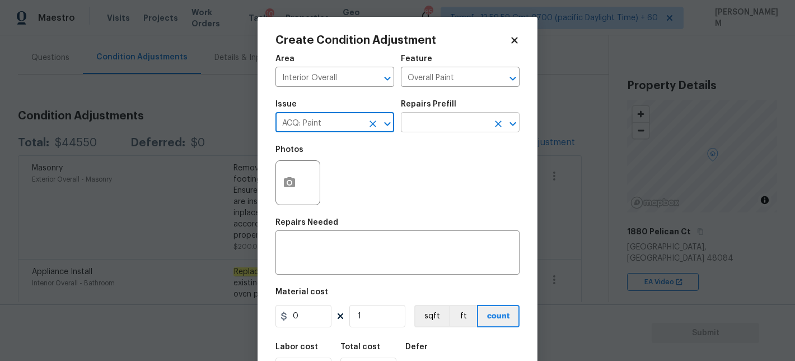
type input "ACQ: Paint"
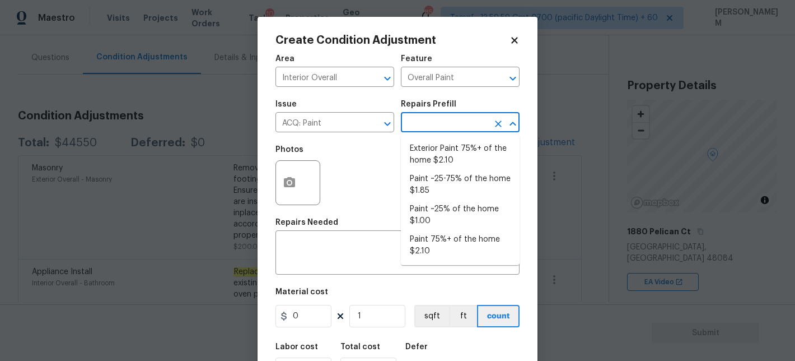
click at [460, 131] on input "text" at bounding box center [444, 123] width 87 height 17
click at [468, 246] on li "Paint 75%+ of the home $2.10" at bounding box center [460, 245] width 119 height 30
type input "Acquisition"
type textarea "Acquisition Scope: 75%+ of the home will likely require interior paint"
type input "2.1"
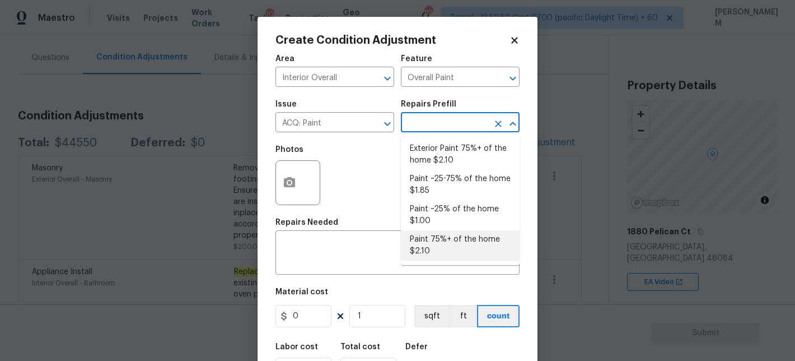
type input "2.1"
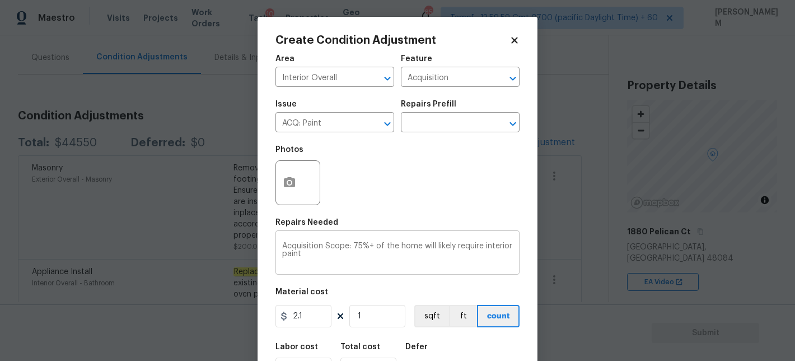
click at [346, 273] on div "Acquisition Scope: 75%+ of the home will likely require interior paint x ​" at bounding box center [398, 253] width 244 height 41
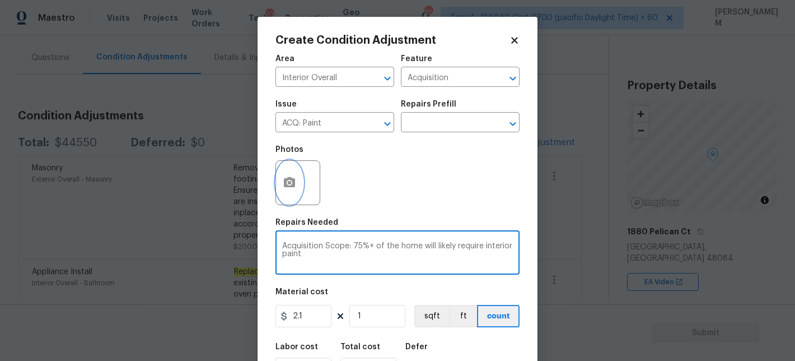
click at [290, 184] on circle "button" at bounding box center [289, 182] width 3 height 3
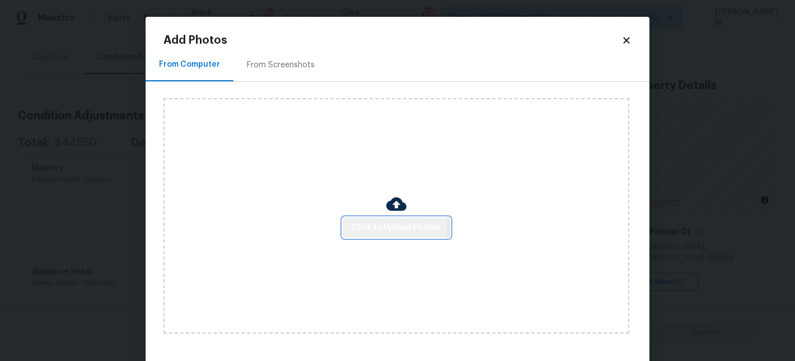
click at [376, 227] on span "Click to Upload Photos" at bounding box center [397, 228] width 90 height 14
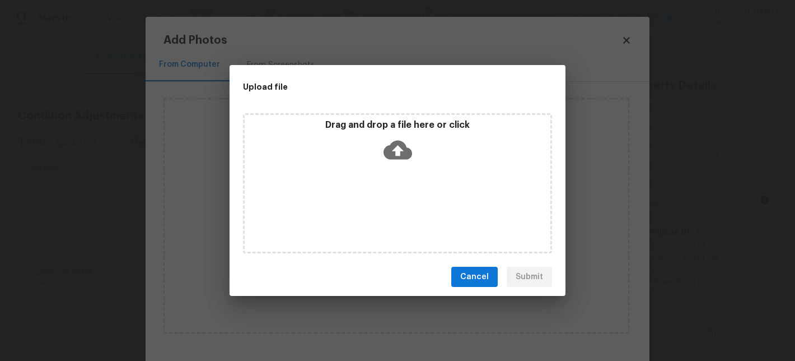
click at [395, 137] on icon at bounding box center [398, 150] width 29 height 29
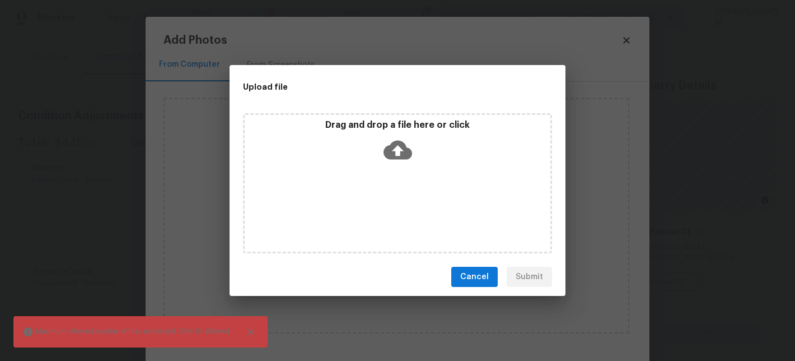
click at [404, 152] on icon at bounding box center [398, 150] width 29 height 19
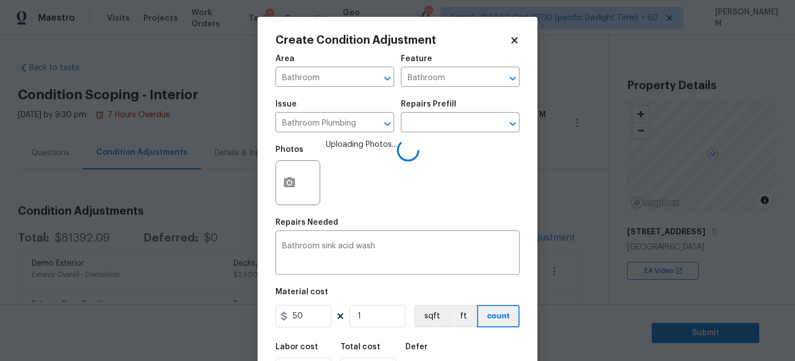
scroll to position [58, 0]
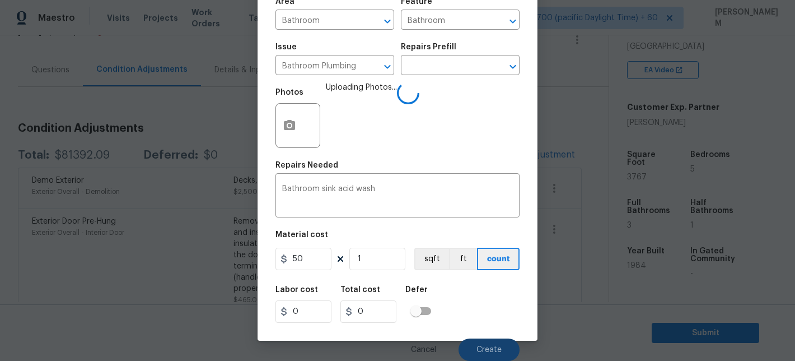
type input "50"
click at [481, 348] on span "Create" at bounding box center [489, 350] width 25 height 8
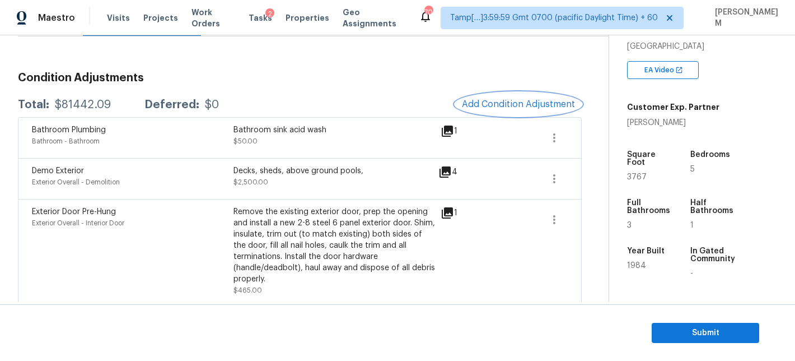
scroll to position [123, 0]
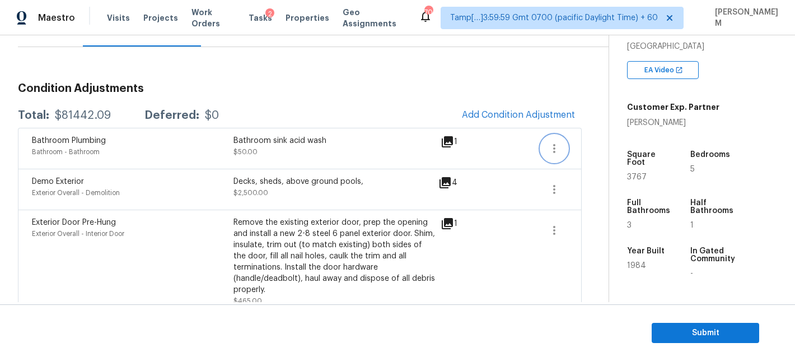
click at [558, 140] on button "button" at bounding box center [554, 148] width 27 height 27
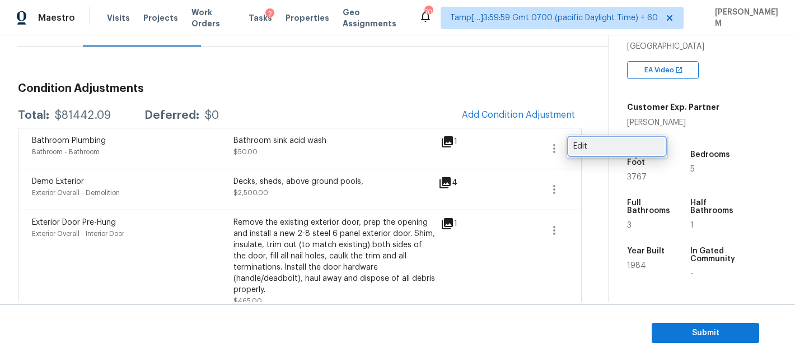
click at [574, 148] on div "Edit" at bounding box center [617, 146] width 87 height 11
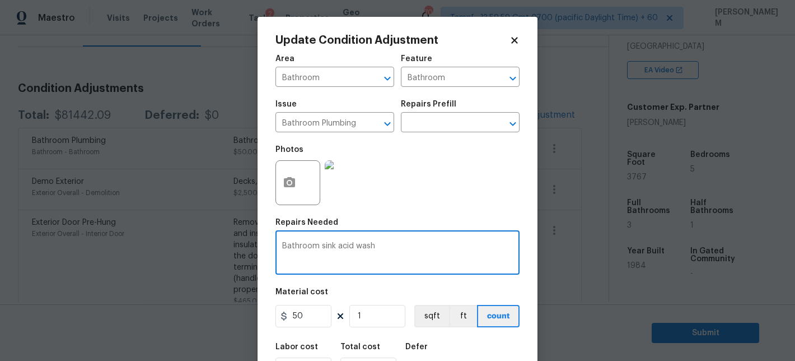
click at [332, 248] on textarea "Bathroom sink acid wash" at bounding box center [397, 254] width 231 height 24
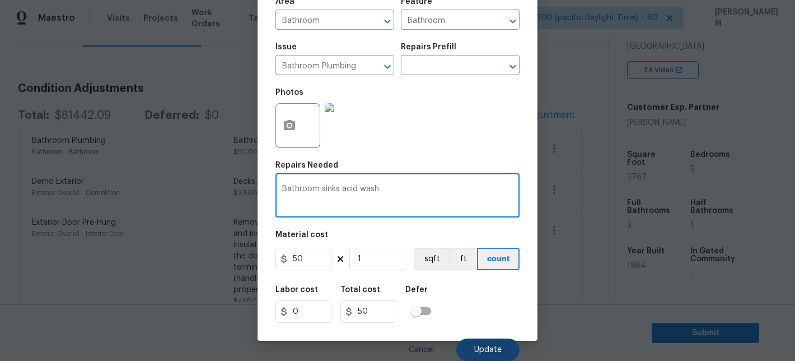
type textarea "Bathroom sinks acid wash"
click at [499, 351] on span "Update" at bounding box center [487, 350] width 27 height 8
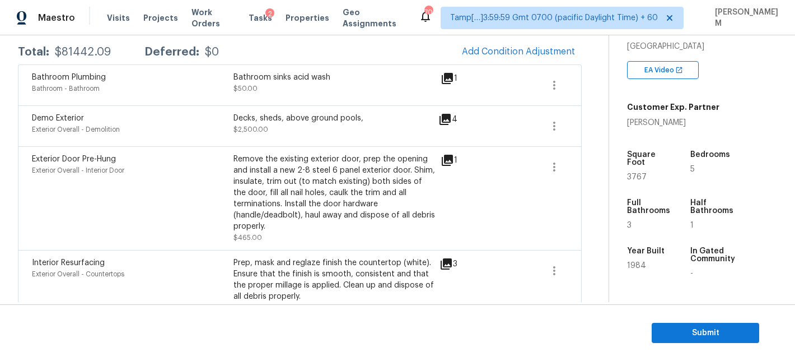
scroll to position [0, 0]
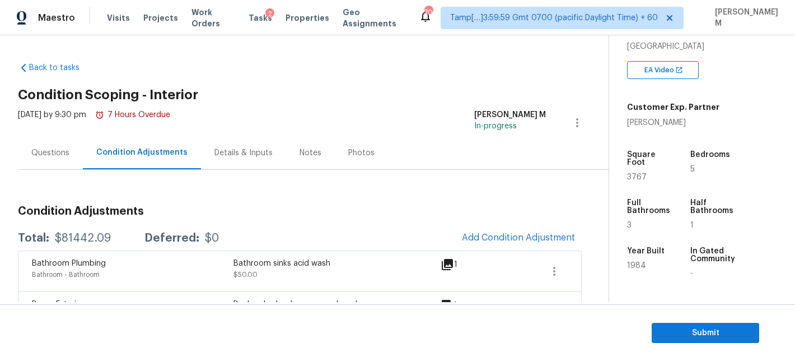
click at [32, 145] on div "Questions" at bounding box center [50, 152] width 65 height 33
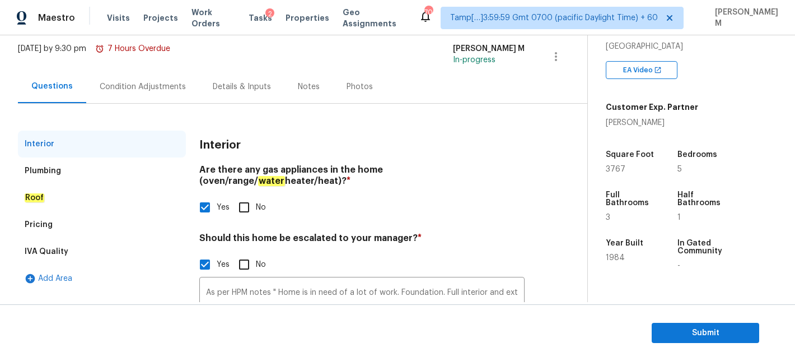
scroll to position [29, 0]
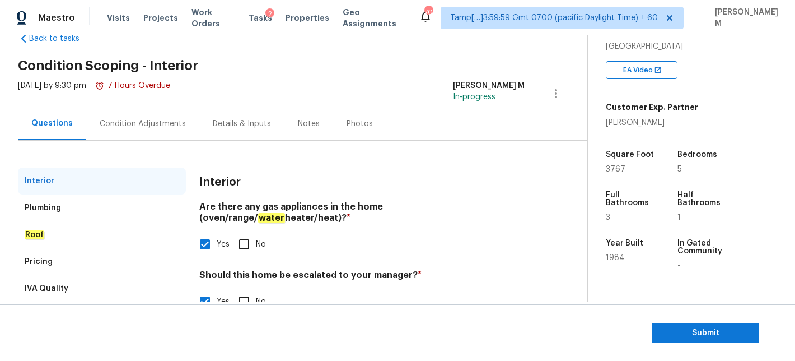
click at [136, 124] on div "Condition Adjustments" at bounding box center [143, 123] width 86 height 11
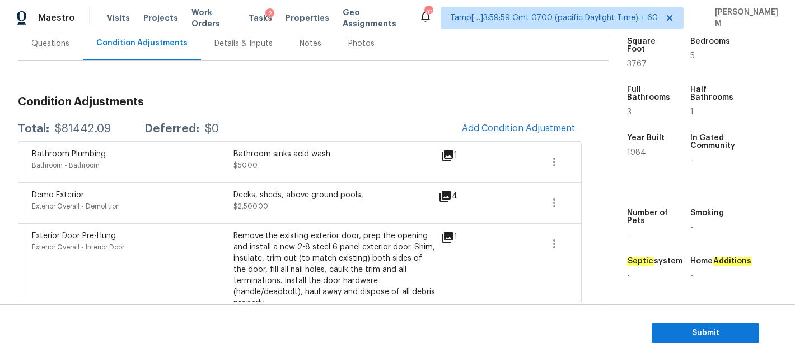
scroll to position [57, 0]
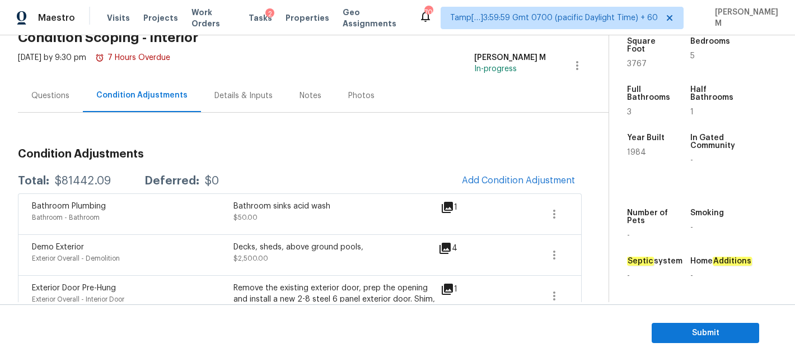
click at [49, 100] on div "Questions" at bounding box center [50, 95] width 38 height 11
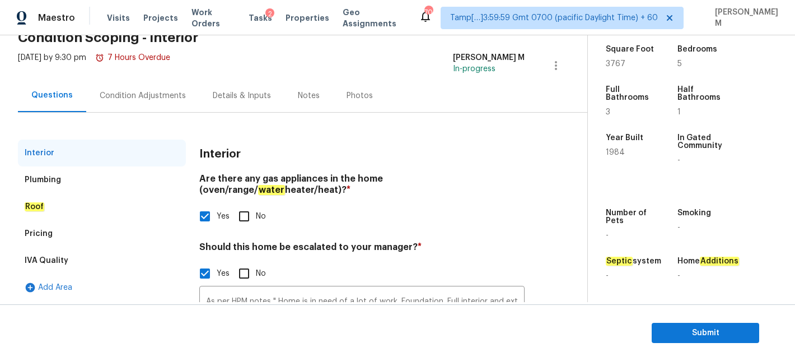
click at [62, 175] on div "Plumbing" at bounding box center [102, 179] width 168 height 27
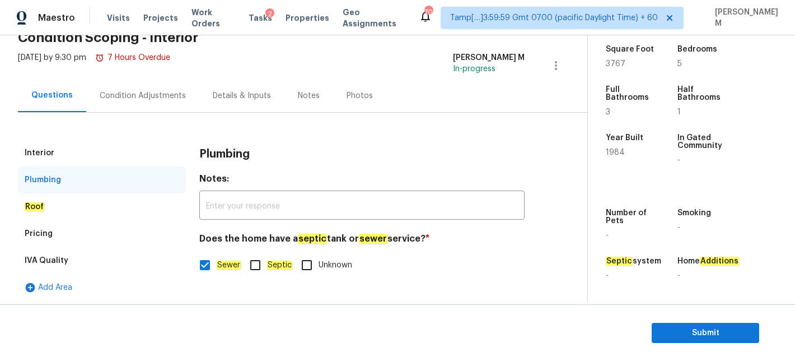
click at [65, 202] on div "Roof" at bounding box center [102, 206] width 168 height 27
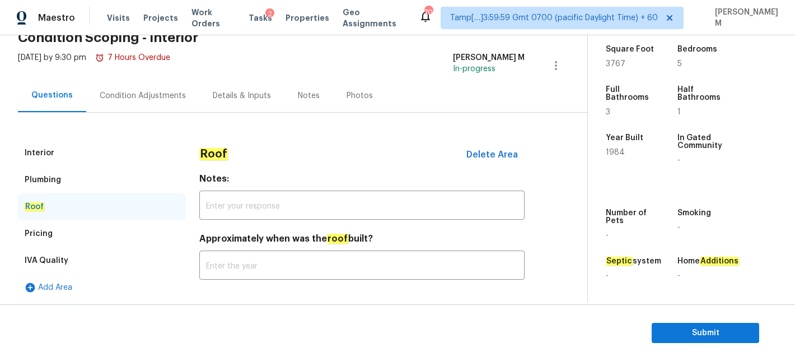
scroll to position [59, 0]
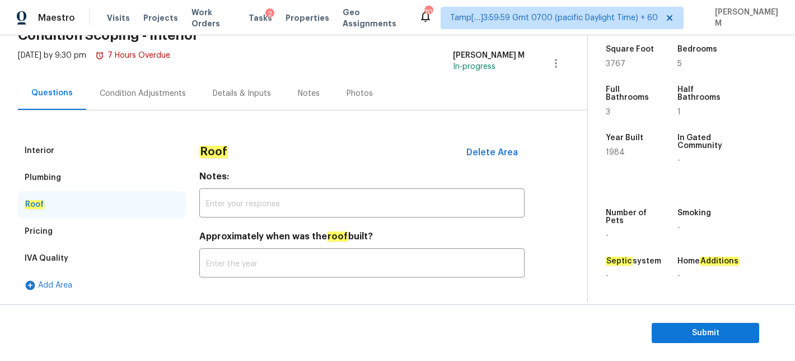
click at [67, 222] on div "Pricing" at bounding box center [102, 231] width 168 height 27
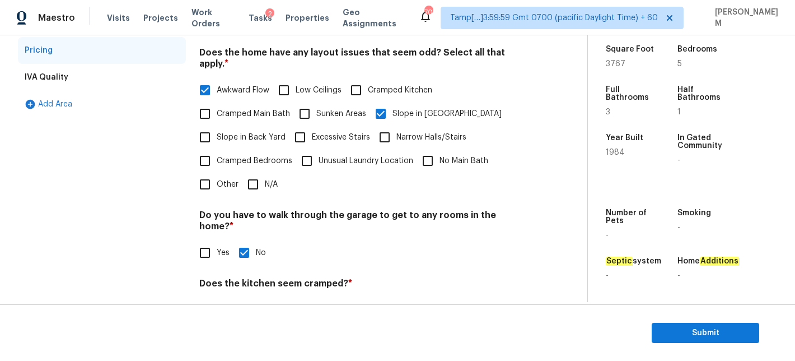
scroll to position [238, 0]
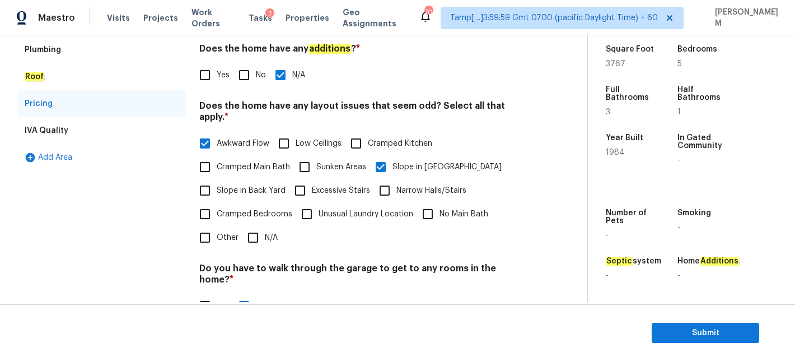
click at [78, 129] on div "IVA Quality" at bounding box center [102, 130] width 168 height 27
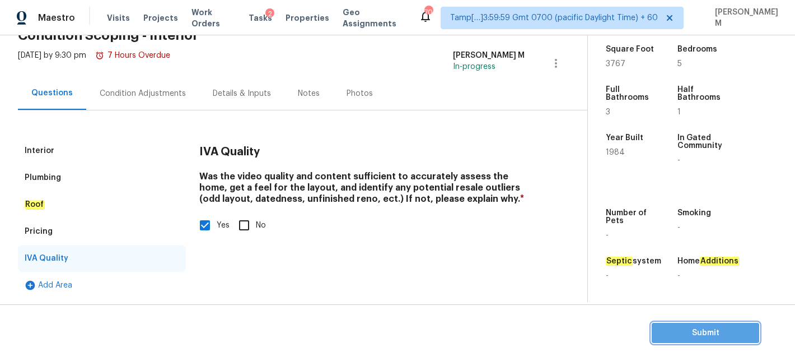
click at [697, 328] on span "Submit" at bounding box center [706, 333] width 90 height 14
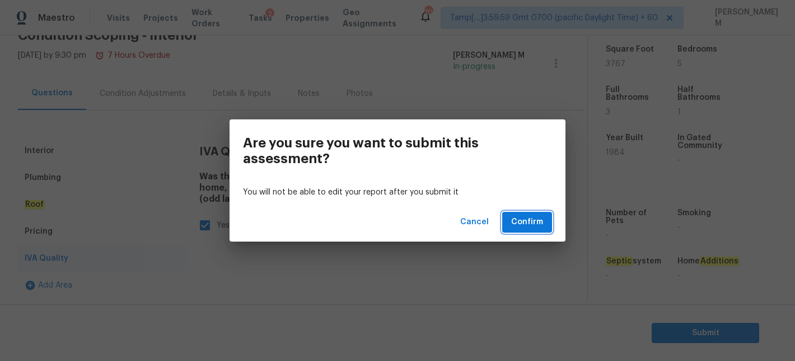
click at [540, 229] on button "Confirm" at bounding box center [527, 222] width 50 height 21
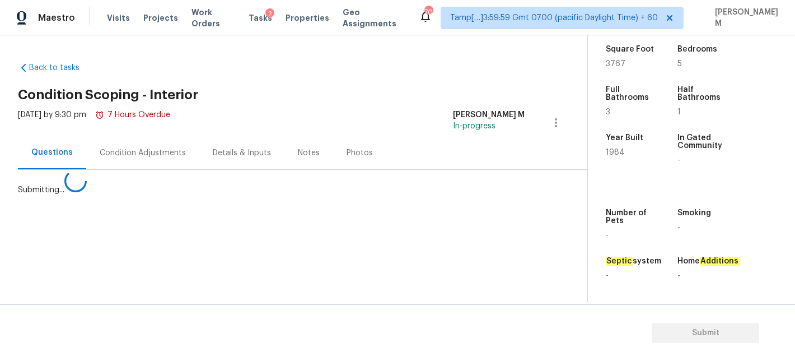
scroll to position [0, 0]
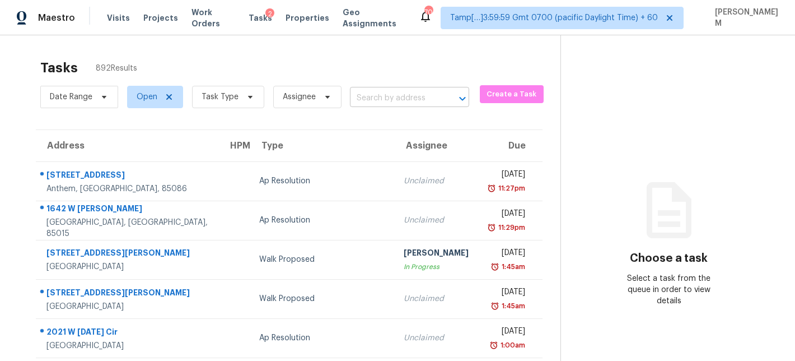
click at [374, 104] on input "text" at bounding box center [394, 98] width 88 height 17
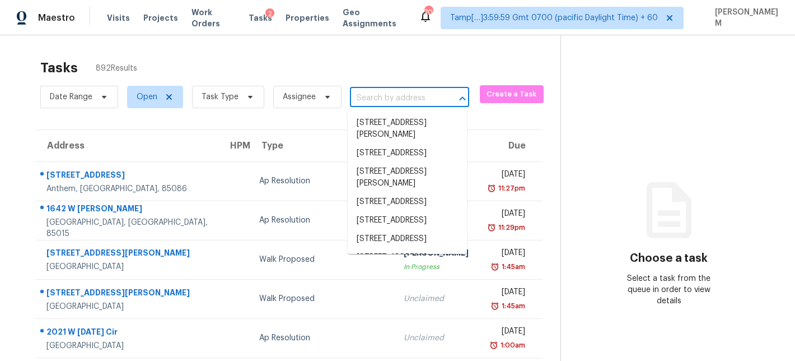
paste input "[STREET_ADDRESS]"
type input "[STREET_ADDRESS]"
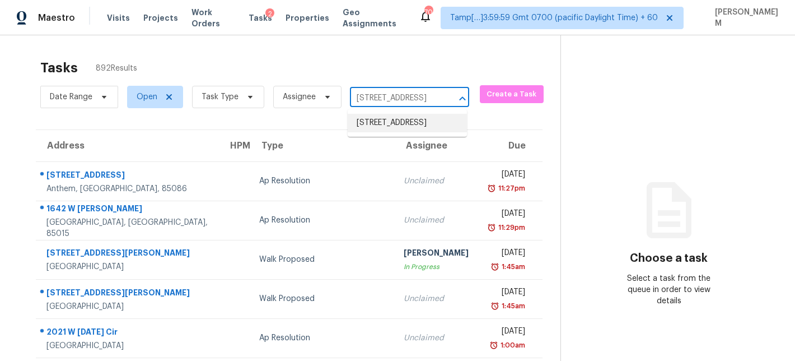
click at [386, 124] on li "[STREET_ADDRESS]" at bounding box center [407, 123] width 119 height 18
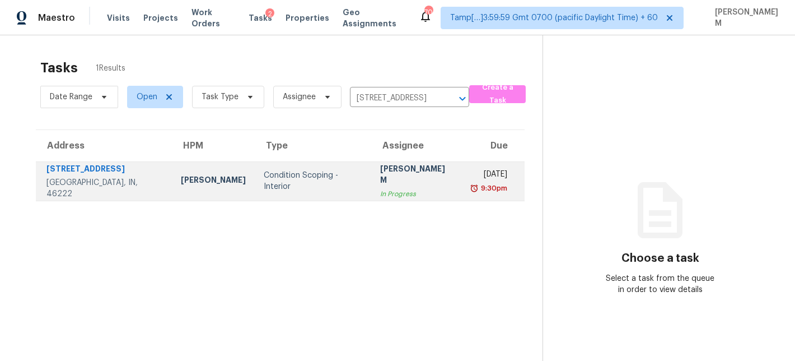
click at [380, 179] on div "[PERSON_NAME] M" at bounding box center [416, 175] width 73 height 25
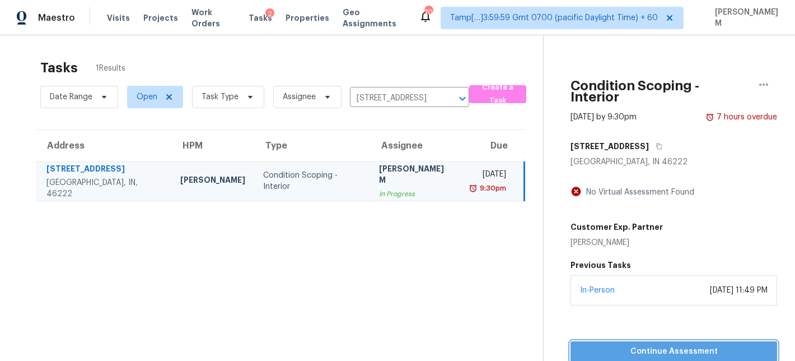
click at [618, 344] on span "Continue Assessment" at bounding box center [674, 351] width 189 height 14
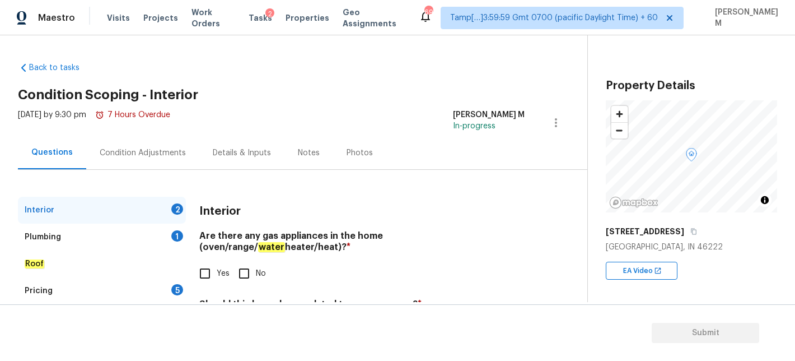
scroll to position [59, 0]
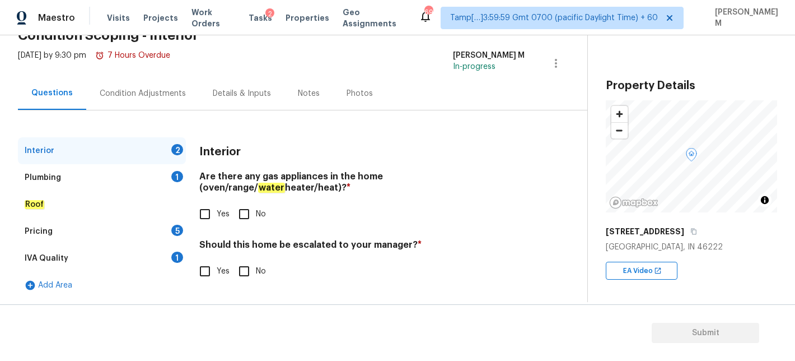
click at [206, 213] on input "Yes" at bounding box center [205, 214] width 24 height 24
checkbox input "true"
click at [206, 268] on input "Yes" at bounding box center [205, 271] width 24 height 24
checkbox input "true"
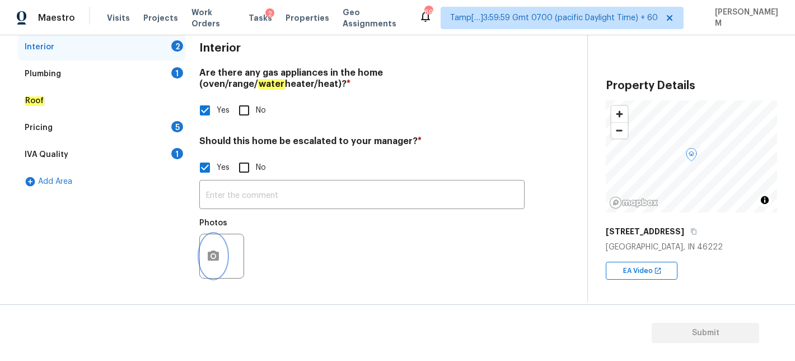
click at [211, 258] on icon "button" at bounding box center [213, 255] width 11 height 10
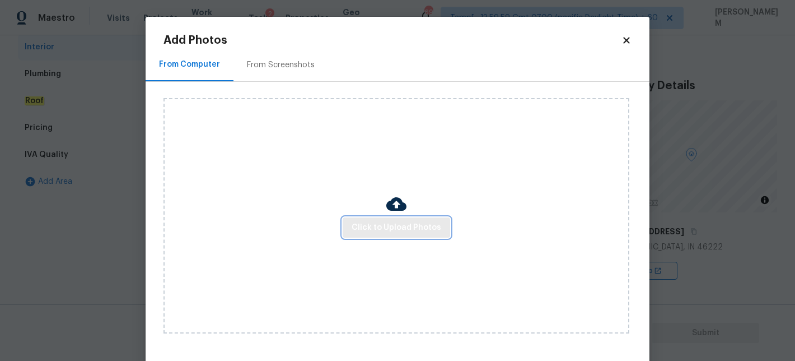
click at [374, 222] on span "Click to Upload Photos" at bounding box center [397, 228] width 90 height 14
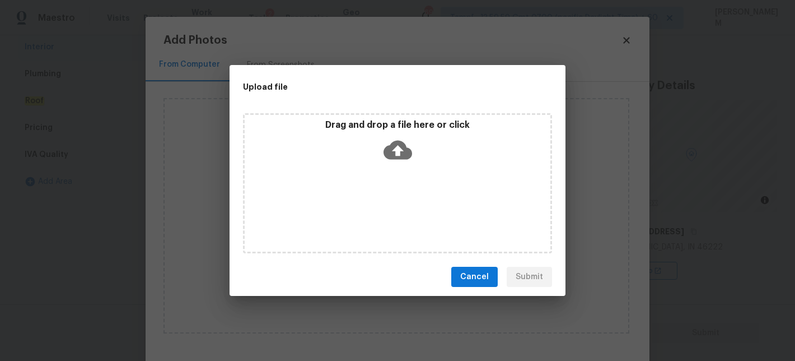
click at [402, 151] on icon at bounding box center [398, 150] width 29 height 19
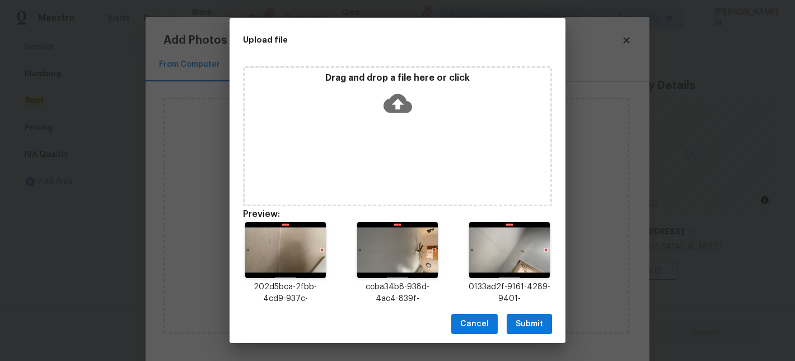
scroll to position [25, 0]
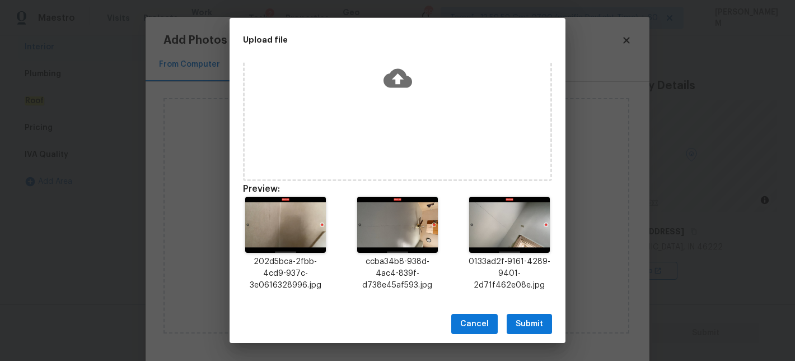
click at [528, 321] on span "Submit" at bounding box center [529, 324] width 27 height 14
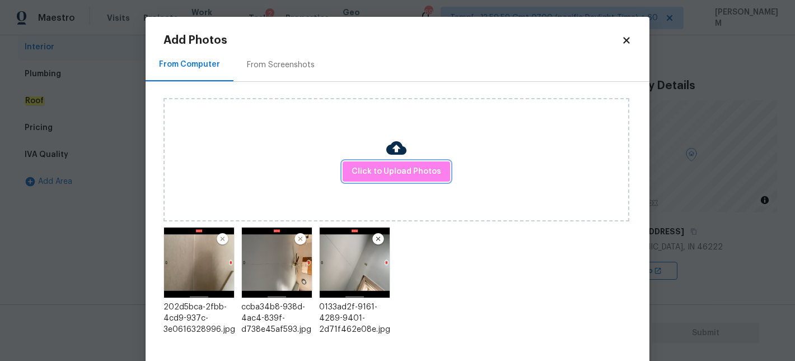
scroll to position [54, 0]
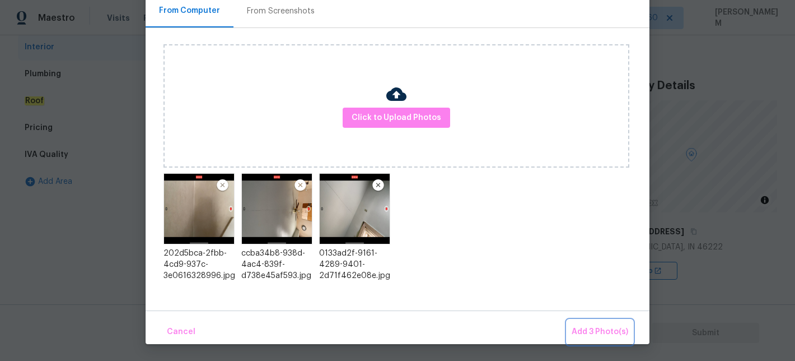
click at [585, 334] on span "Add 3 Photo(s)" at bounding box center [600, 332] width 57 height 14
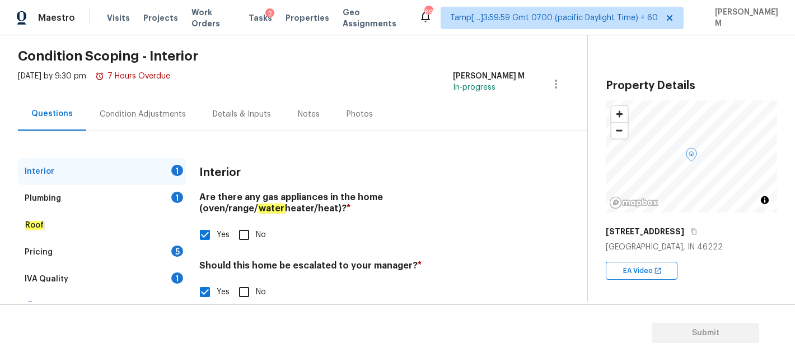
scroll to position [29, 0]
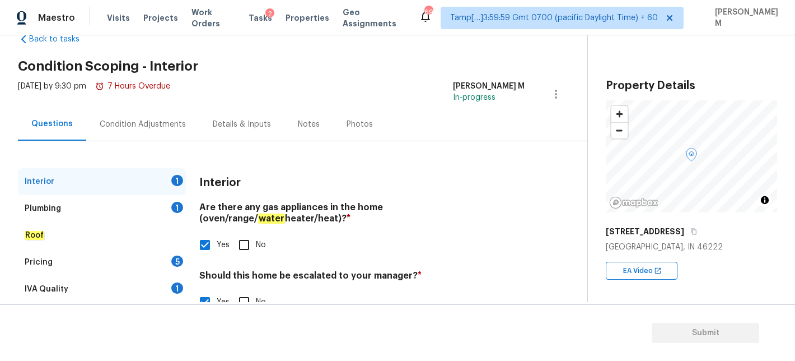
click at [106, 200] on div "Plumbing 1" at bounding box center [102, 208] width 168 height 27
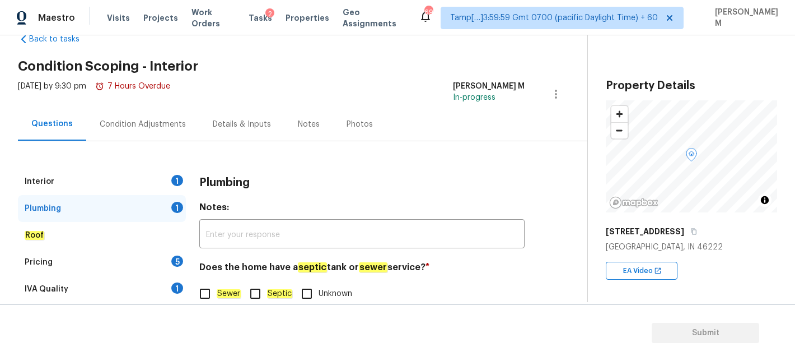
scroll to position [59, 0]
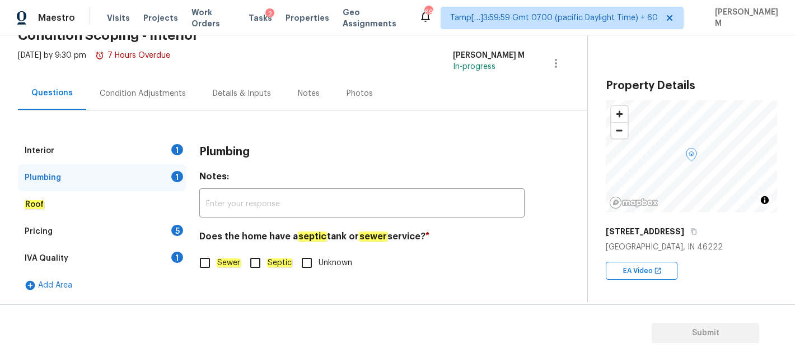
click at [209, 262] on input "Sewer" at bounding box center [205, 263] width 24 height 24
checkbox input "true"
click at [109, 225] on div "Pricing 5" at bounding box center [102, 231] width 168 height 27
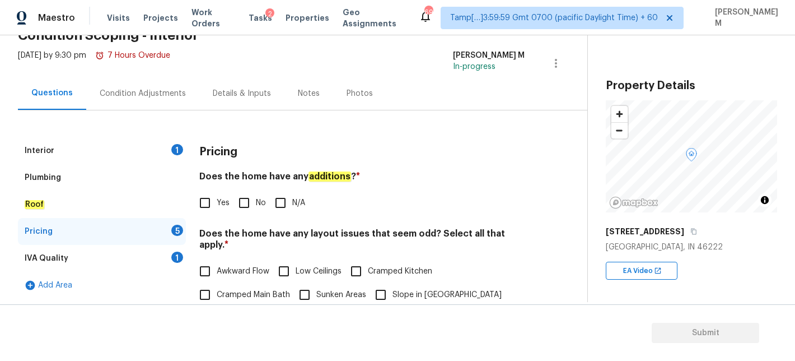
click at [210, 204] on input "Yes" at bounding box center [205, 203] width 24 height 24
checkbox input "true"
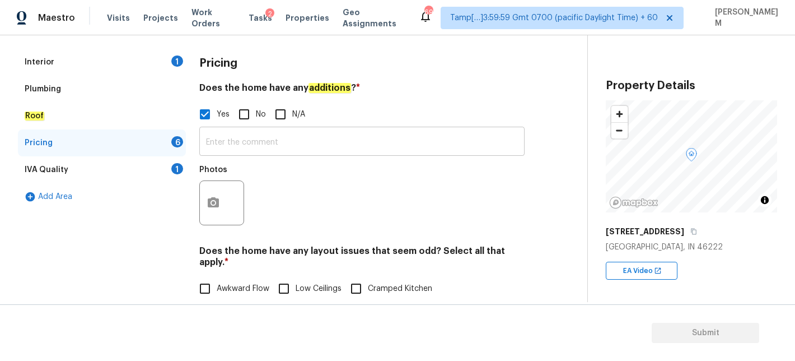
scroll to position [143, 0]
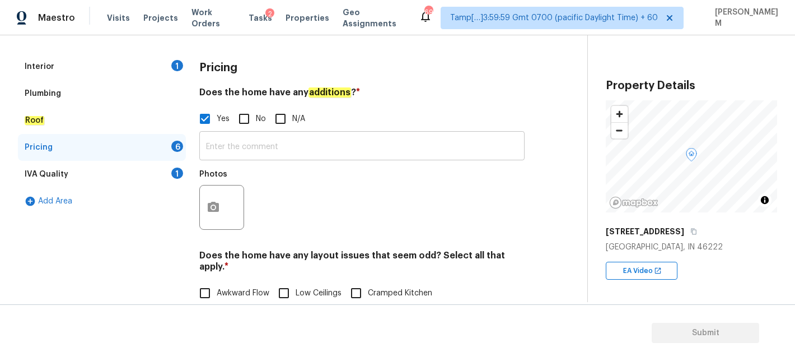
click at [276, 145] on input "text" at bounding box center [361, 147] width 325 height 26
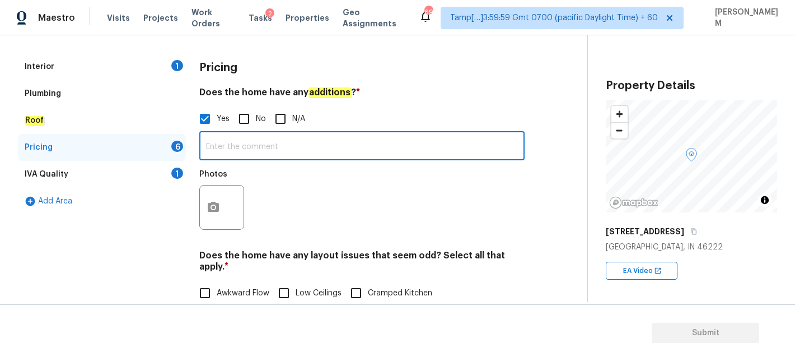
paste input "he house started out as a two bedroom one bath in [DATE]. At some point, they a…"
type input "he house started out as a two bedroom one bath in [DATE]. At some point, they a…"
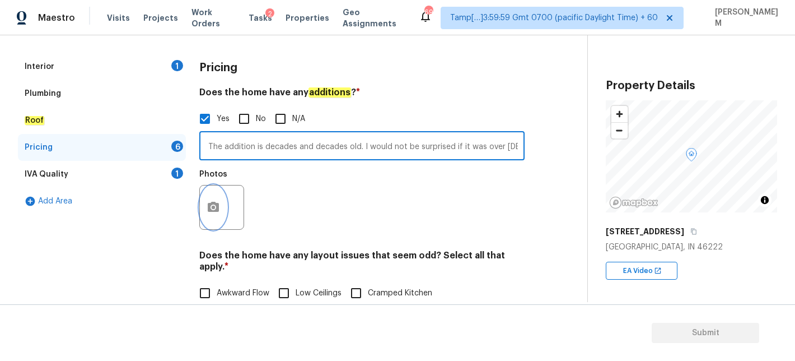
click at [215, 203] on icon "button" at bounding box center [213, 207] width 11 height 10
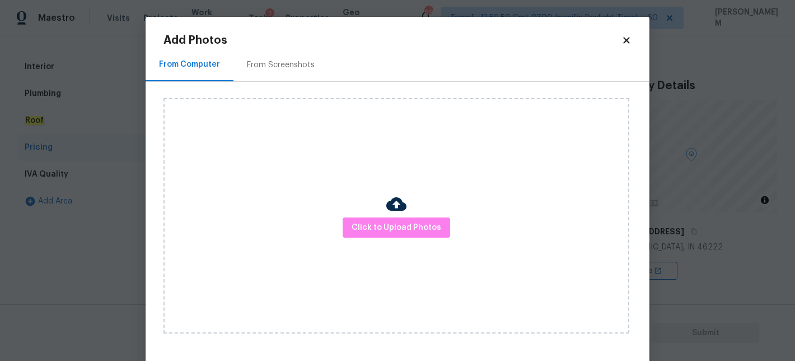
scroll to position [0, 0]
click at [411, 231] on span "Click to Upload Photos" at bounding box center [397, 228] width 90 height 14
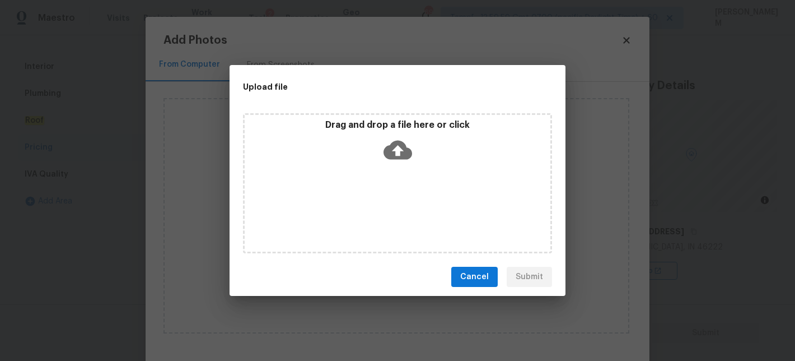
click at [398, 150] on icon at bounding box center [398, 150] width 29 height 29
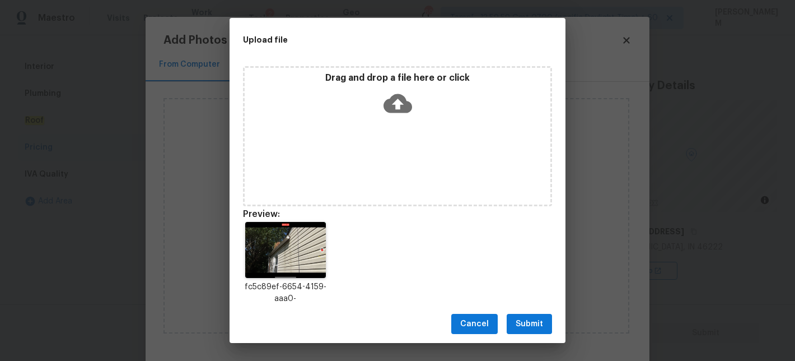
scroll to position [25, 0]
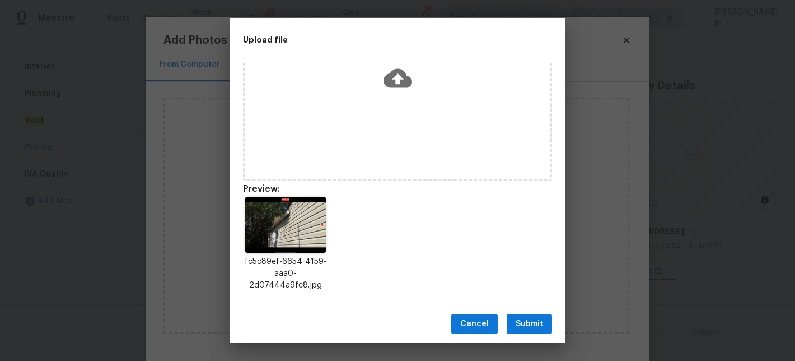
click at [546, 332] on button "Submit" at bounding box center [529, 324] width 45 height 21
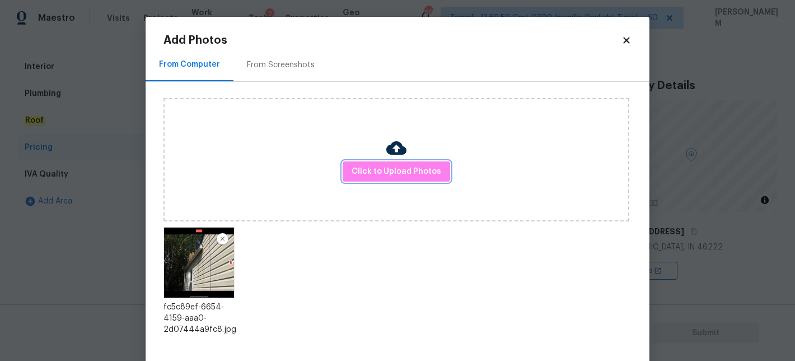
scroll to position [54, 0]
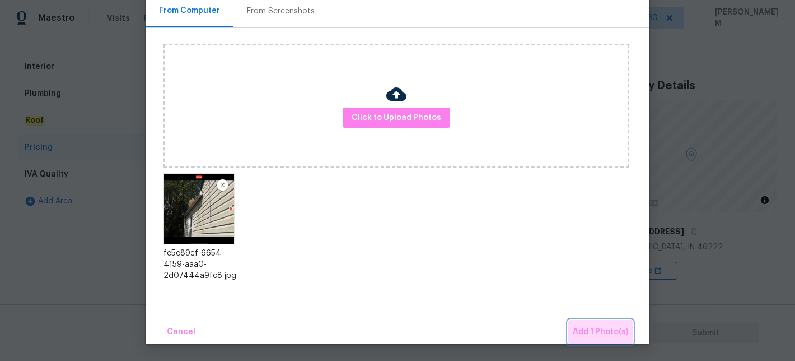
click at [608, 337] on span "Add 1 Photo(s)" at bounding box center [600, 332] width 55 height 14
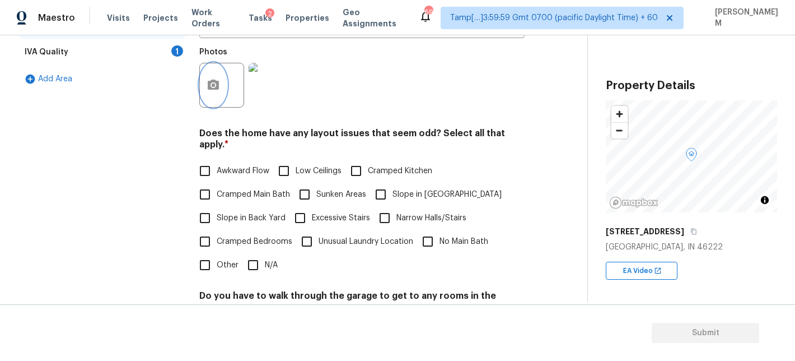
scroll to position [223, 0]
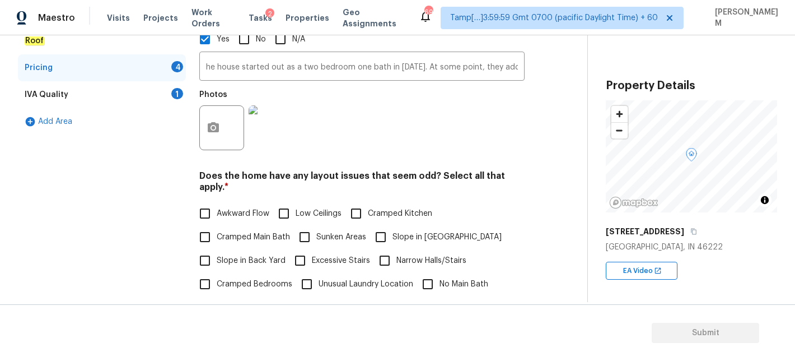
click at [381, 225] on input "Slope in [GEOGRAPHIC_DATA]" at bounding box center [381, 237] width 24 height 24
checkbox input "true"
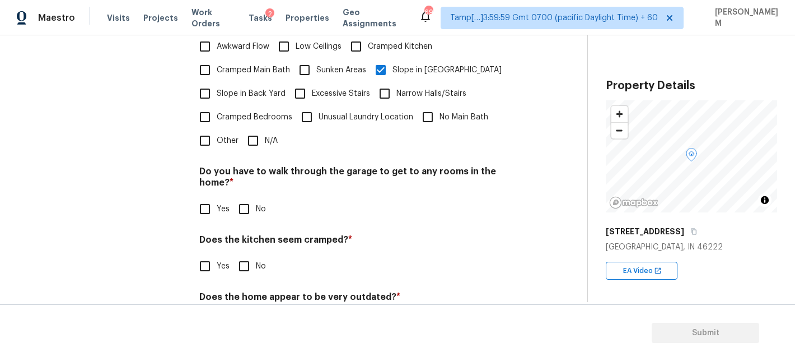
scroll to position [417, 0]
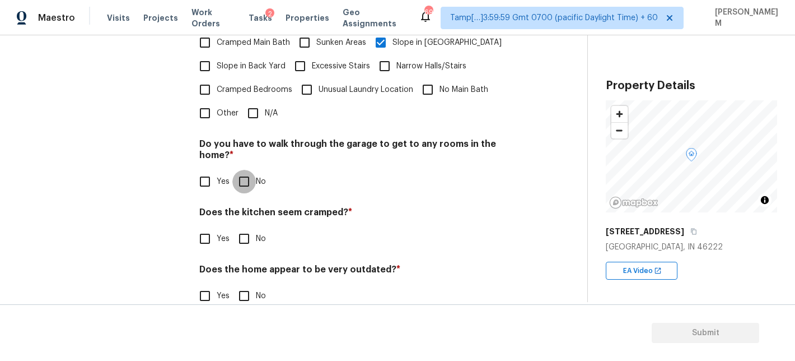
click at [245, 170] on input "No" at bounding box center [244, 182] width 24 height 24
checkbox input "true"
click at [239, 227] on input "No" at bounding box center [244, 239] width 24 height 24
checkbox input "true"
click at [243, 284] on input "No" at bounding box center [244, 296] width 24 height 24
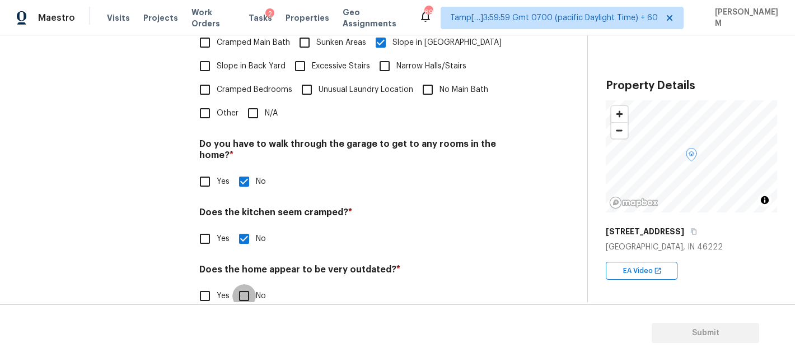
checkbox input "true"
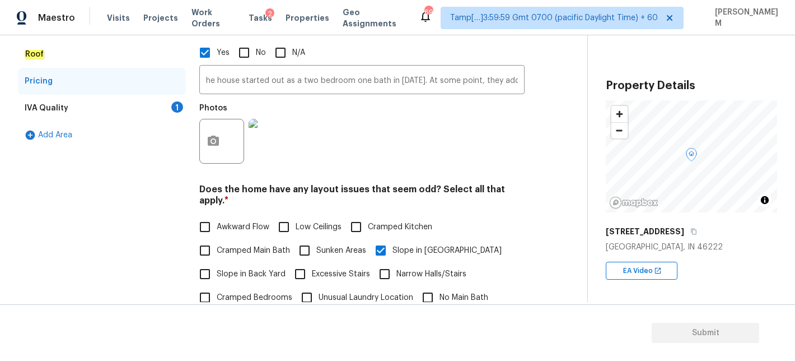
scroll to position [53, 0]
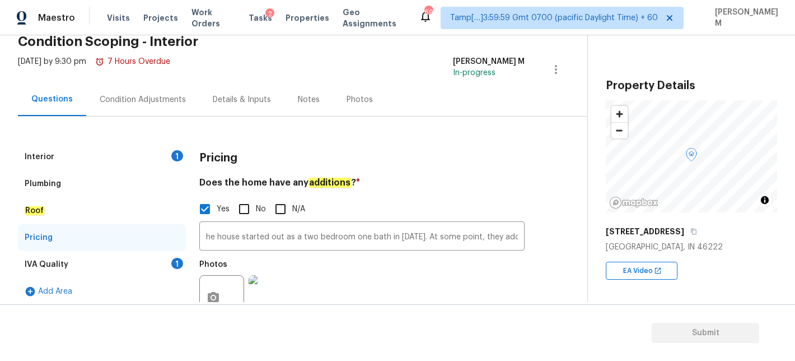
click at [118, 271] on div "IVA Quality 1" at bounding box center [102, 264] width 168 height 27
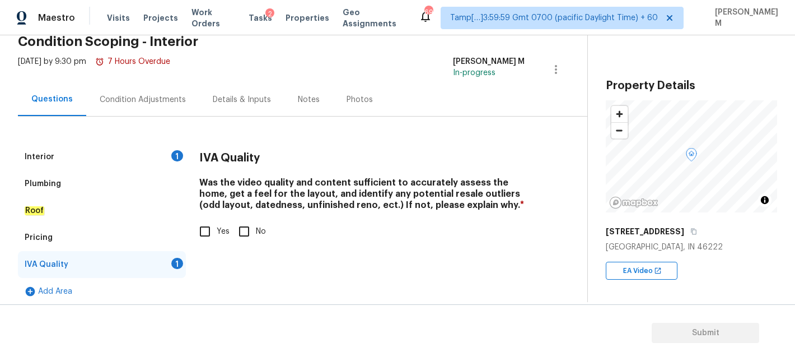
click at [217, 231] on span "Yes" at bounding box center [223, 232] width 13 height 12
click at [217, 231] on input "Yes" at bounding box center [205, 232] width 24 height 24
checkbox input "true"
click at [123, 147] on div "Interior 1" at bounding box center [102, 156] width 168 height 27
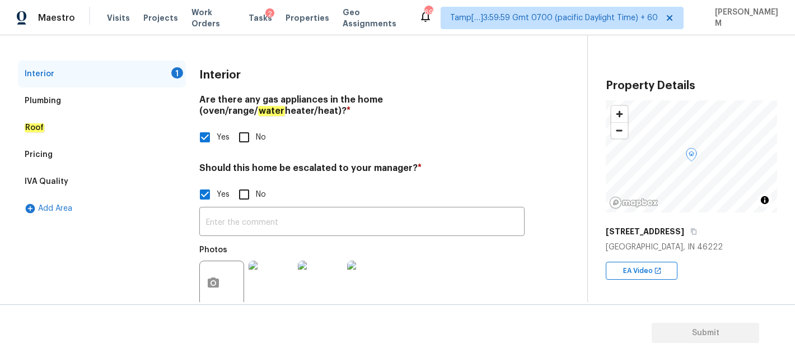
scroll to position [163, 0]
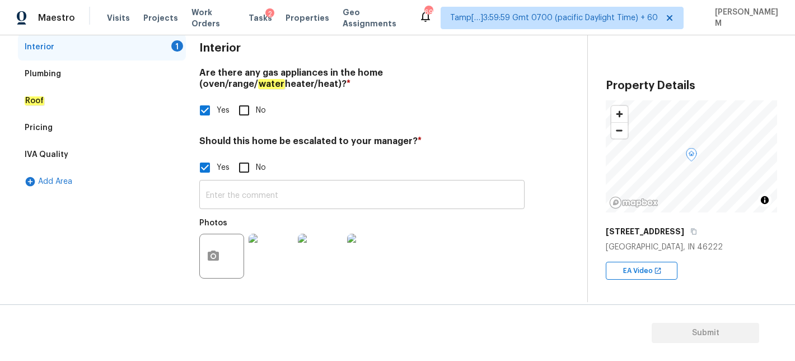
click at [320, 194] on input "text" at bounding box center [361, 196] width 325 height 26
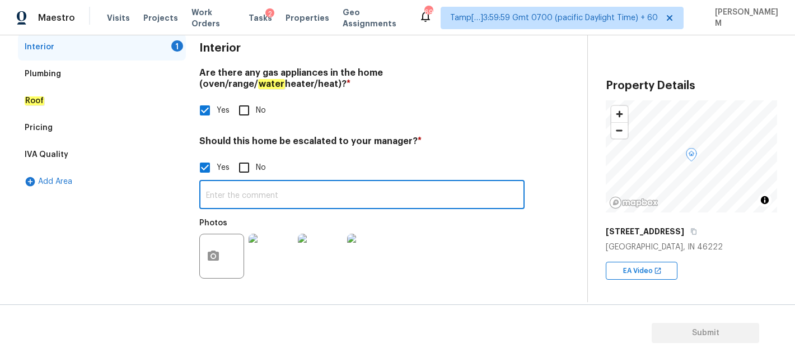
paste input "Cracking in many areas throughout ceiling. This house is [DEMOGRAPHIC_DATA], so…"
click at [305, 196] on input "Cracking in many areas throughout ceiling. This house is [DEMOGRAPHIC_DATA], so…" at bounding box center [361, 196] width 325 height 26
click at [209, 195] on input "Cracking in many areas throughout ceiling. This house is [DEMOGRAPHIC_DATA], so…" at bounding box center [361, 196] width 325 height 26
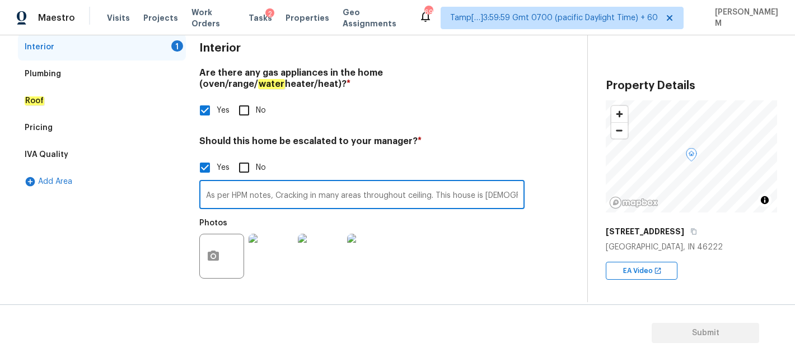
click at [301, 190] on input "As per HPM notes, Cracking in many areas throughout ceiling. This house is [DEM…" at bounding box center [361, 196] width 325 height 26
click at [306, 192] on input "As per HPM notes, Cracking in many areas throughout ceiling. This house is [DEM…" at bounding box center [361, 196] width 325 height 26
click at [518, 197] on input "As per HPM notes, Cracking in many areas throughout ceiling. This house is [DEM…" at bounding box center [361, 196] width 325 height 26
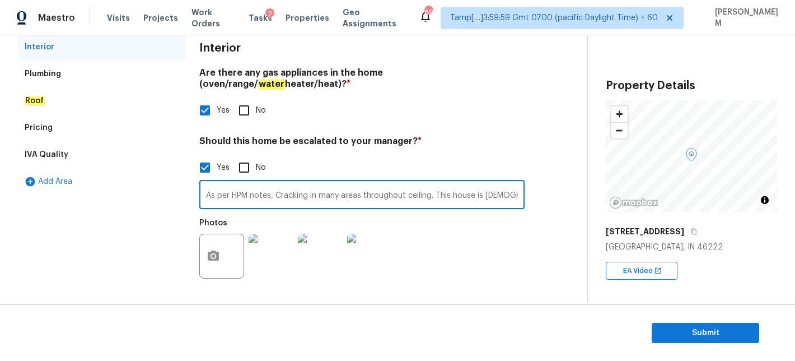
click at [507, 197] on input "As per HPM notes, Cracking in many areas throughout ceiling. This house is [DEM…" at bounding box center [361, 196] width 325 height 26
paste input "The house started out as a two bedroom one bath in [DATE]. At some point, they …"
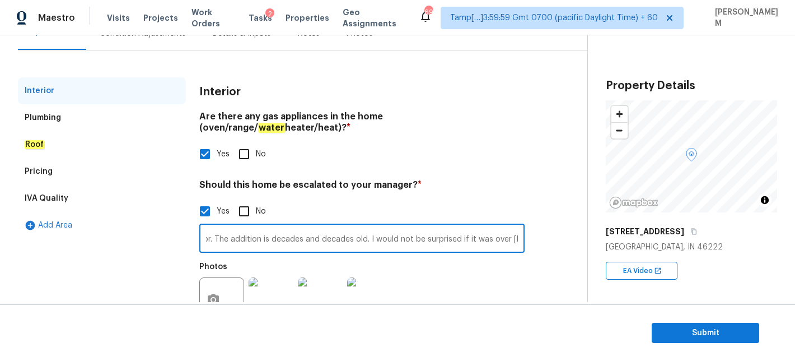
scroll to position [60, 0]
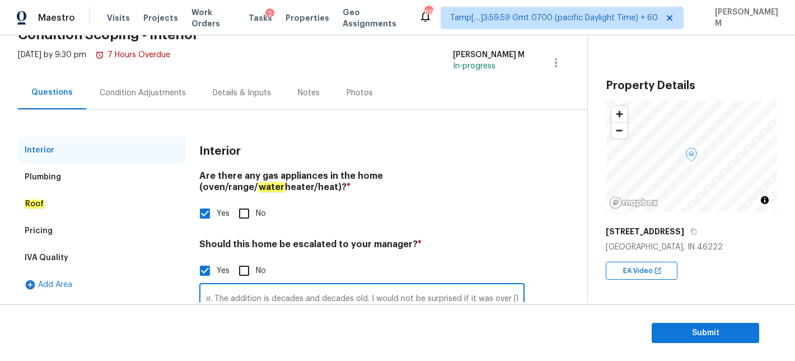
type input "As per HPM notes, Cracking in many areas throughout ceiling. This house is [DEM…"
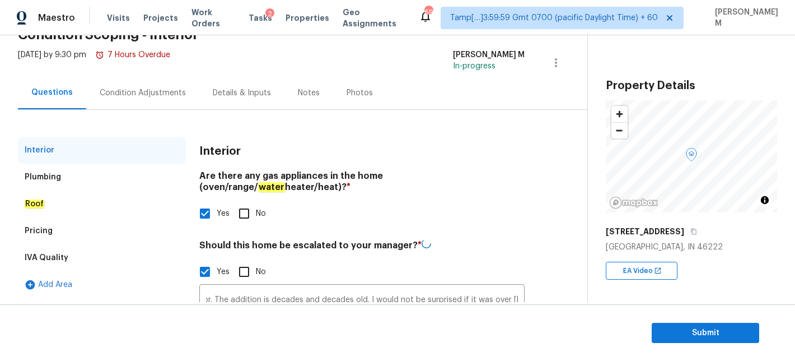
click at [94, 174] on div "Plumbing" at bounding box center [102, 177] width 168 height 27
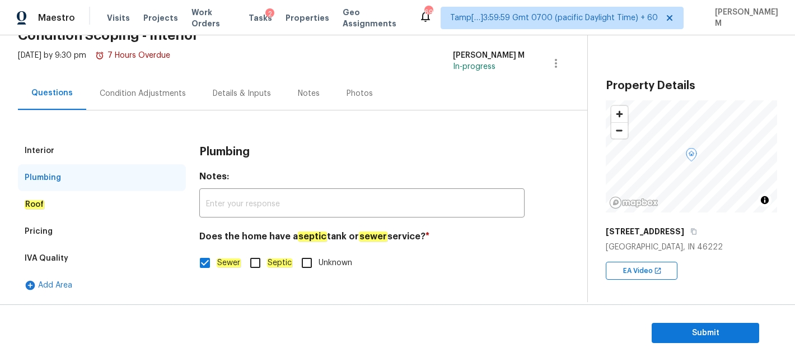
click at [91, 203] on div "Roof" at bounding box center [102, 204] width 168 height 27
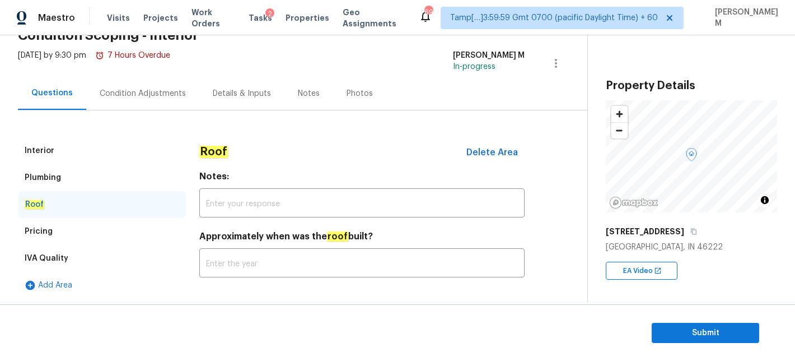
click at [91, 225] on div "Pricing" at bounding box center [102, 231] width 168 height 27
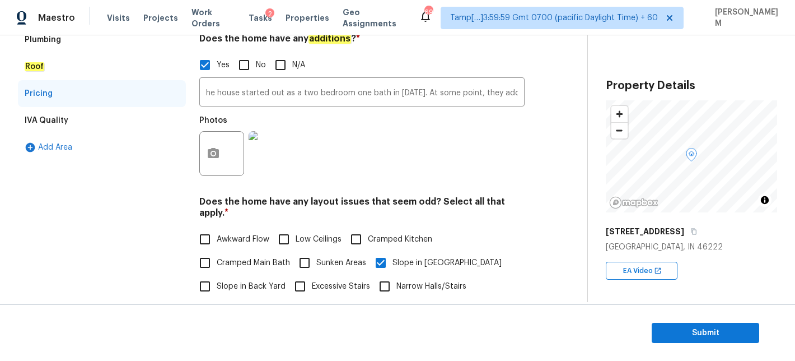
click at [79, 122] on div "IVA Quality" at bounding box center [102, 120] width 168 height 27
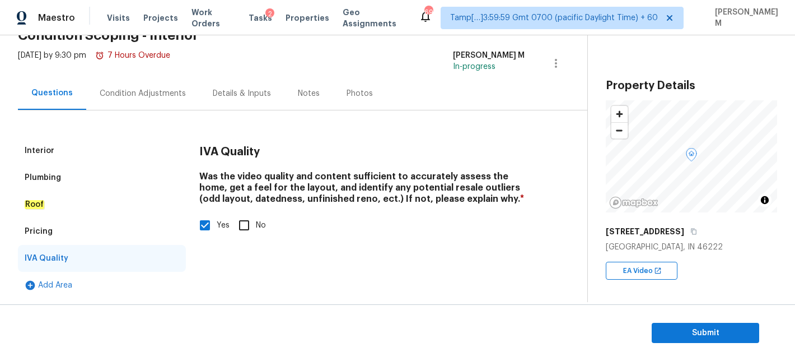
click at [149, 89] on div "Condition Adjustments" at bounding box center [143, 93] width 86 height 11
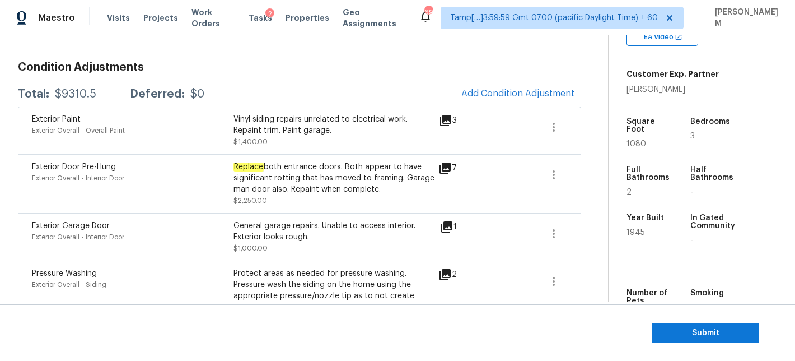
scroll to position [199, 0]
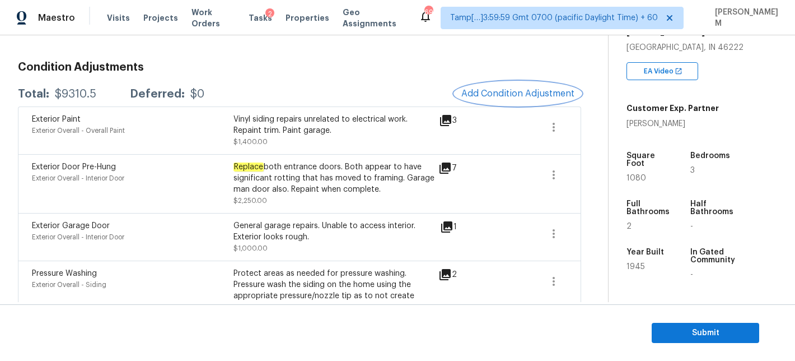
click at [492, 96] on span "Add Condition Adjustment" at bounding box center [518, 94] width 113 height 10
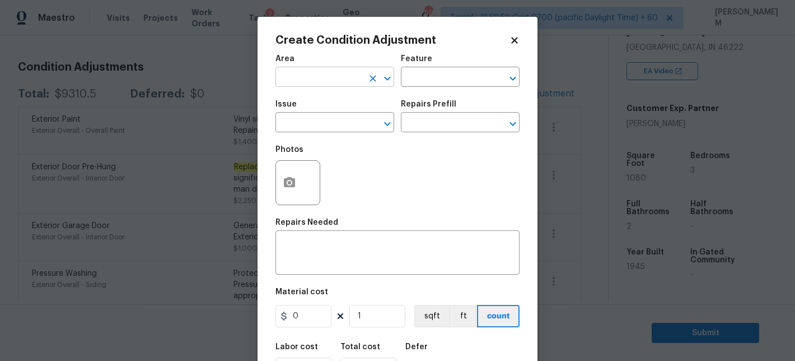
click at [316, 81] on input "text" at bounding box center [319, 77] width 87 height 17
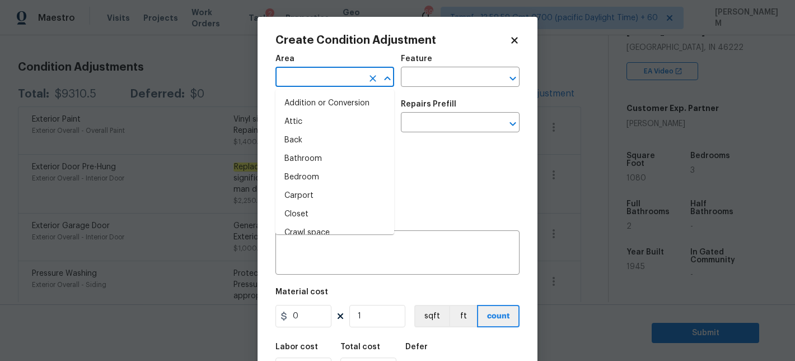
type input "i"
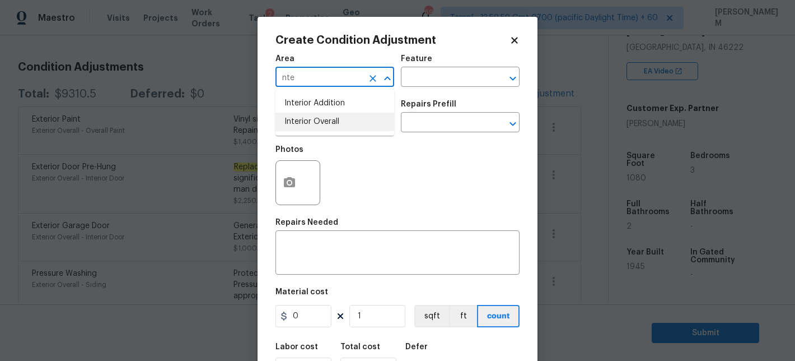
click at [334, 123] on li "Interior Overall" at bounding box center [335, 122] width 119 height 18
type input "Interior Overall"
click at [439, 86] on input "text" at bounding box center [444, 77] width 87 height 17
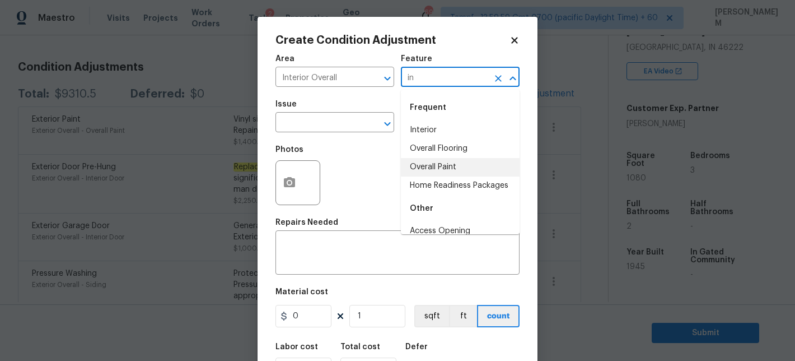
click at [464, 164] on li "Overall Paint" at bounding box center [460, 167] width 119 height 18
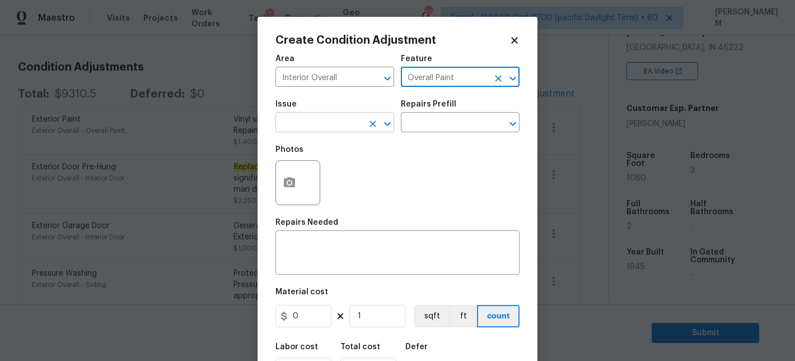
type input "Overall Paint"
click at [347, 127] on input "text" at bounding box center [319, 123] width 87 height 17
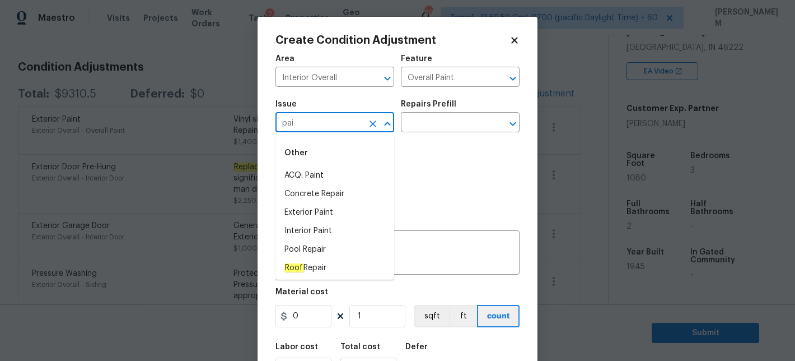
click at [337, 173] on li "ACQ: Paint" at bounding box center [335, 175] width 119 height 18
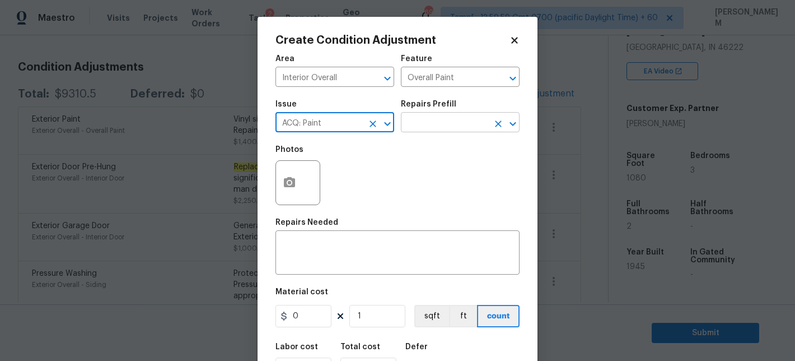
type input "ACQ: Paint"
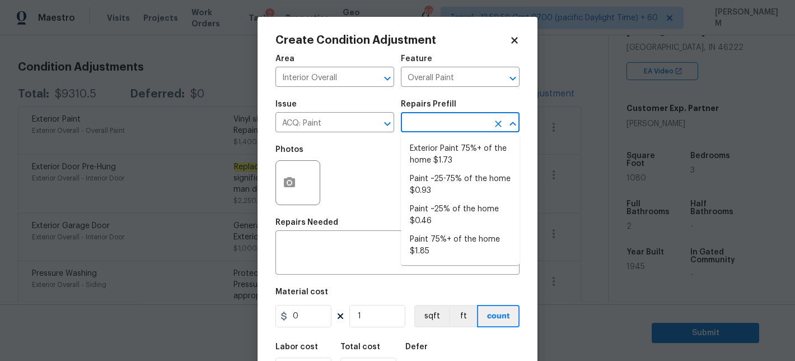
click at [428, 124] on input "text" at bounding box center [444, 123] width 87 height 17
click at [464, 239] on li "Paint 75%+ of the home $1.85" at bounding box center [460, 245] width 119 height 30
type input "Acquisition"
type textarea "Acquisition Scope: 75%+ of the home will likely require interior paint"
type input "1.85"
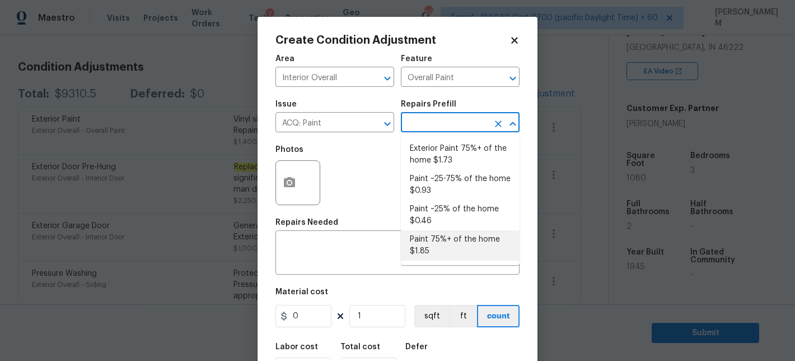
type input "1.85"
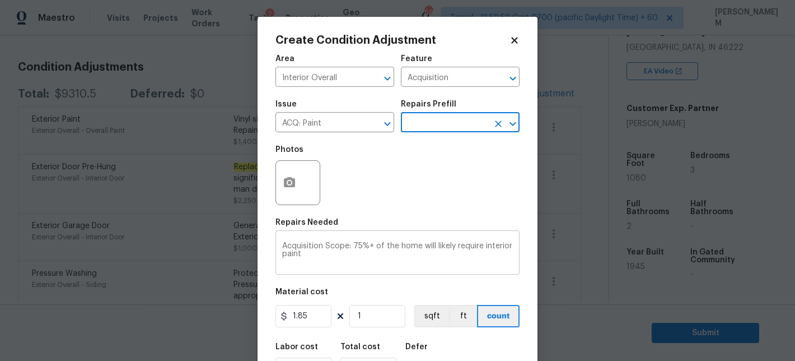
click at [351, 262] on textarea "Acquisition Scope: 75%+ of the home will likely require interior paint" at bounding box center [397, 254] width 231 height 24
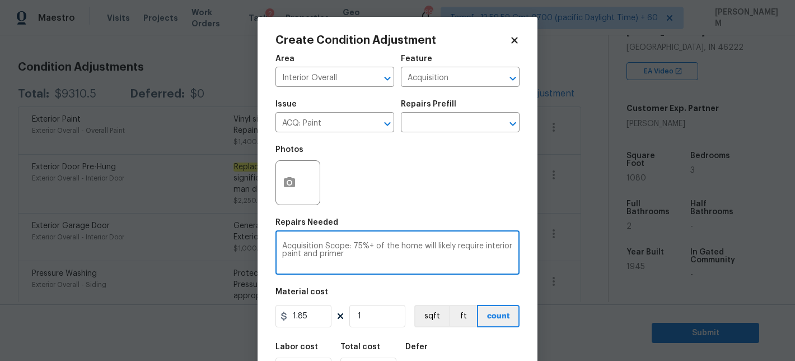
type textarea "Acquisition Scope: 75%+ of the home will likely require interior paint and prim…"
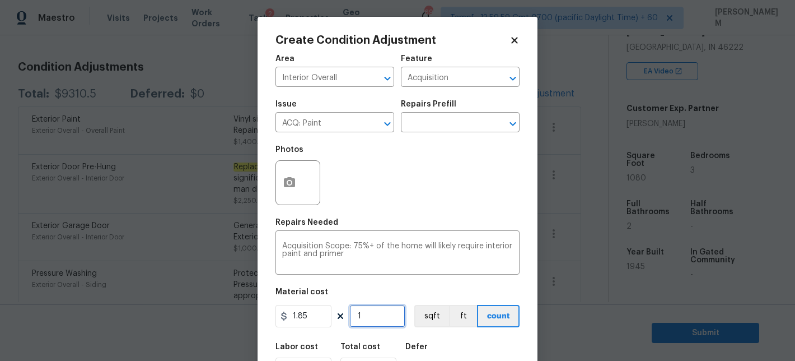
click at [378, 323] on input "1" at bounding box center [378, 316] width 56 height 22
click at [321, 312] on input "1.85" at bounding box center [304, 316] width 56 height 22
type input "2.5"
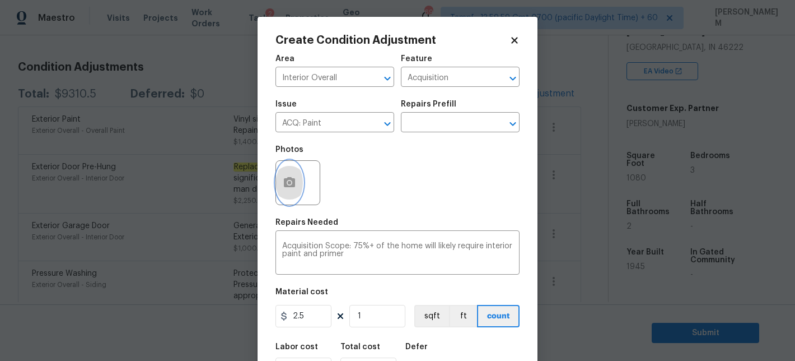
click at [291, 187] on icon "button" at bounding box center [289, 182] width 11 height 10
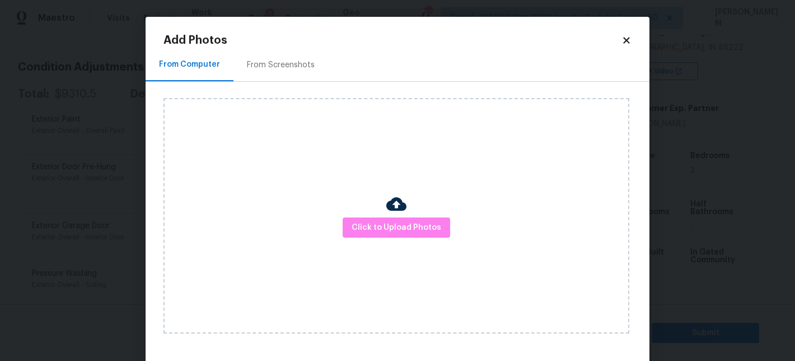
click at [422, 216] on div "Click to Upload Photos" at bounding box center [397, 215] width 466 height 235
click at [422, 221] on span "Click to Upload Photos" at bounding box center [397, 228] width 90 height 14
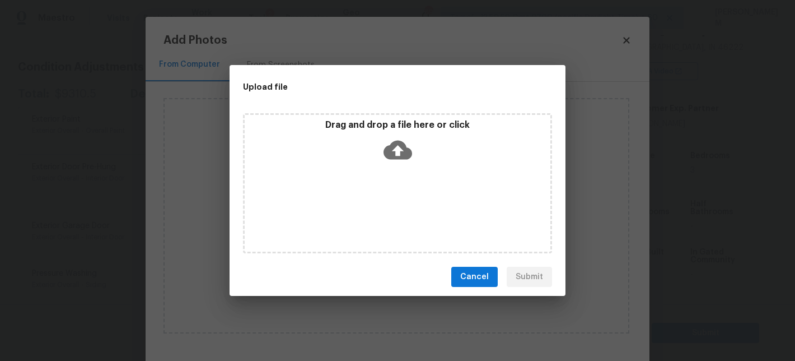
click at [395, 153] on icon at bounding box center [398, 150] width 29 height 29
